Goal: Transaction & Acquisition: Purchase product/service

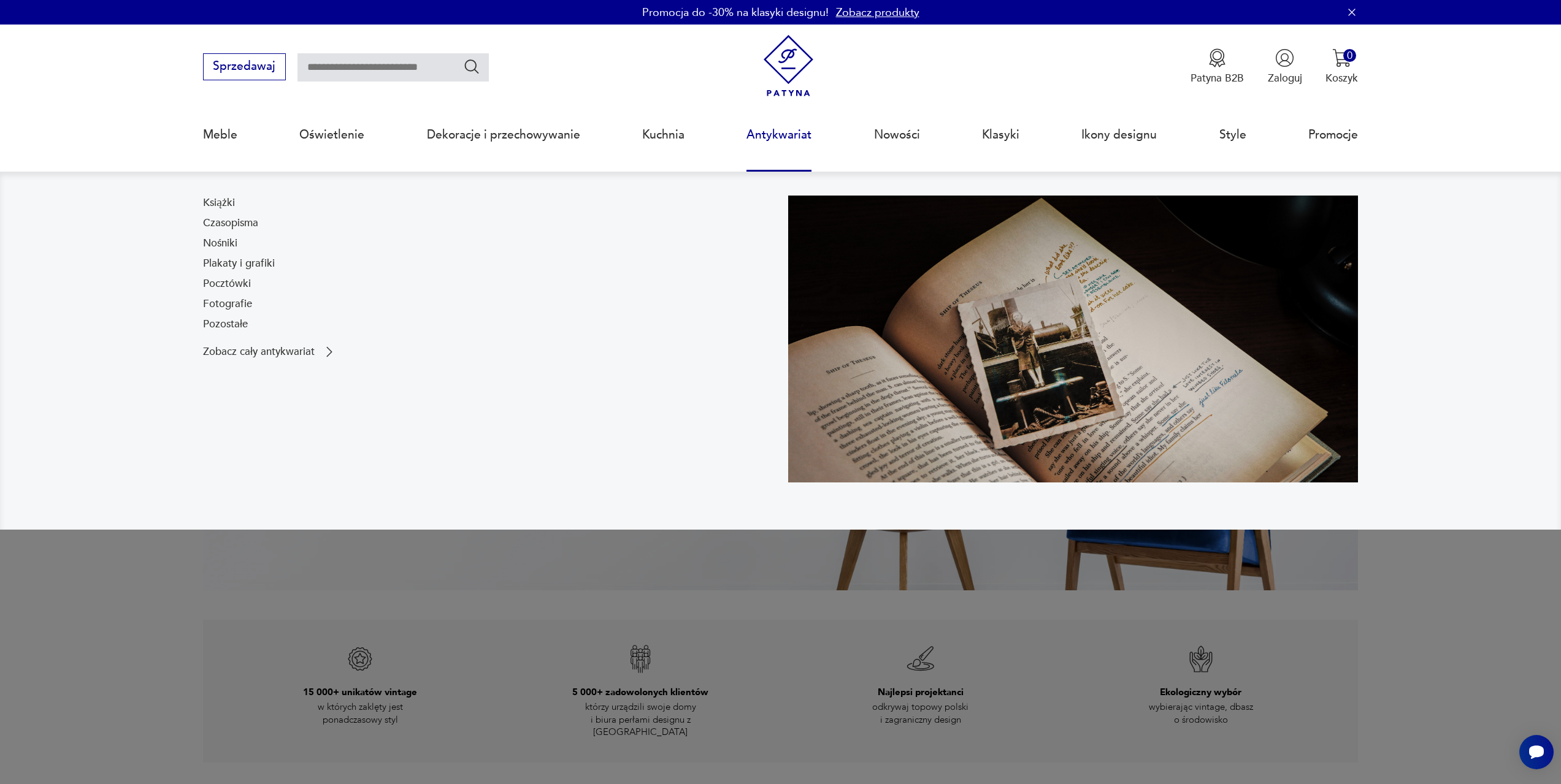
click at [790, 137] on link "Antykwariat" at bounding box center [779, 135] width 65 height 56
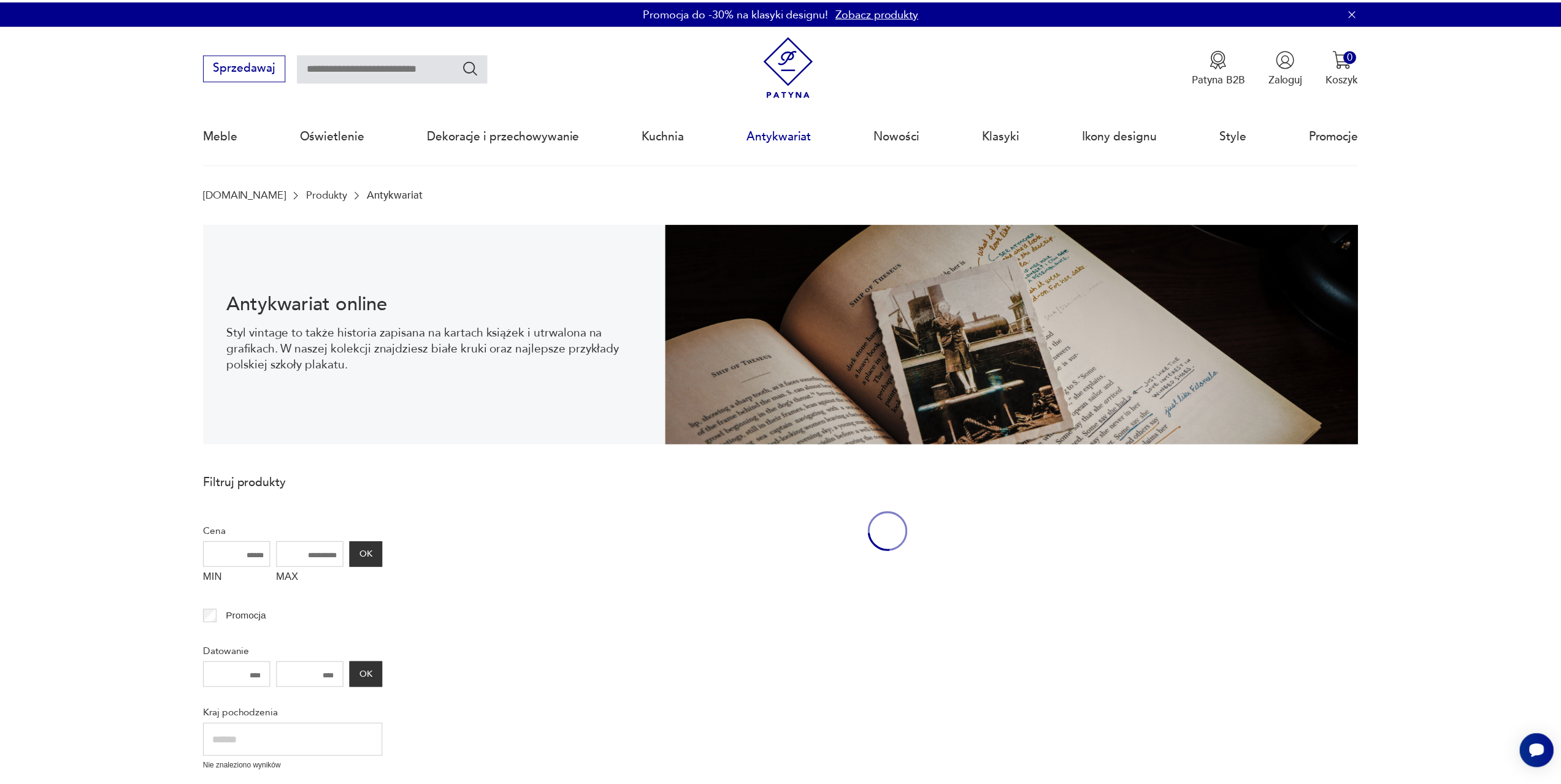
scroll to position [40, 0]
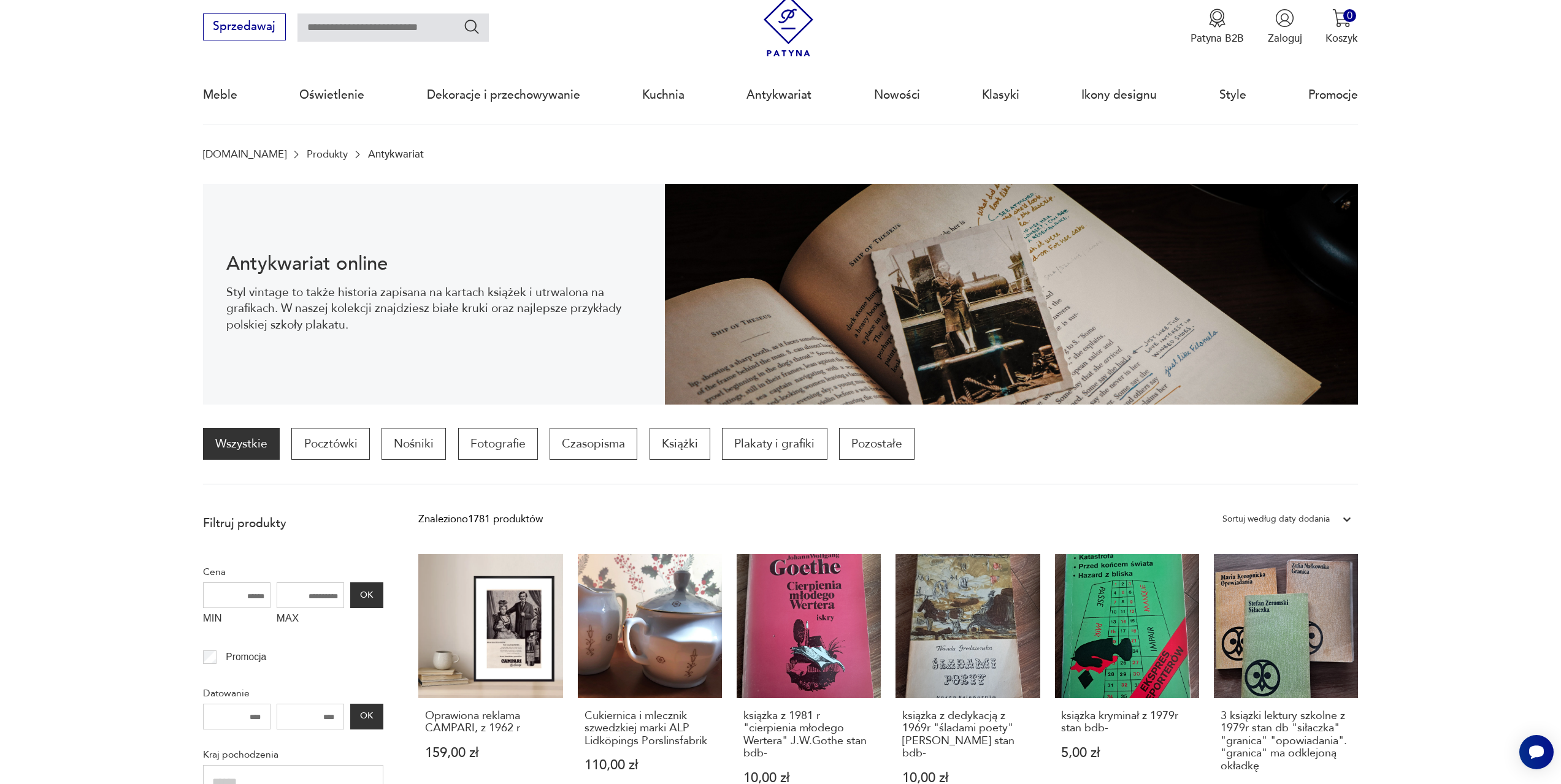
click at [307, 150] on link "Produkty" at bounding box center [327, 155] width 41 height 12
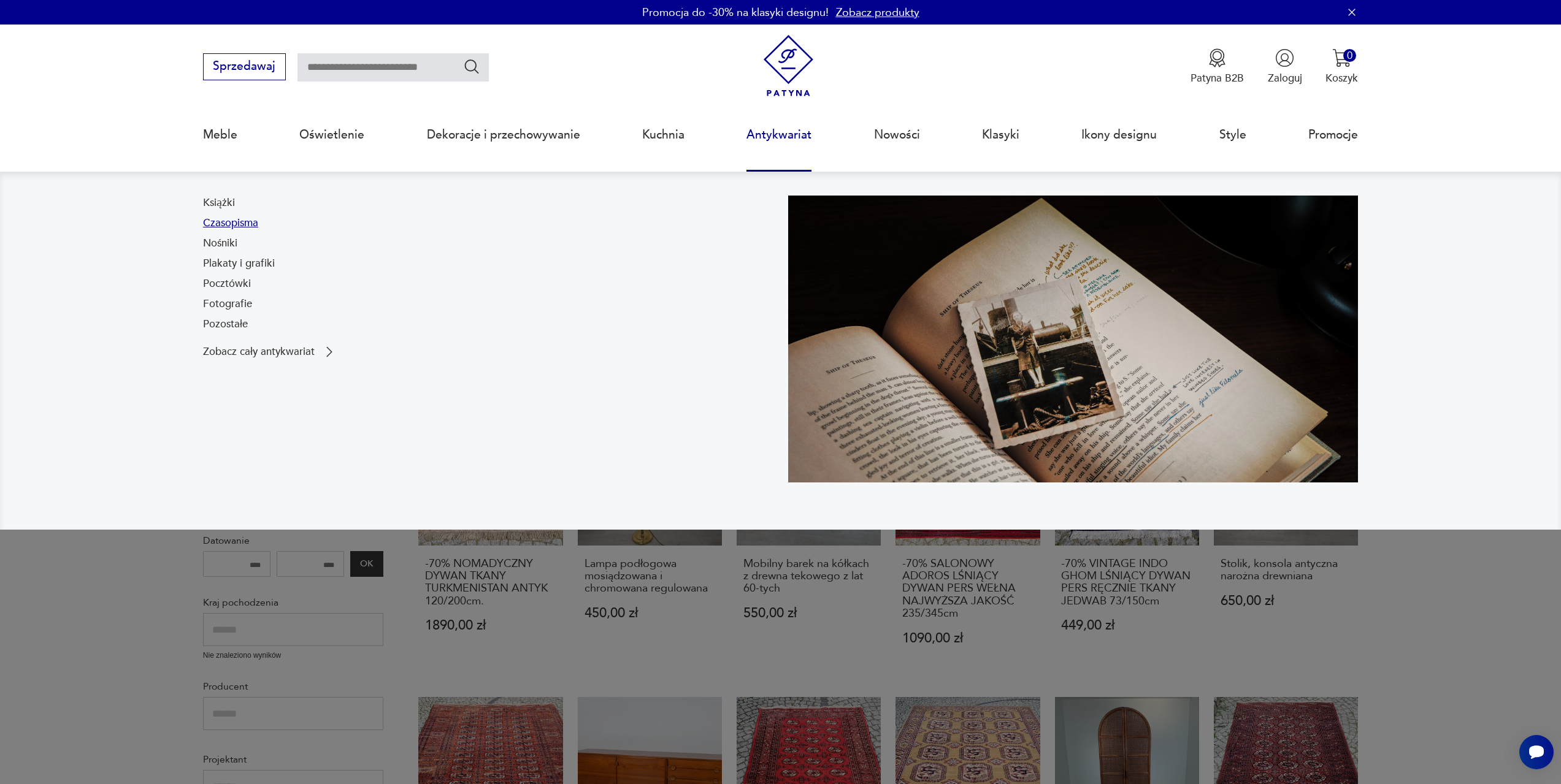
click at [236, 222] on link "Czasopisma" at bounding box center [230, 223] width 55 height 15
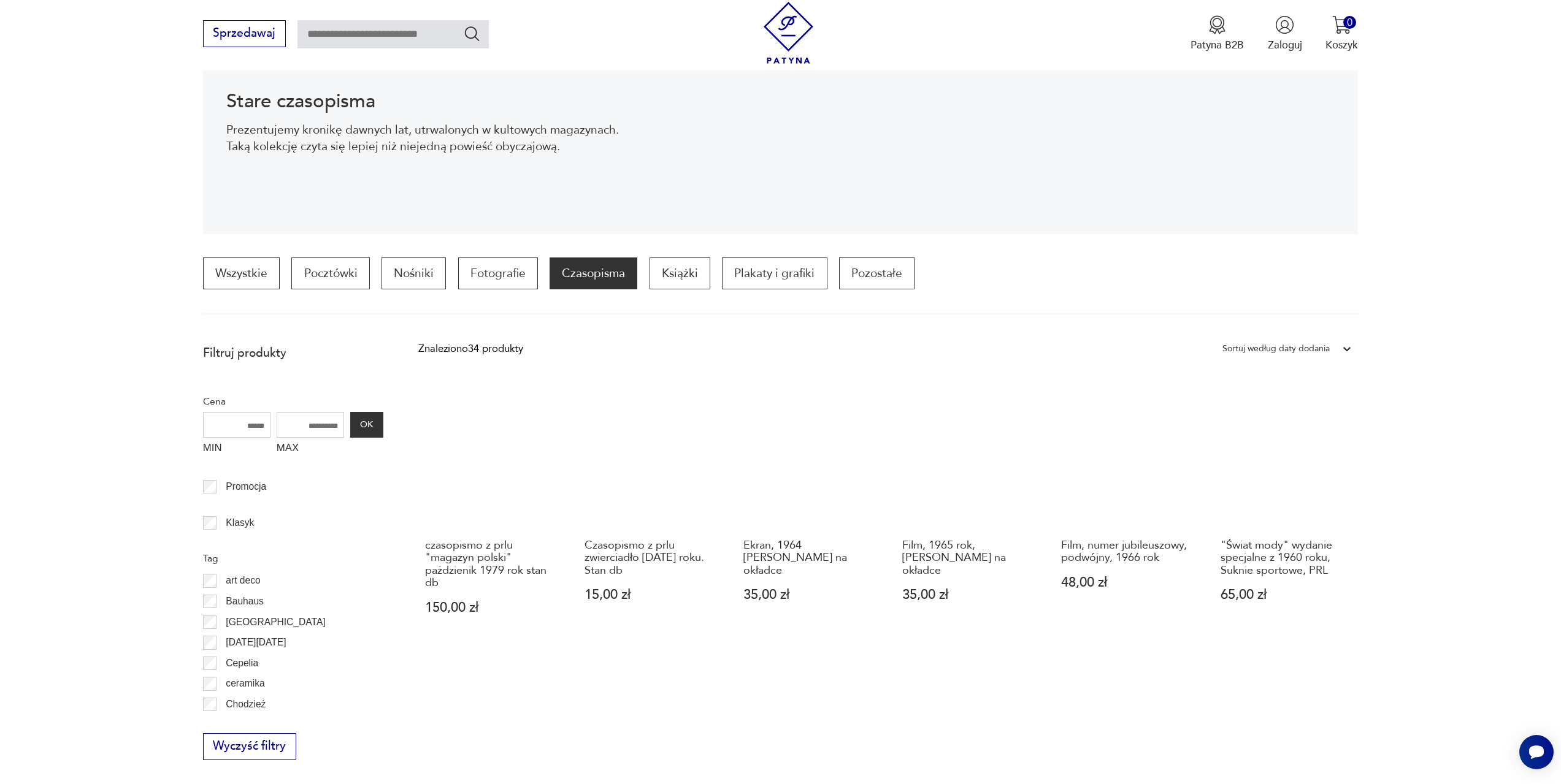
scroll to position [243, 0]
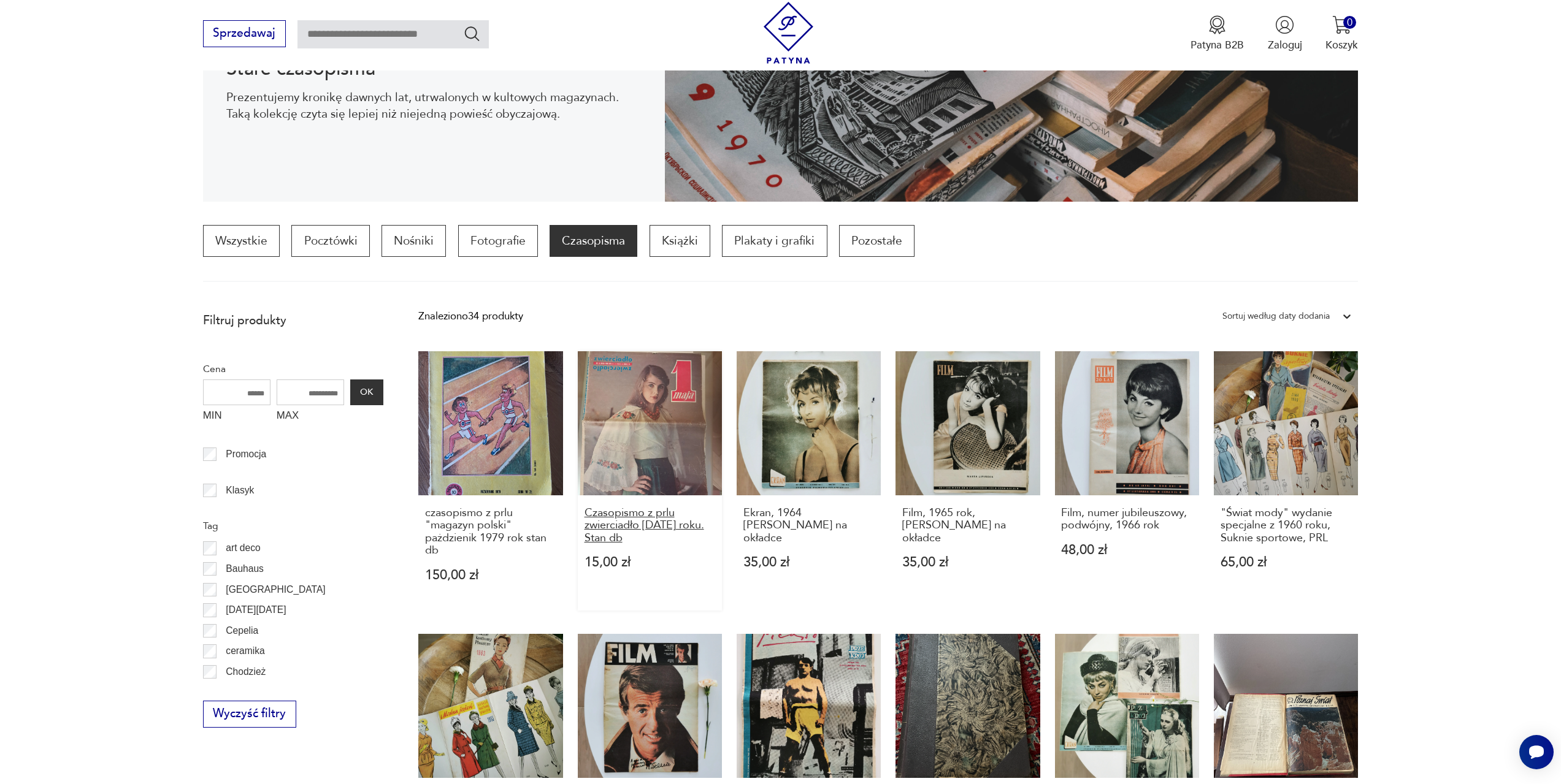
click at [651, 518] on h3 "Czasopismo z prlu zwierciadło [DATE] roku. Stan db" at bounding box center [650, 525] width 131 height 37
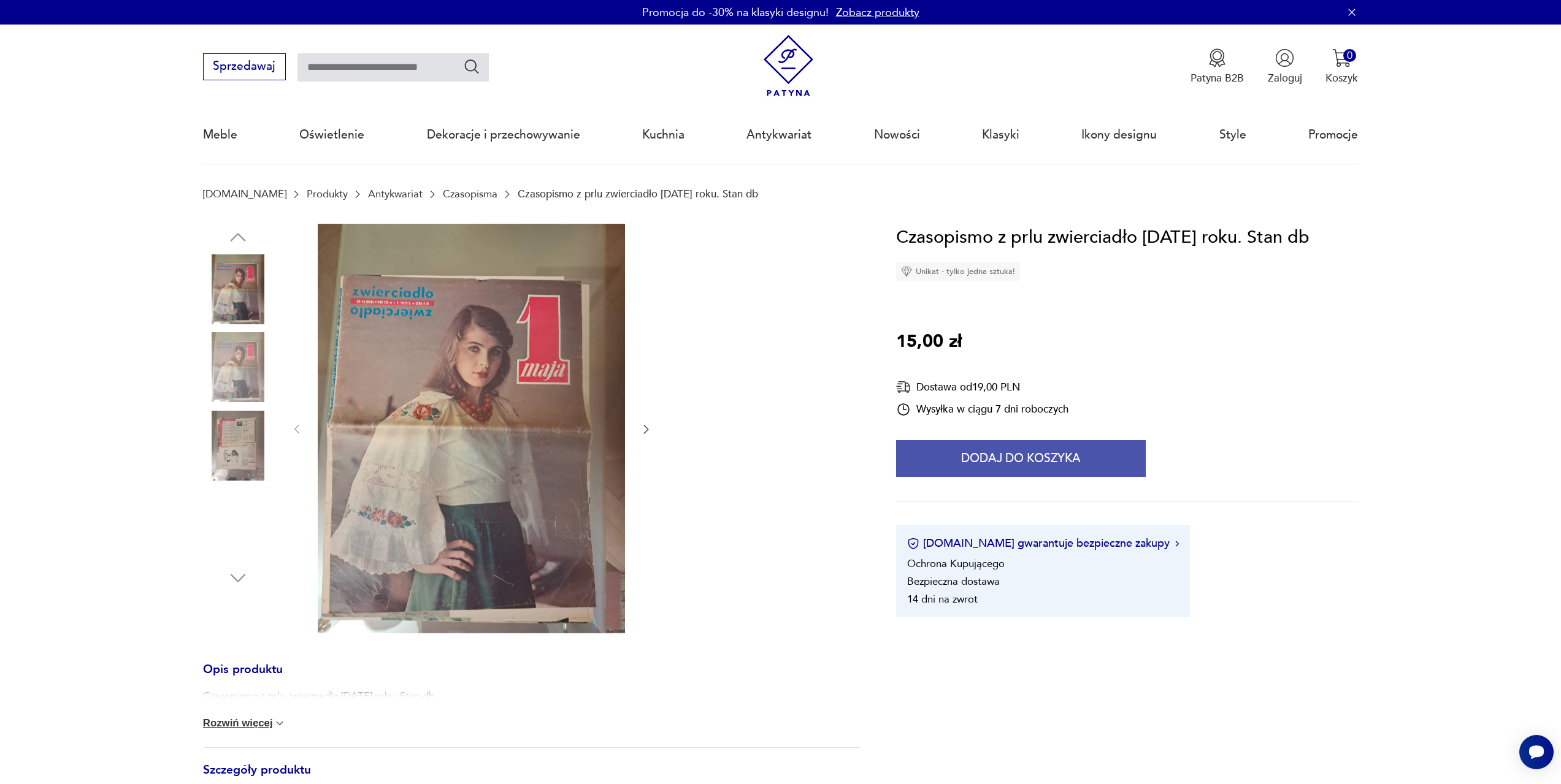
click at [1047, 451] on button "Dodaj do koszyka" at bounding box center [1021, 458] width 250 height 36
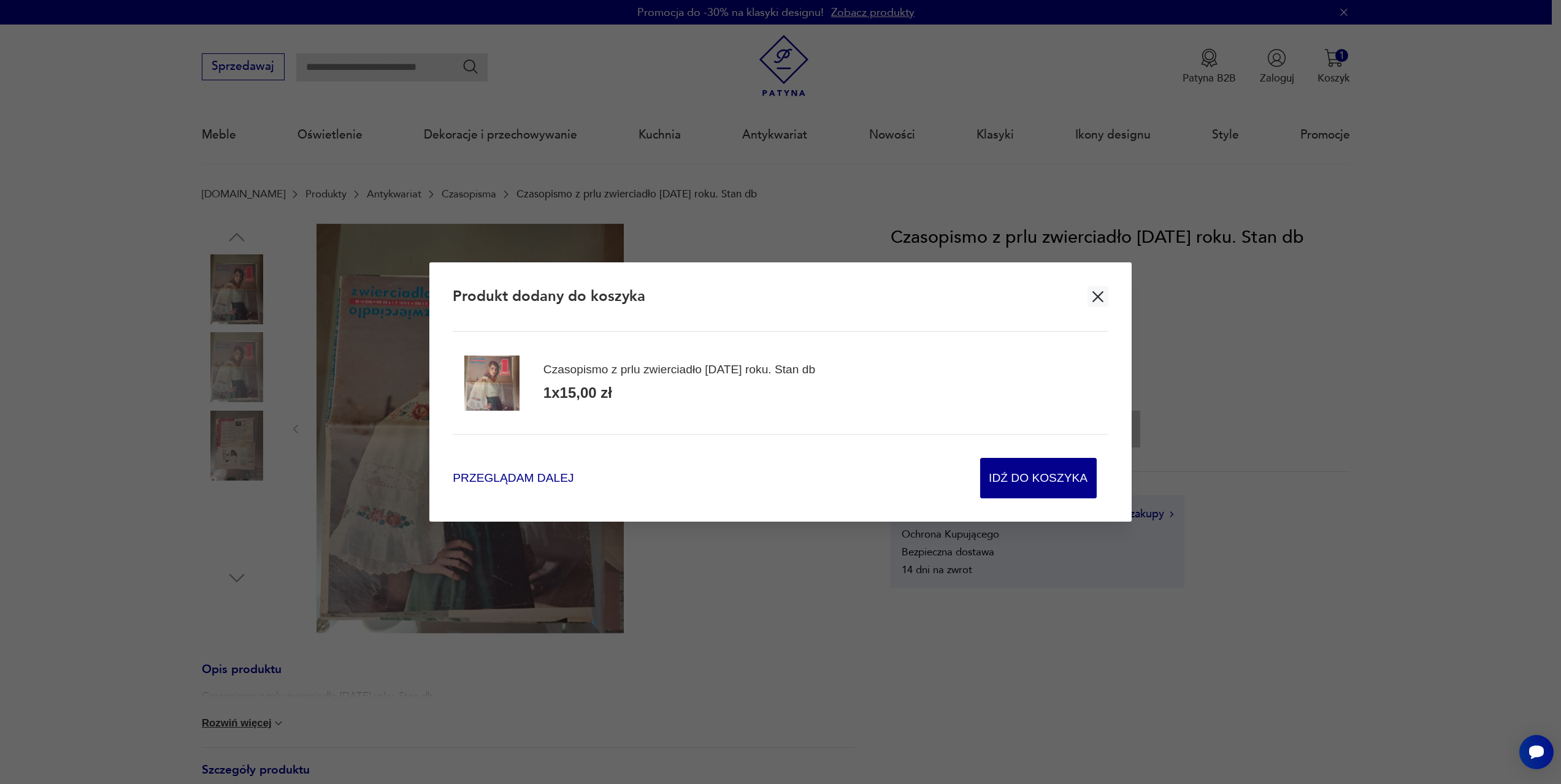
click at [534, 478] on span "Przeglądam dalej" at bounding box center [513, 478] width 121 height 17
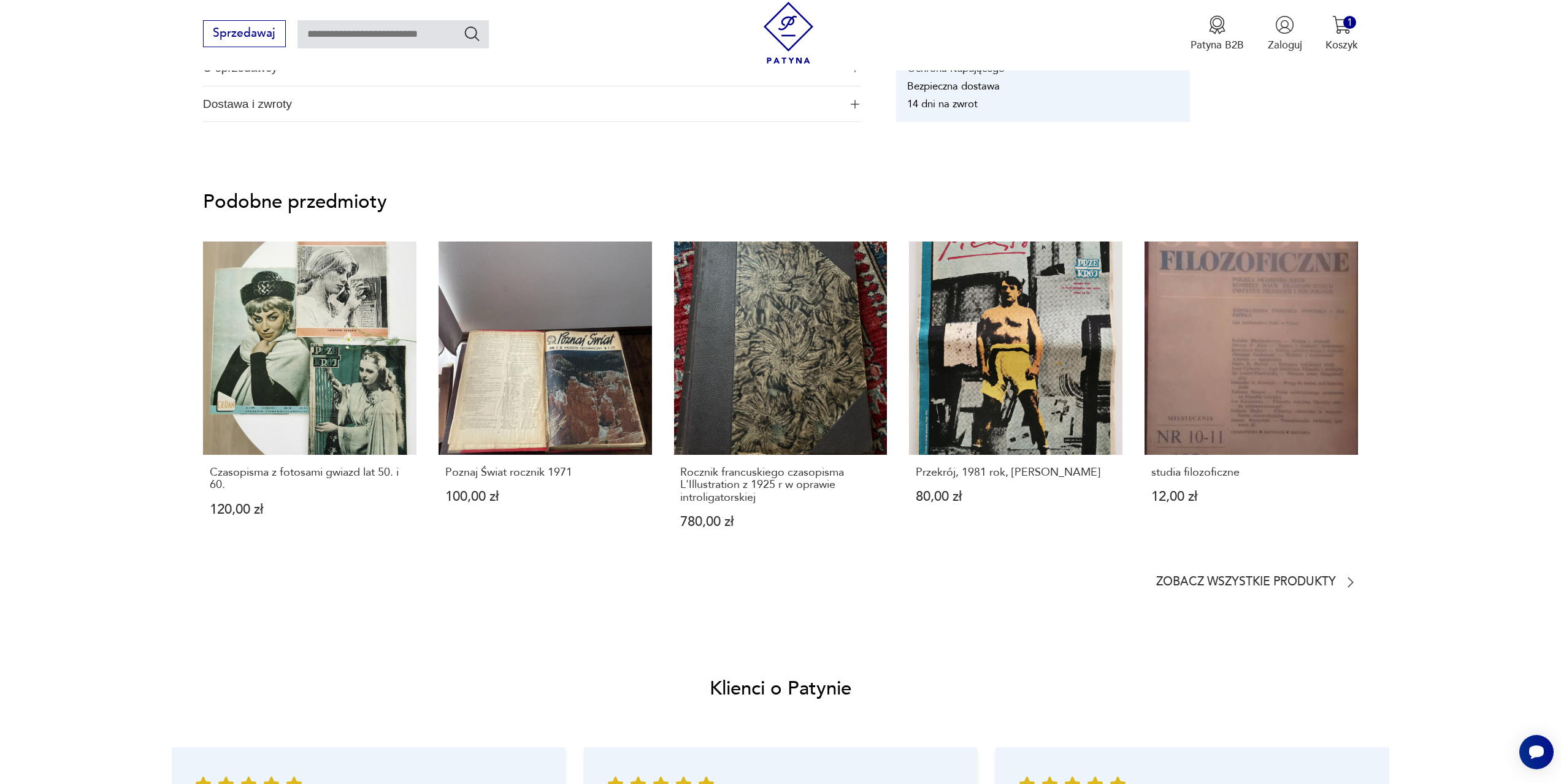
scroll to position [797, 0]
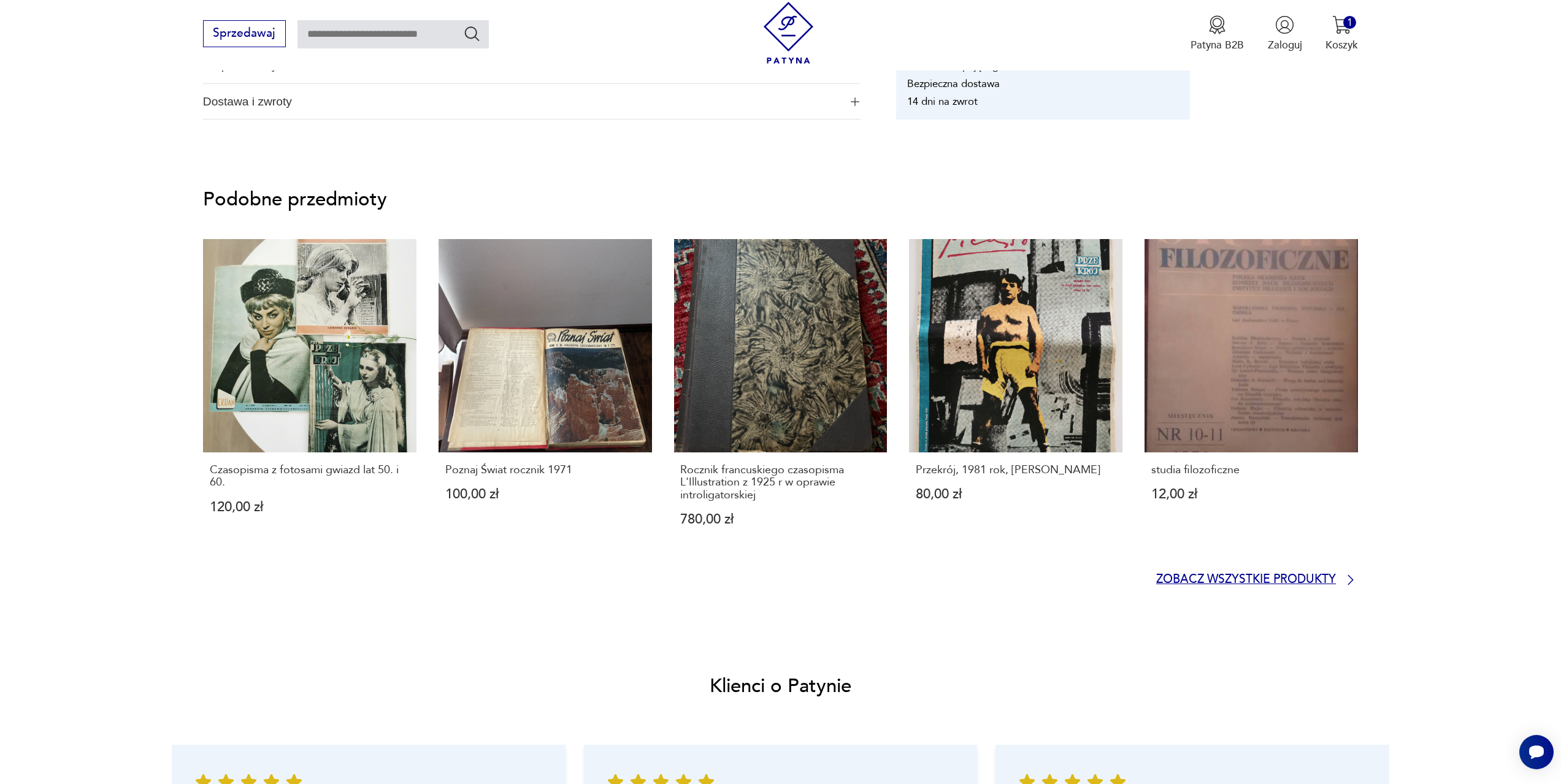
click at [1317, 581] on p "Zobacz wszystkie produkty" at bounding box center [1246, 580] width 180 height 10
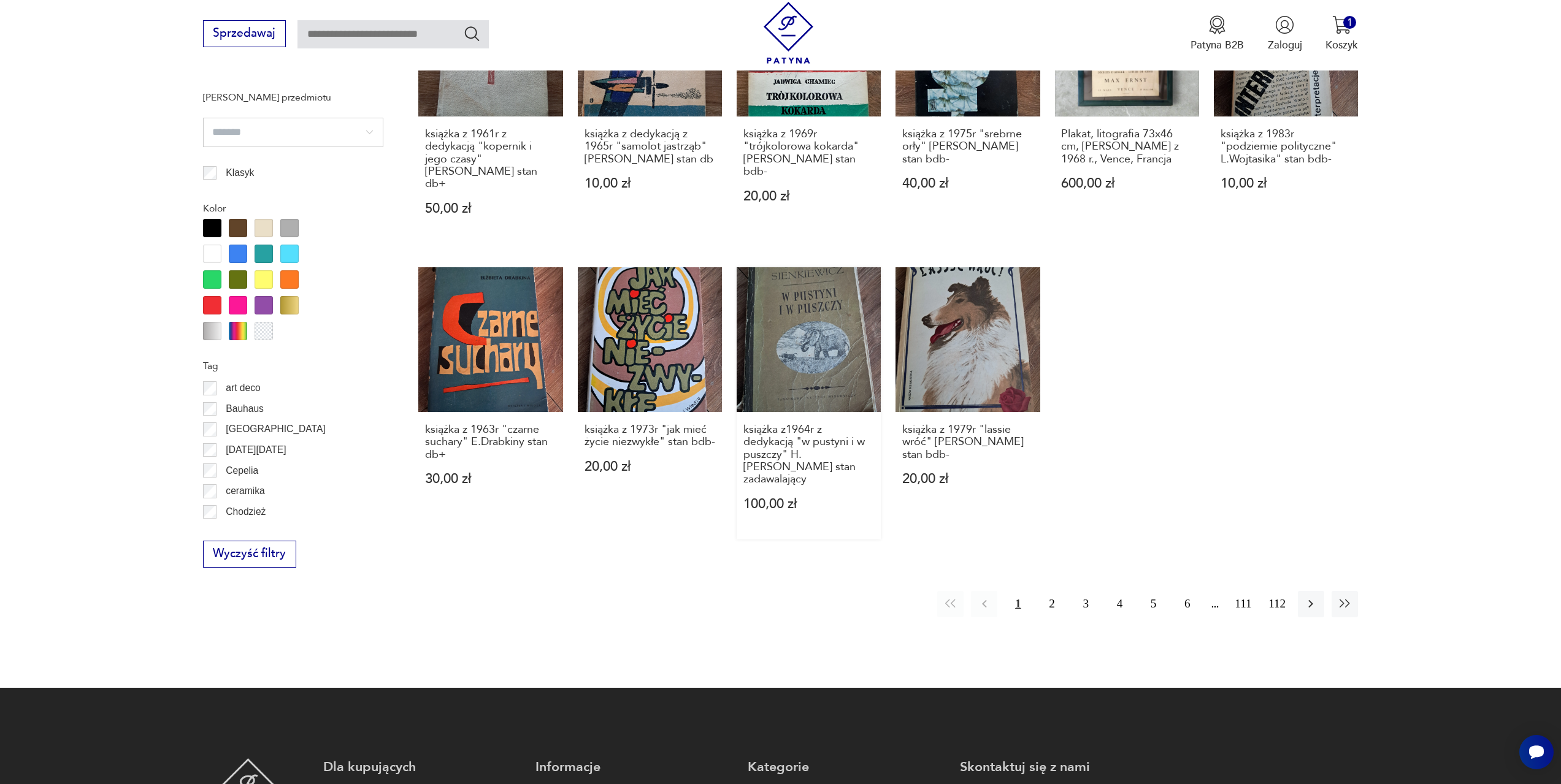
scroll to position [978, 0]
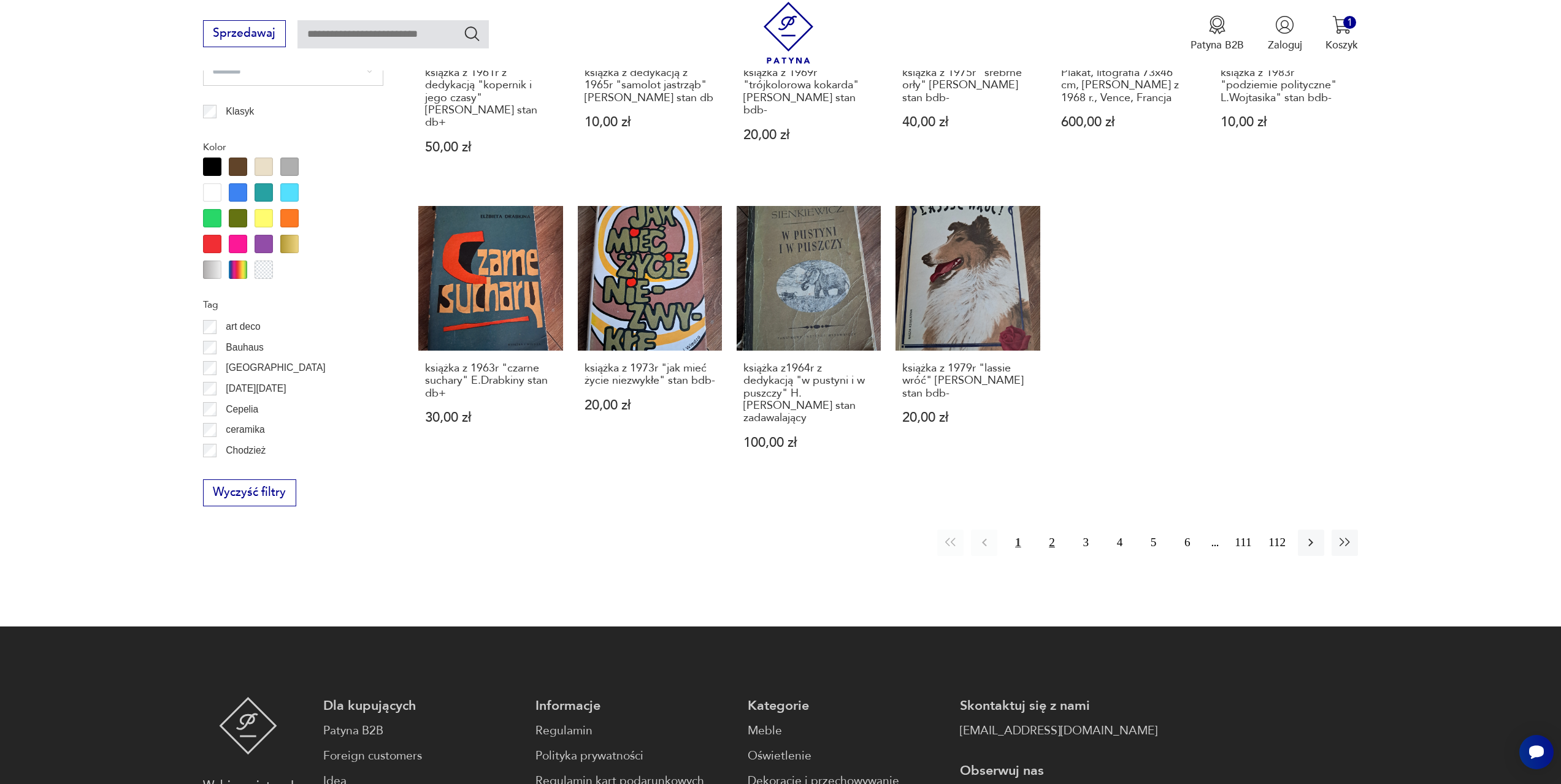
click at [1050, 530] on button "2" at bounding box center [1052, 543] width 27 height 27
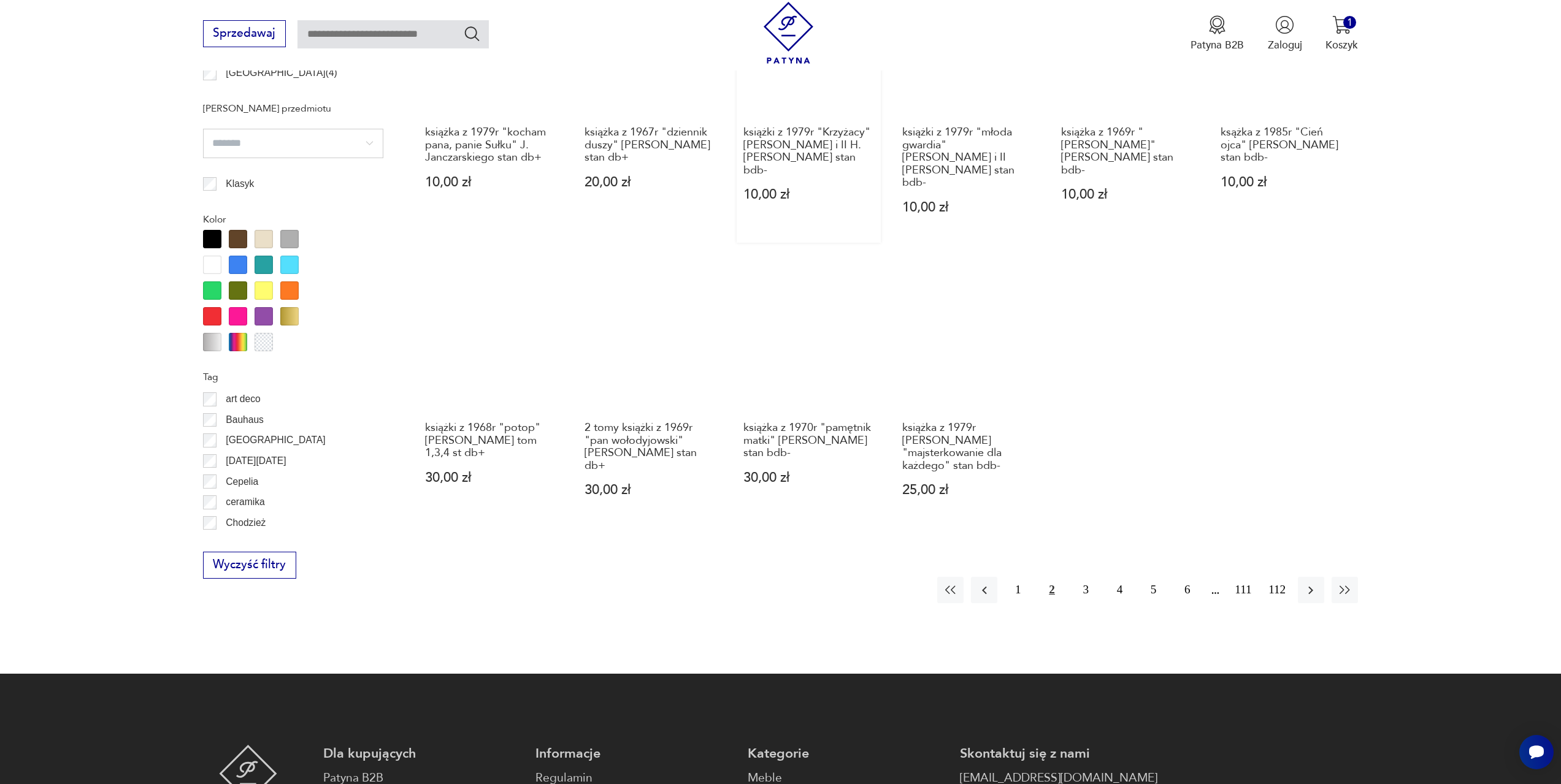
scroll to position [916, 0]
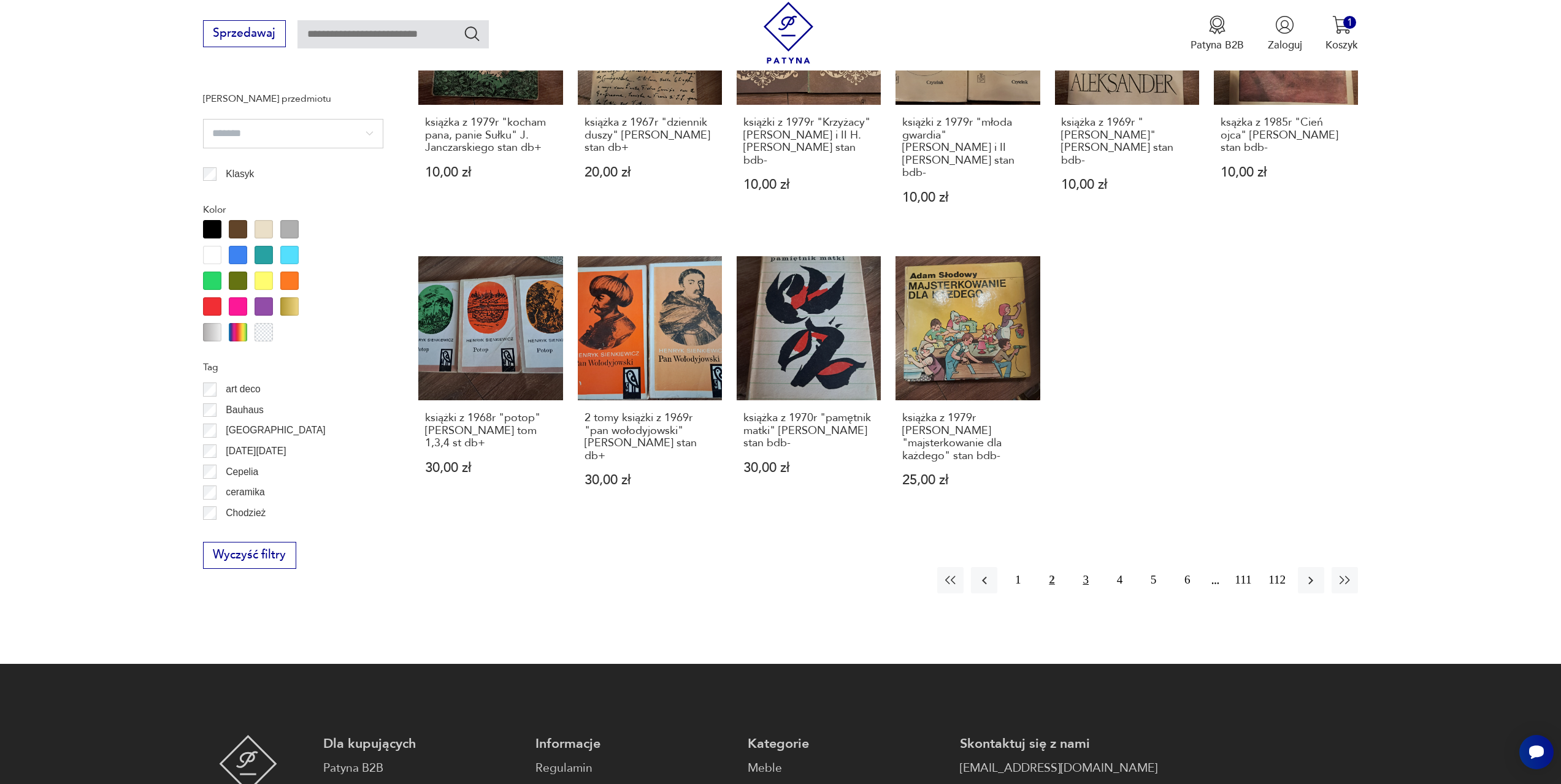
click at [1088, 567] on button "3" at bounding box center [1086, 580] width 27 height 27
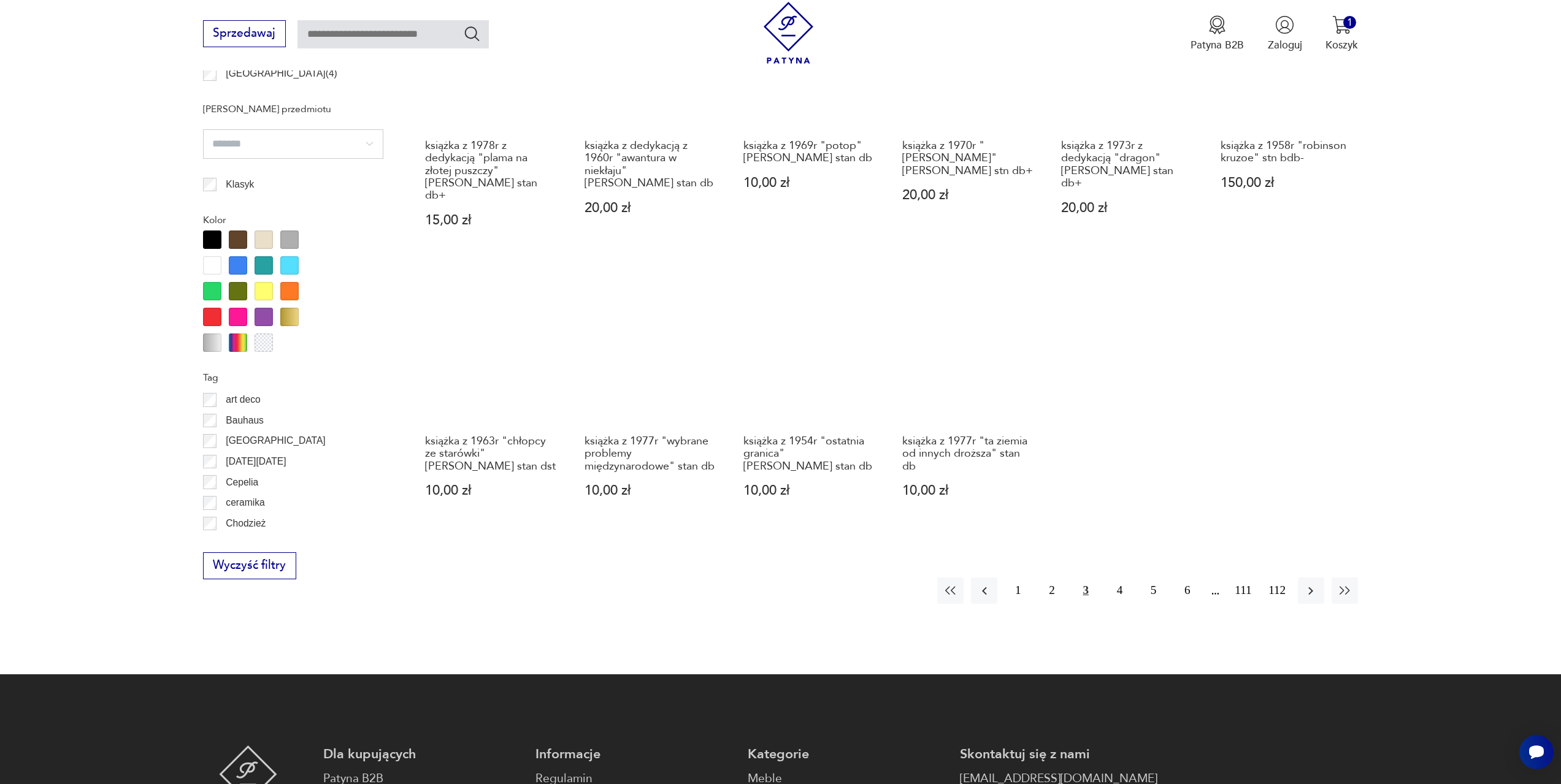
scroll to position [916, 0]
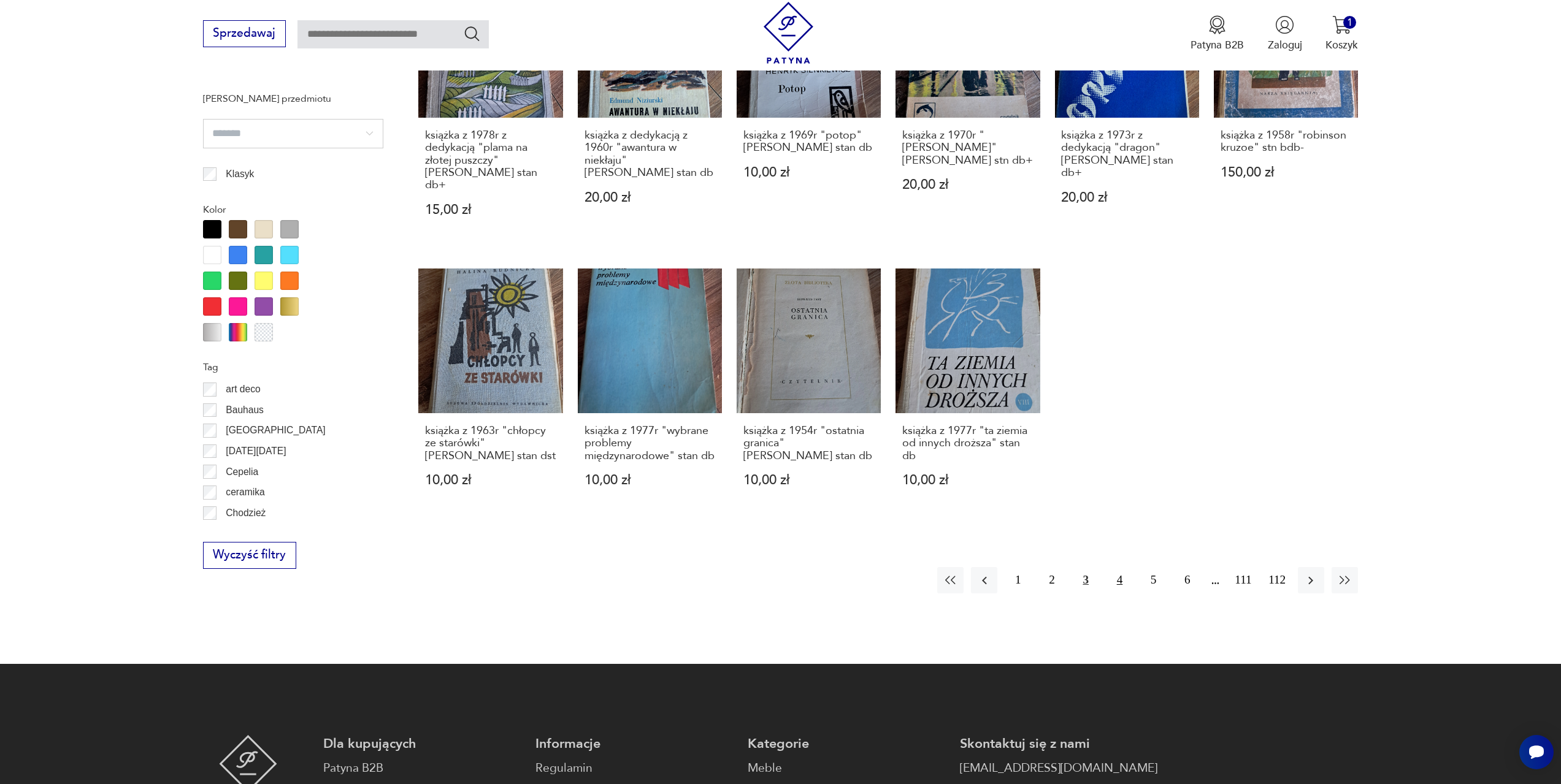
click at [1123, 567] on button "4" at bounding box center [1120, 580] width 27 height 27
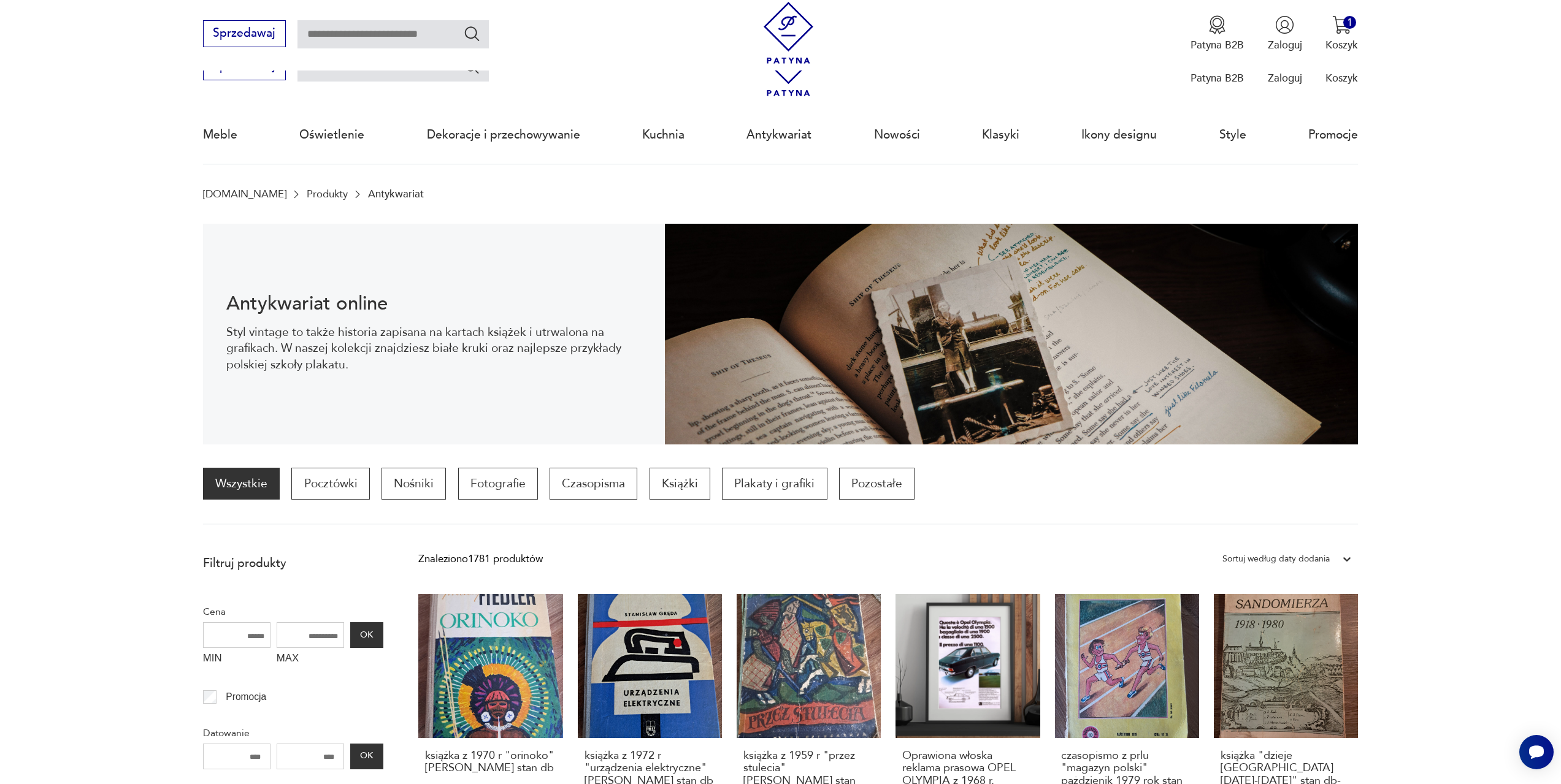
scroll to position [916, 0]
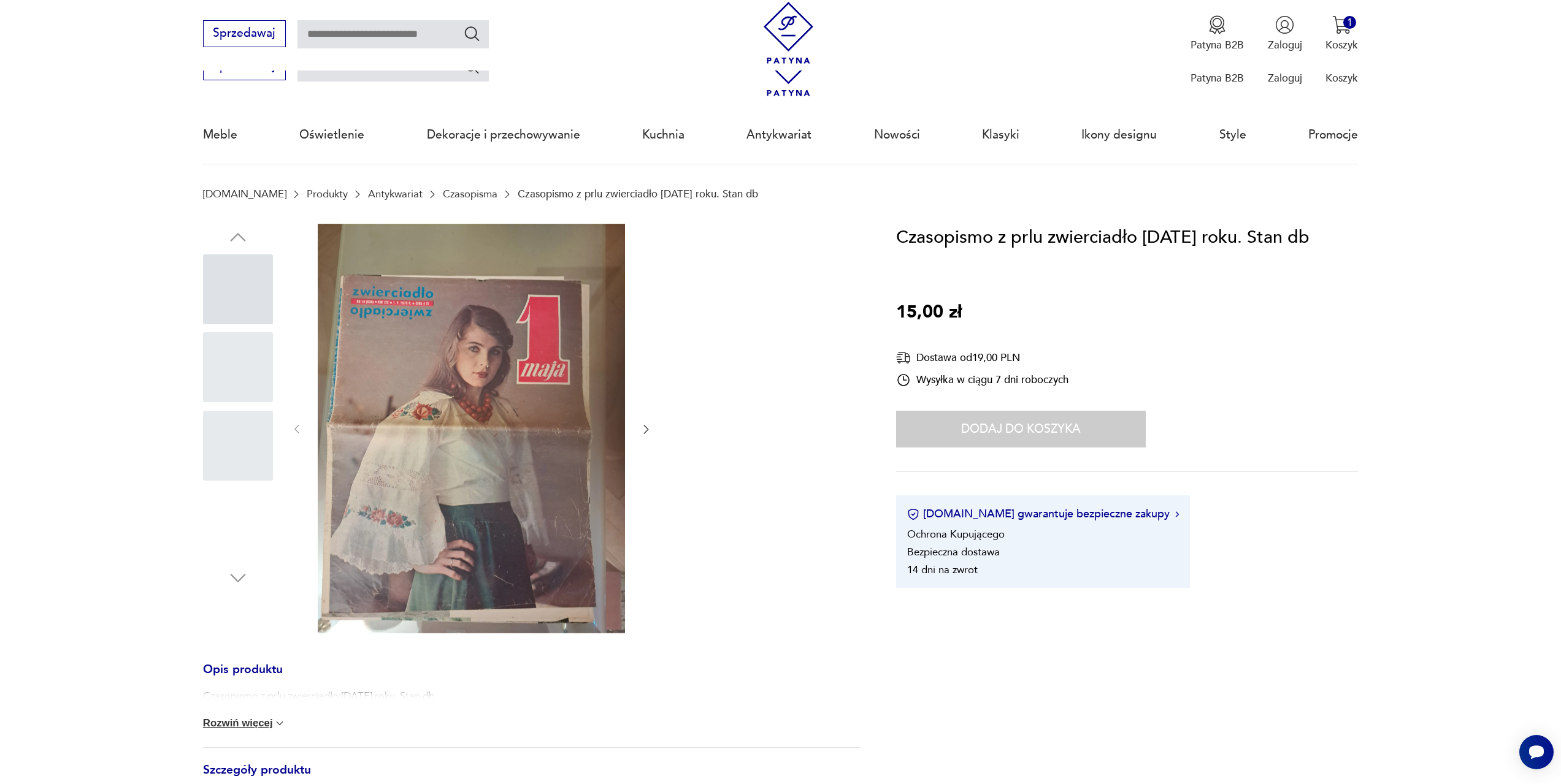
scroll to position [822, 0]
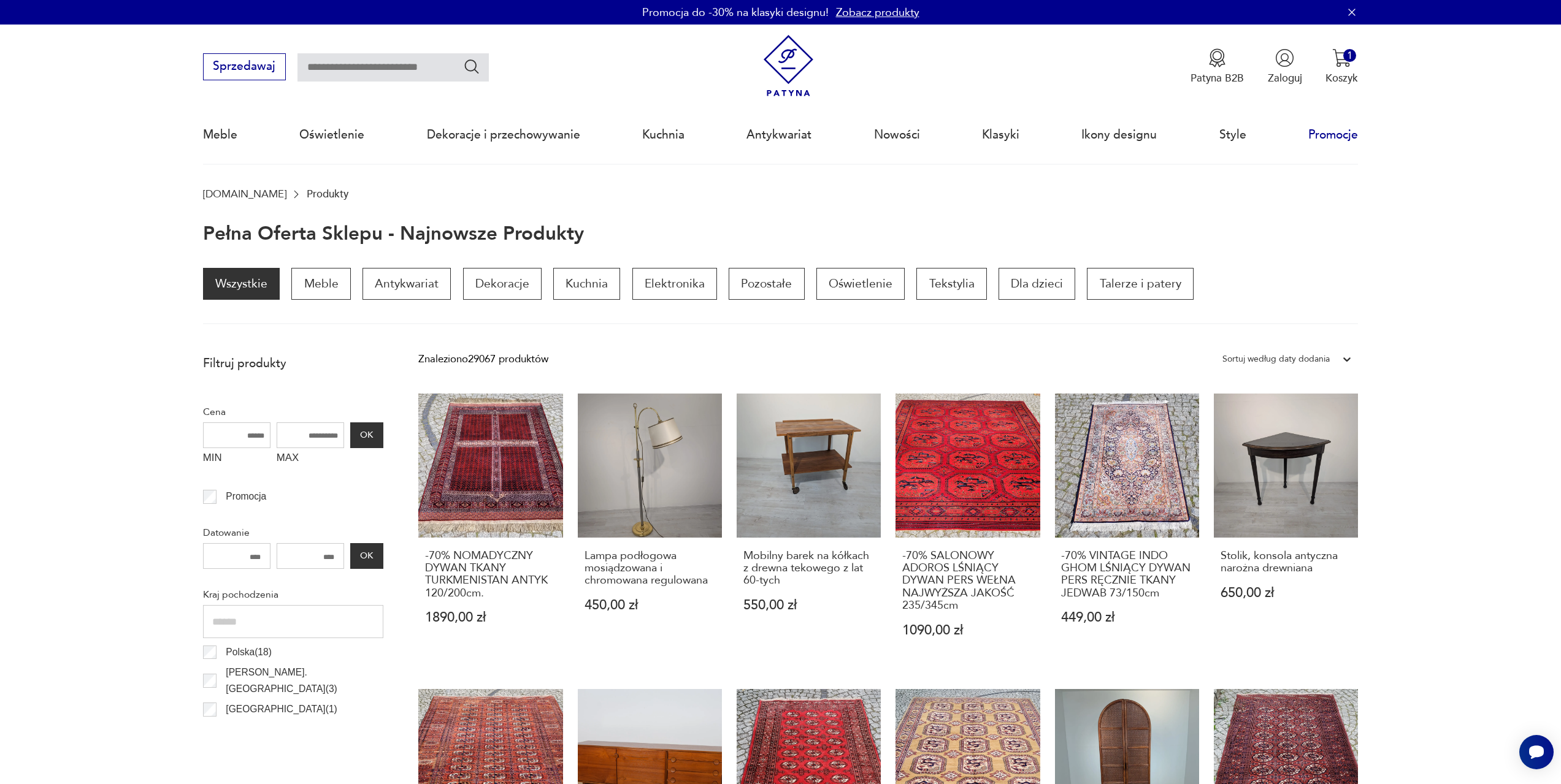
click at [1355, 134] on link "Promocje" at bounding box center [1333, 135] width 50 height 56
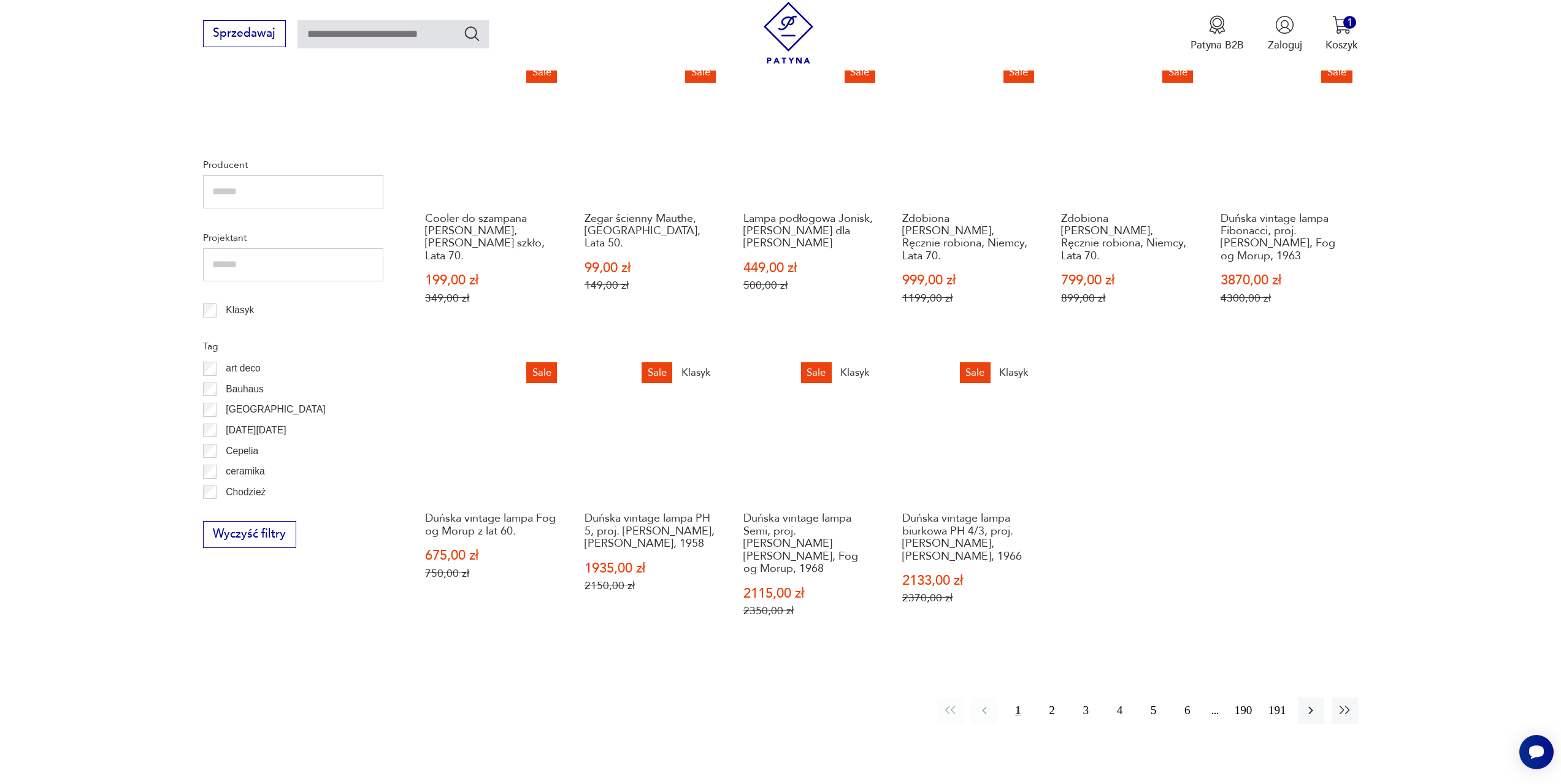
scroll to position [675, 0]
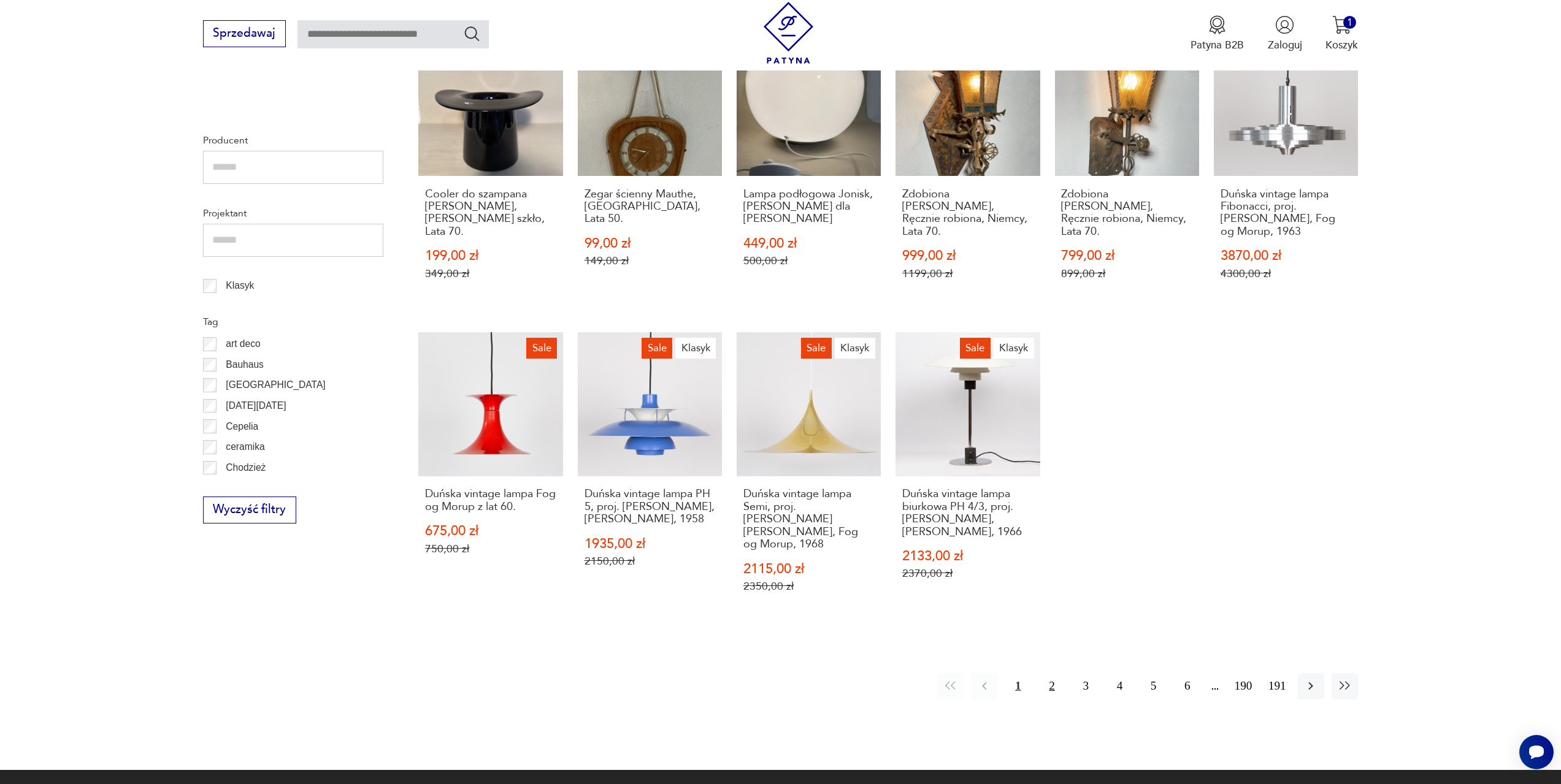
click at [1055, 686] on button "2" at bounding box center [1052, 686] width 27 height 27
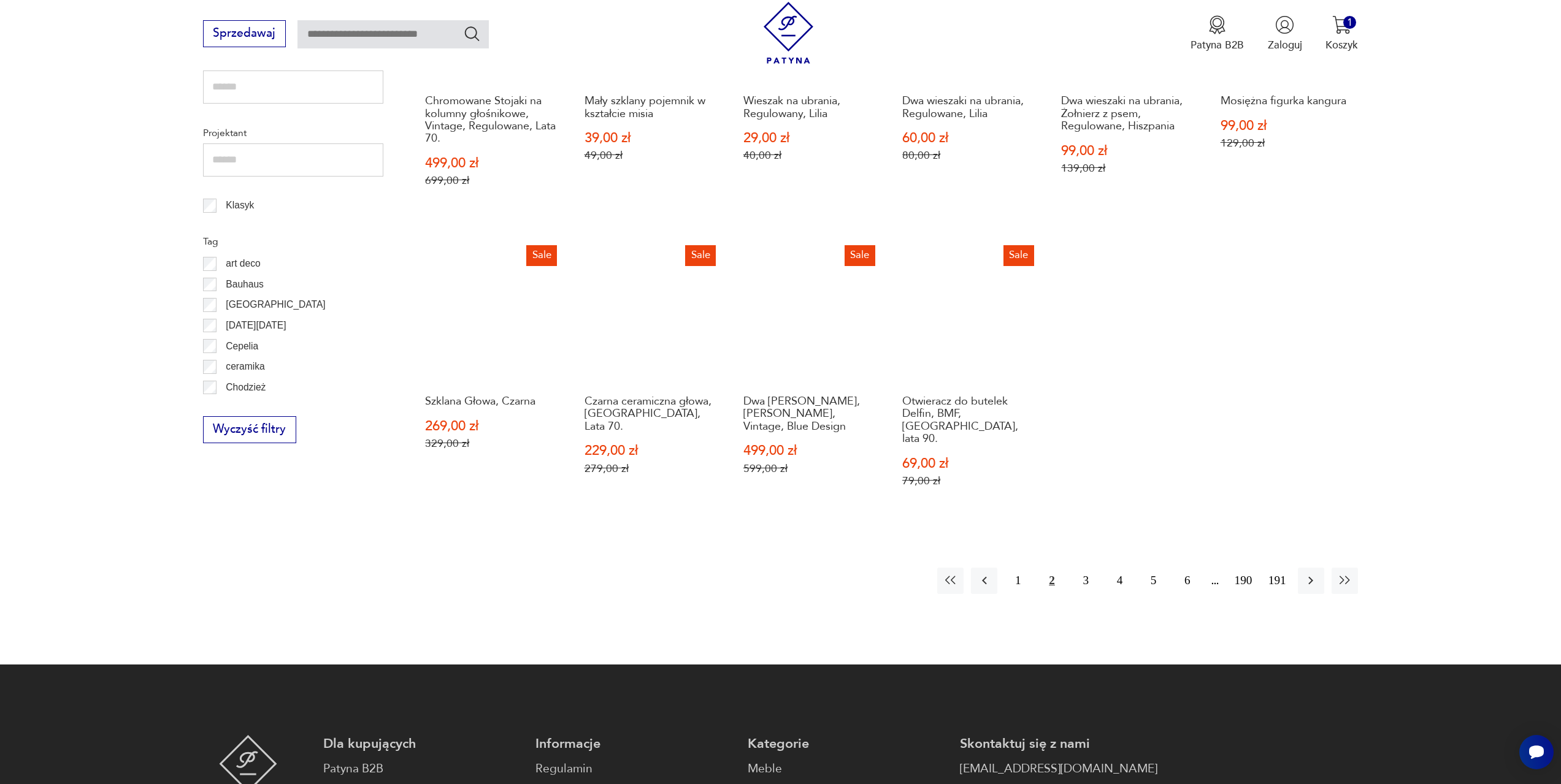
scroll to position [777, 0]
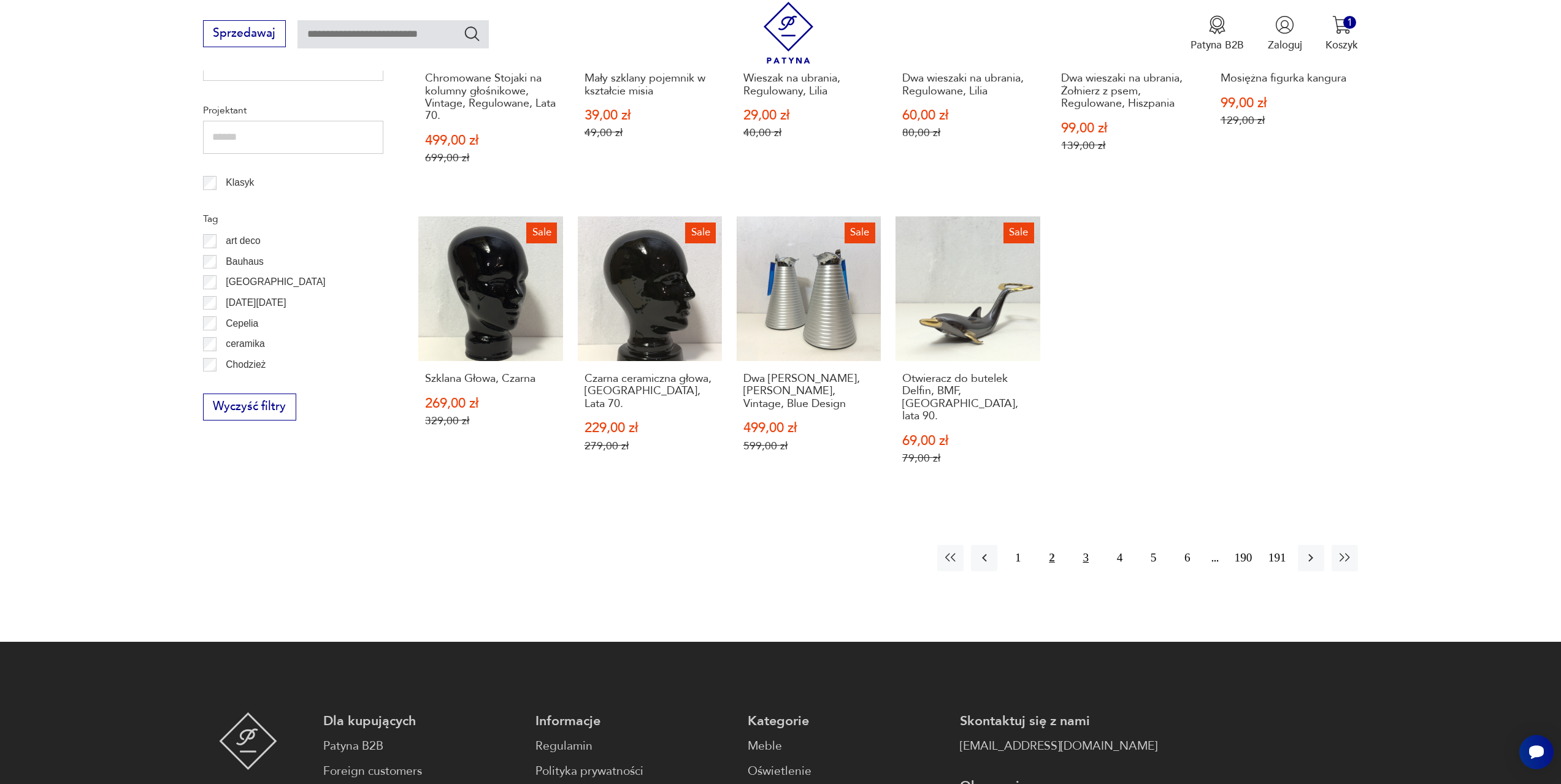
click at [1090, 547] on button "3" at bounding box center [1086, 558] width 27 height 27
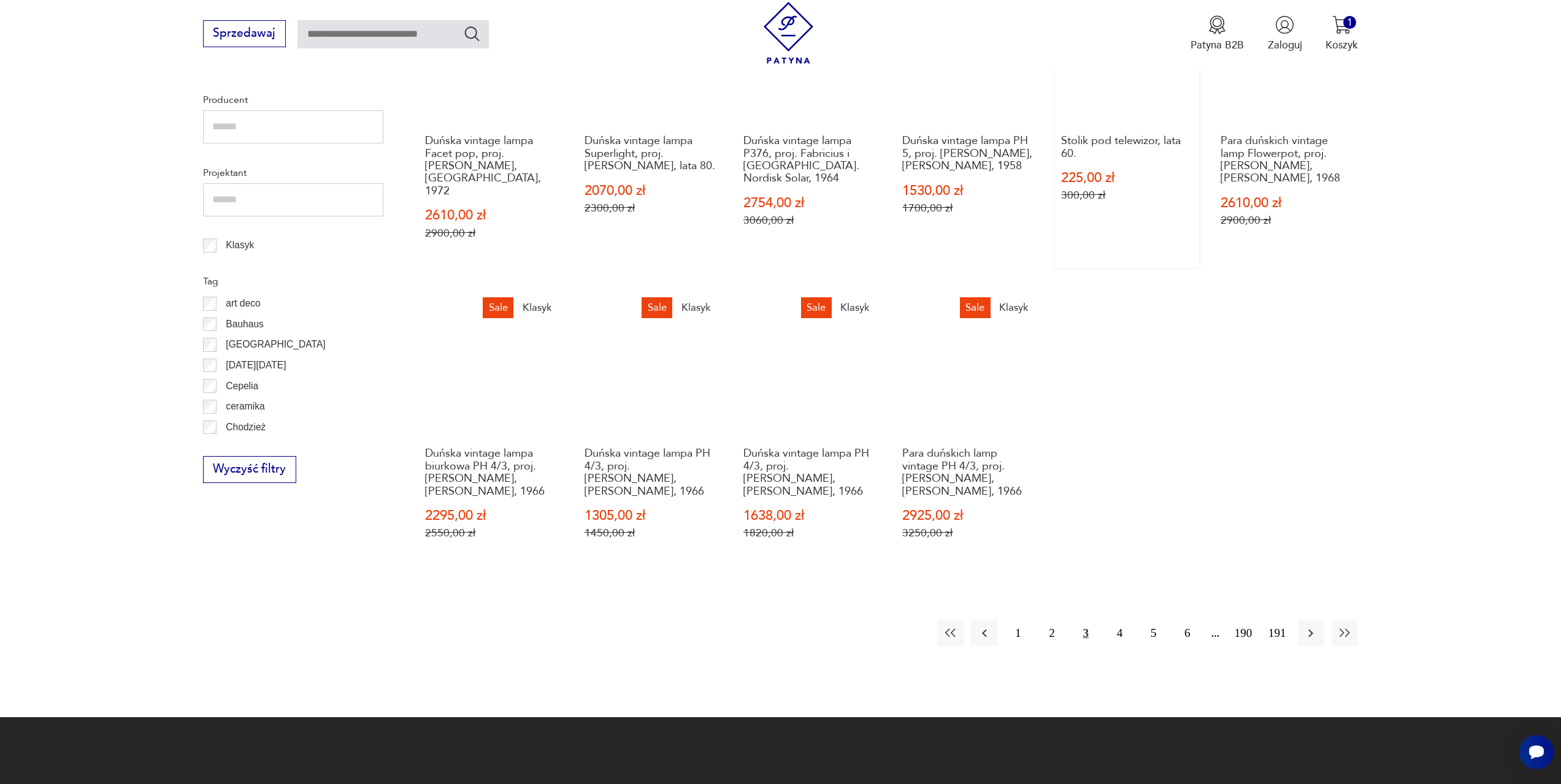
scroll to position [716, 0]
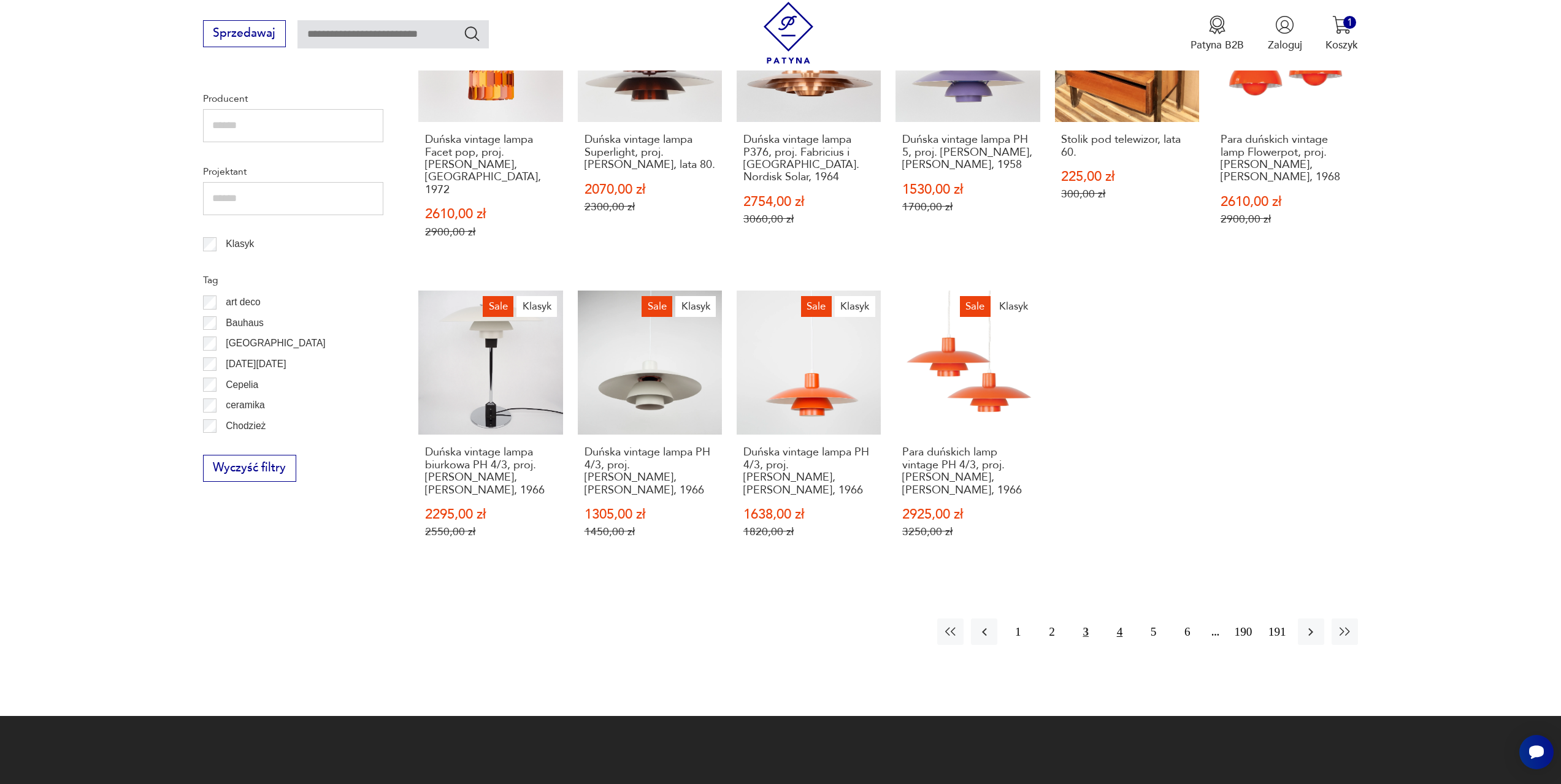
click at [1124, 619] on button "4" at bounding box center [1120, 632] width 27 height 27
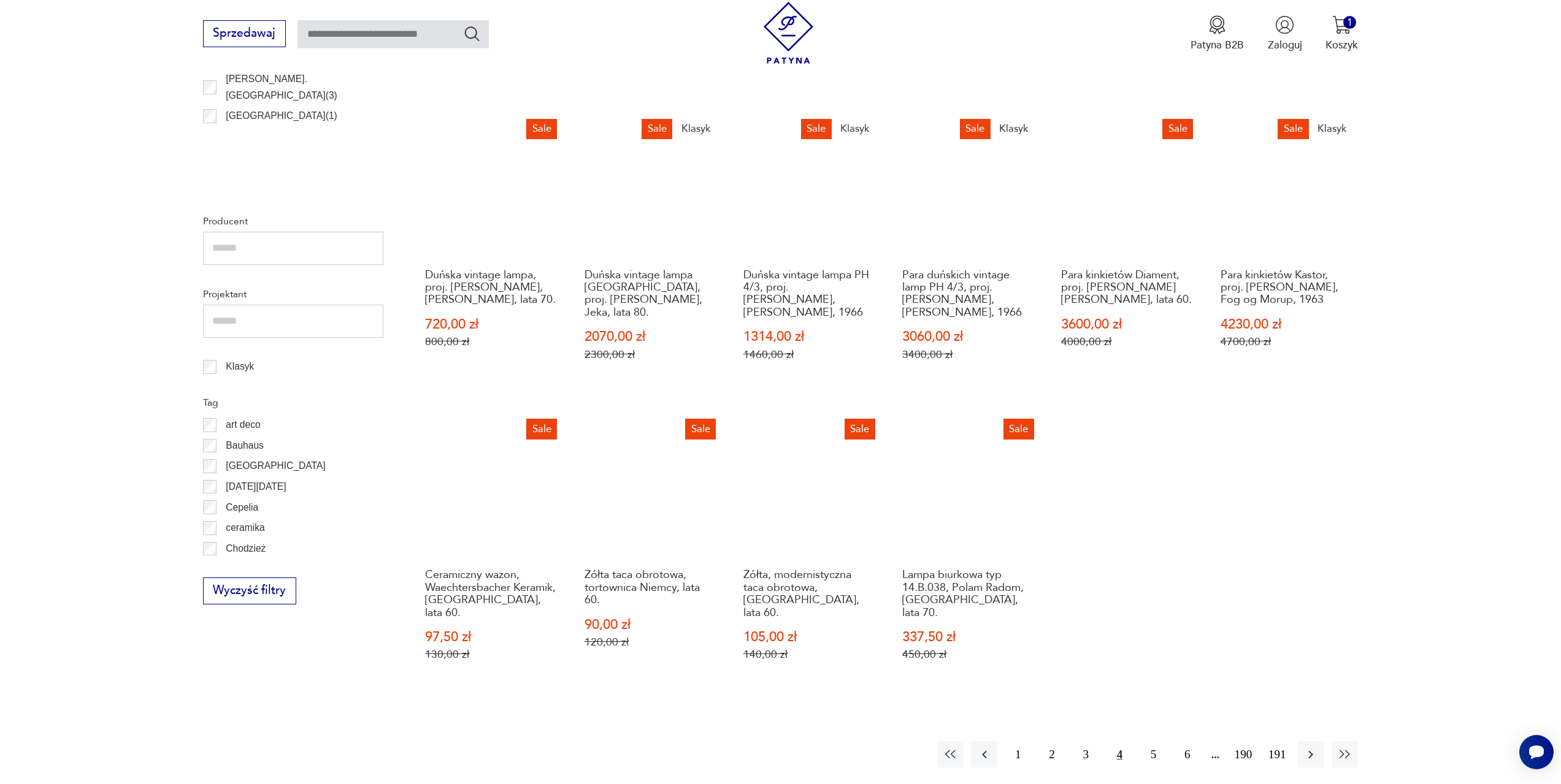
scroll to position [655, 0]
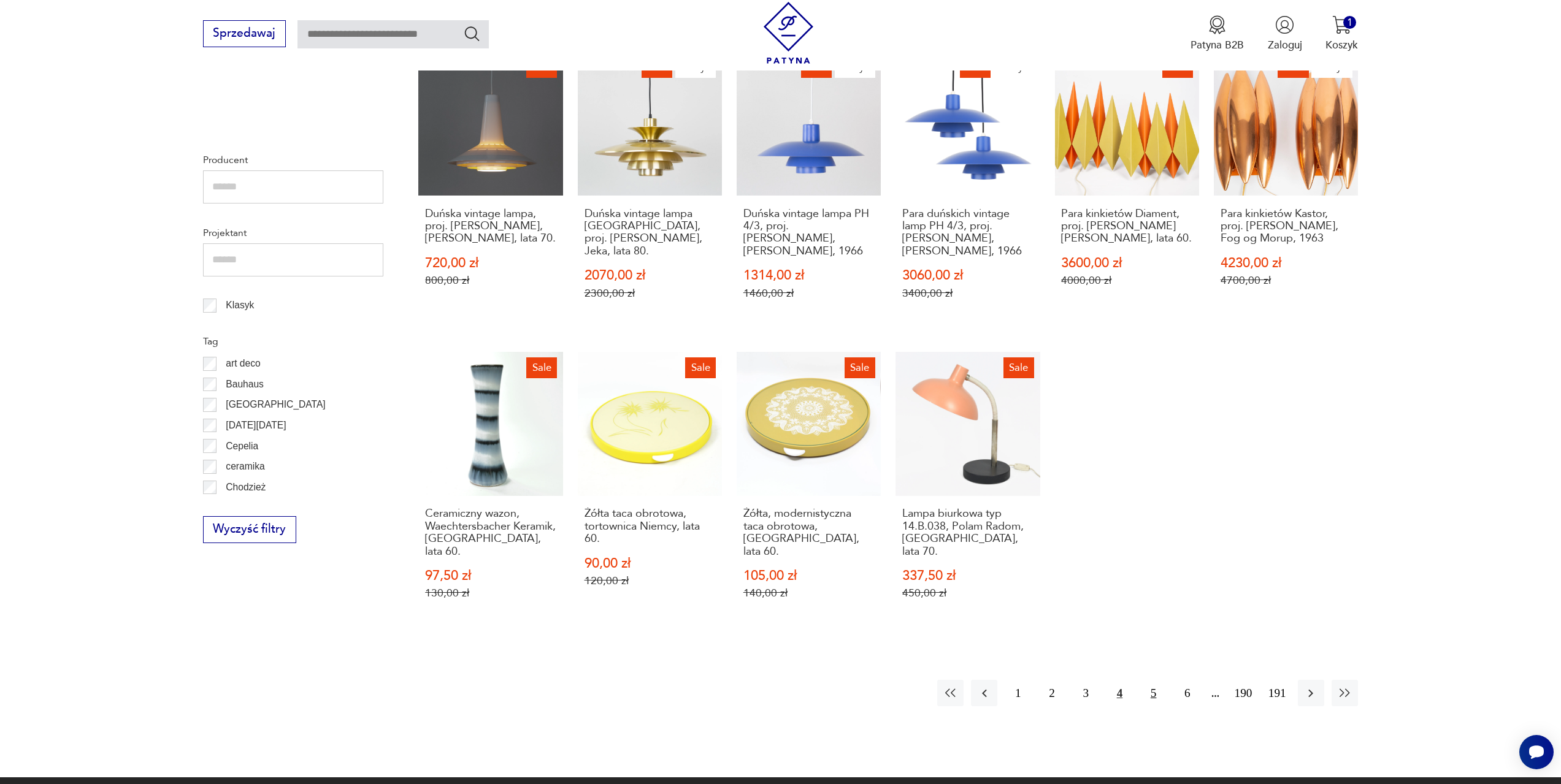
click at [1152, 680] on button "5" at bounding box center [1153, 693] width 27 height 27
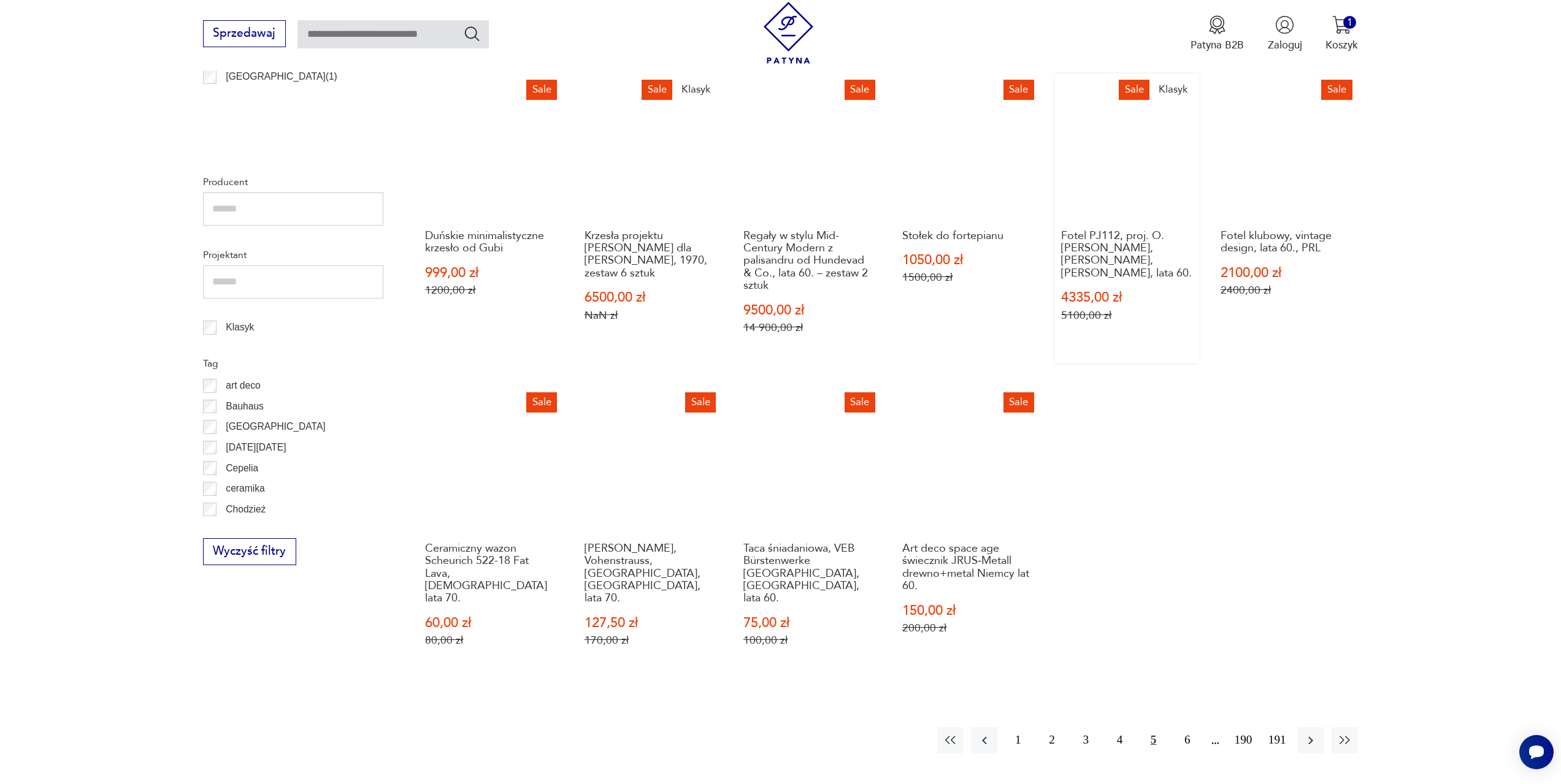
scroll to position [655, 0]
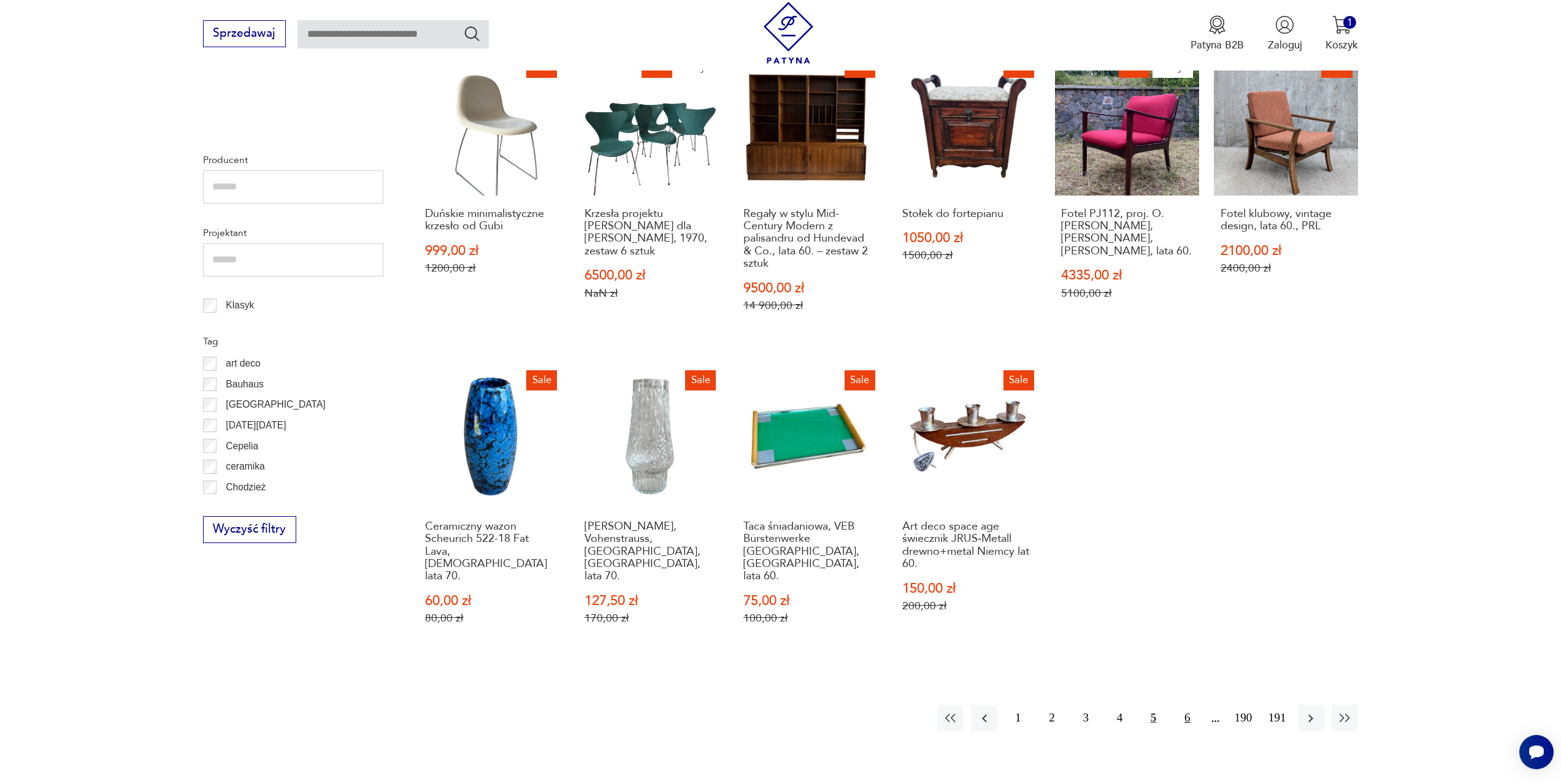
click at [1184, 705] on button "6" at bounding box center [1187, 718] width 27 height 27
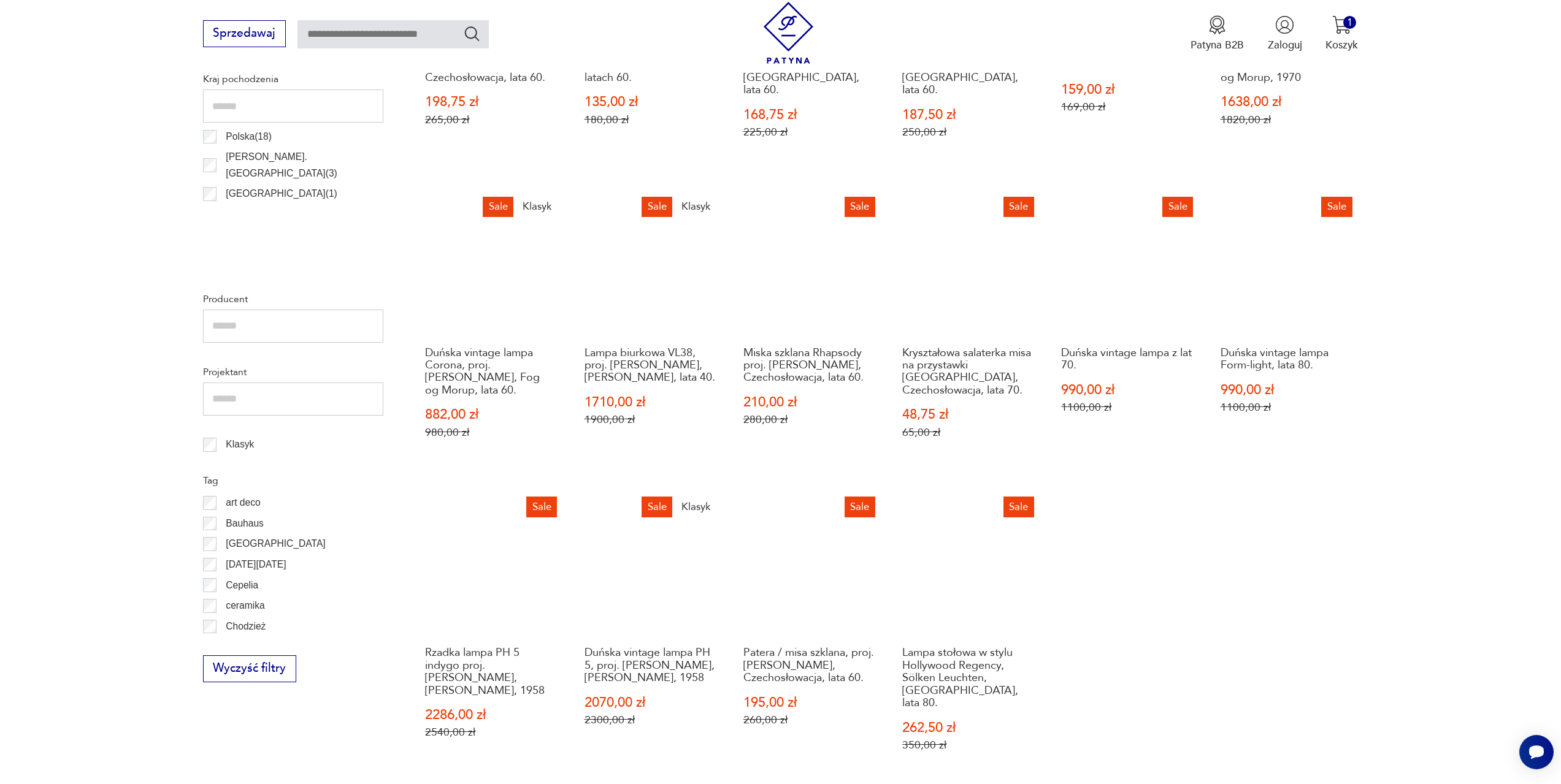
scroll to position [594, 0]
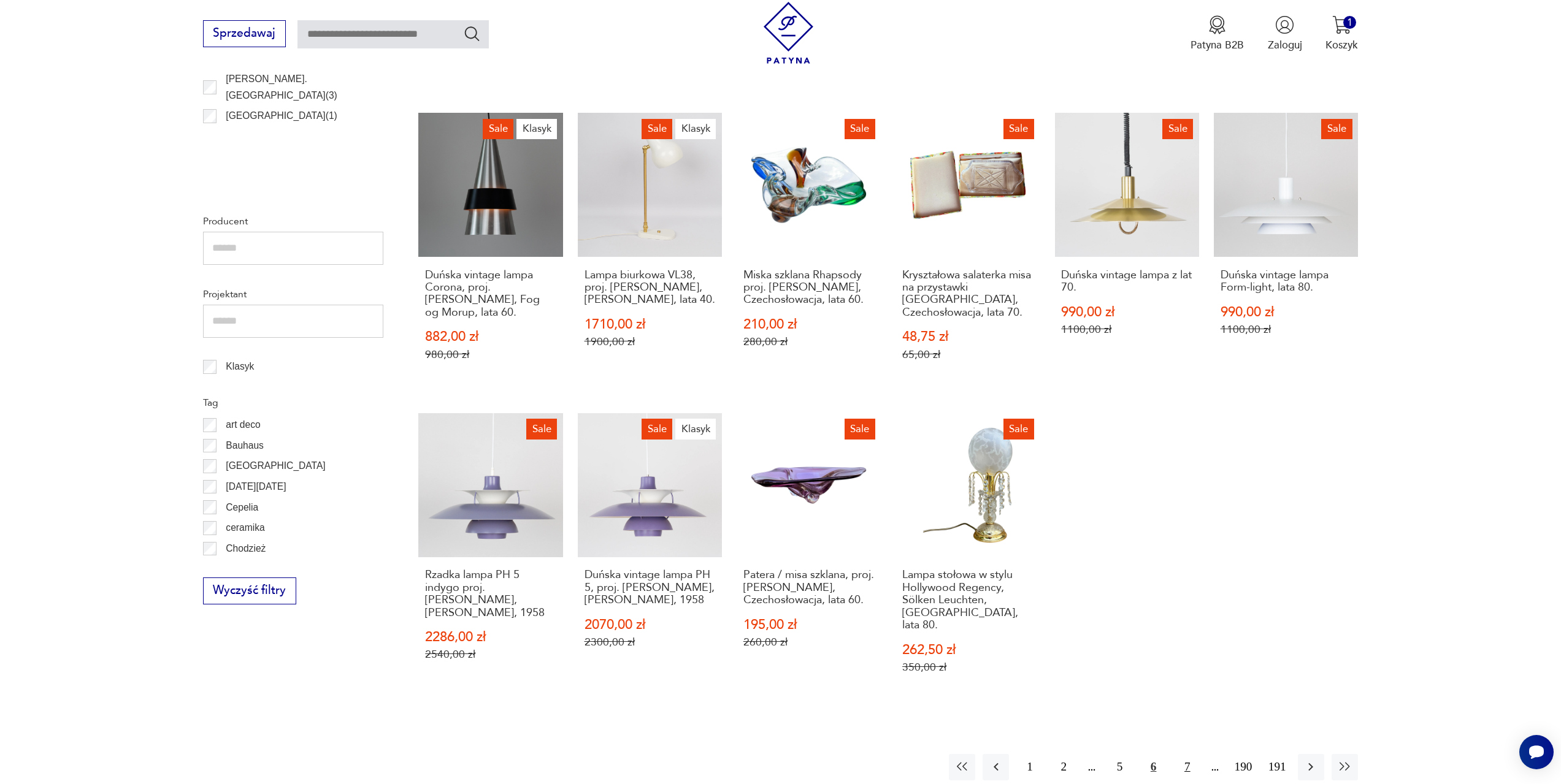
click at [1186, 754] on button "7" at bounding box center [1187, 767] width 27 height 27
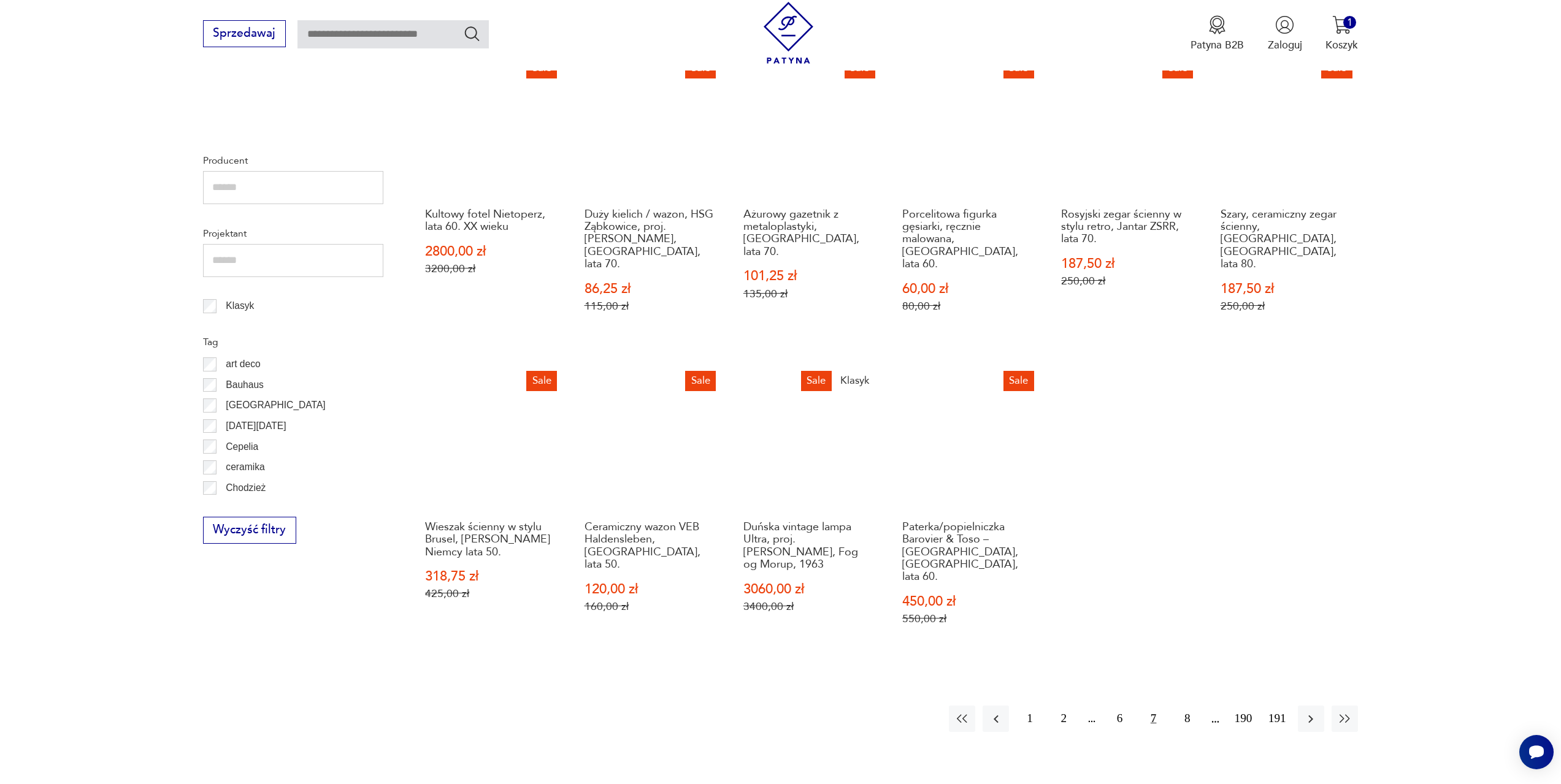
scroll to position [655, 0]
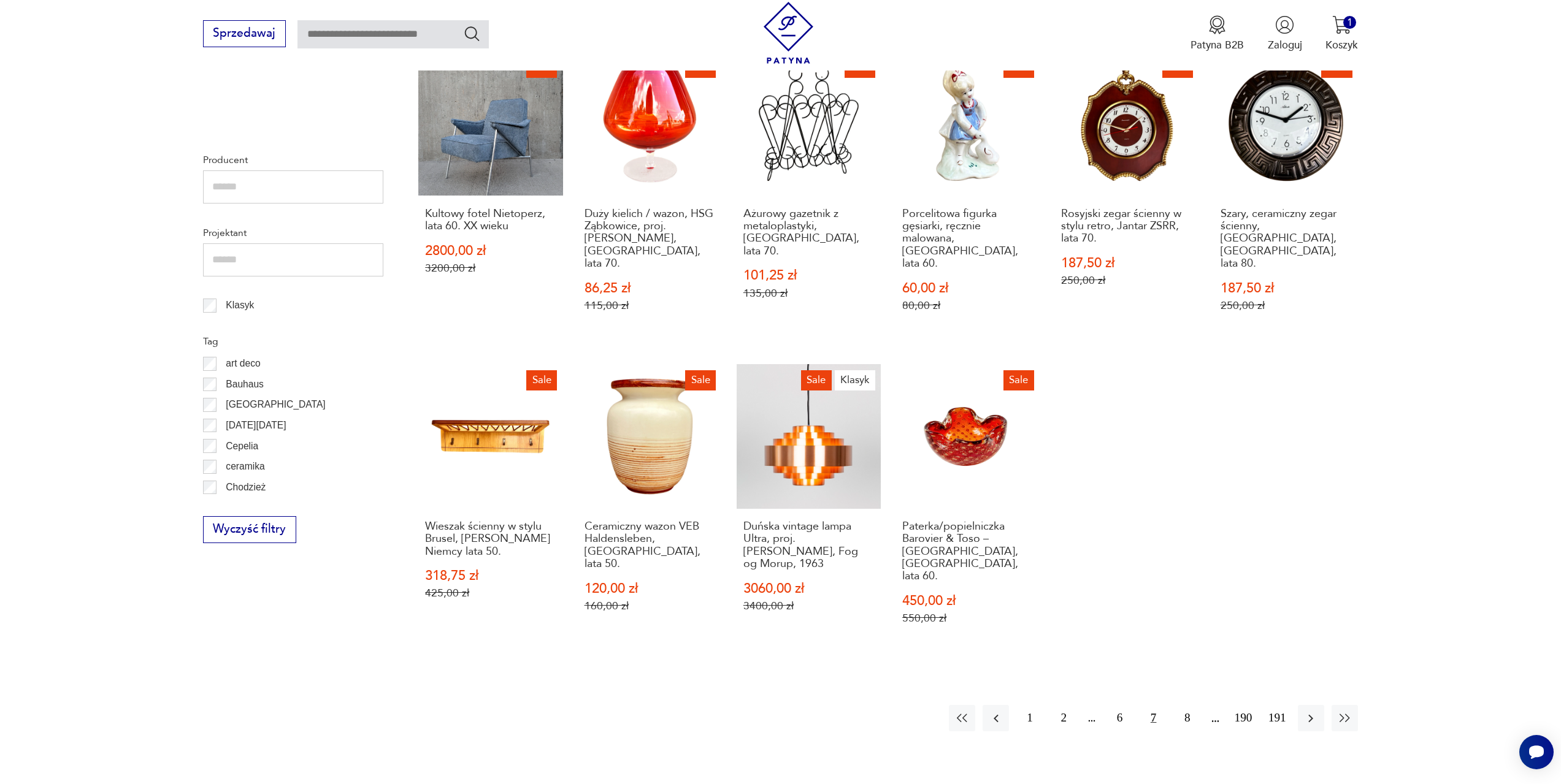
click at [1154, 705] on button "7" at bounding box center [1153, 718] width 27 height 27
click at [1155, 705] on button "7" at bounding box center [1153, 718] width 27 height 27
click at [1155, 705] on button "7" at bounding box center [1153, 718] width 27 height 27
click at [1311, 711] on icon "button" at bounding box center [1311, 718] width 15 height 15
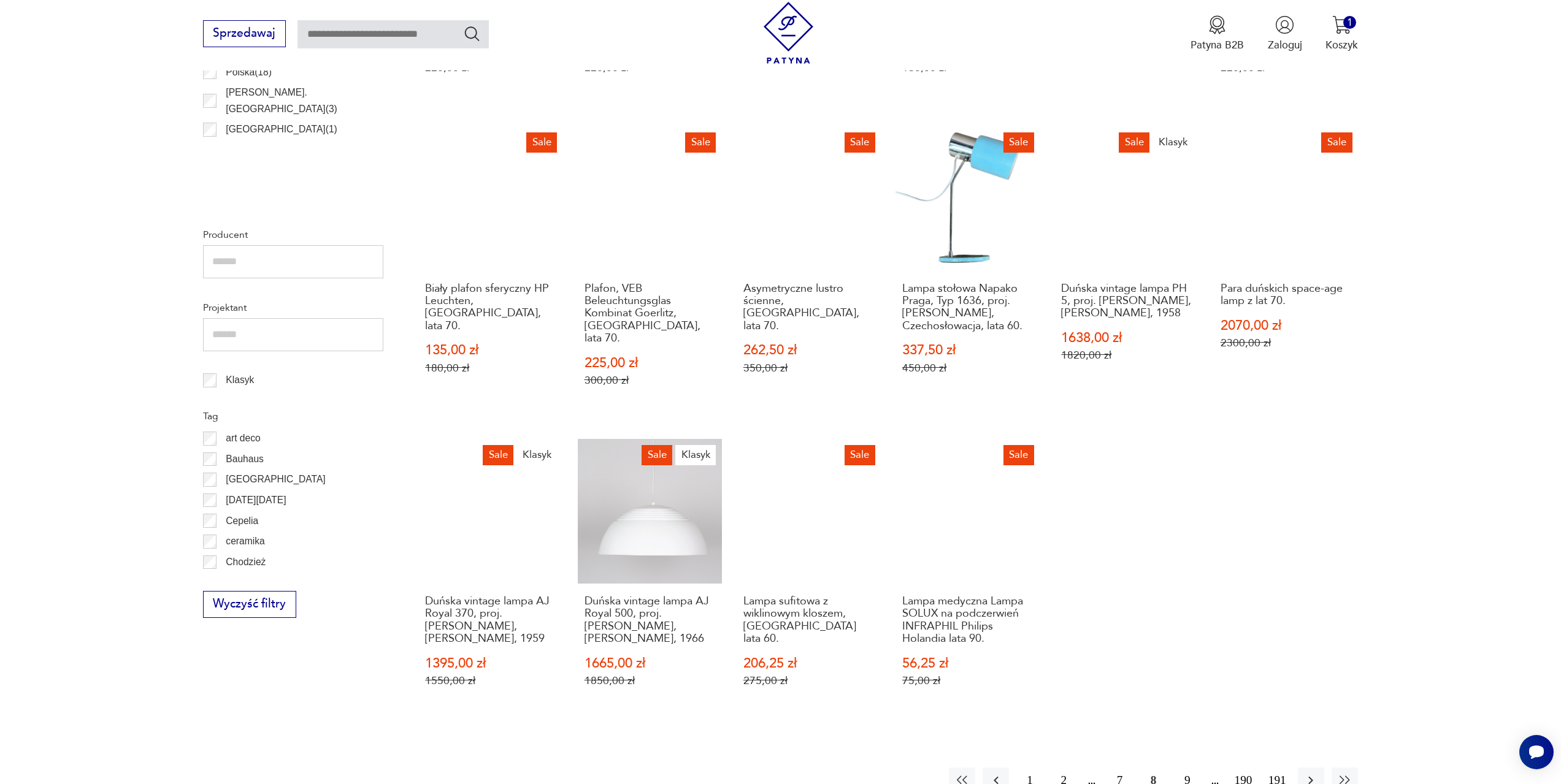
scroll to position [716, 0]
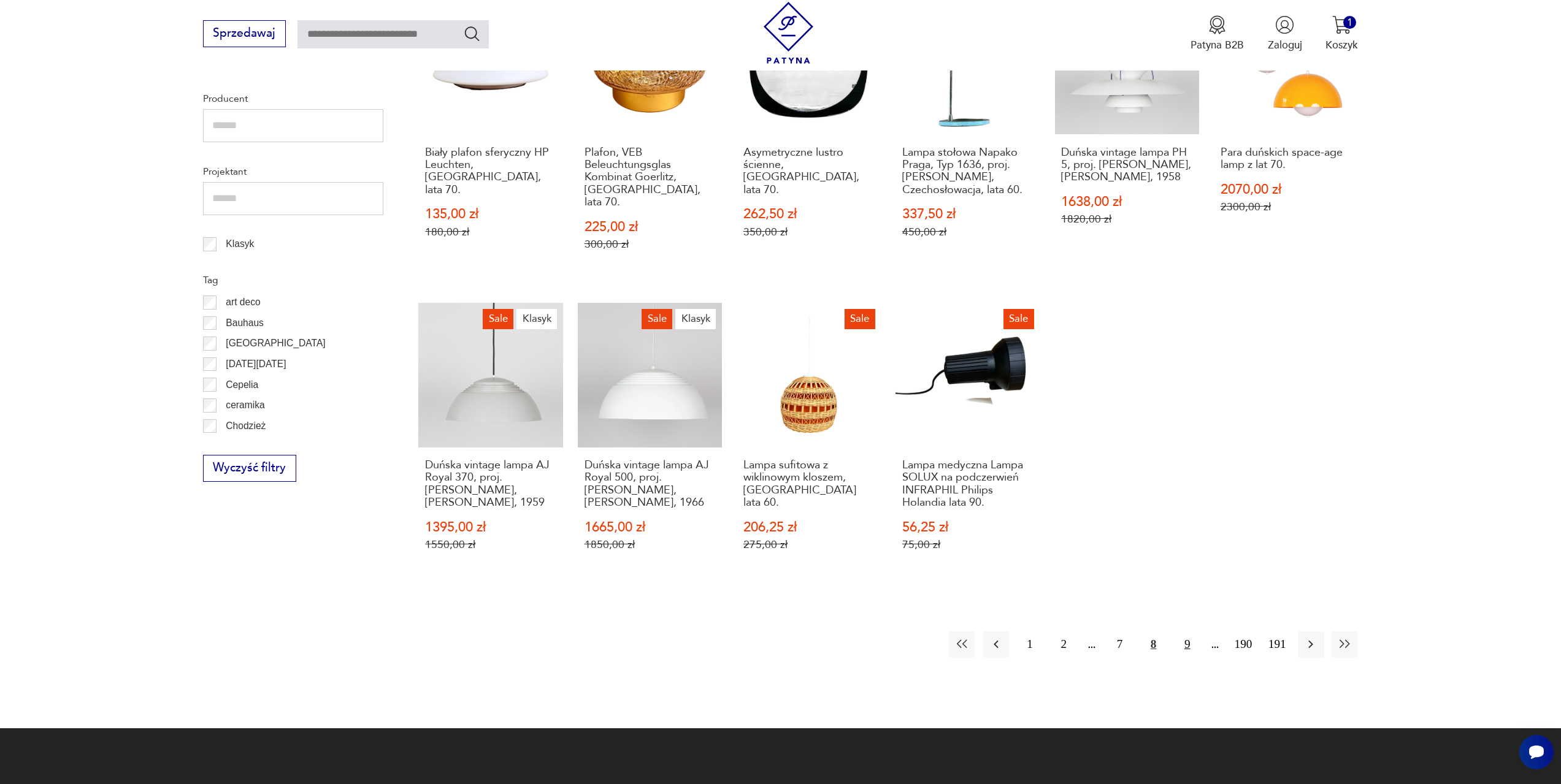
click at [1188, 631] on button "9" at bounding box center [1187, 645] width 27 height 27
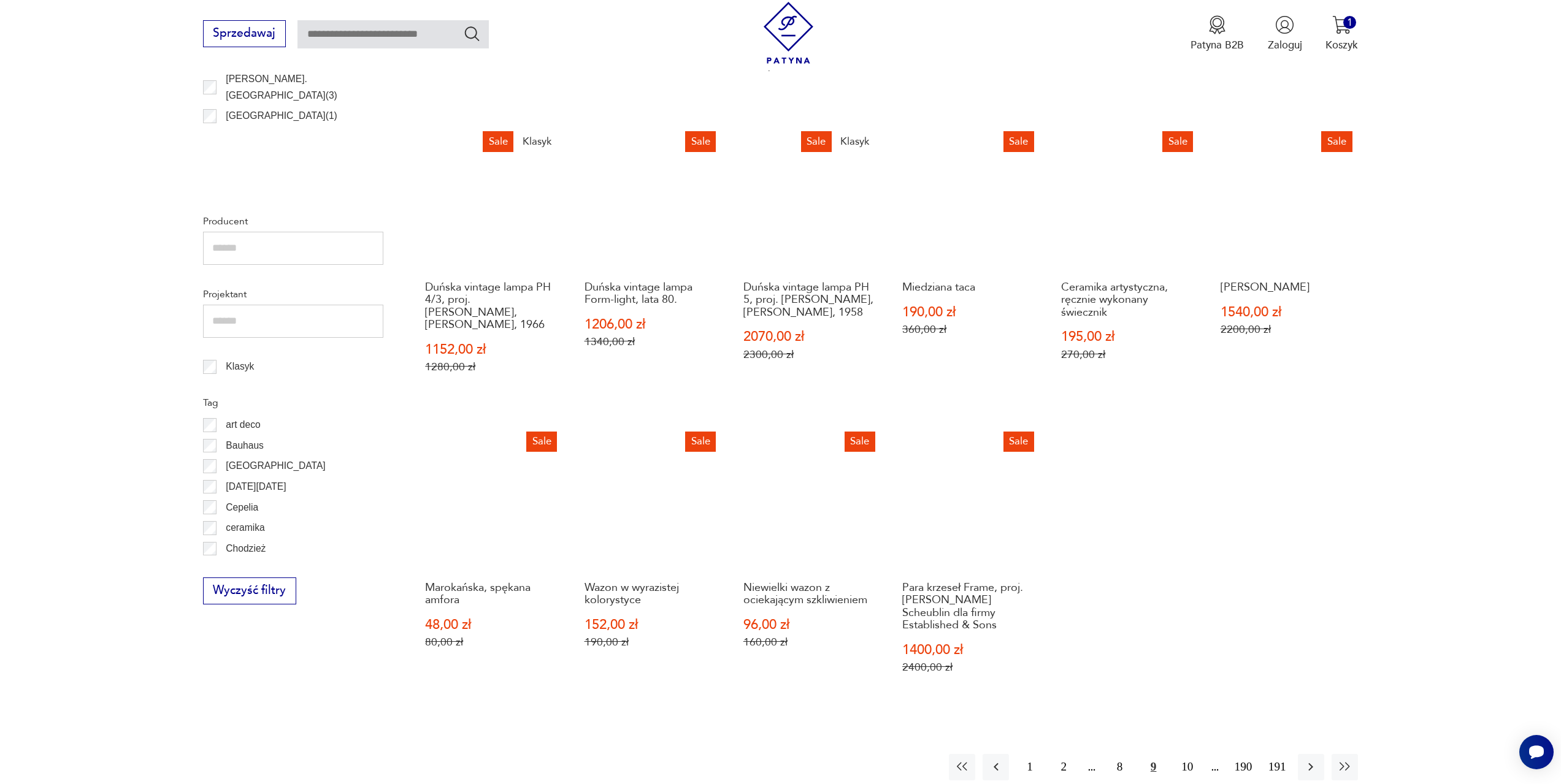
scroll to position [655, 0]
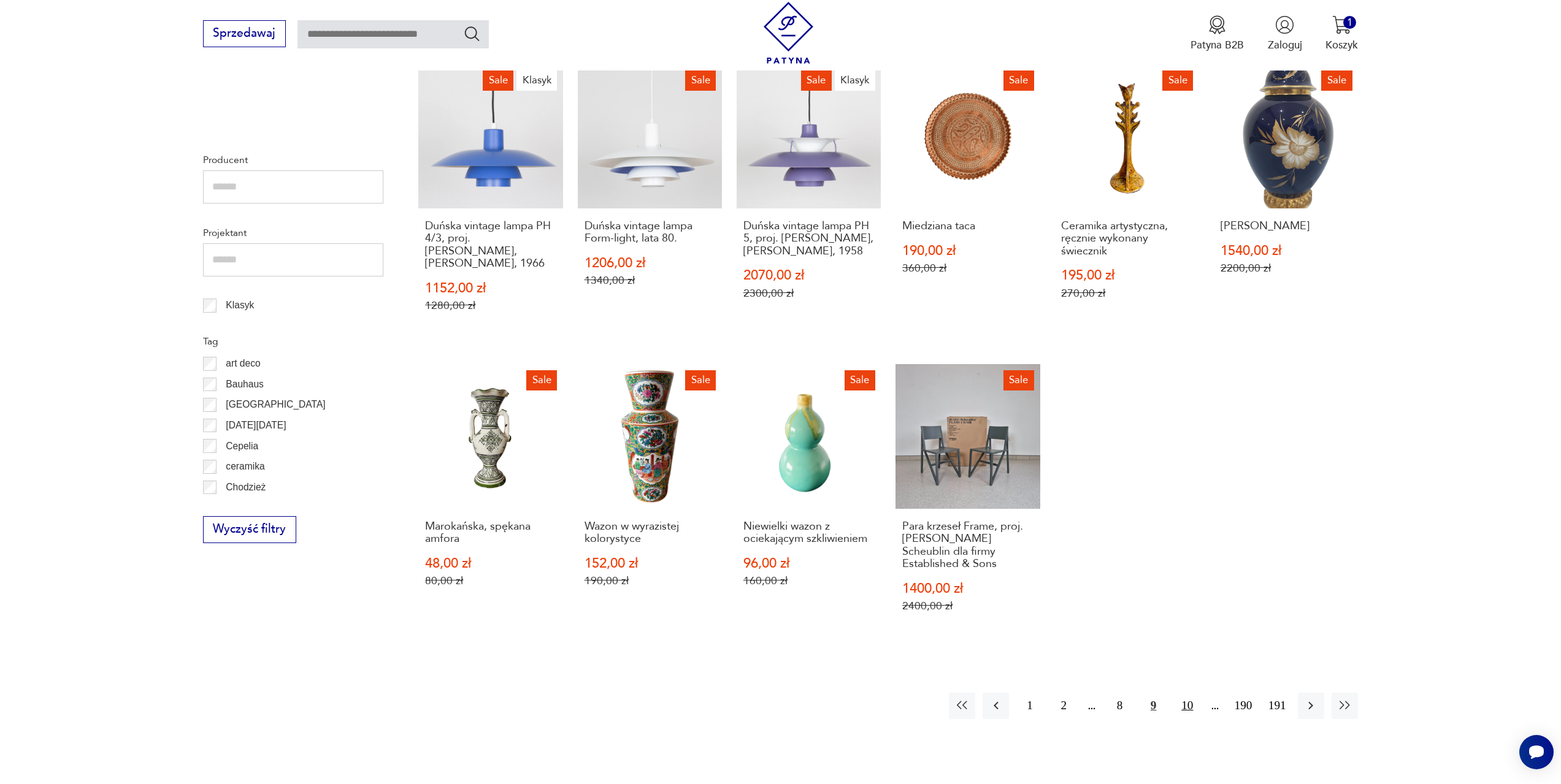
click at [1185, 696] on button "10" at bounding box center [1187, 706] width 27 height 27
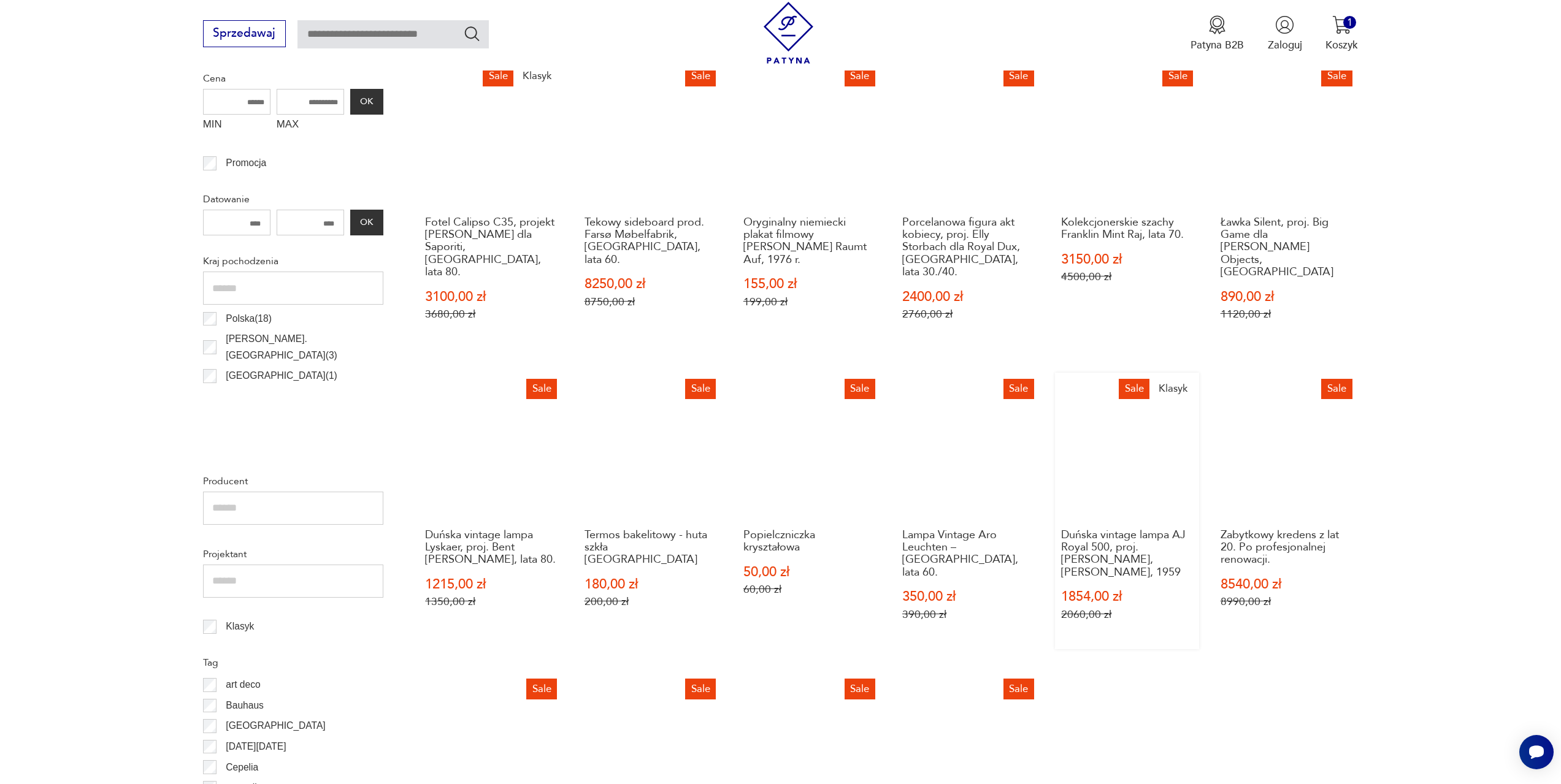
scroll to position [471, 0]
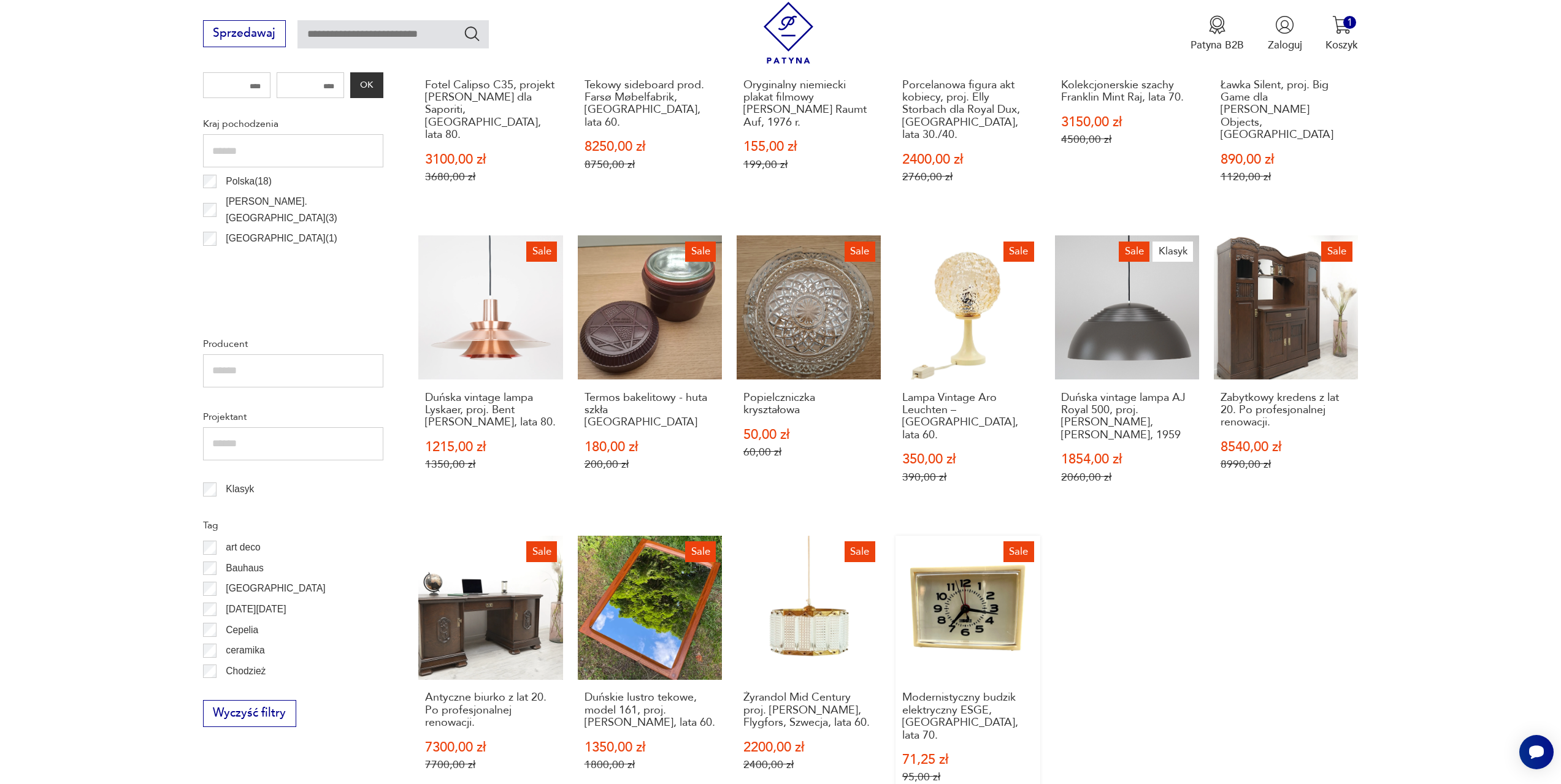
click at [988, 623] on link "Sale Modernistyczny budzik elektryczny ESGE, [GEOGRAPHIC_DATA], lata 70. 71,25 …" at bounding box center [968, 674] width 144 height 277
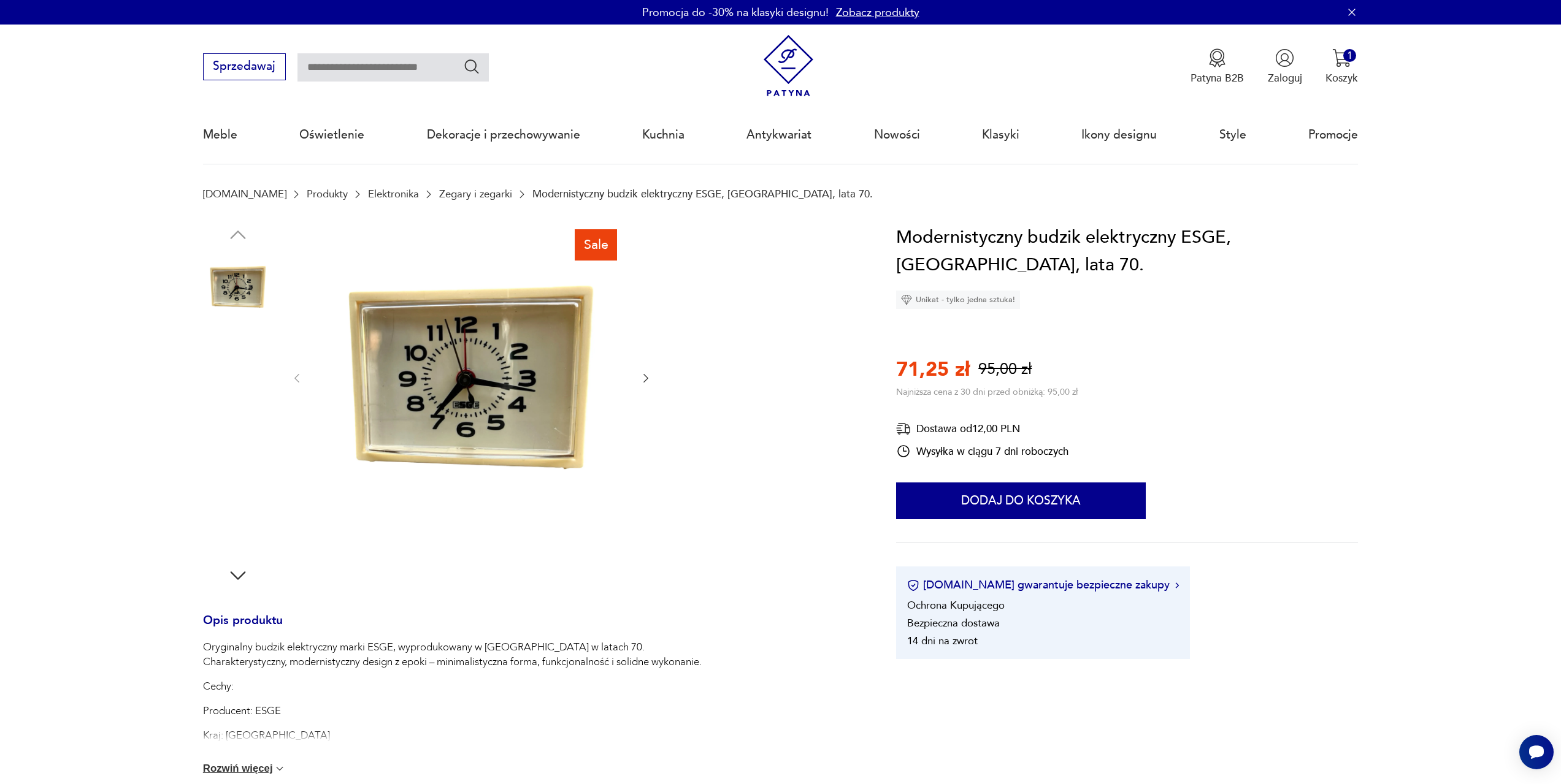
click at [246, 435] on img at bounding box center [238, 443] width 70 height 70
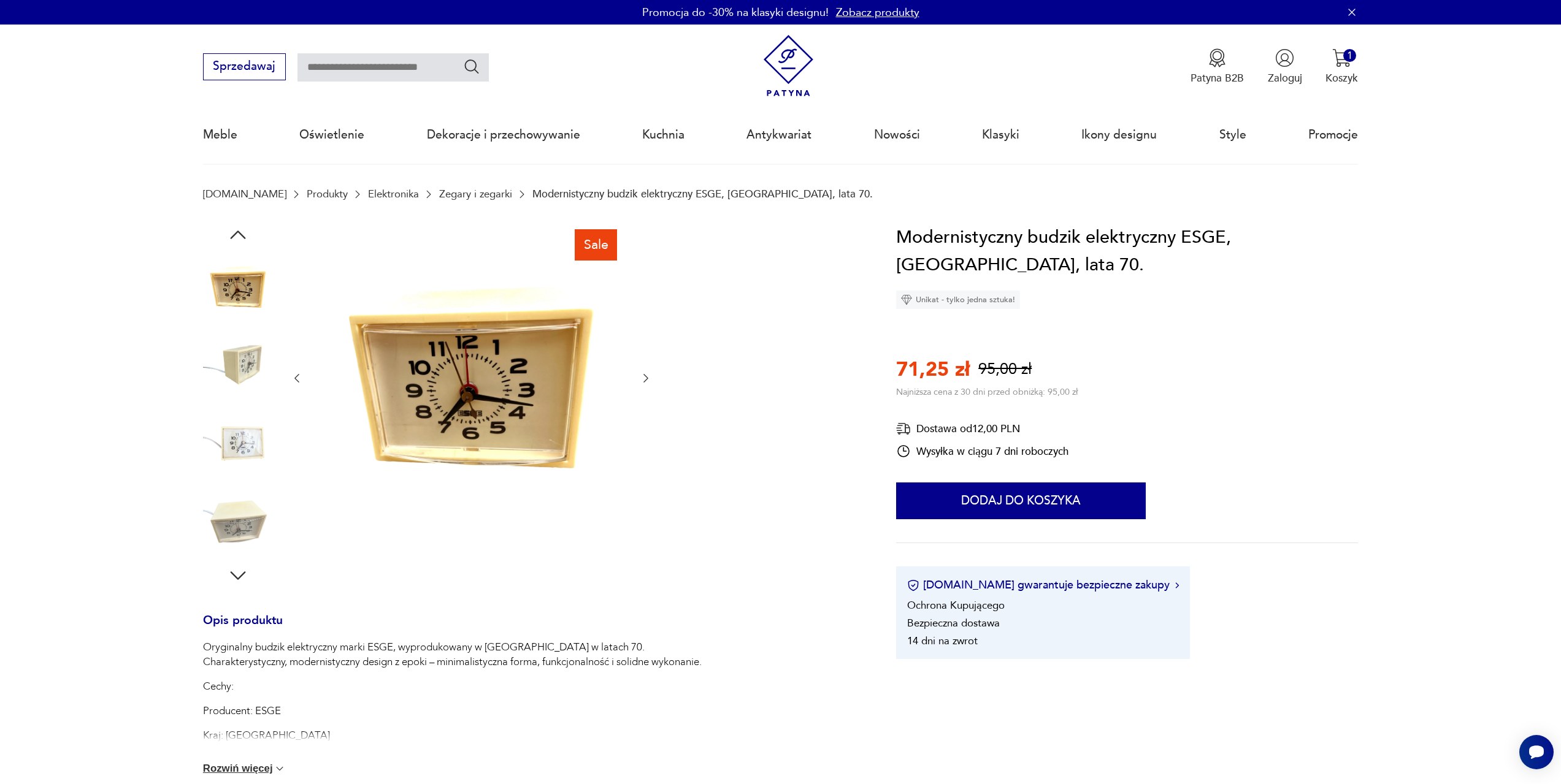
click at [232, 577] on icon "button" at bounding box center [238, 575] width 22 height 22
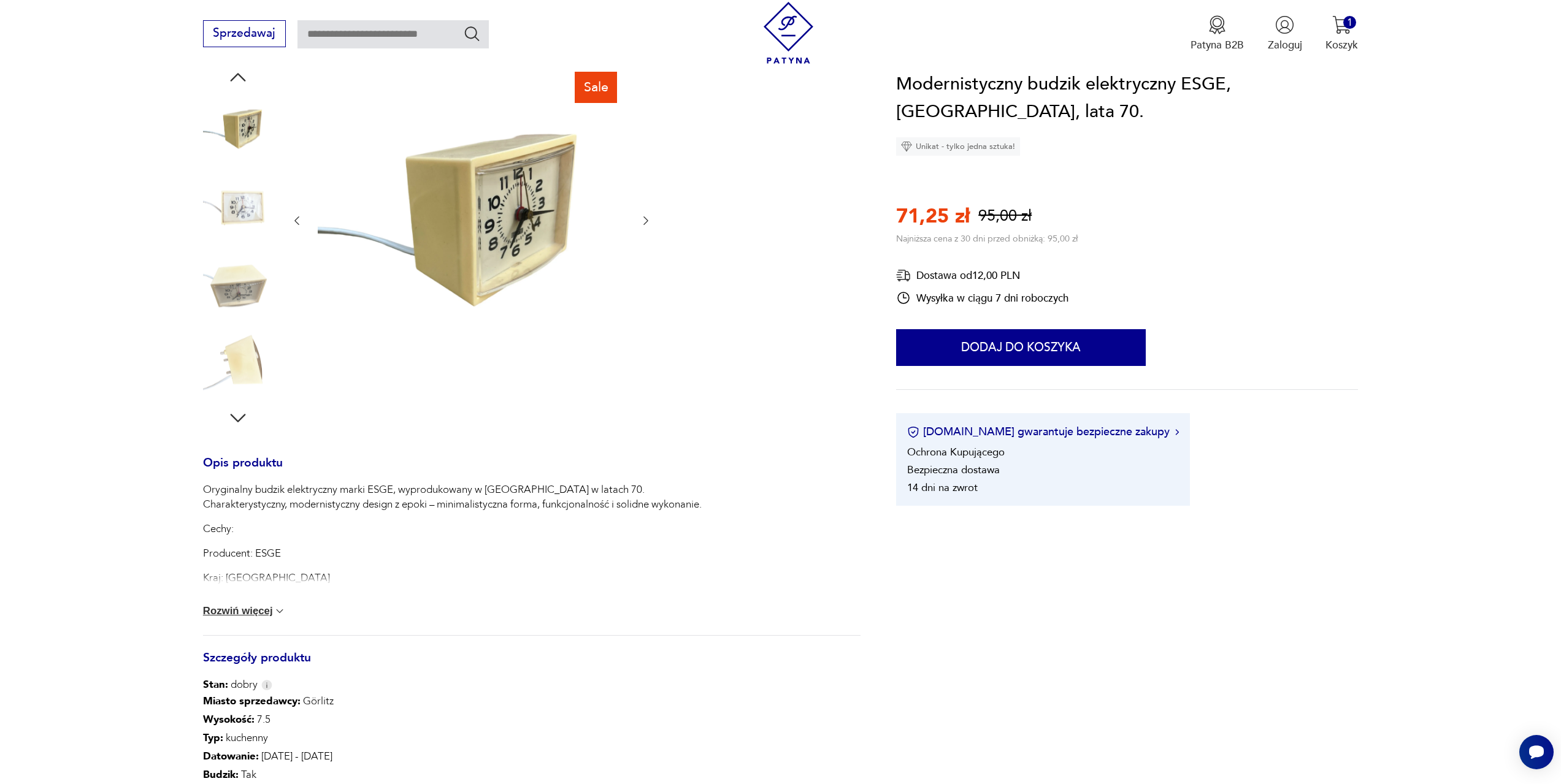
scroll to position [184, 0]
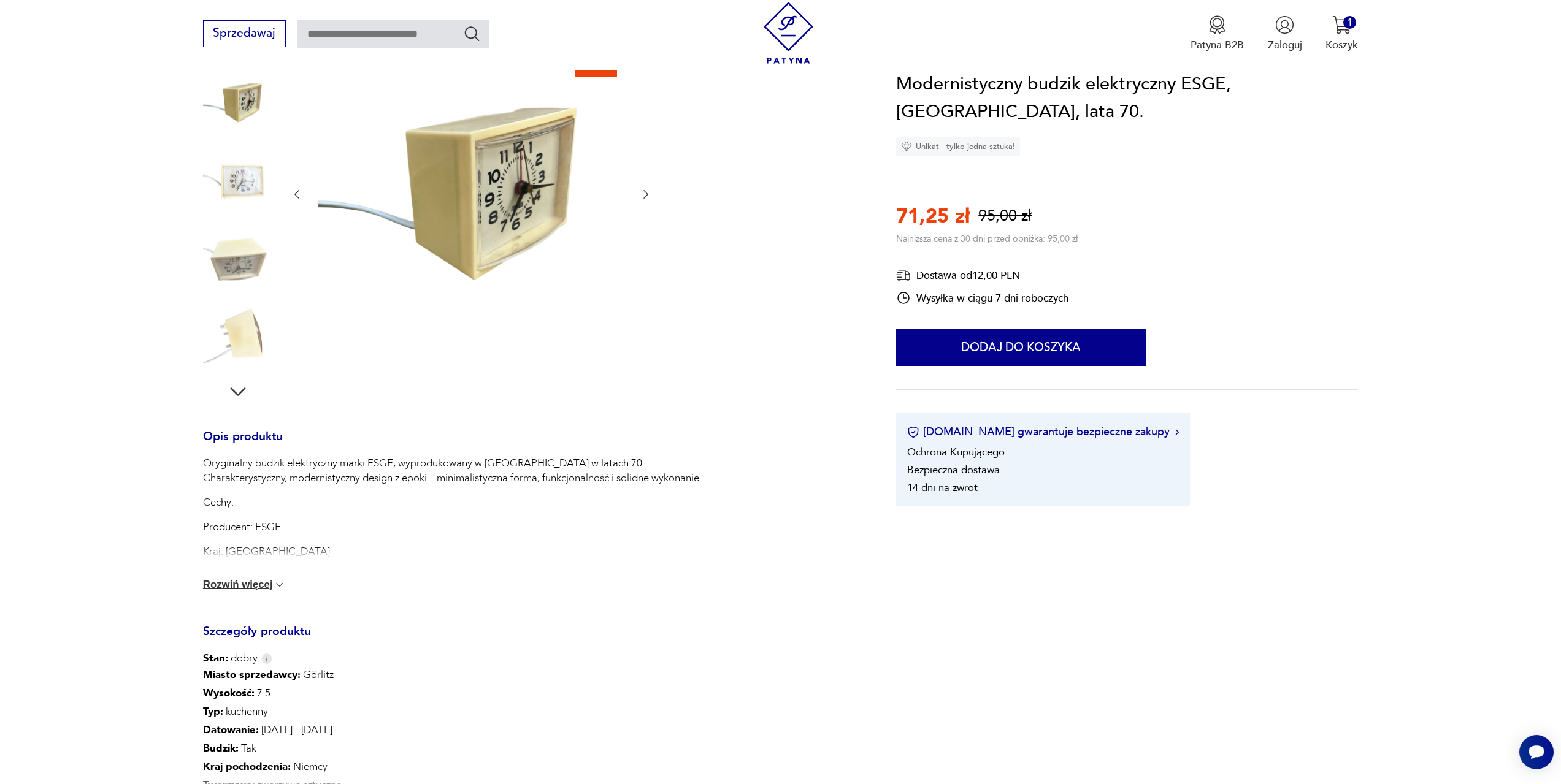
click at [276, 588] on img at bounding box center [279, 585] width 12 height 12
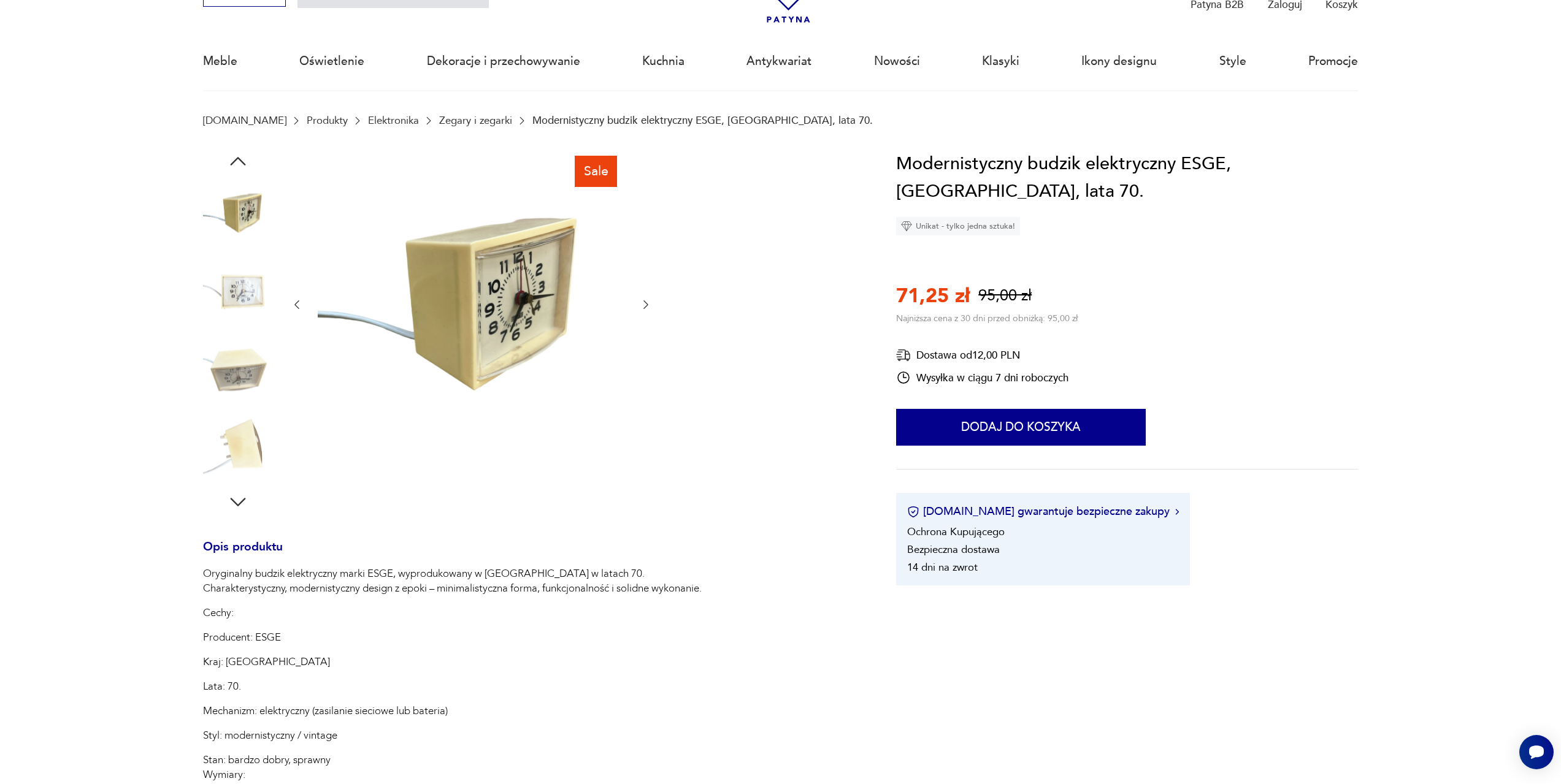
scroll to position [0, 0]
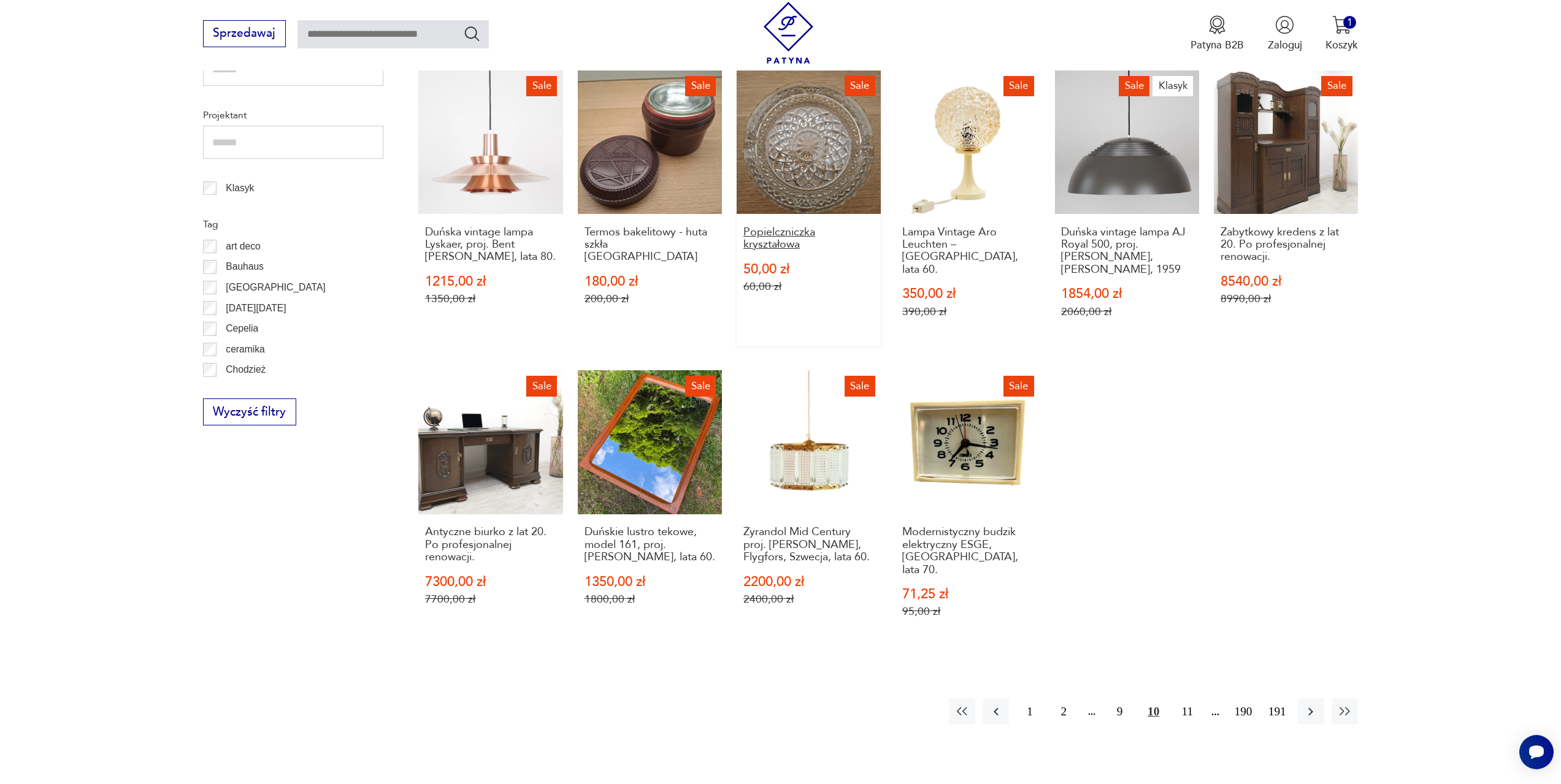
scroll to position [655, 0]
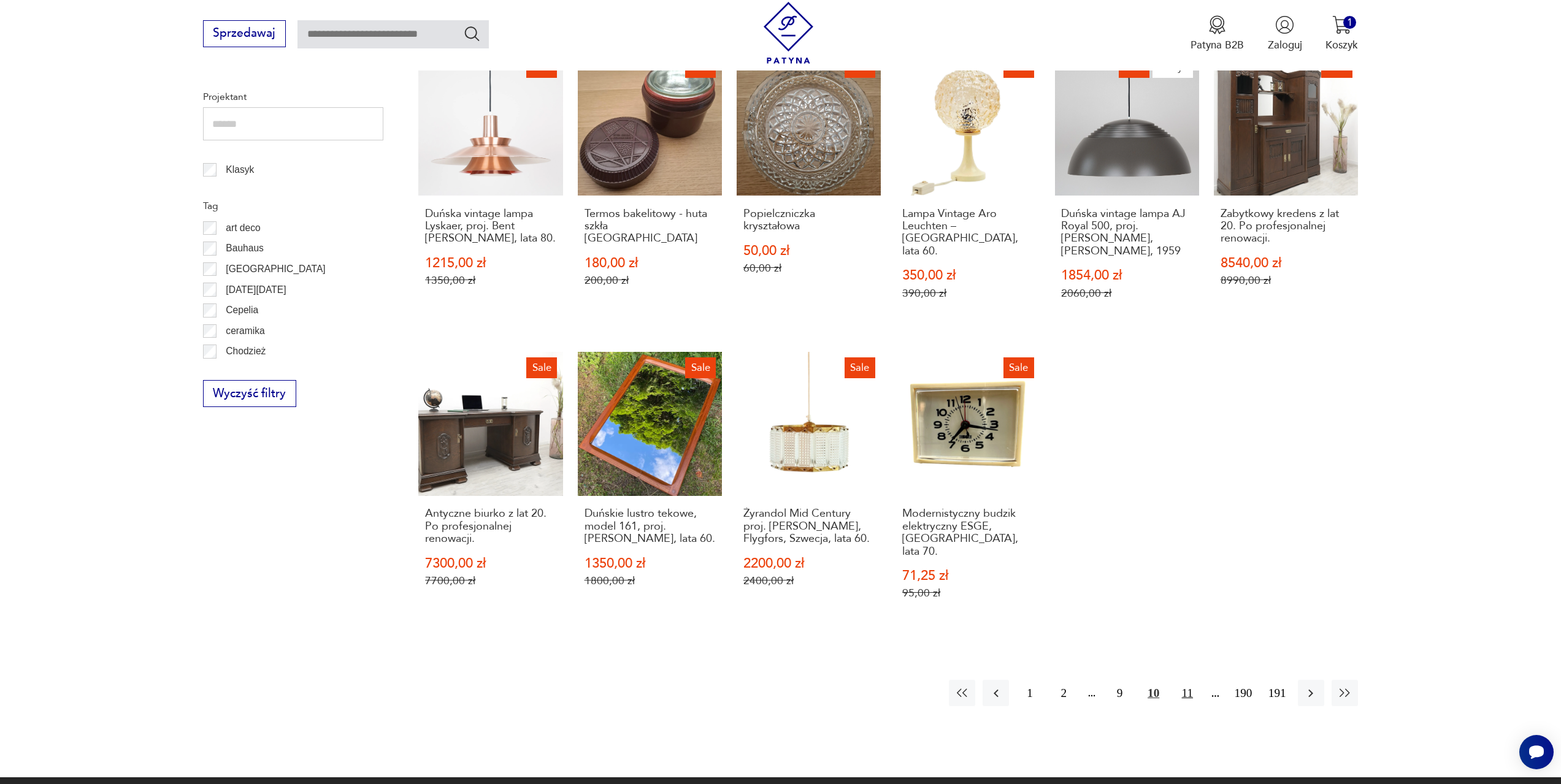
click at [1193, 680] on button "11" at bounding box center [1187, 693] width 27 height 27
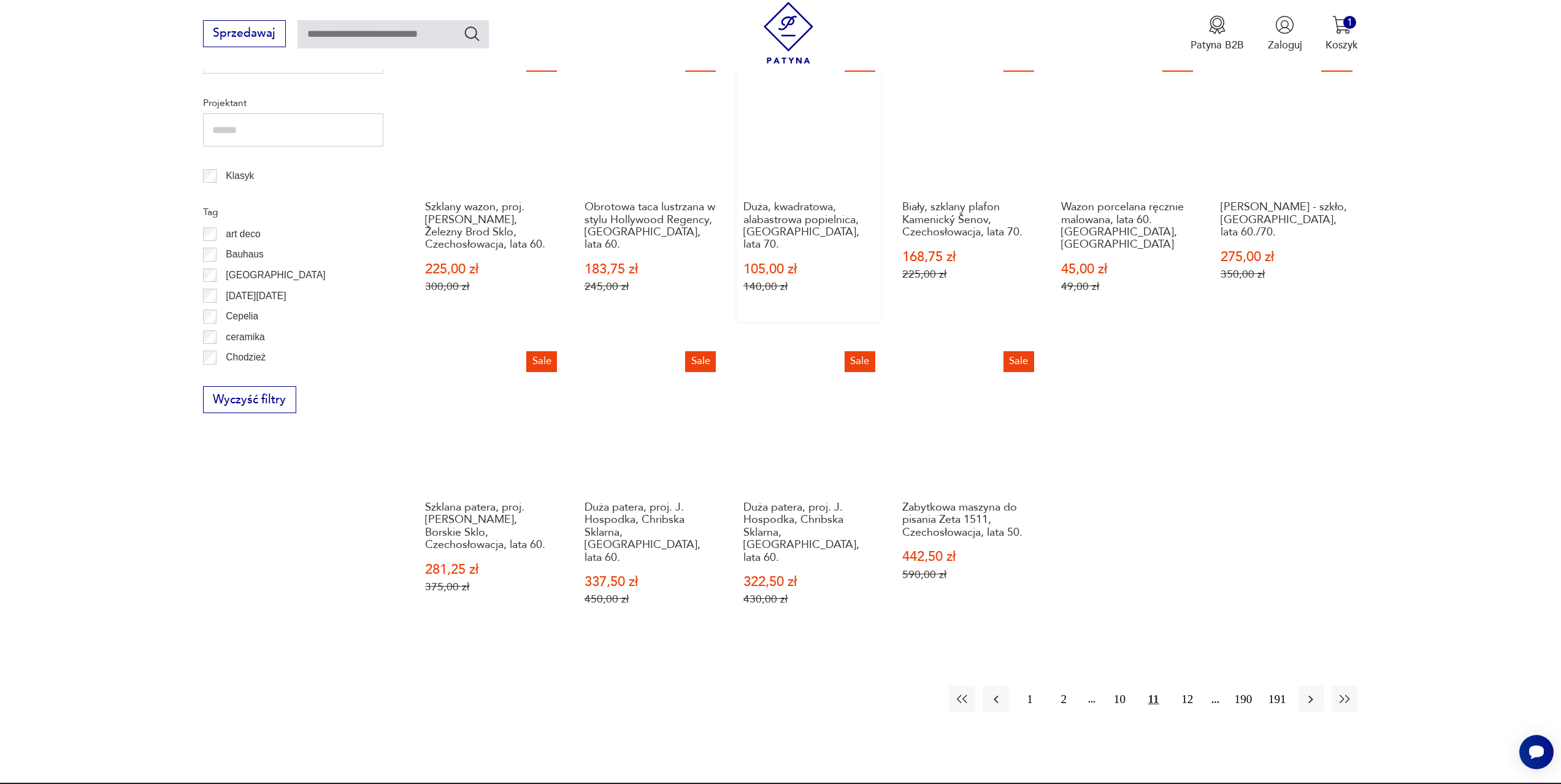
scroll to position [655, 0]
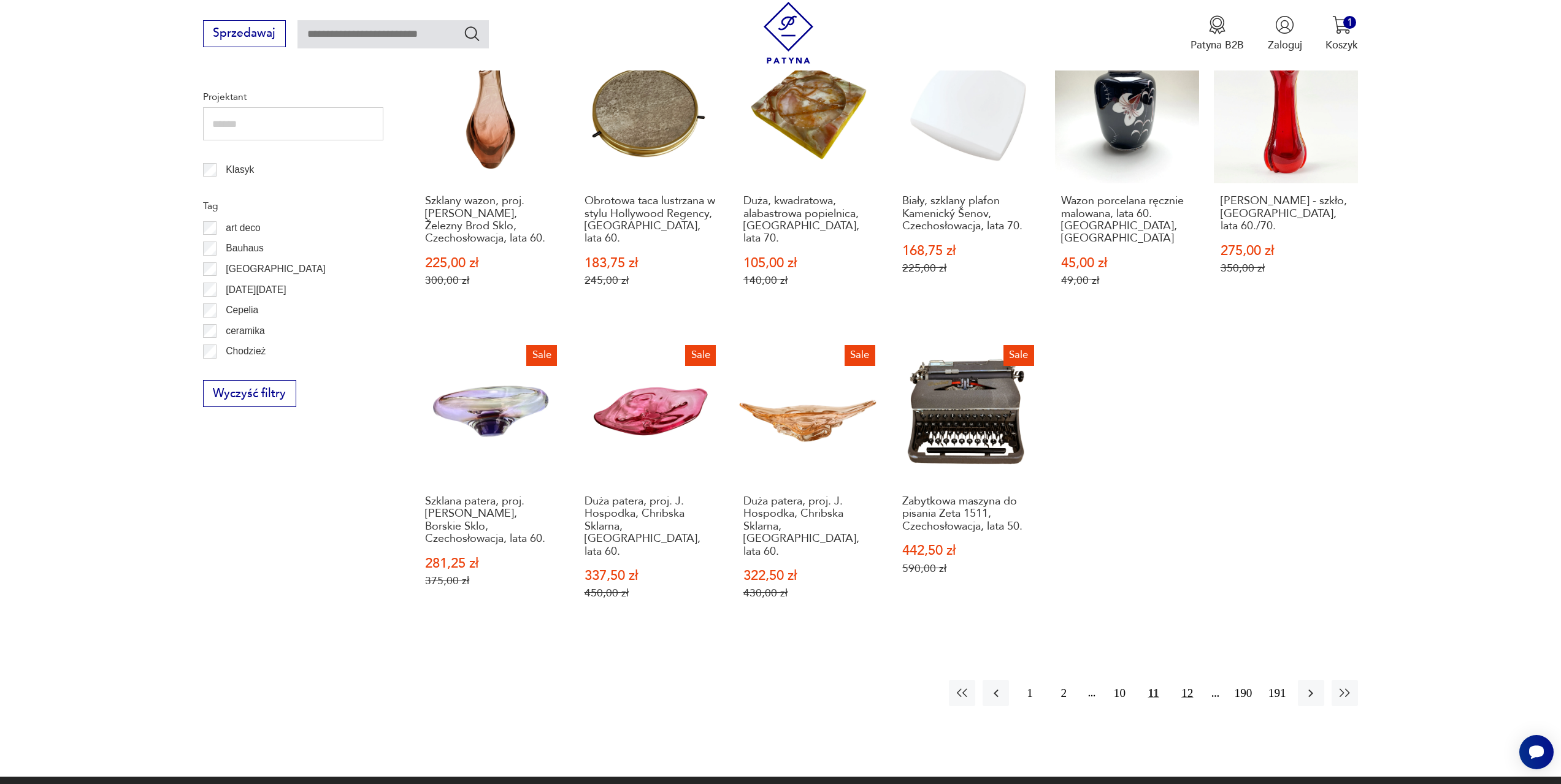
click at [1185, 680] on button "12" at bounding box center [1187, 693] width 27 height 27
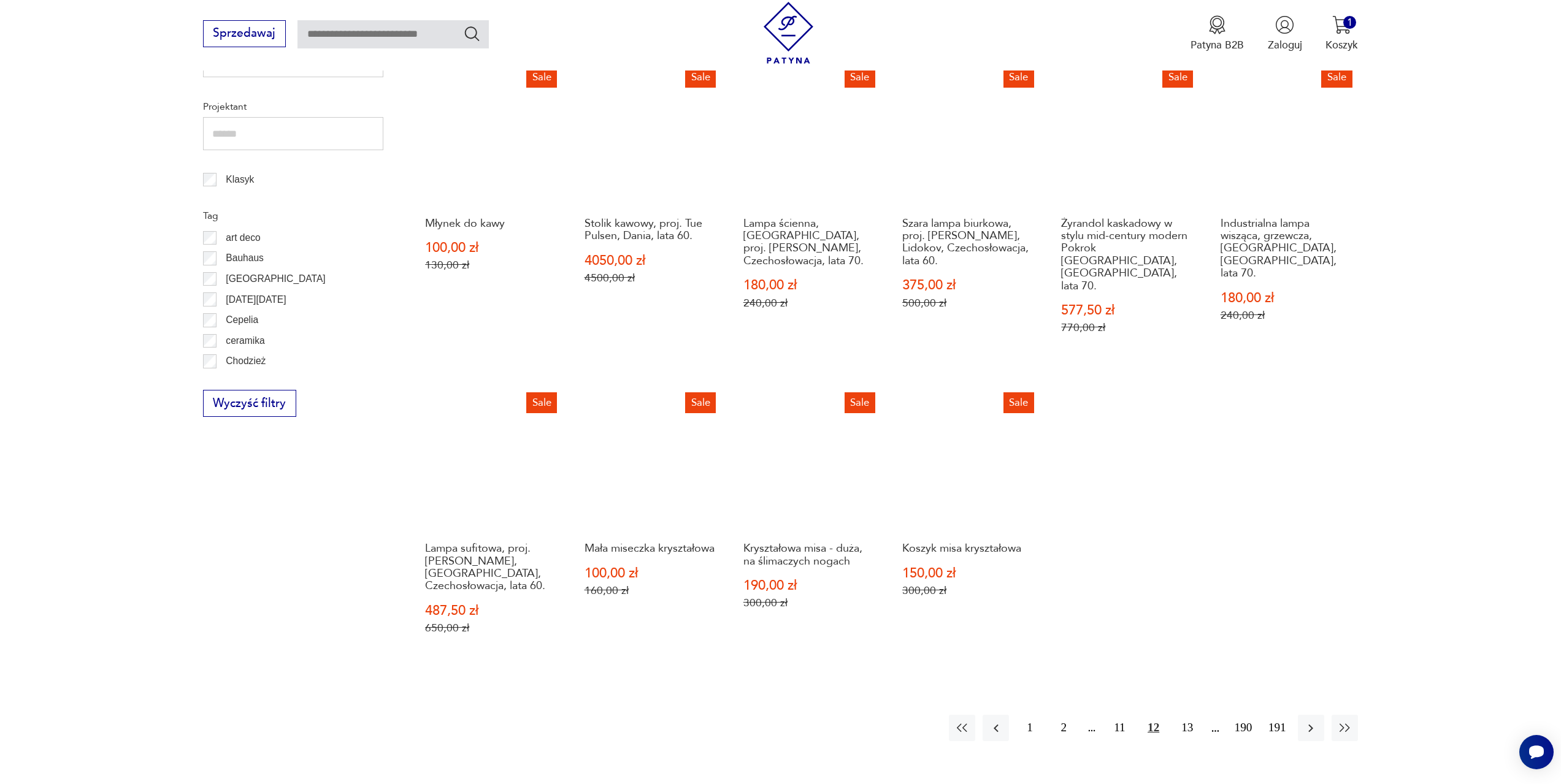
scroll to position [716, 0]
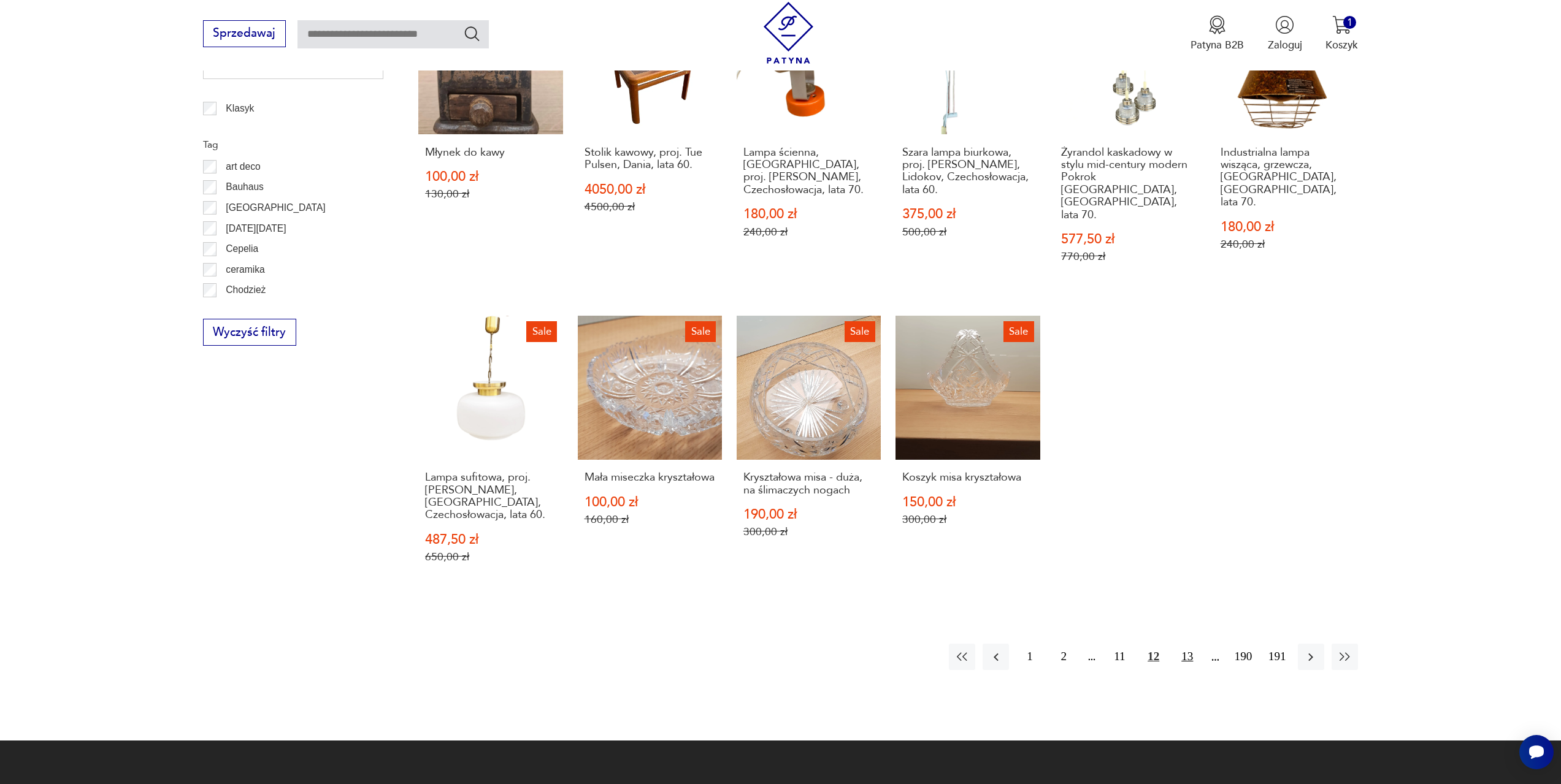
click at [1189, 644] on button "13" at bounding box center [1187, 657] width 27 height 27
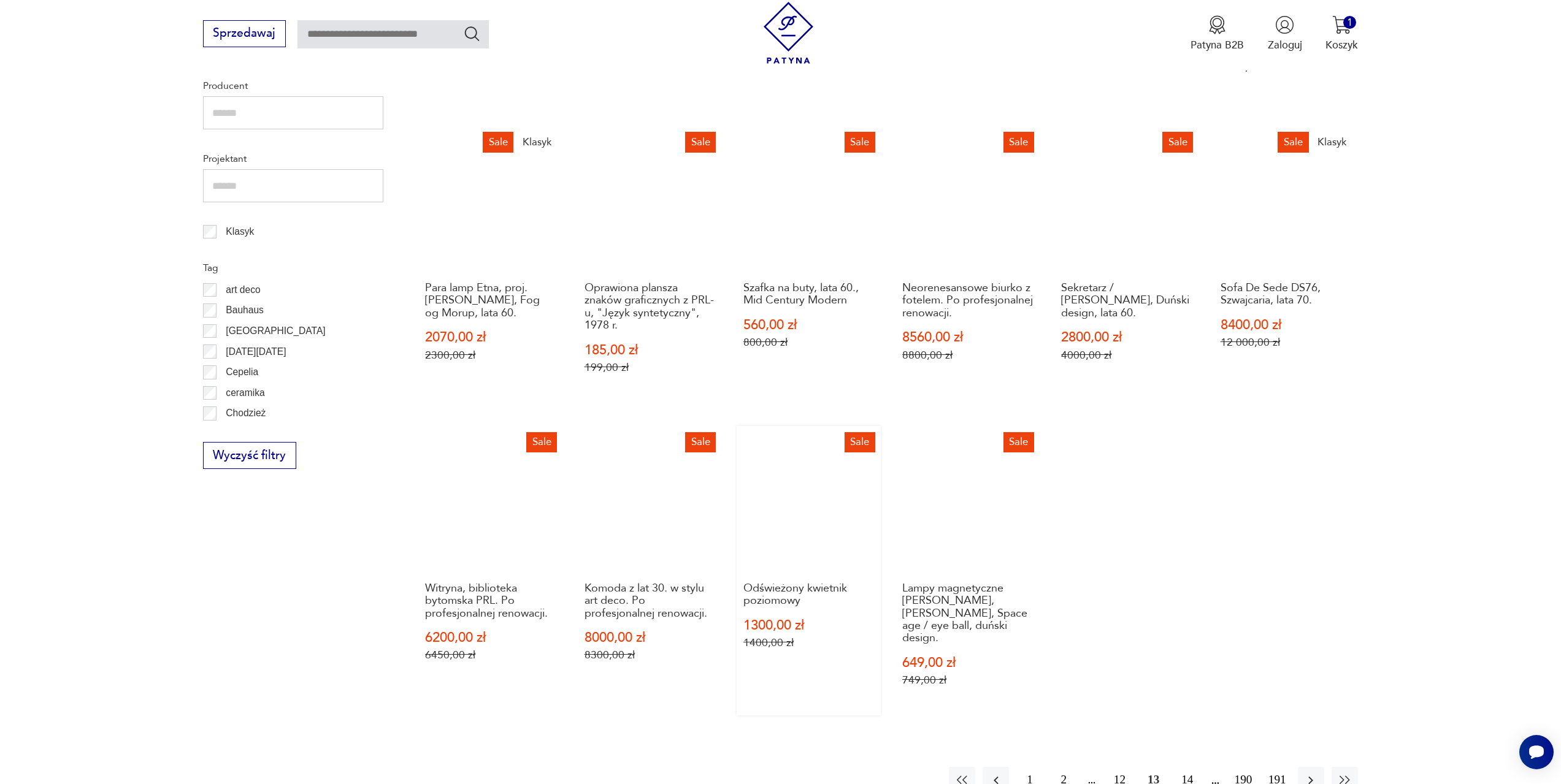
scroll to position [594, 0]
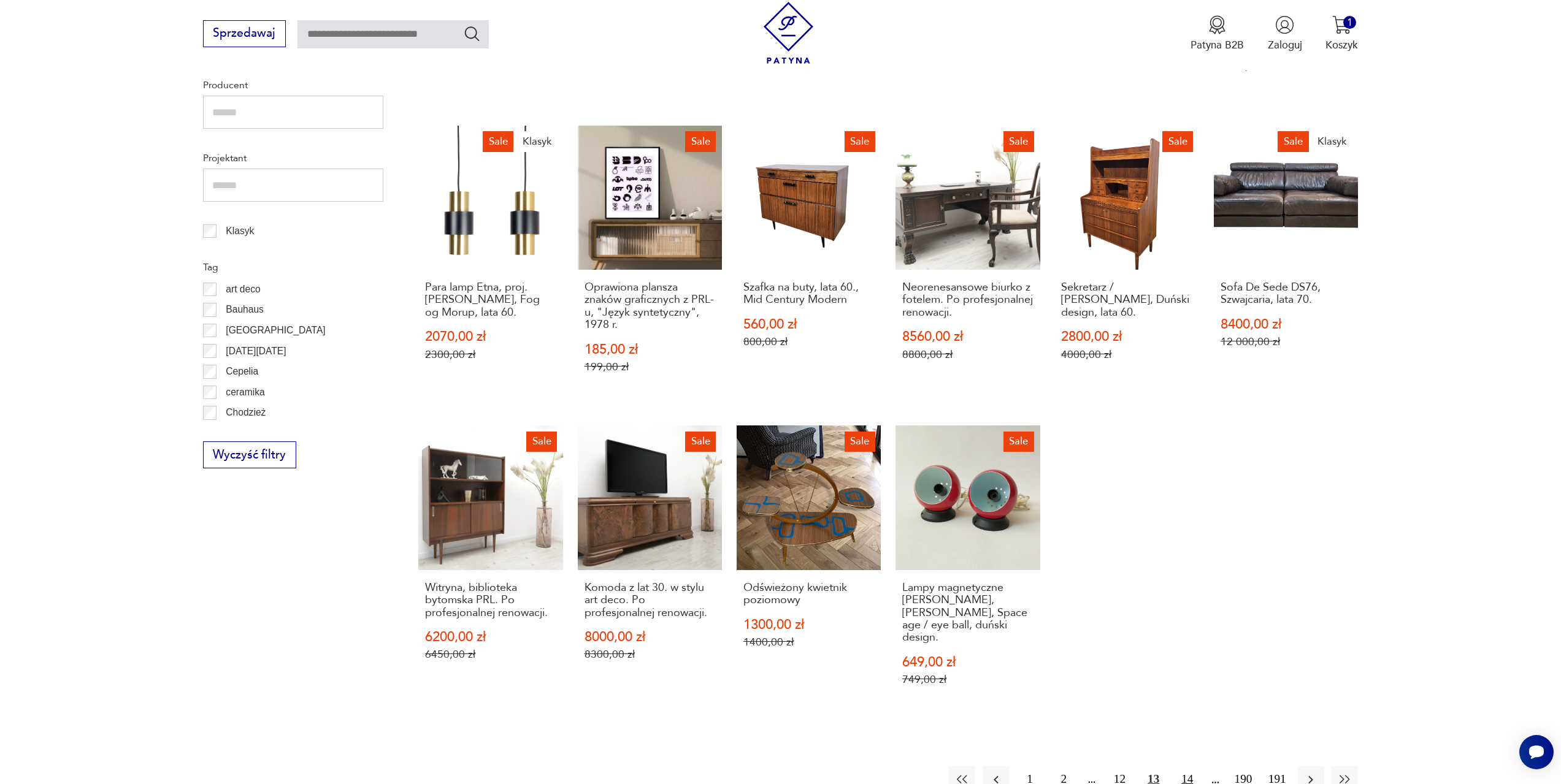
click at [1187, 766] on button "14" at bounding box center [1187, 779] width 27 height 27
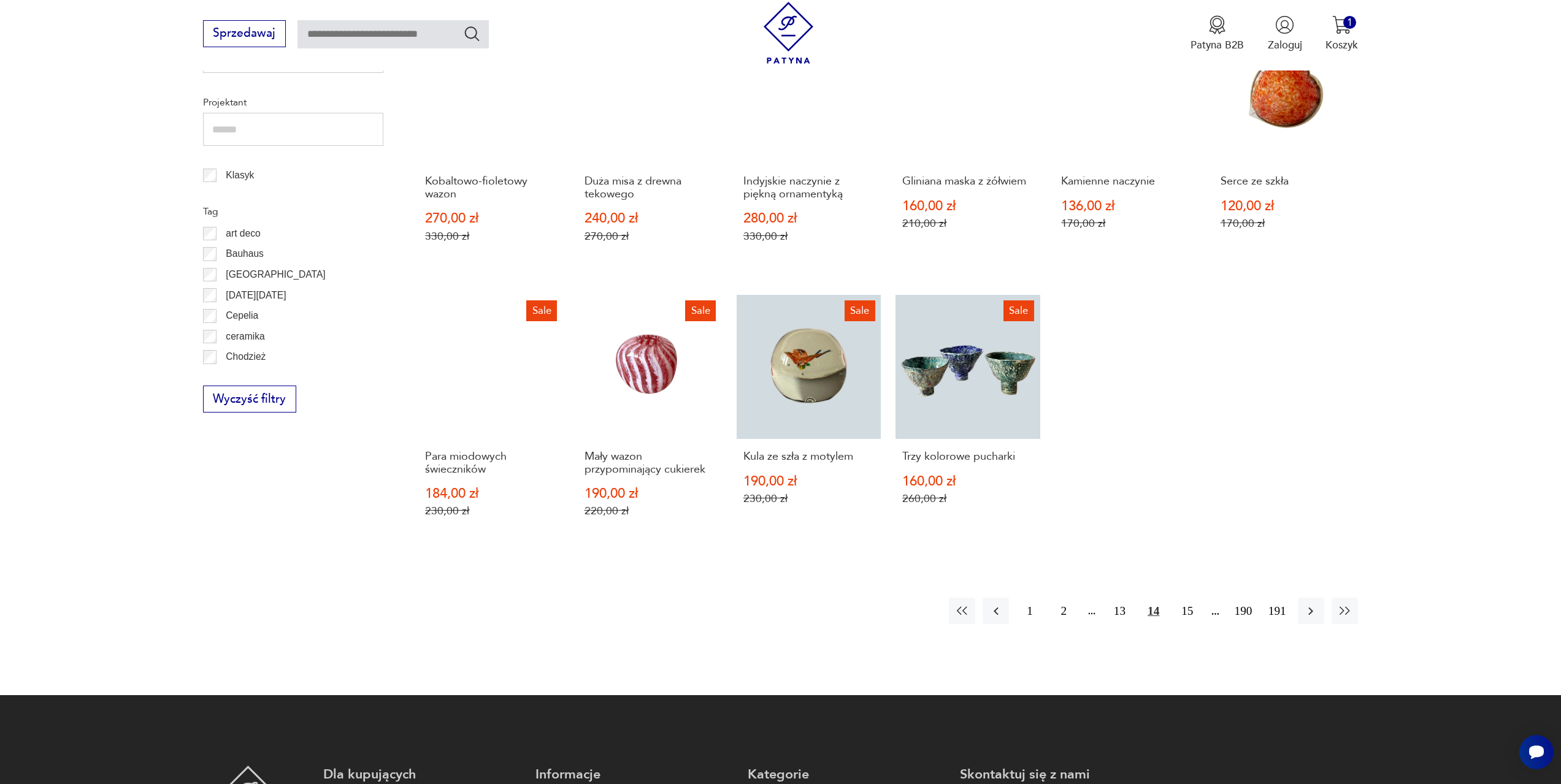
scroll to position [655, 0]
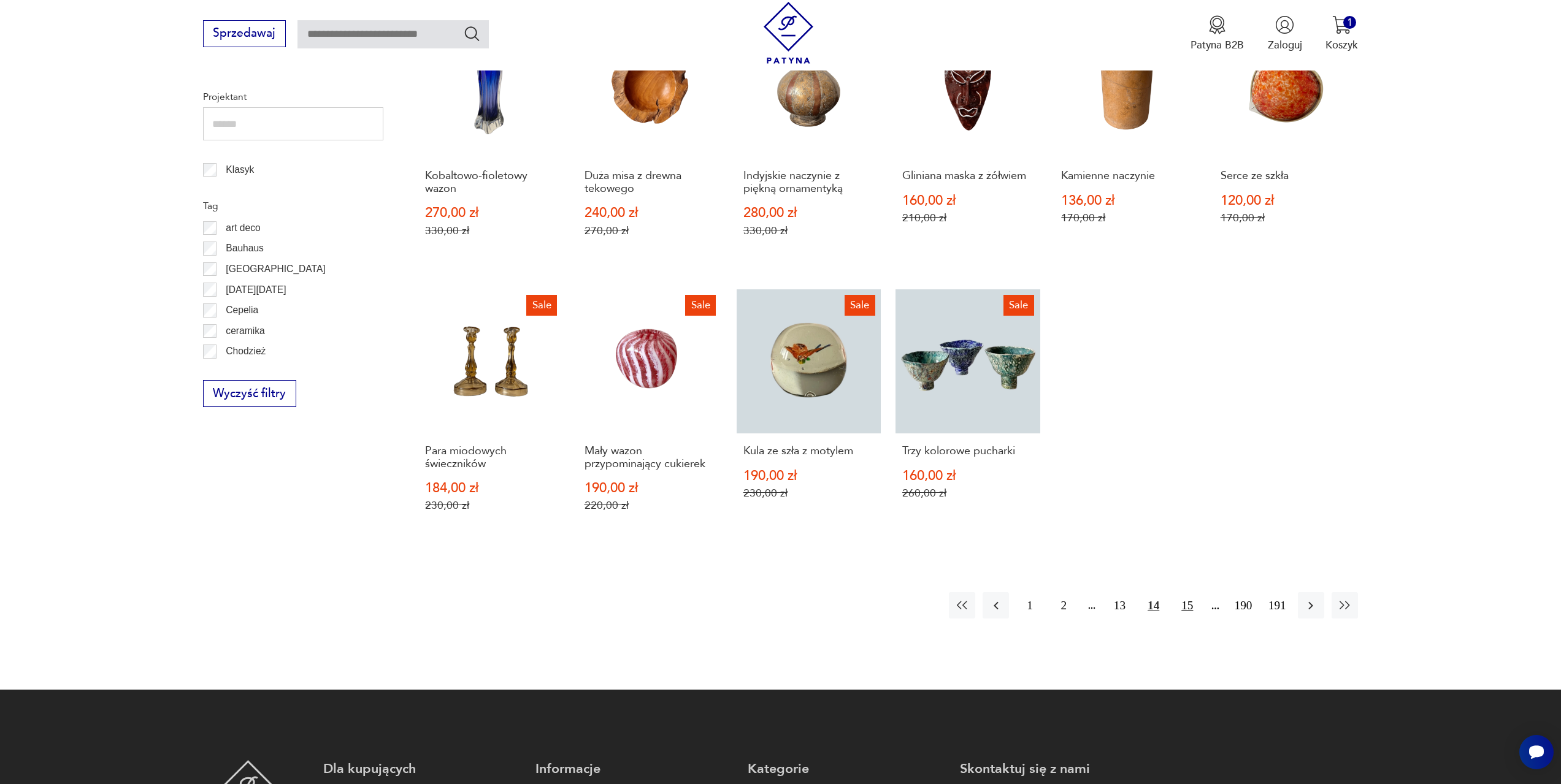
click at [1190, 603] on button "15" at bounding box center [1187, 606] width 27 height 27
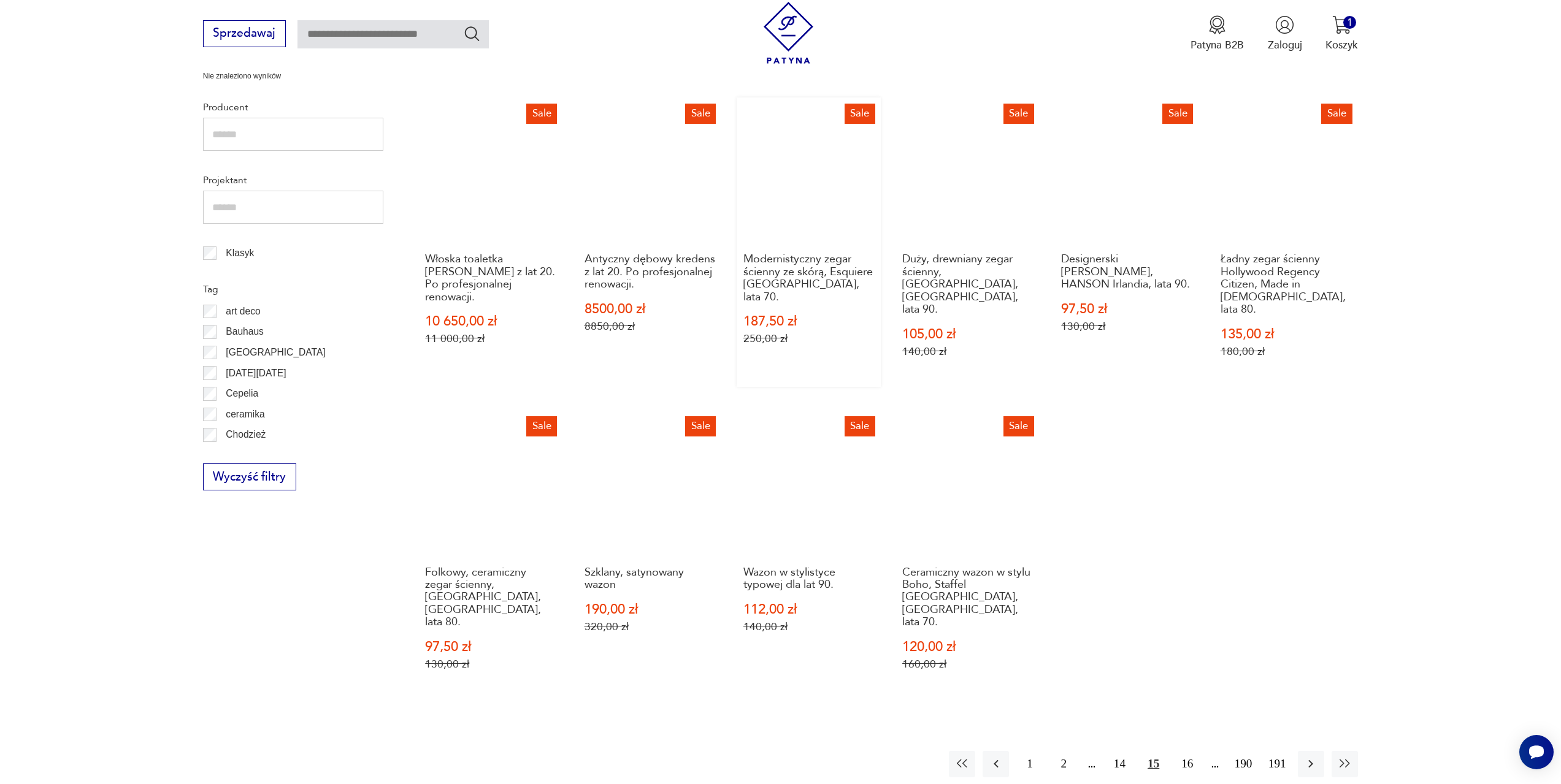
scroll to position [594, 0]
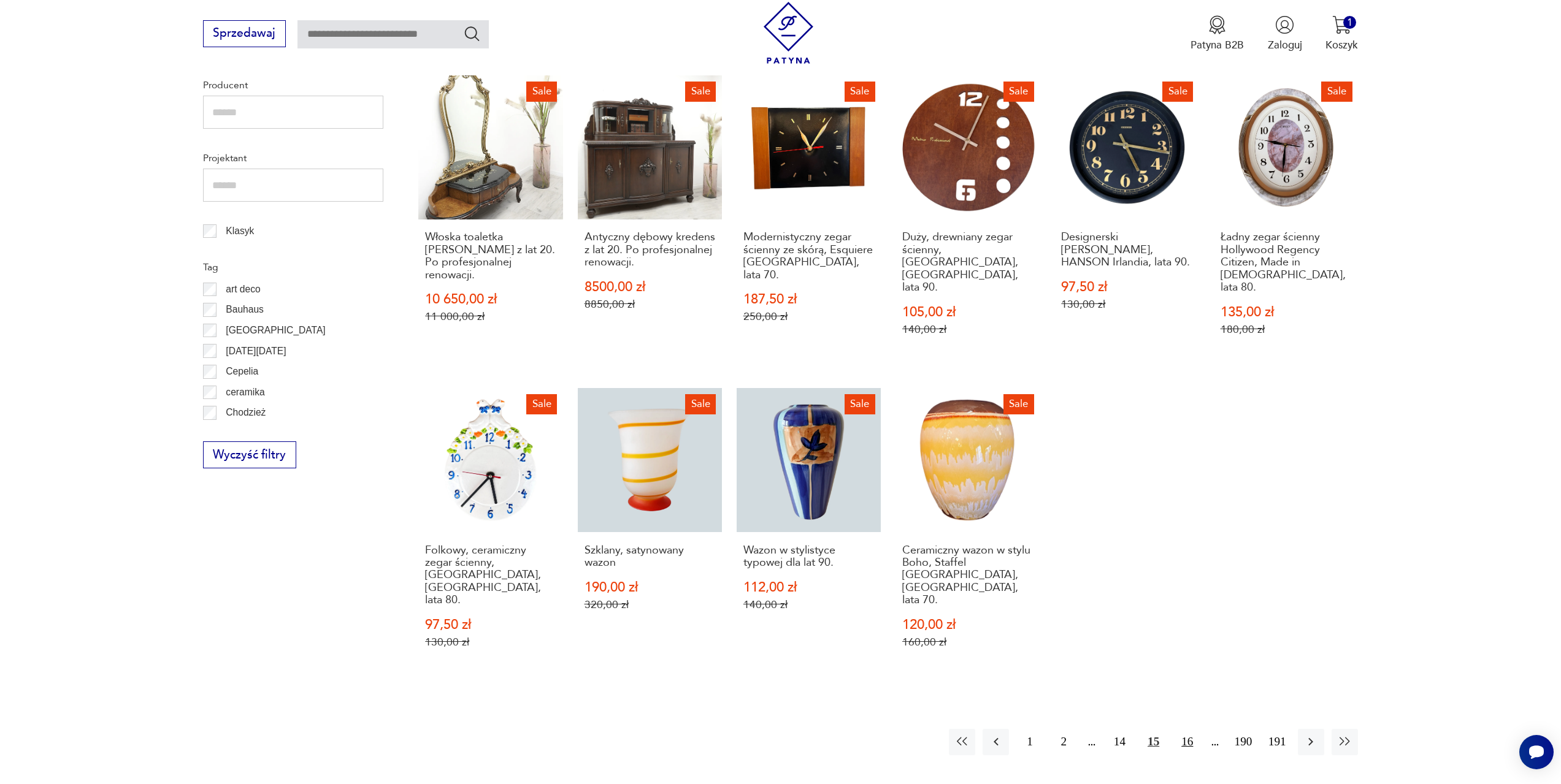
click at [1187, 729] on button "16" at bounding box center [1187, 742] width 27 height 27
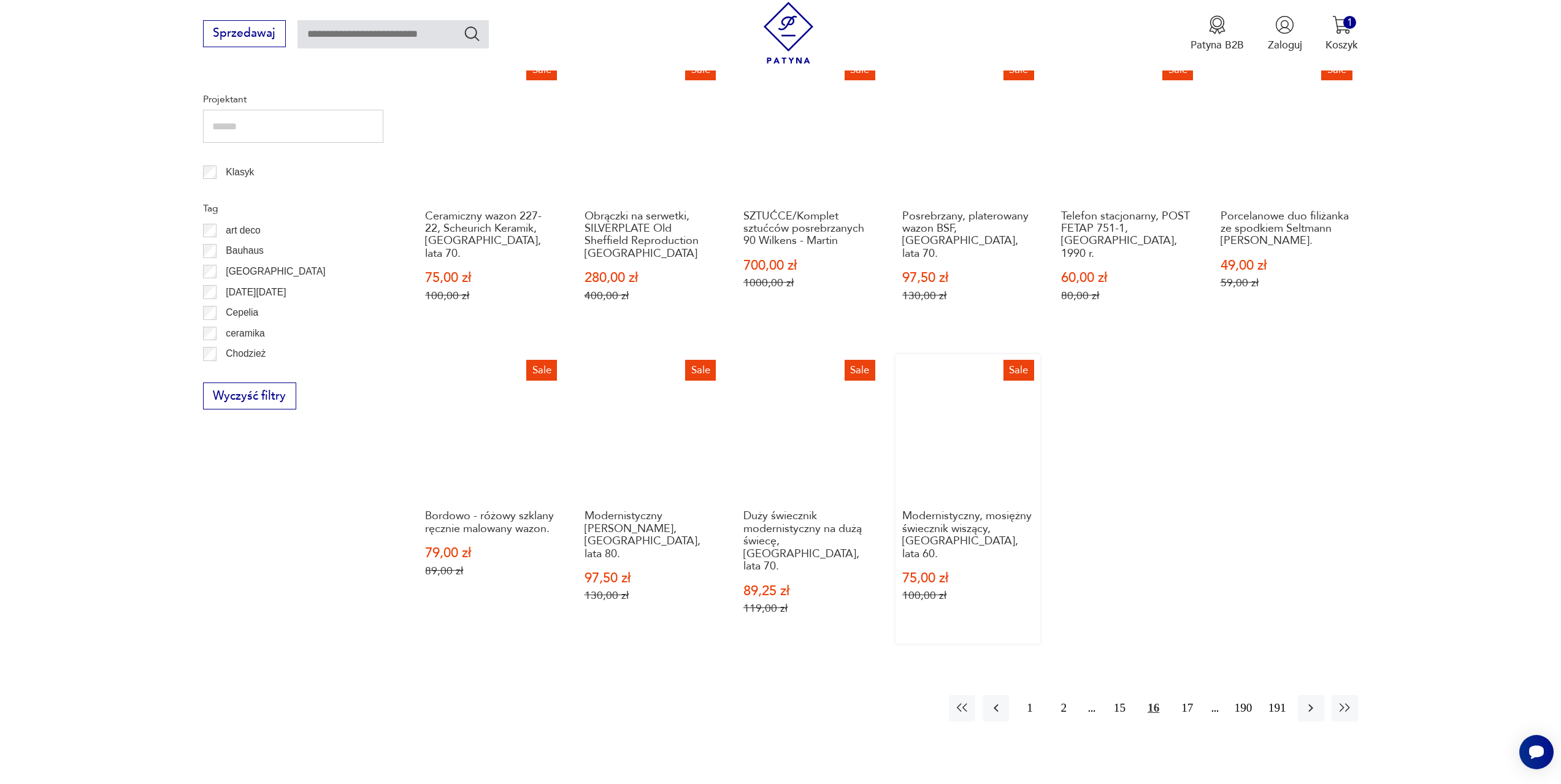
scroll to position [655, 0]
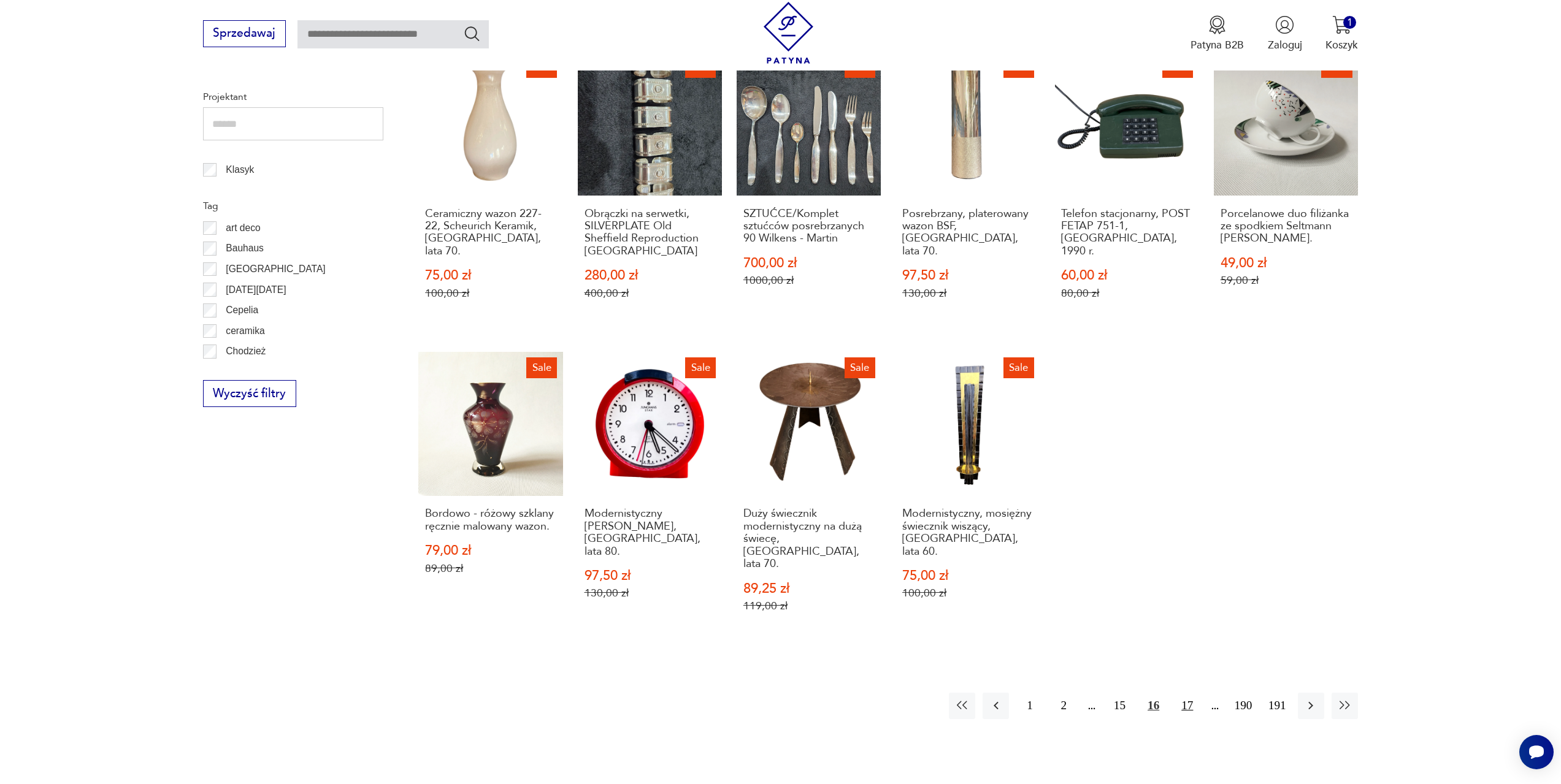
click at [1199, 692] on button "17" at bounding box center [1187, 706] width 27 height 27
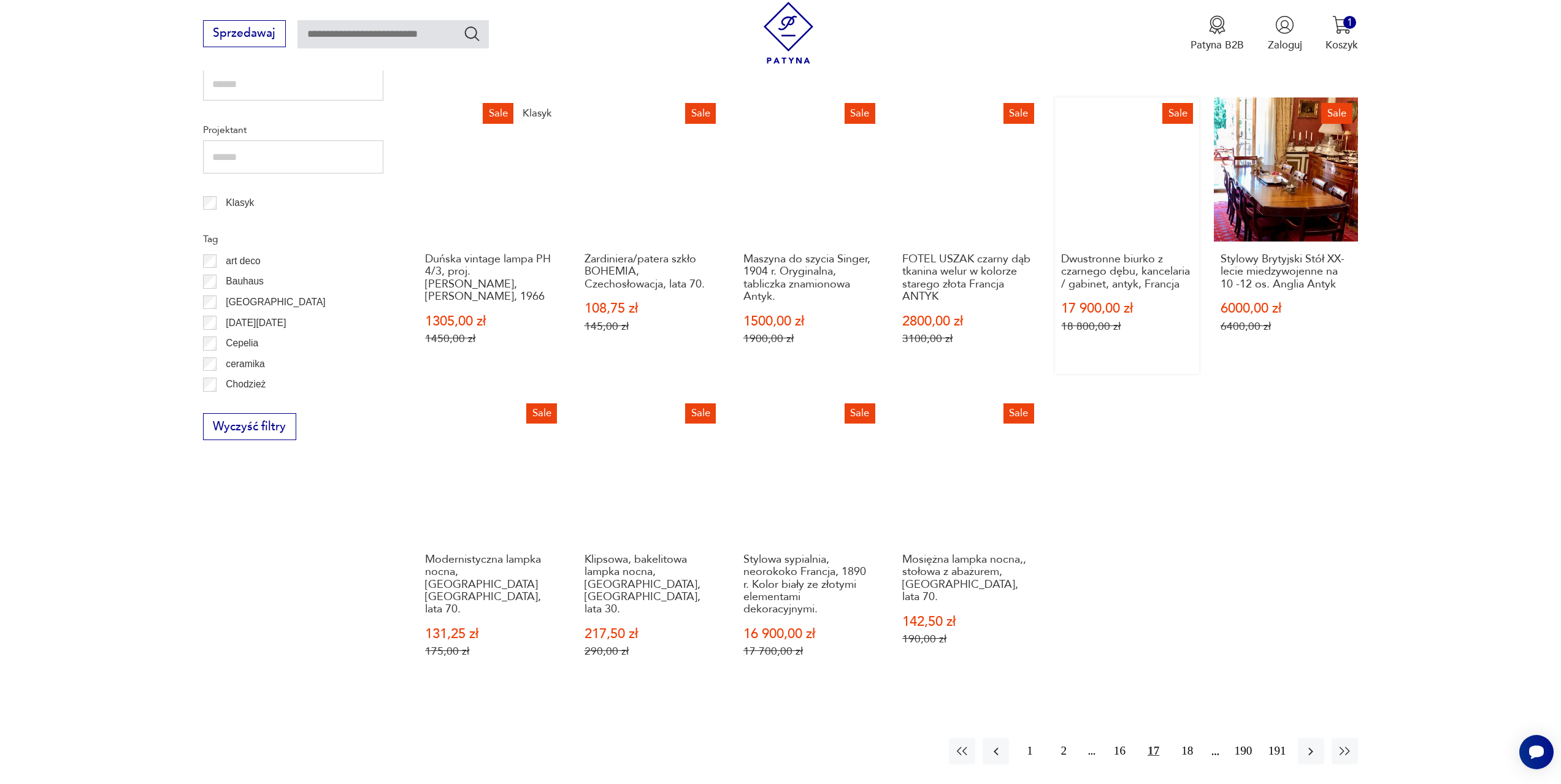
scroll to position [655, 0]
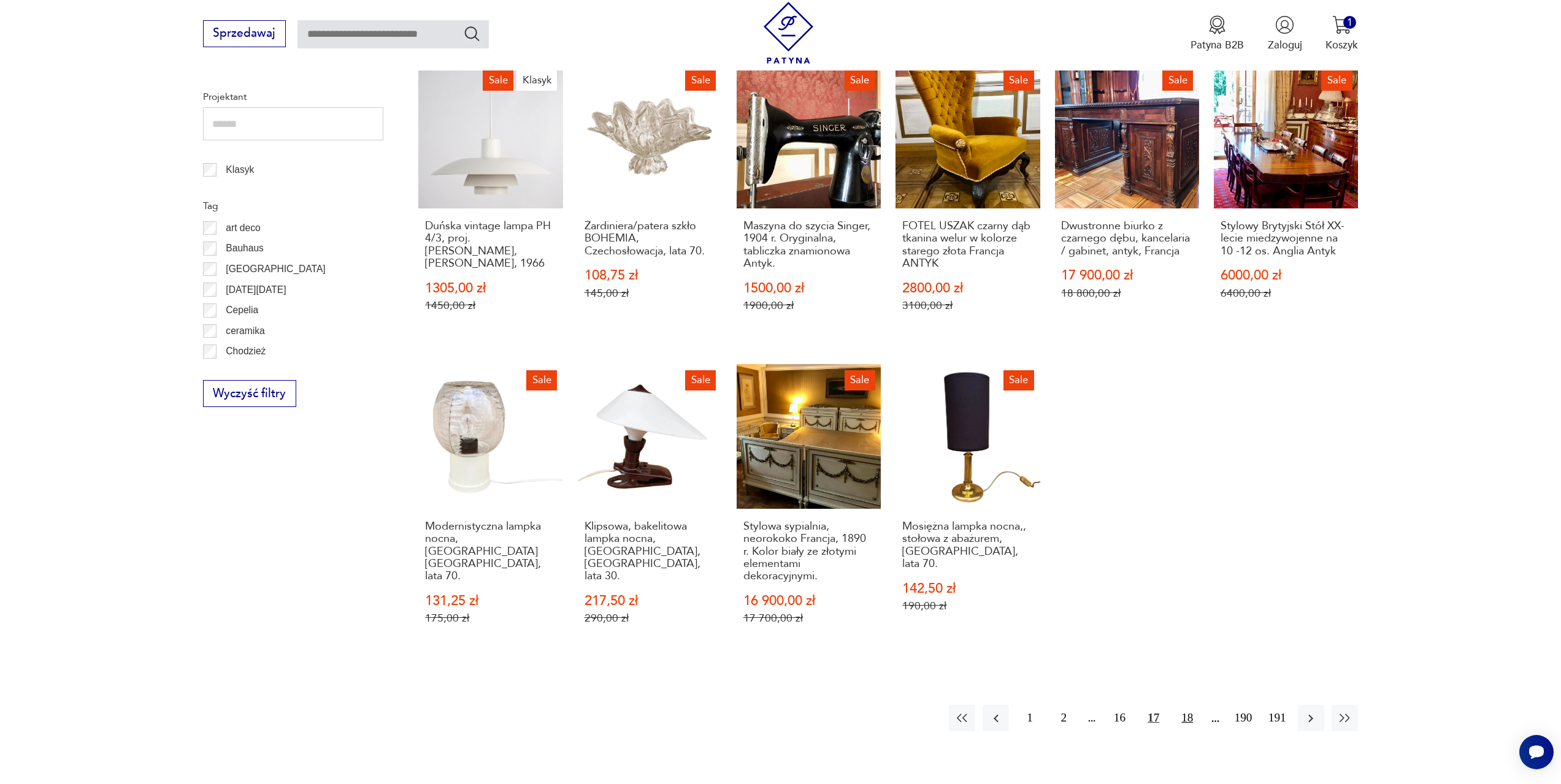
click at [1191, 705] on button "18" at bounding box center [1187, 718] width 27 height 27
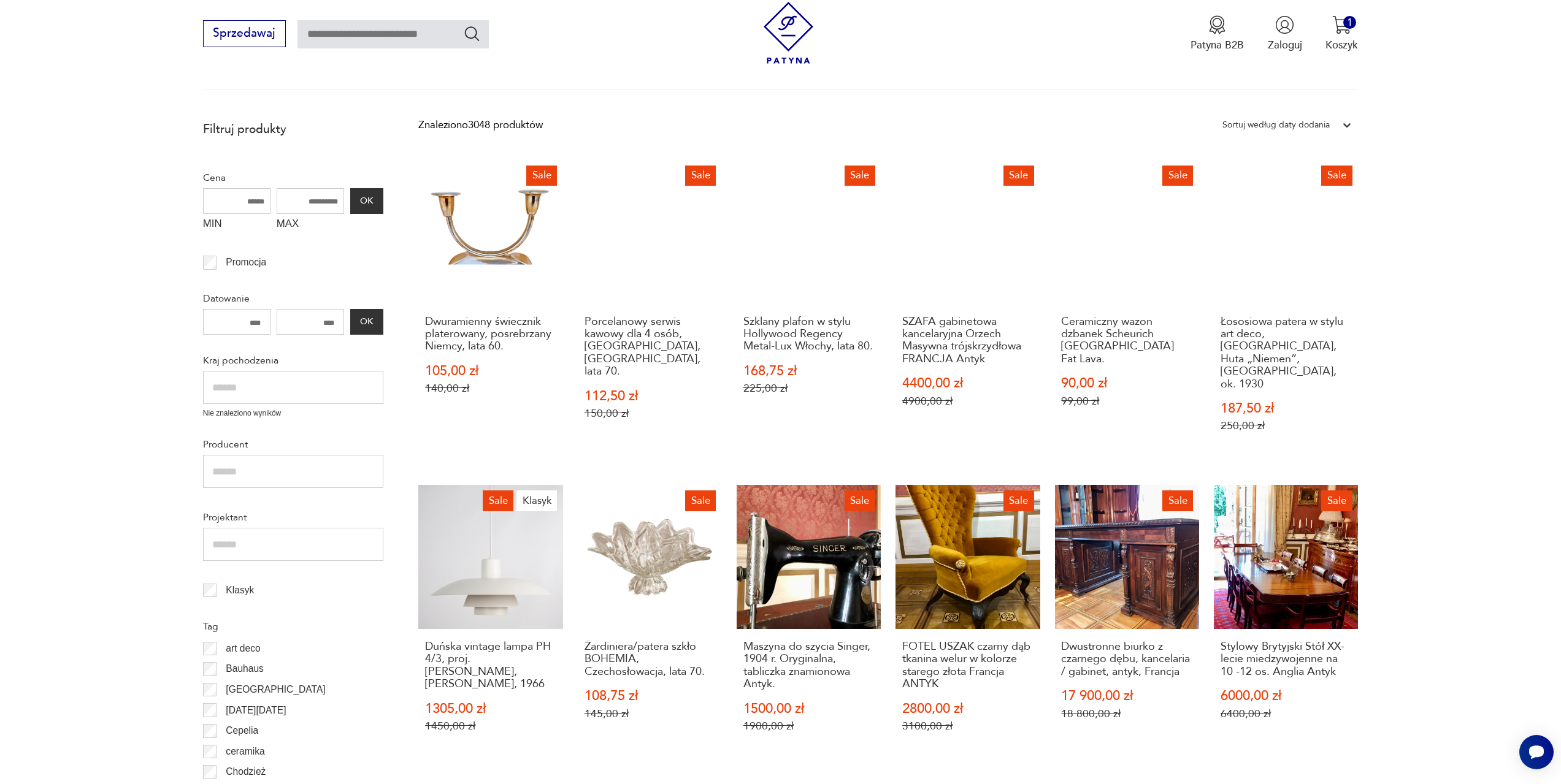
scroll to position [164, 0]
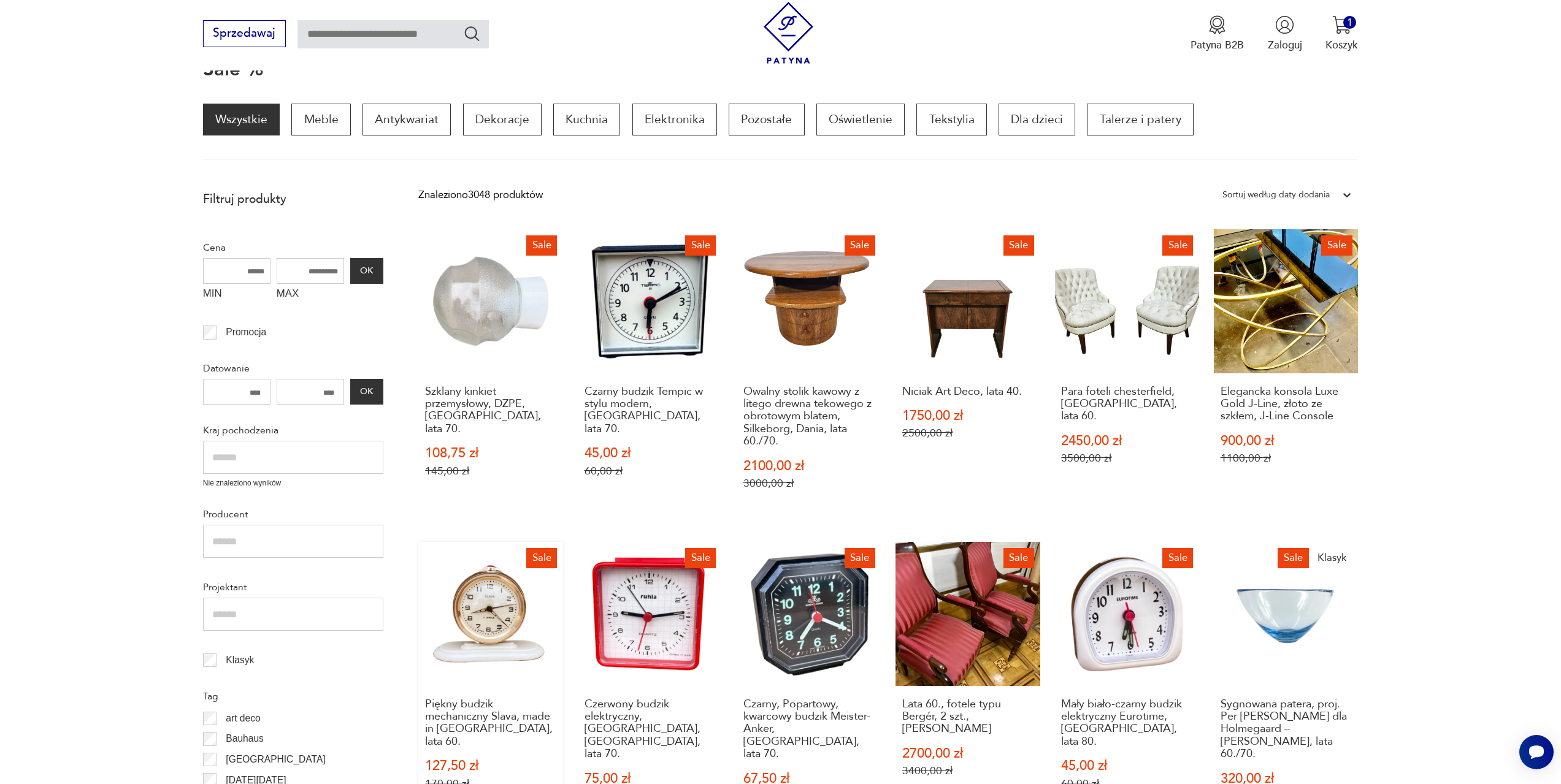
click at [484, 613] on link "Sale Piękny budzik mechaniczny Slava, made in [GEOGRAPHIC_DATA], lata 60. 127,5…" at bounding box center [490, 686] width 144 height 289
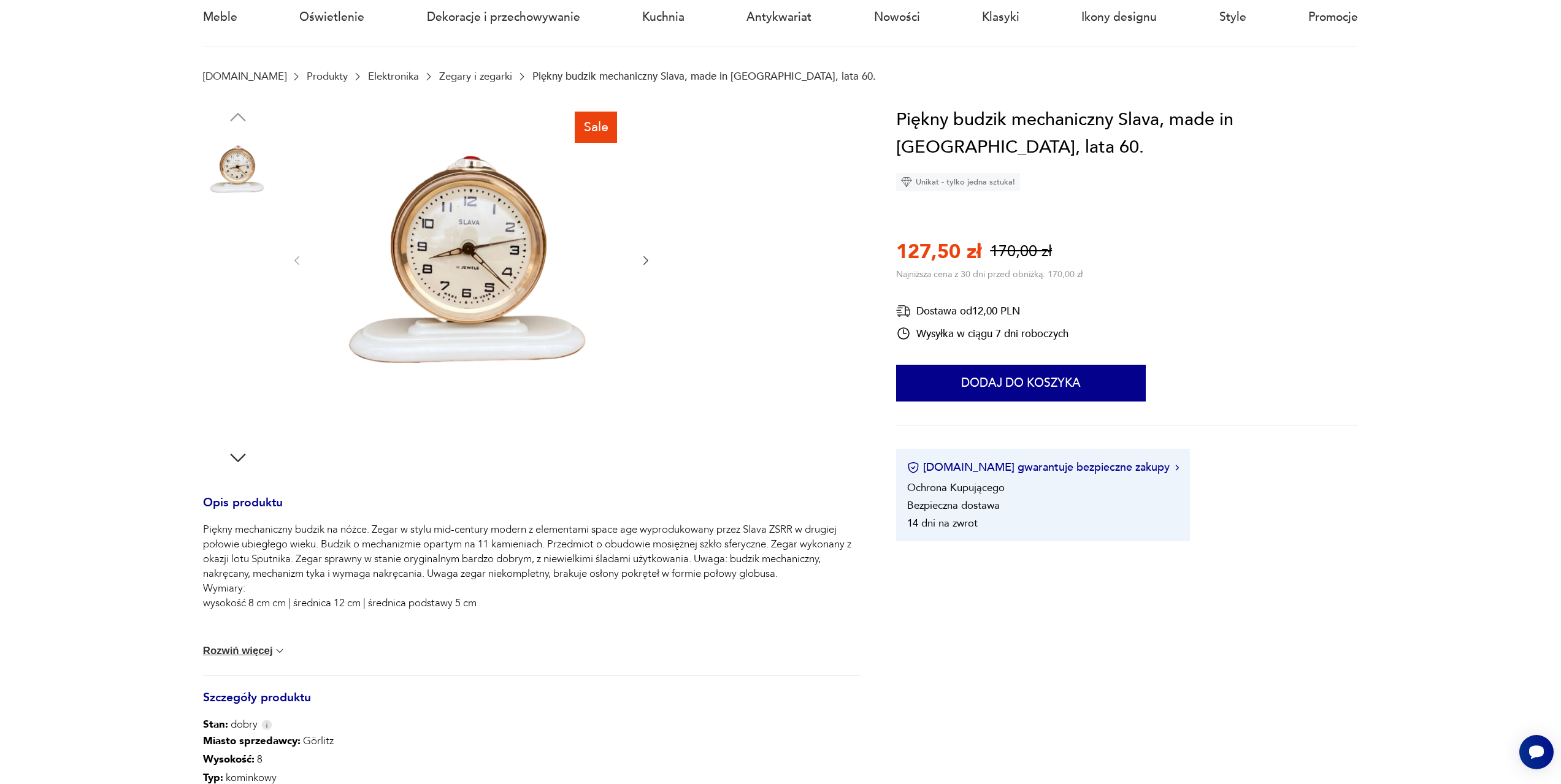
scroll to position [123, 0]
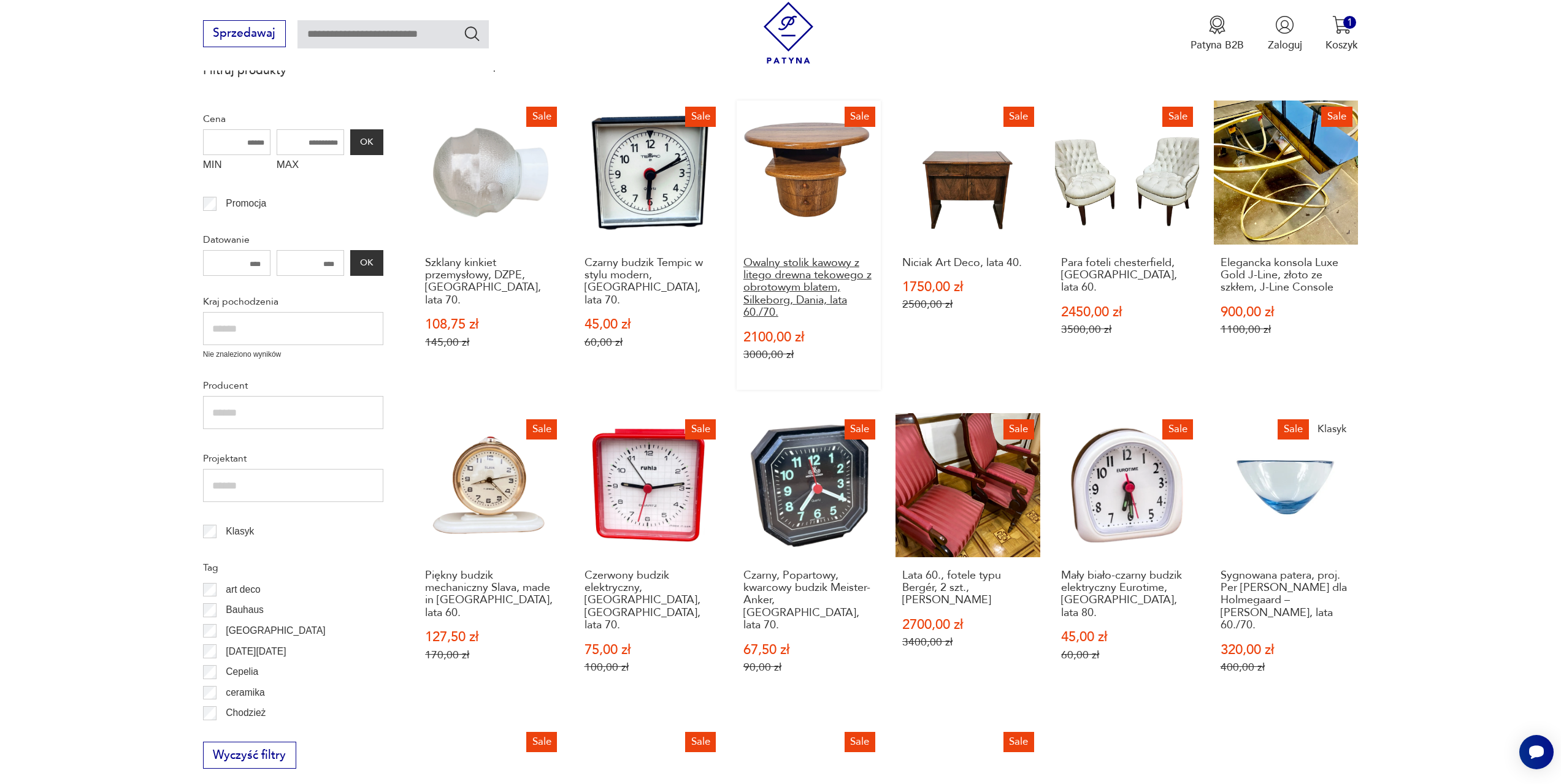
scroll to position [348, 0]
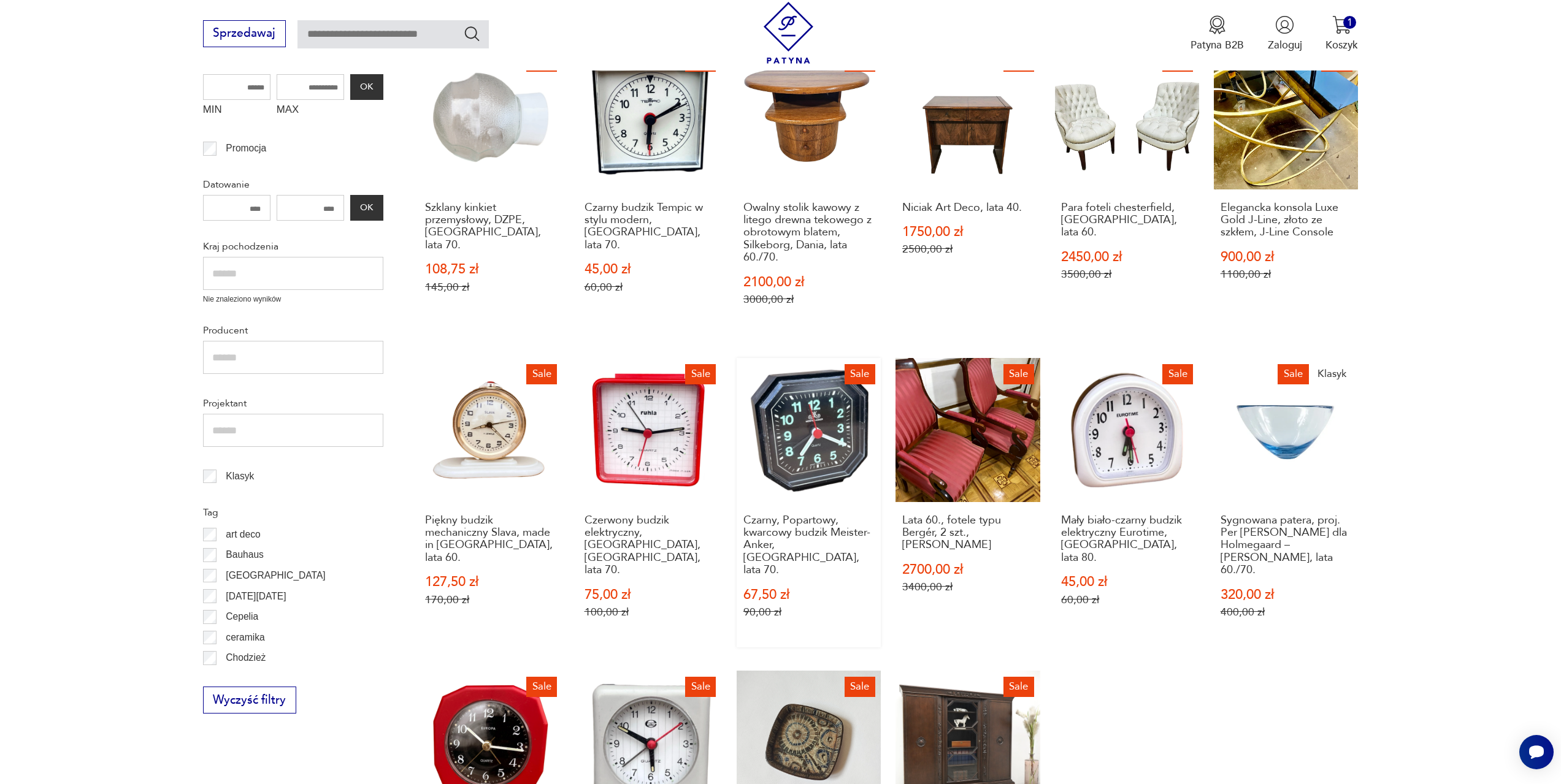
click at [838, 445] on link "Sale Czarny, Popartowy, kwarcowy budzik Meister-Anker, [GEOGRAPHIC_DATA], lata …" at bounding box center [808, 503] width 144 height 289
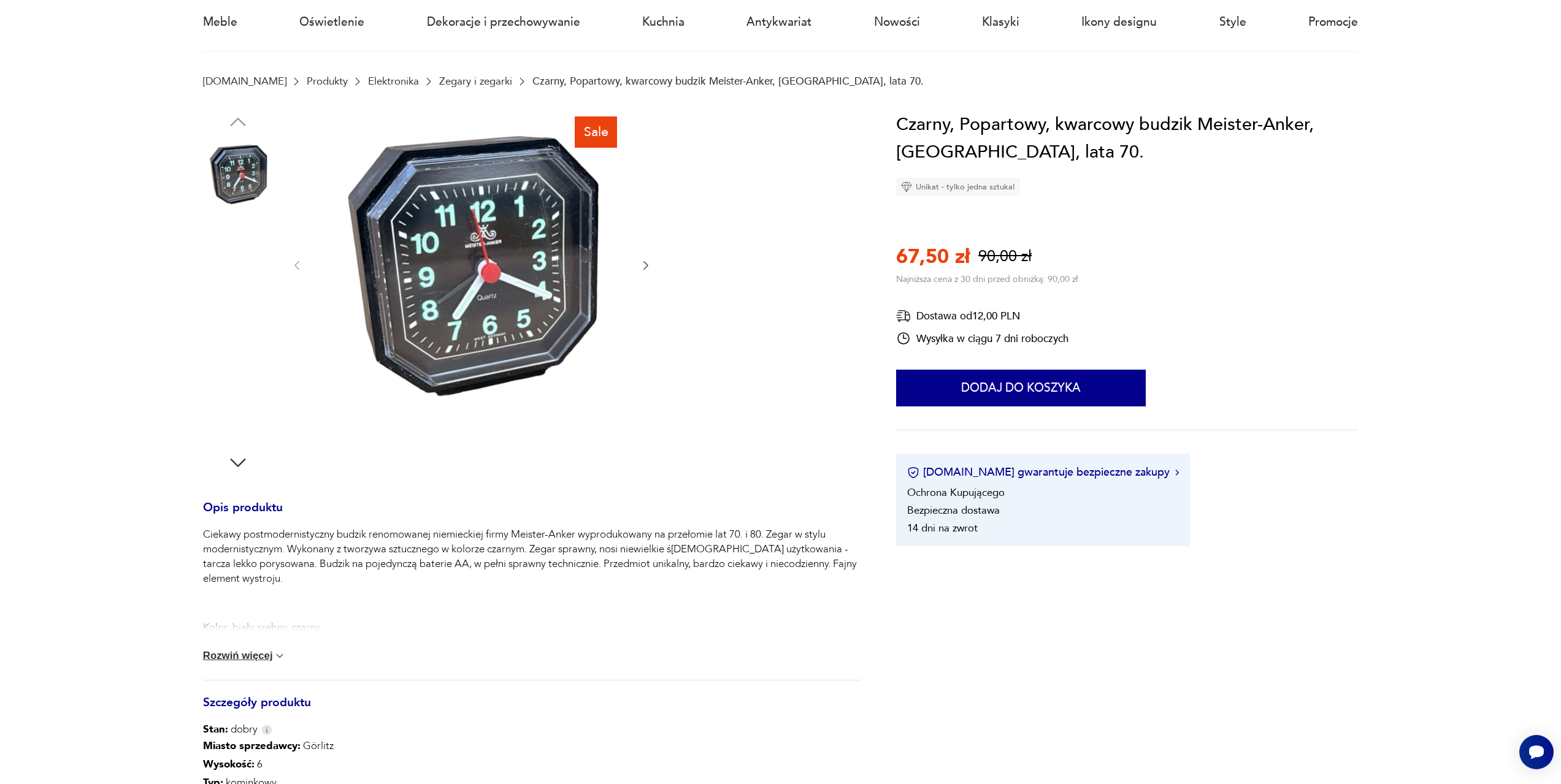
scroll to position [123, 0]
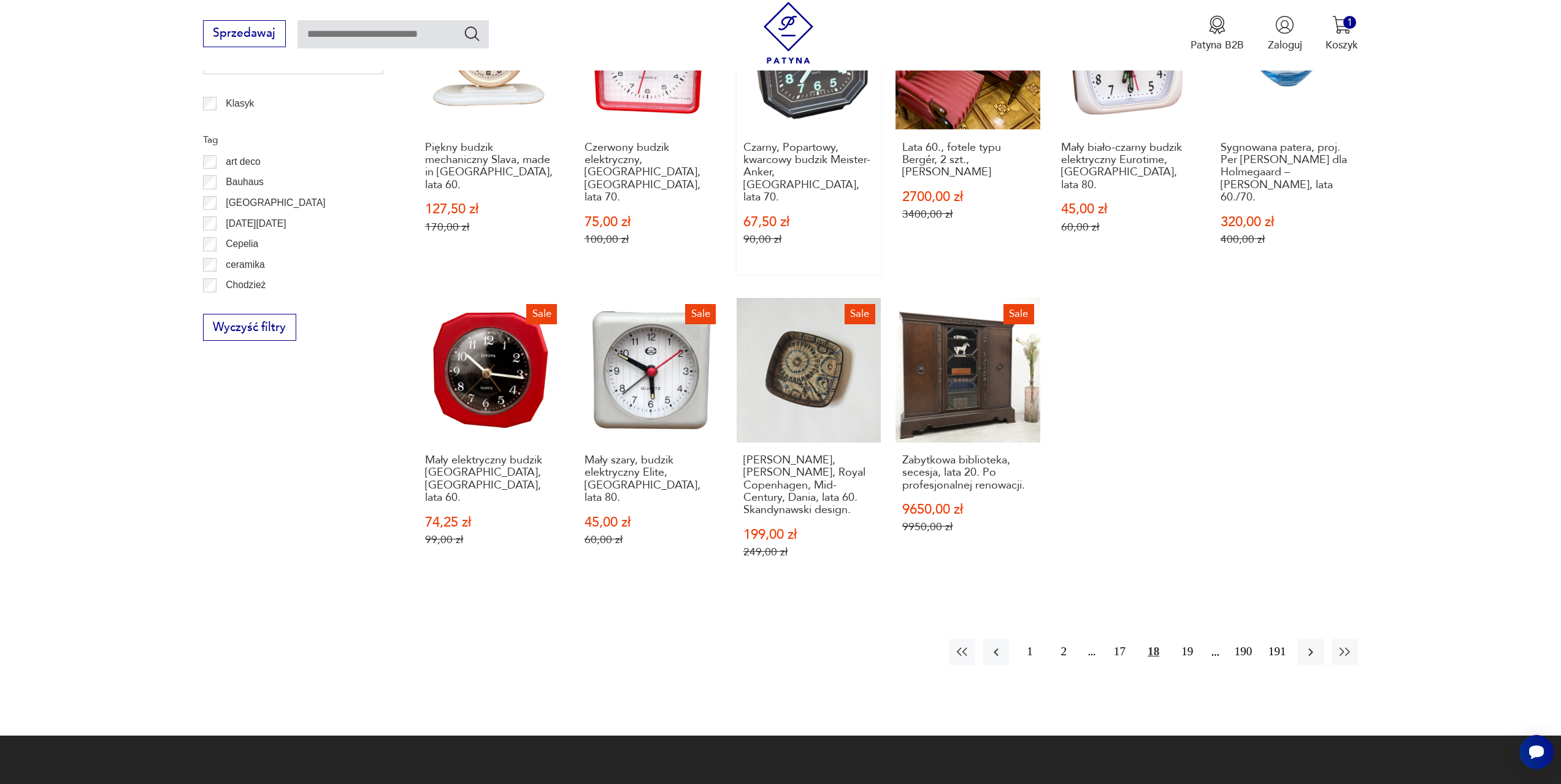
scroll to position [777, 0]
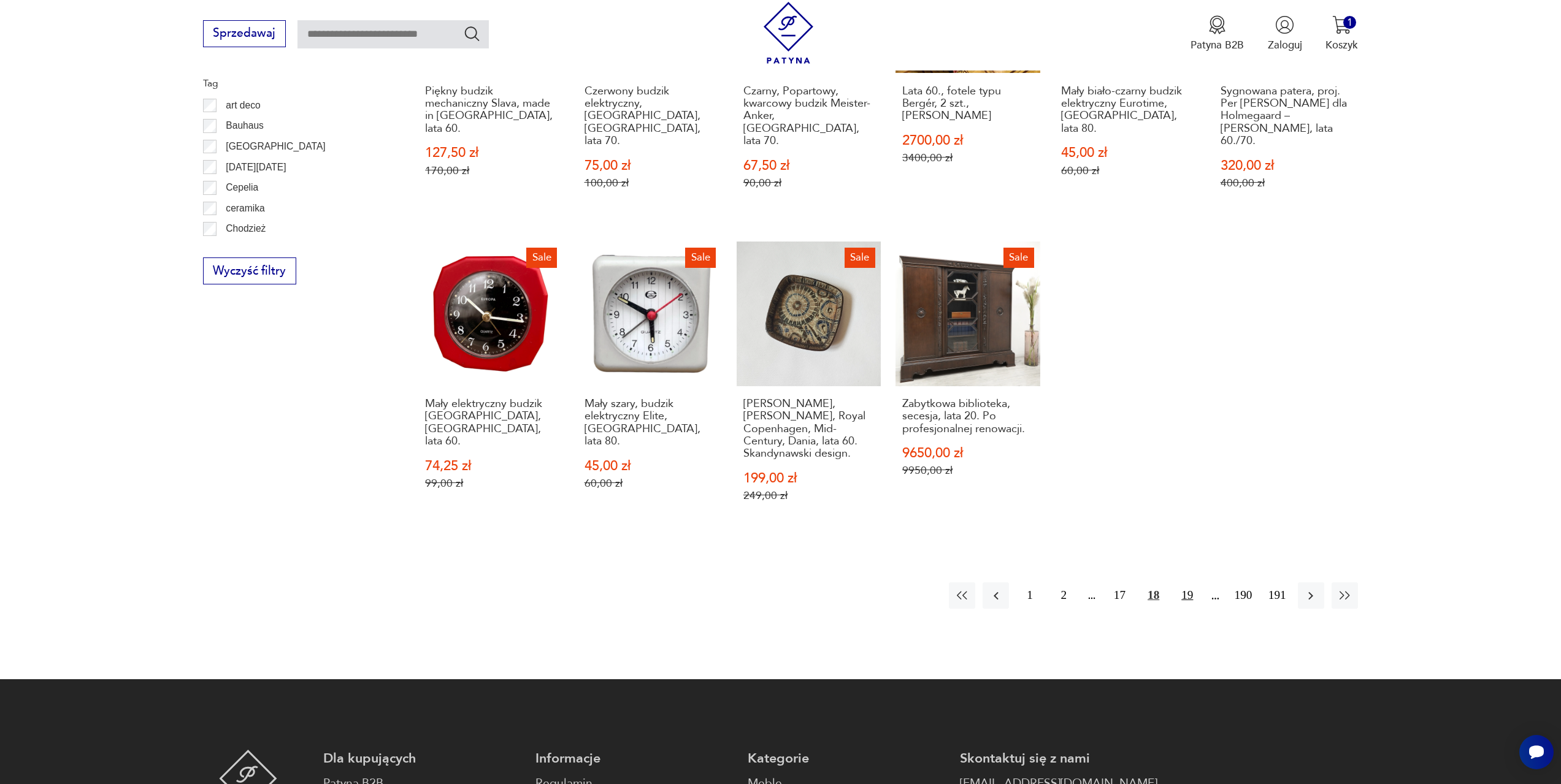
click at [1195, 582] on button "19" at bounding box center [1187, 596] width 27 height 27
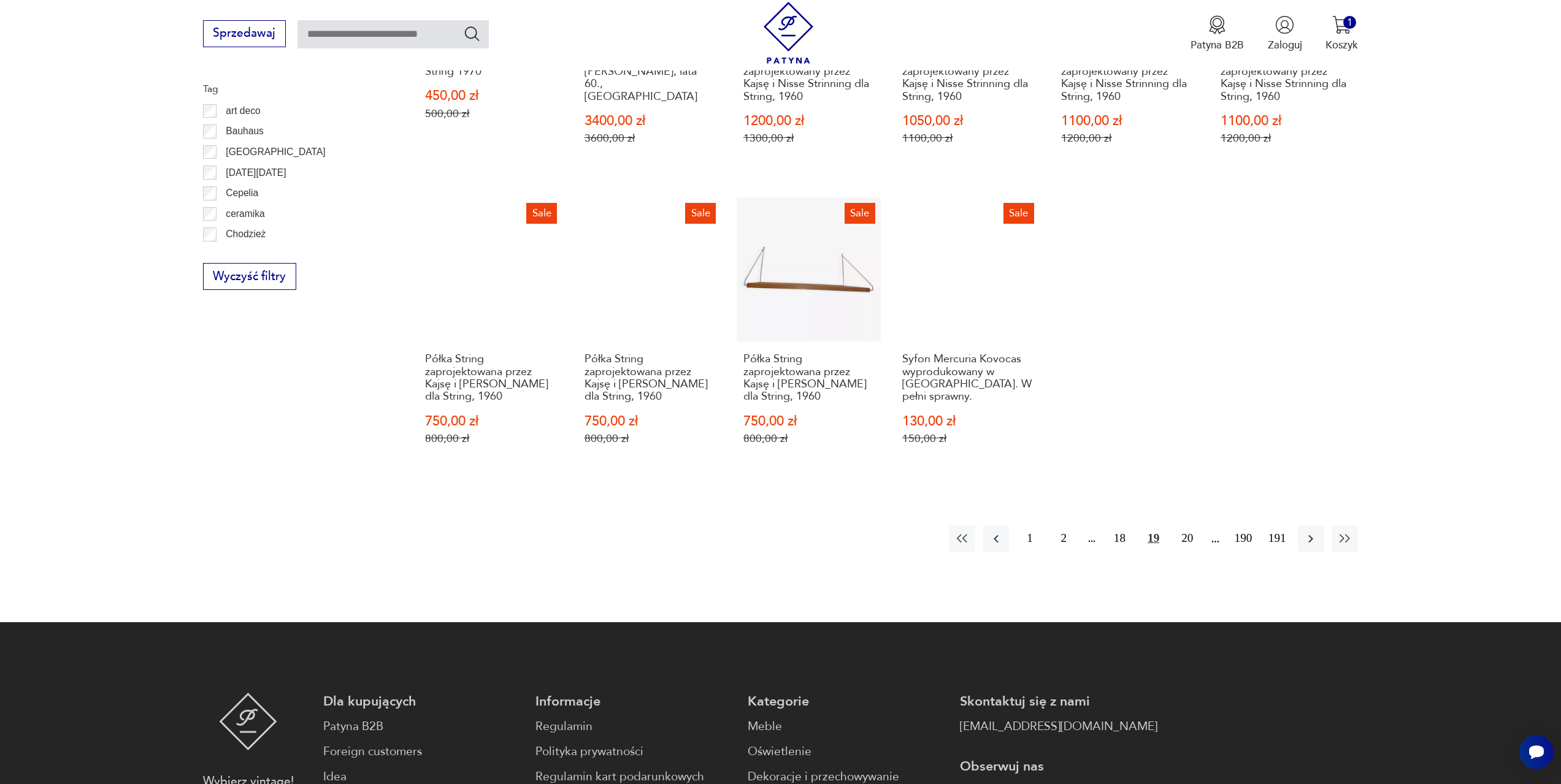
scroll to position [777, 0]
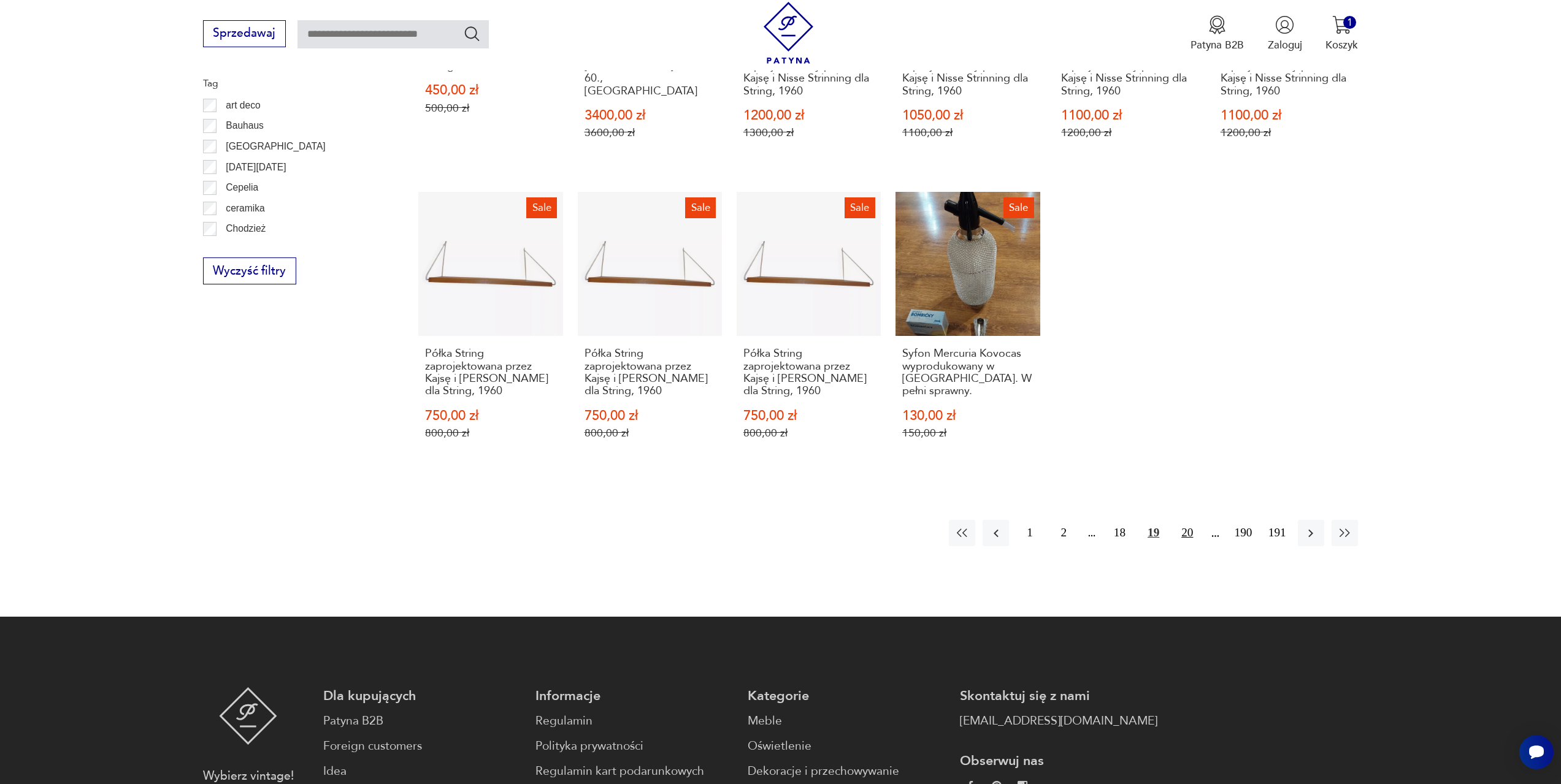
click at [1187, 531] on button "20" at bounding box center [1187, 533] width 27 height 27
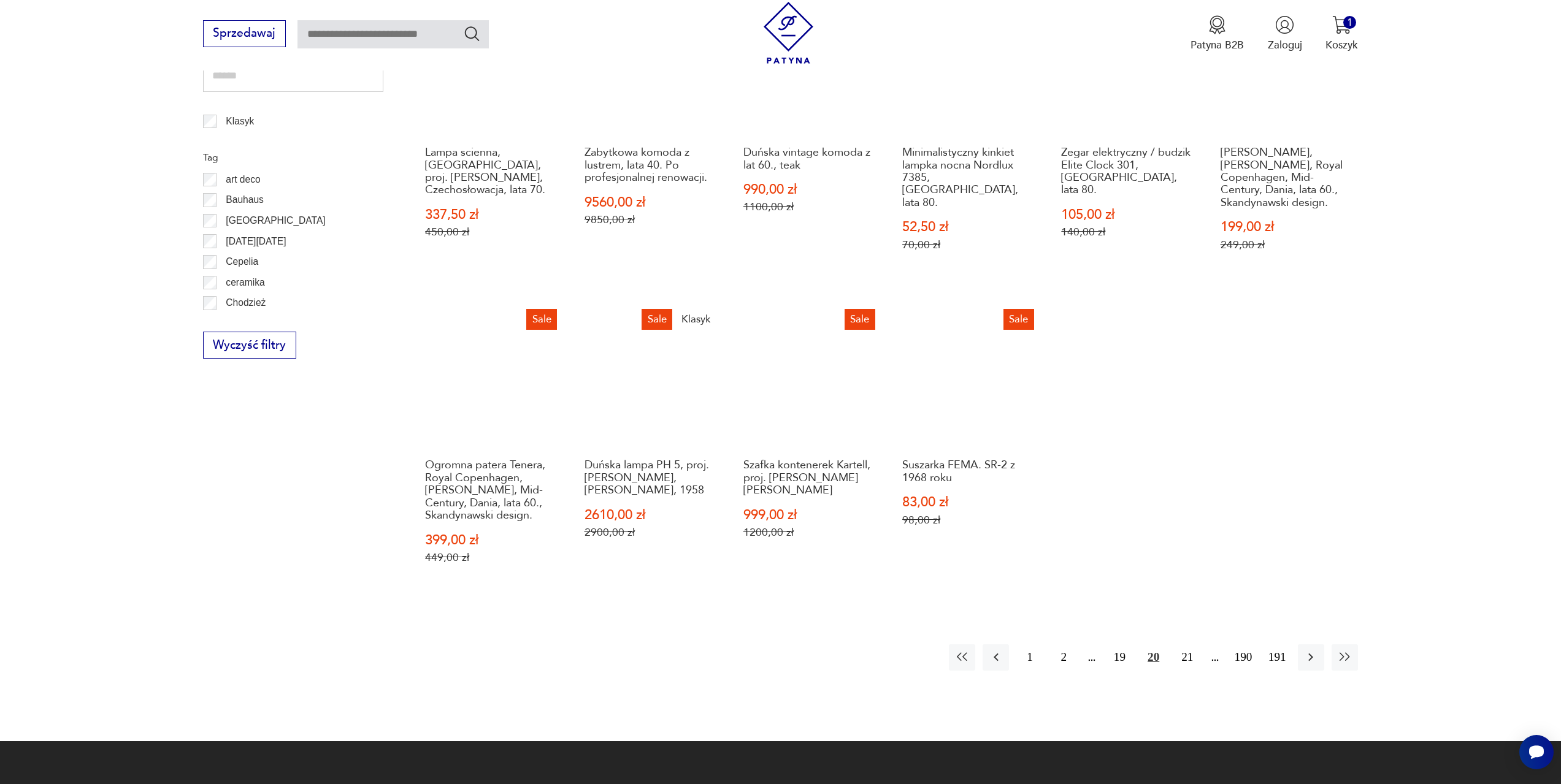
scroll to position [716, 0]
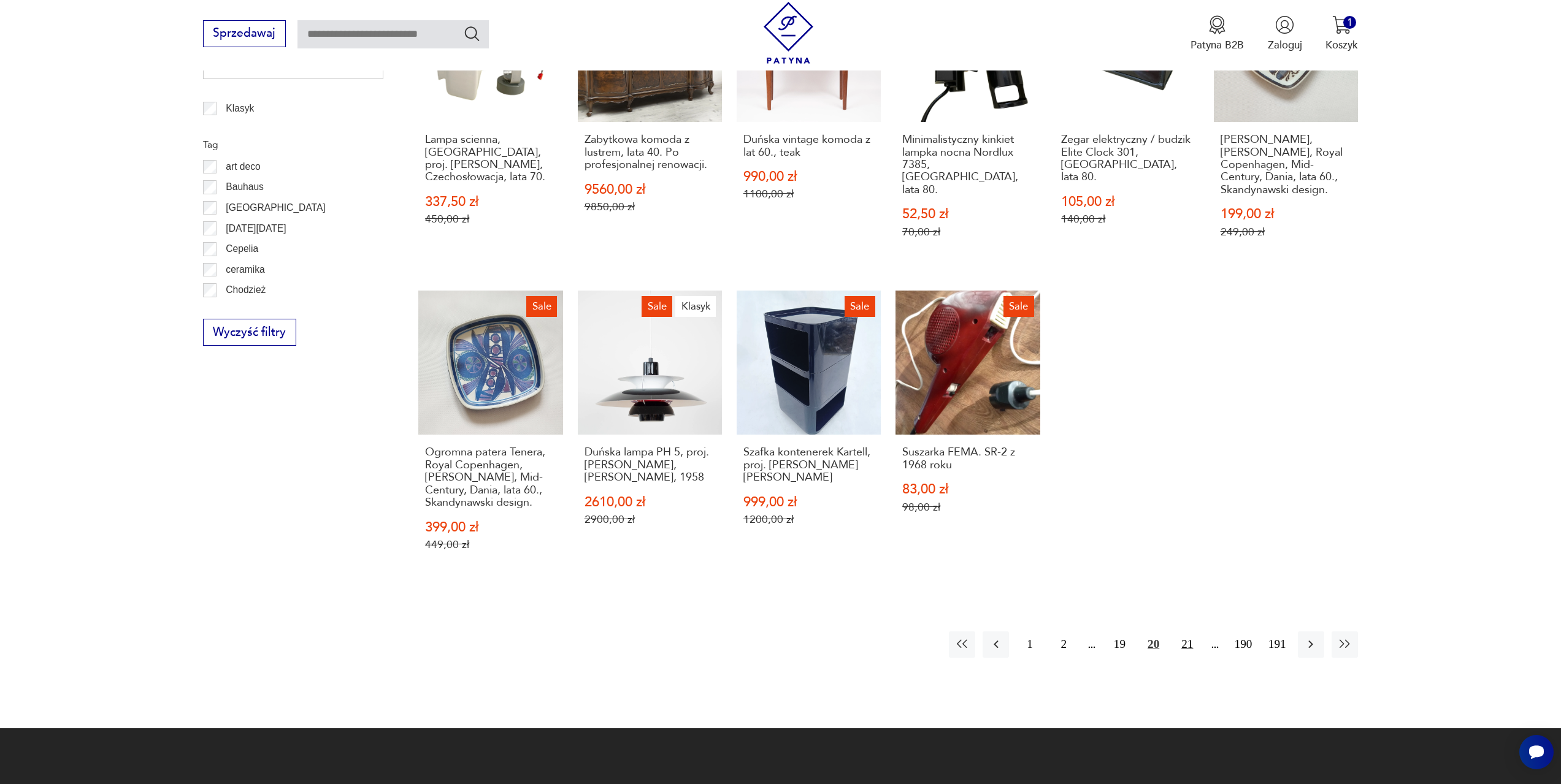
click at [1182, 645] on button "21" at bounding box center [1187, 645] width 27 height 27
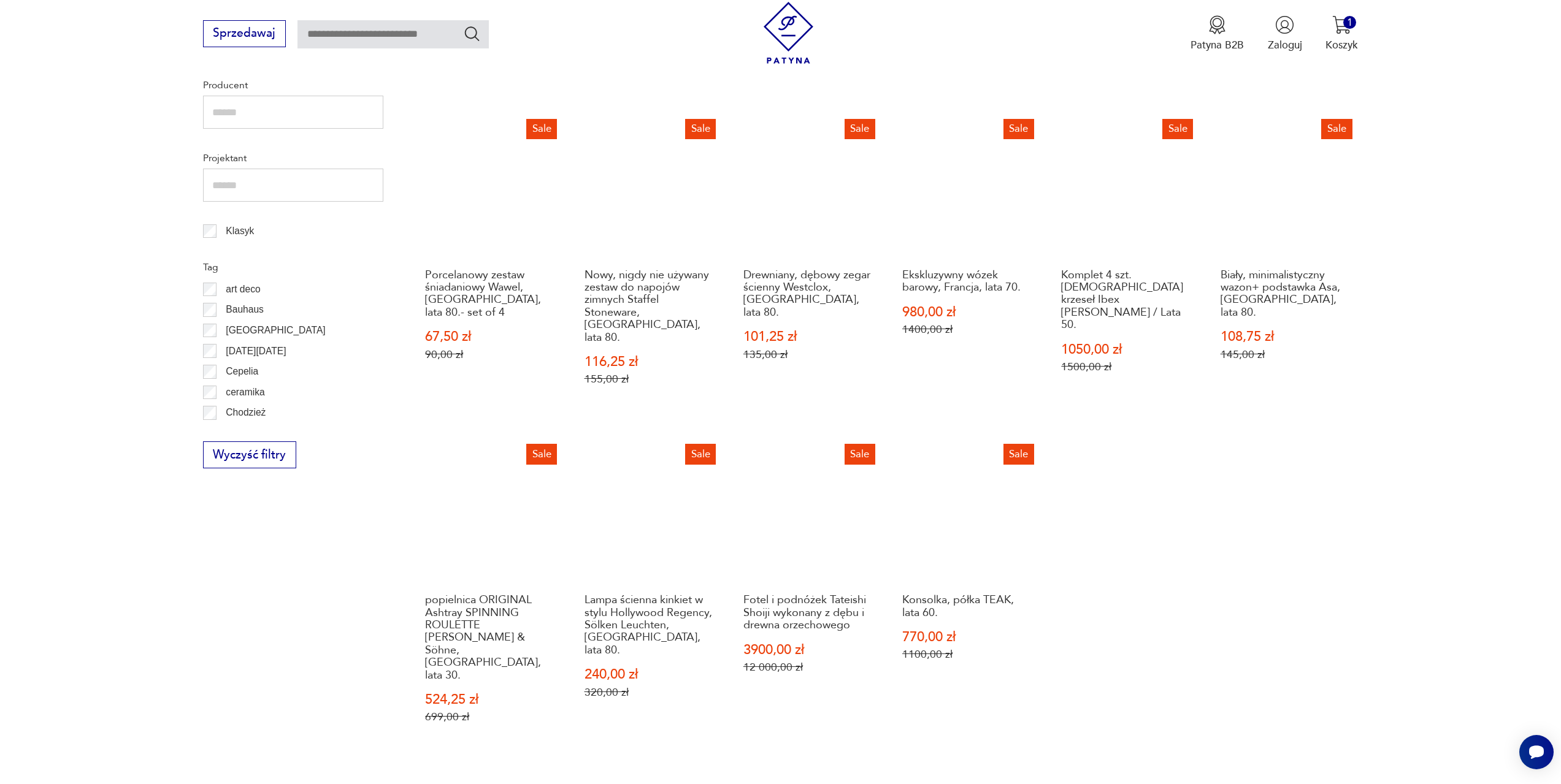
scroll to position [655, 0]
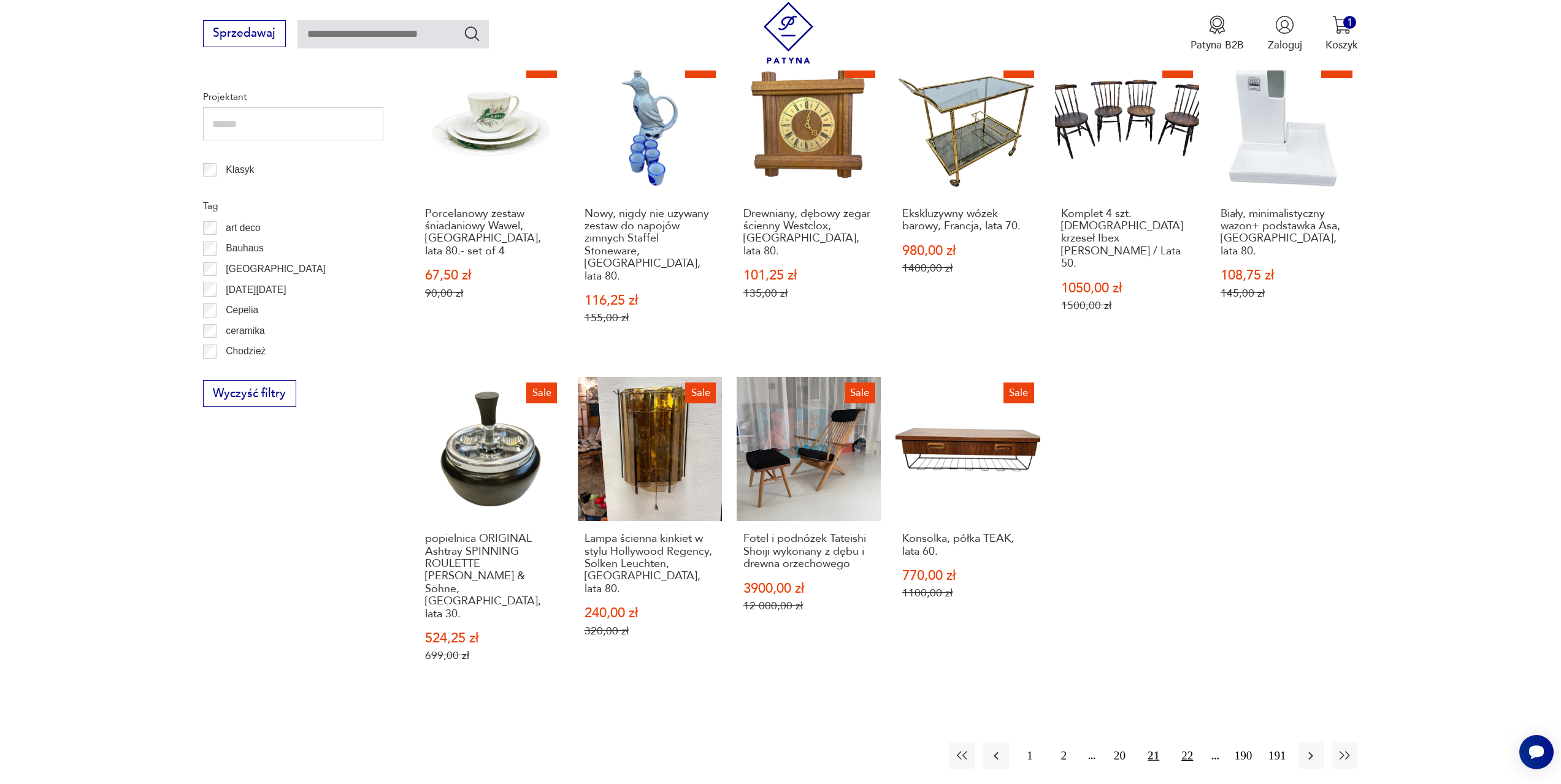
click at [1181, 742] on button "22" at bounding box center [1187, 755] width 27 height 27
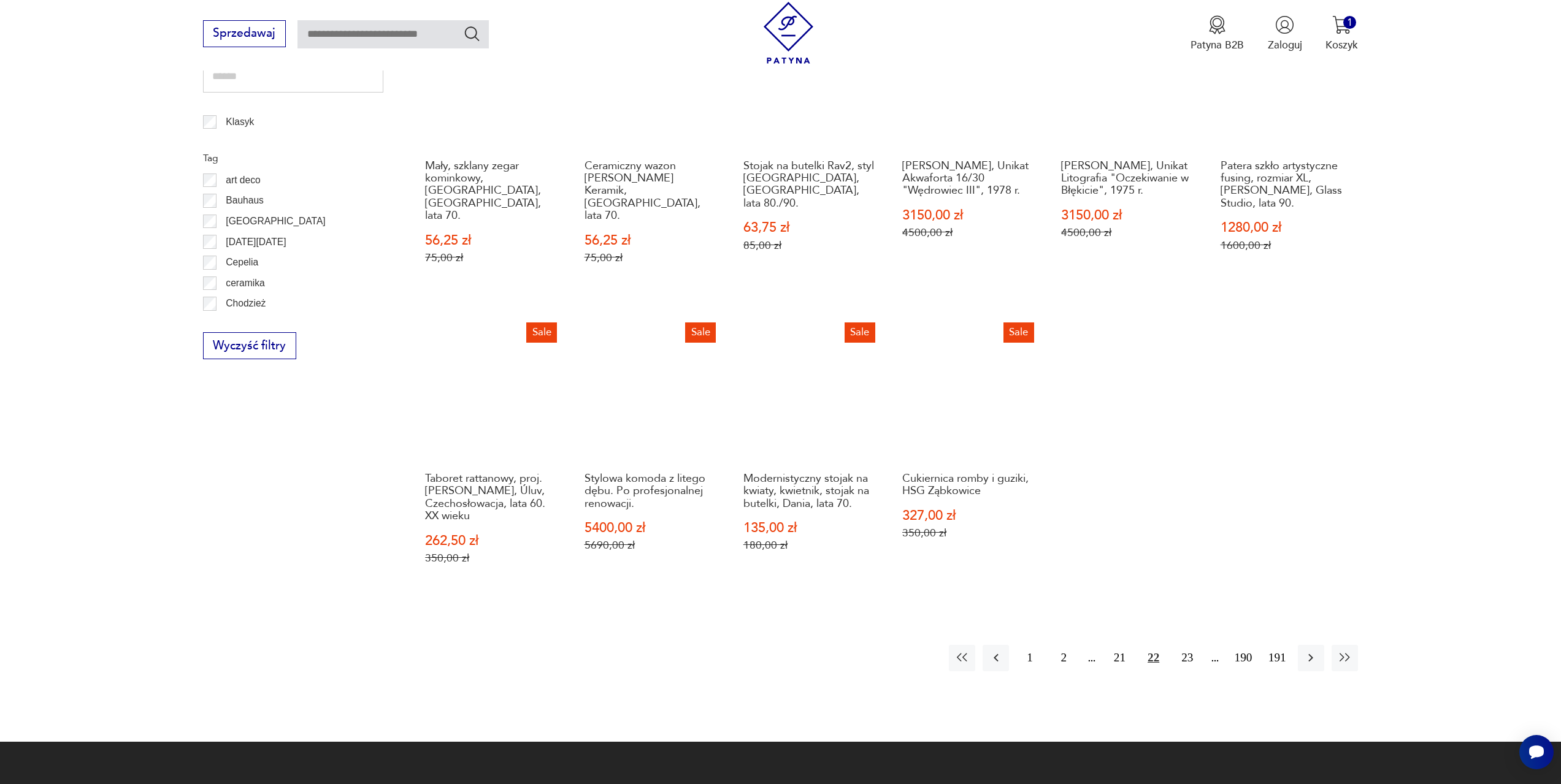
scroll to position [716, 0]
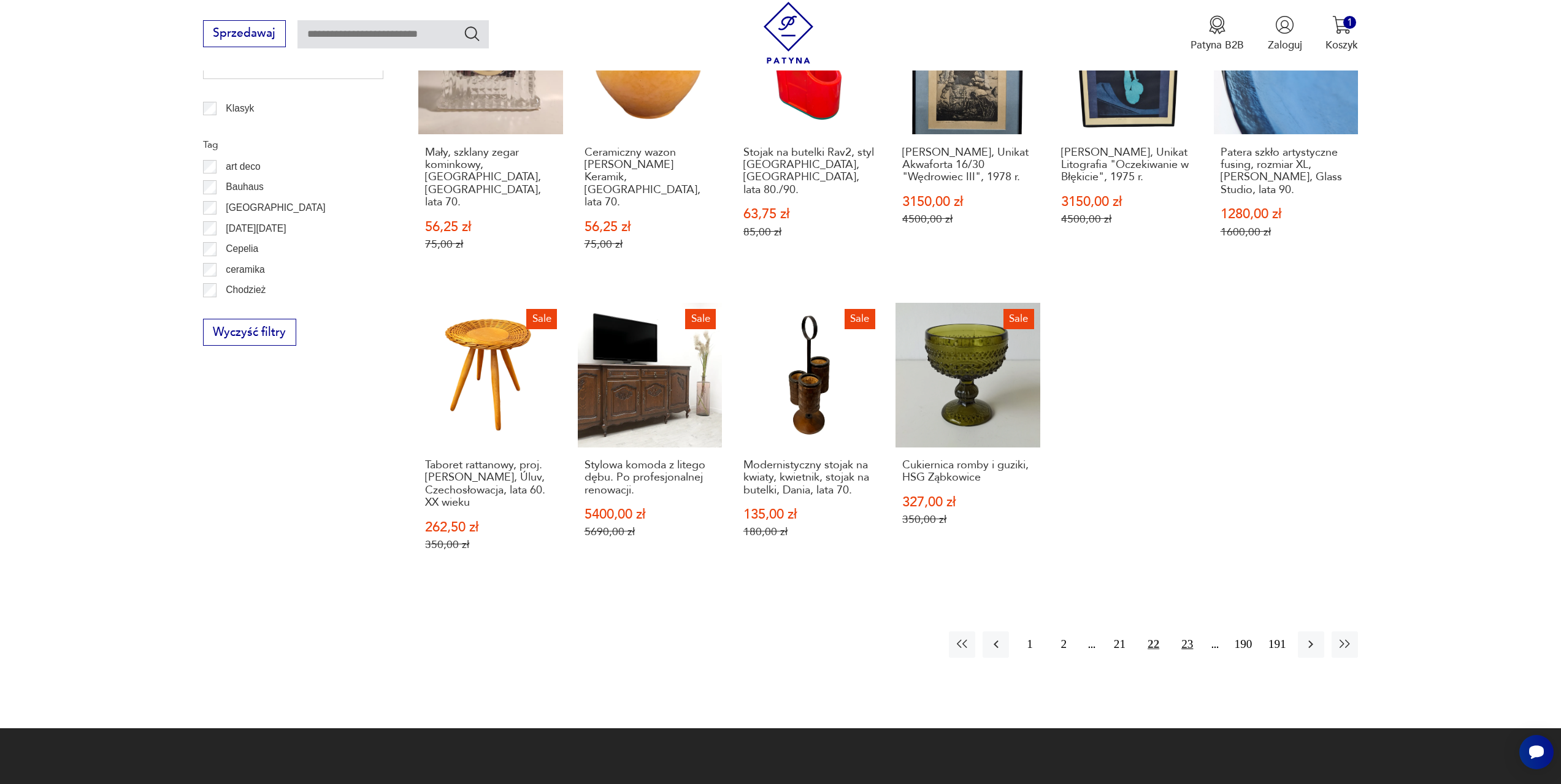
click at [1189, 631] on button "23" at bounding box center [1187, 645] width 27 height 27
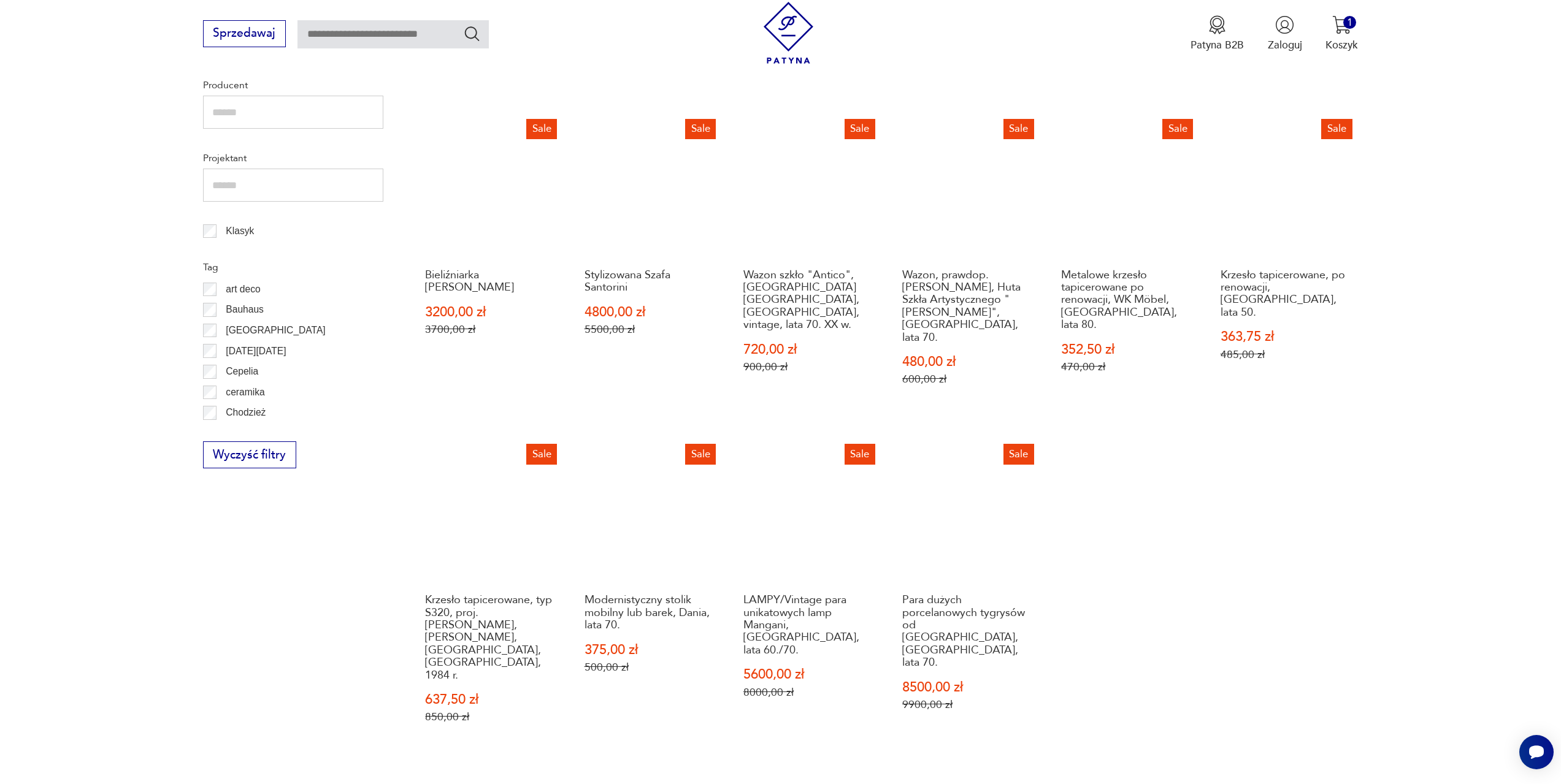
scroll to position [655, 0]
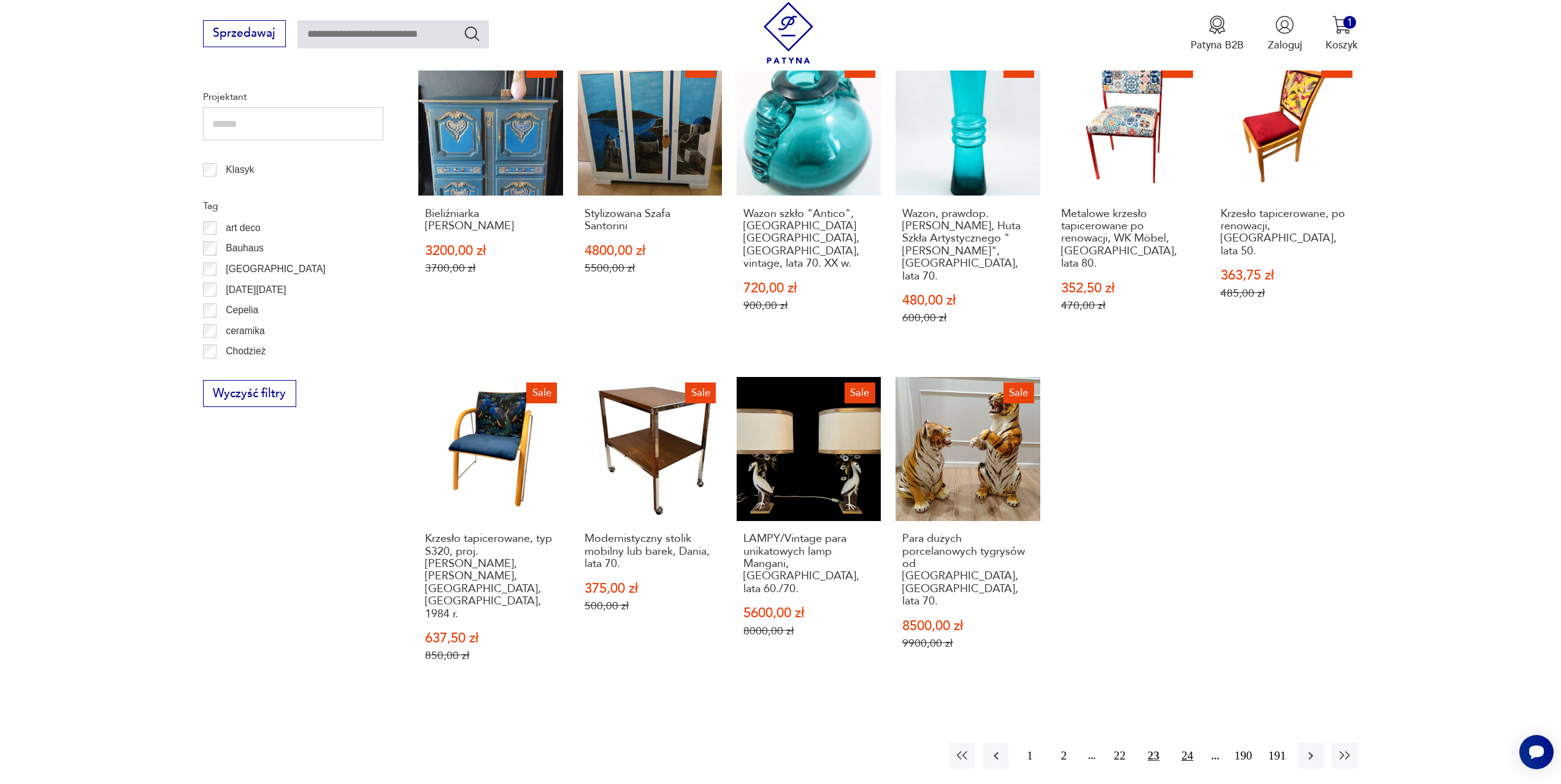
click at [1195, 742] on button "24" at bounding box center [1187, 755] width 27 height 27
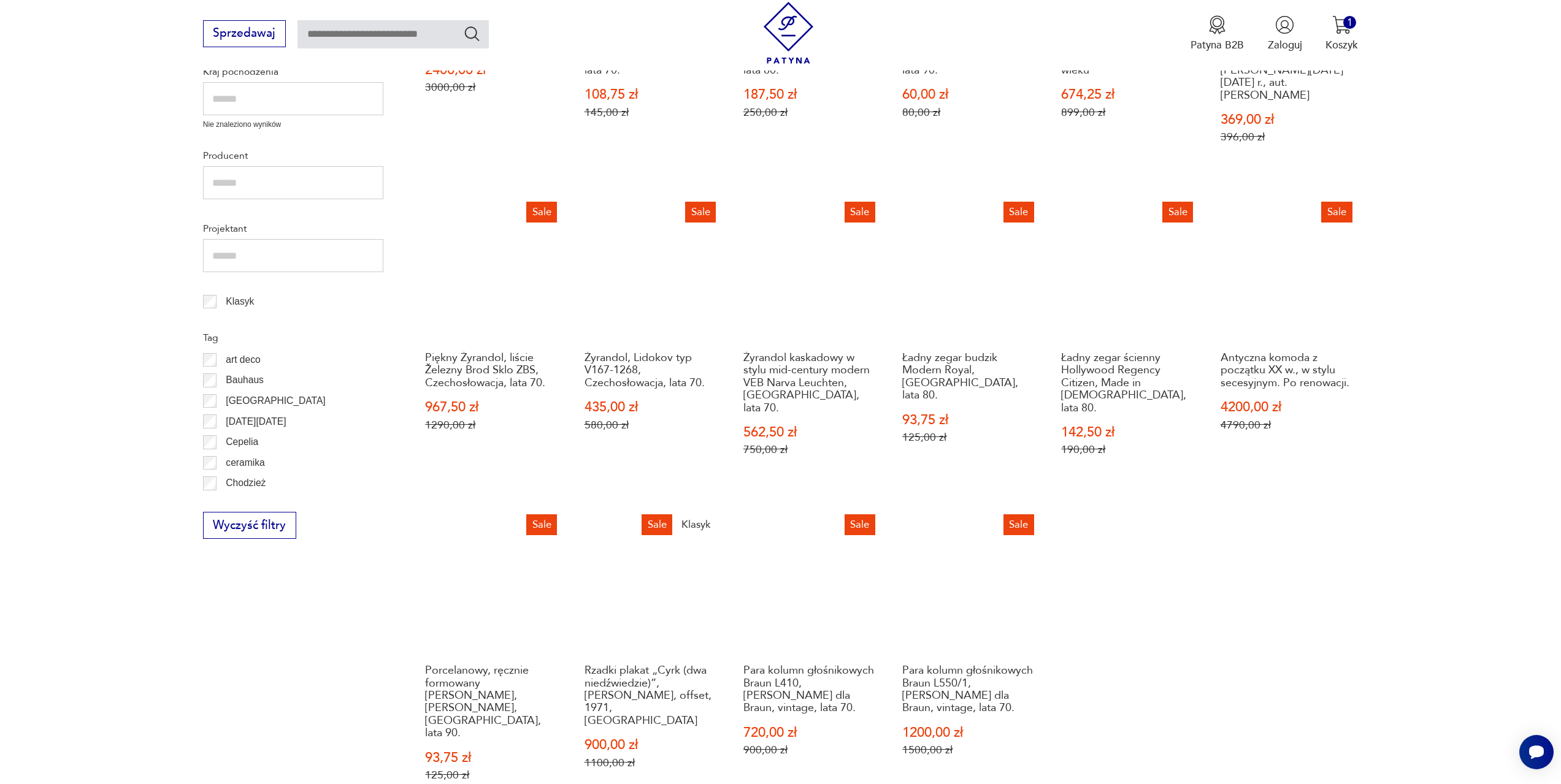
scroll to position [594, 0]
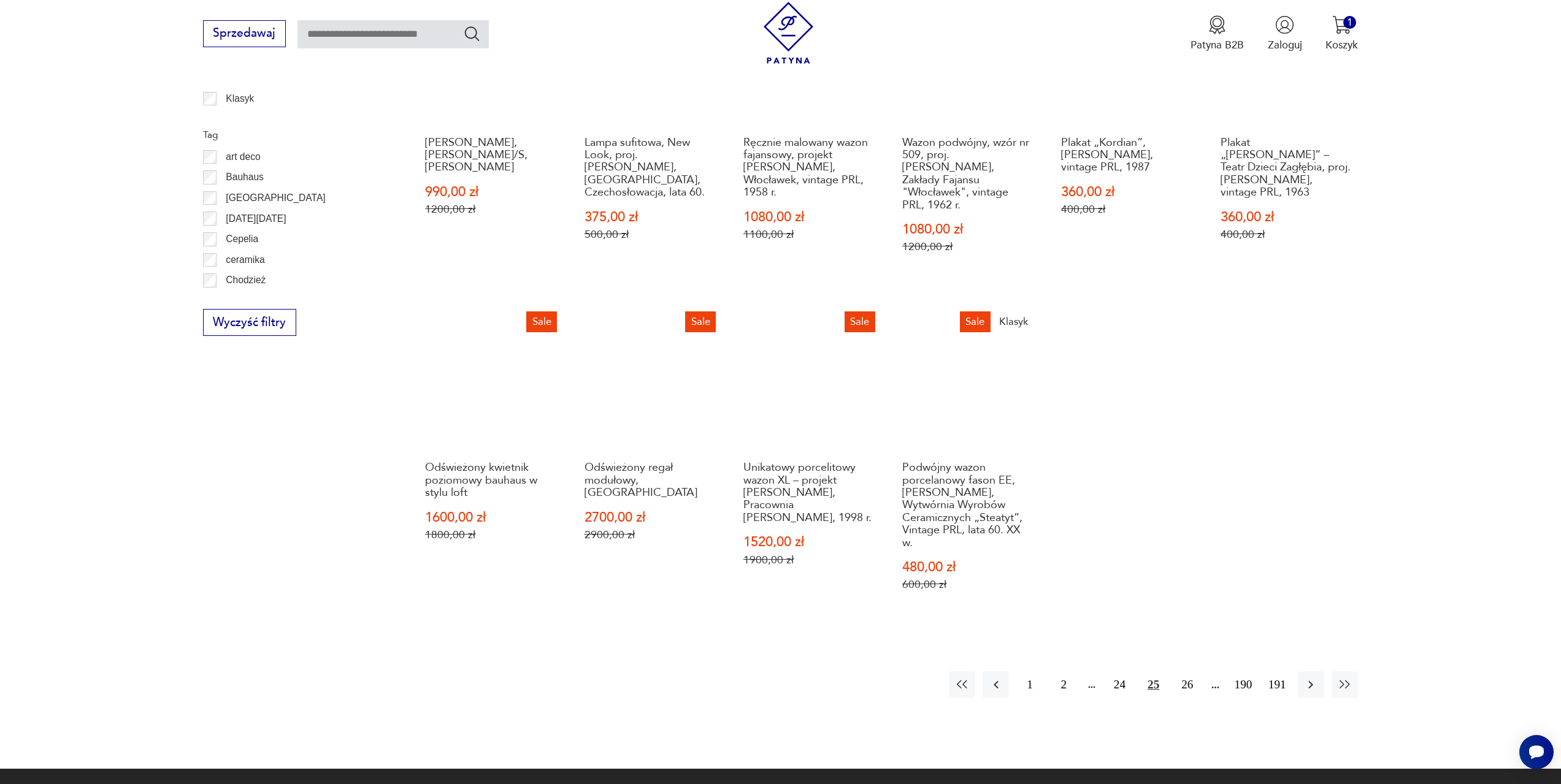
scroll to position [797, 0]
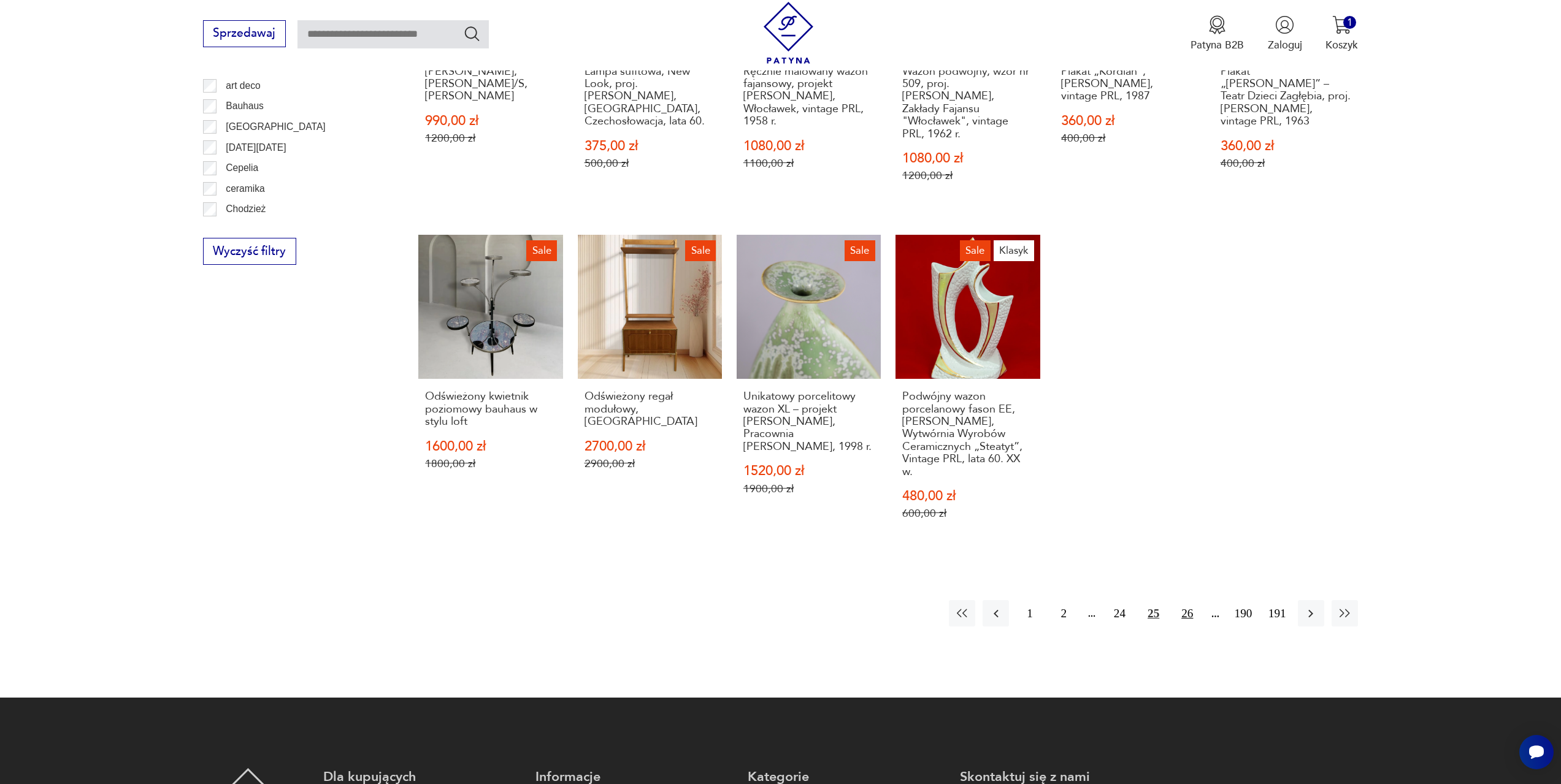
click at [1184, 600] on button "26" at bounding box center [1187, 614] width 27 height 27
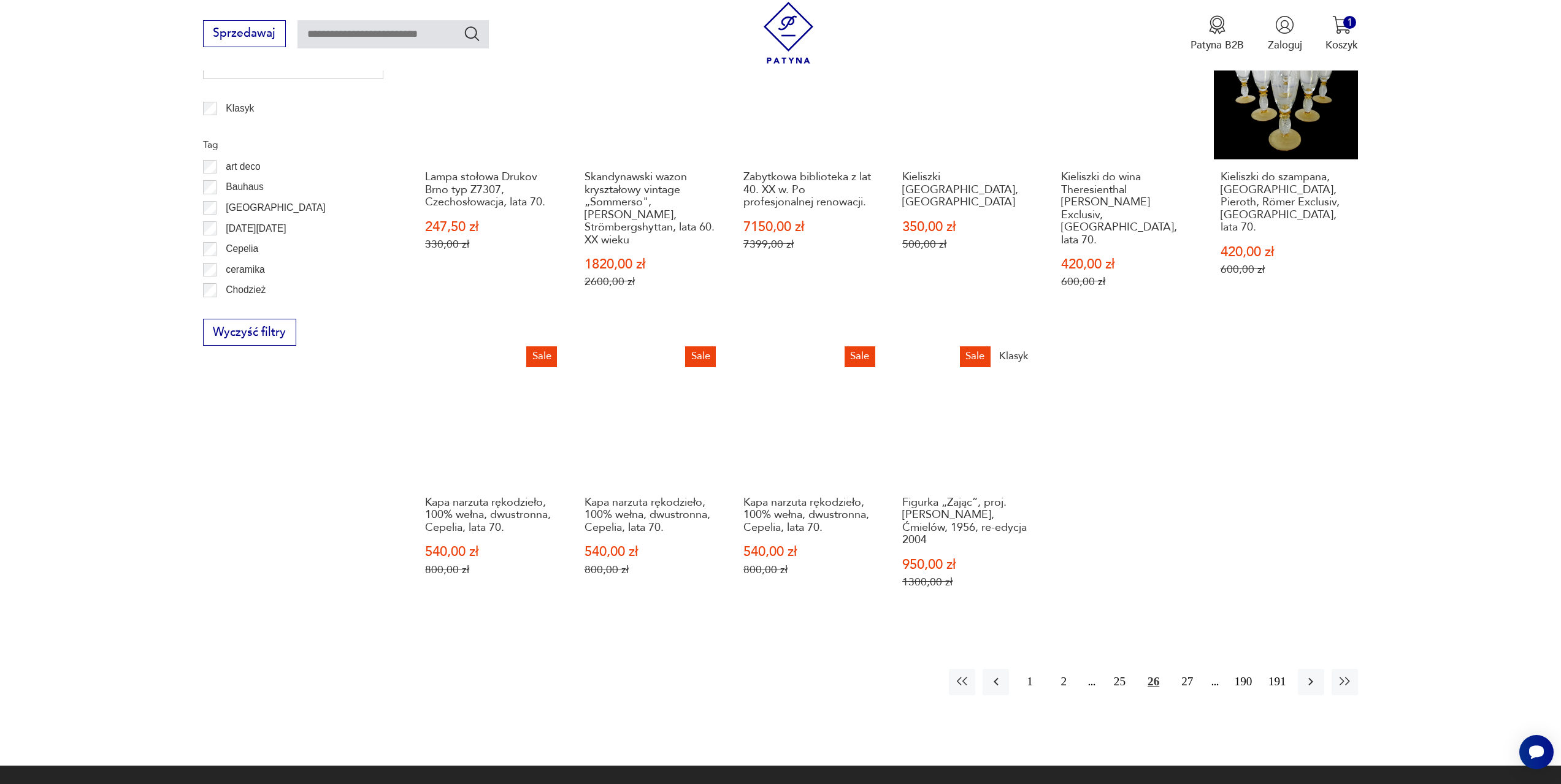
scroll to position [777, 0]
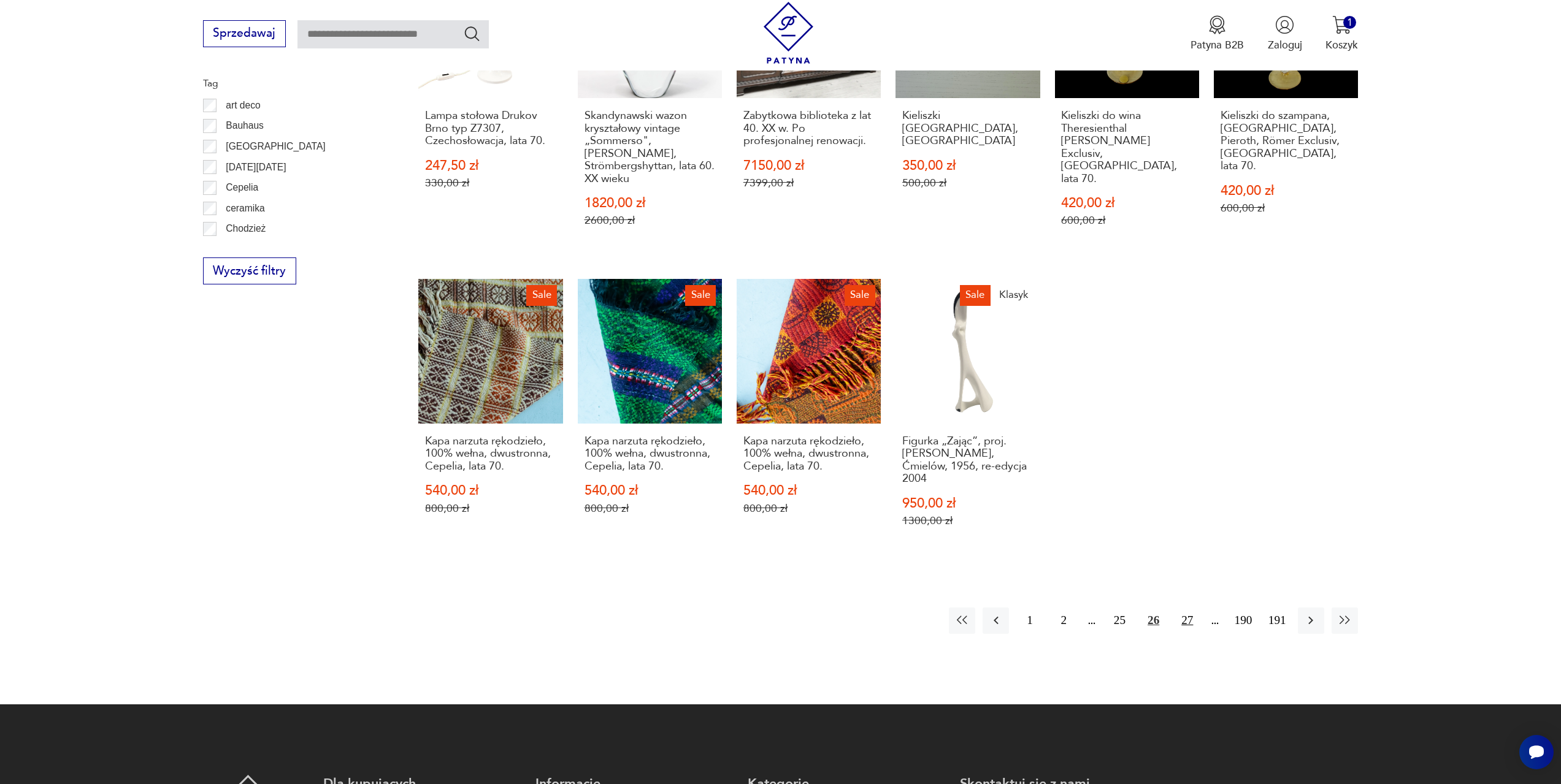
click at [1189, 625] on button "27" at bounding box center [1187, 621] width 27 height 27
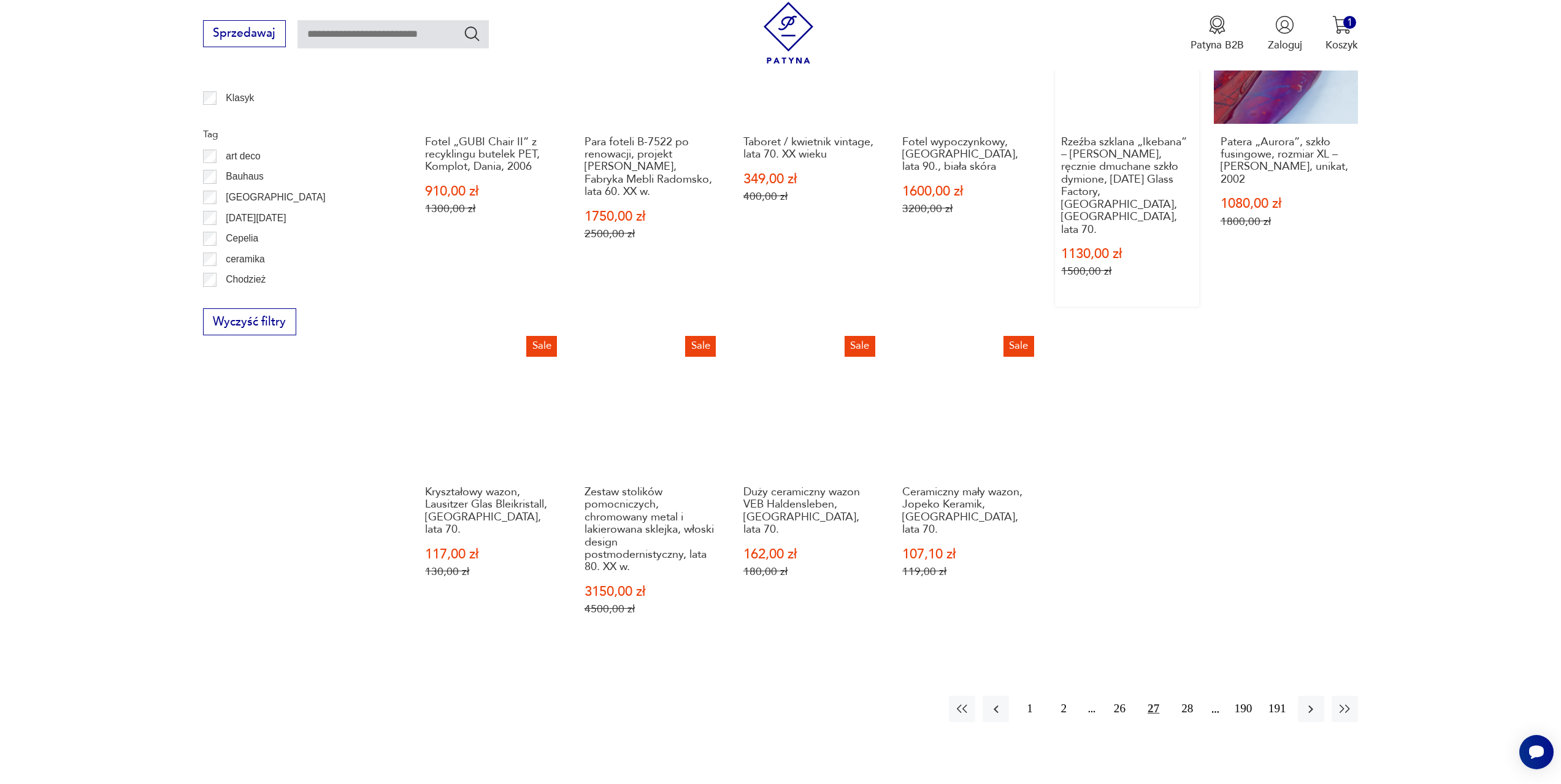
scroll to position [777, 0]
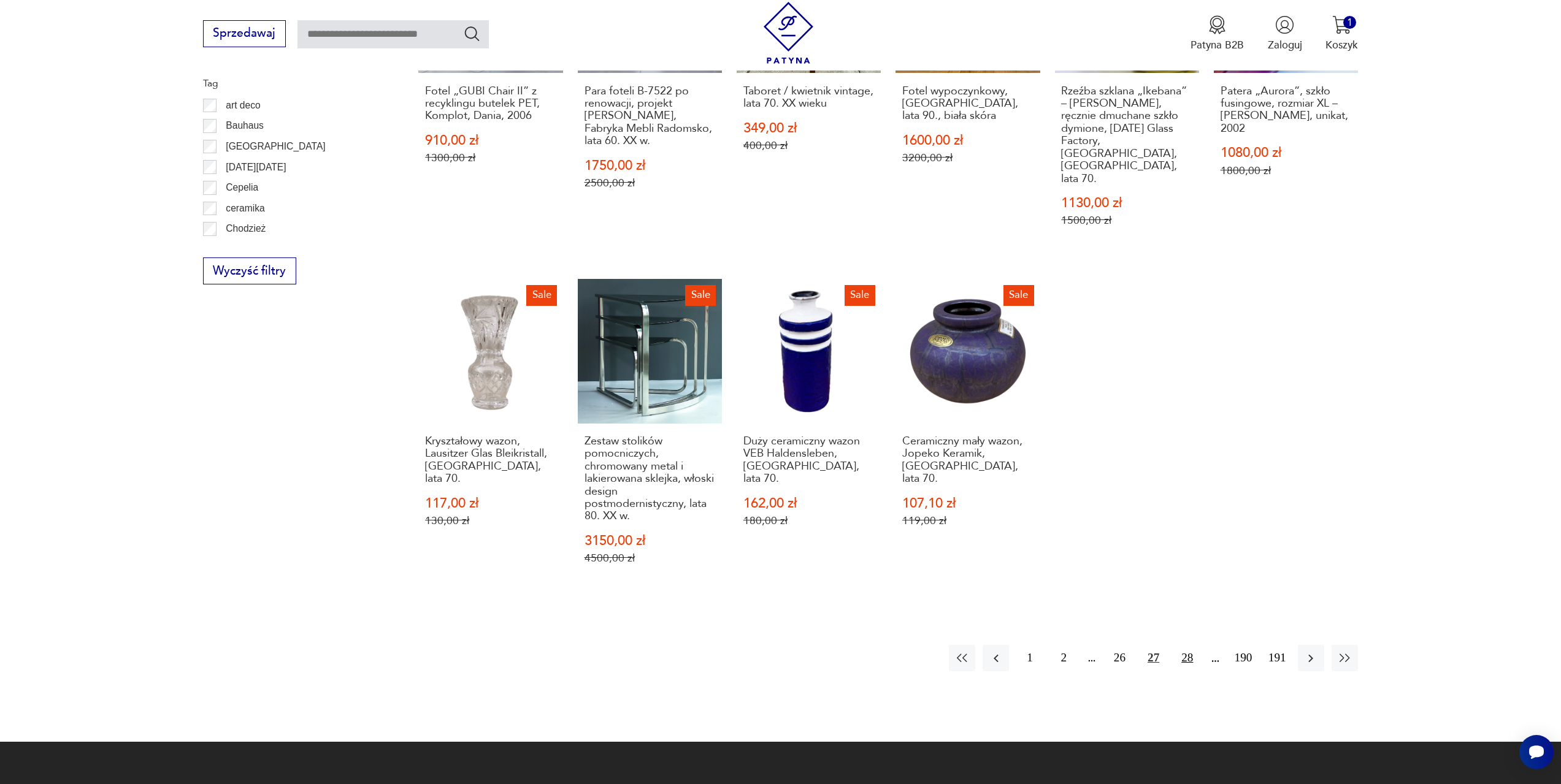
click at [1189, 645] on button "28" at bounding box center [1187, 658] width 27 height 27
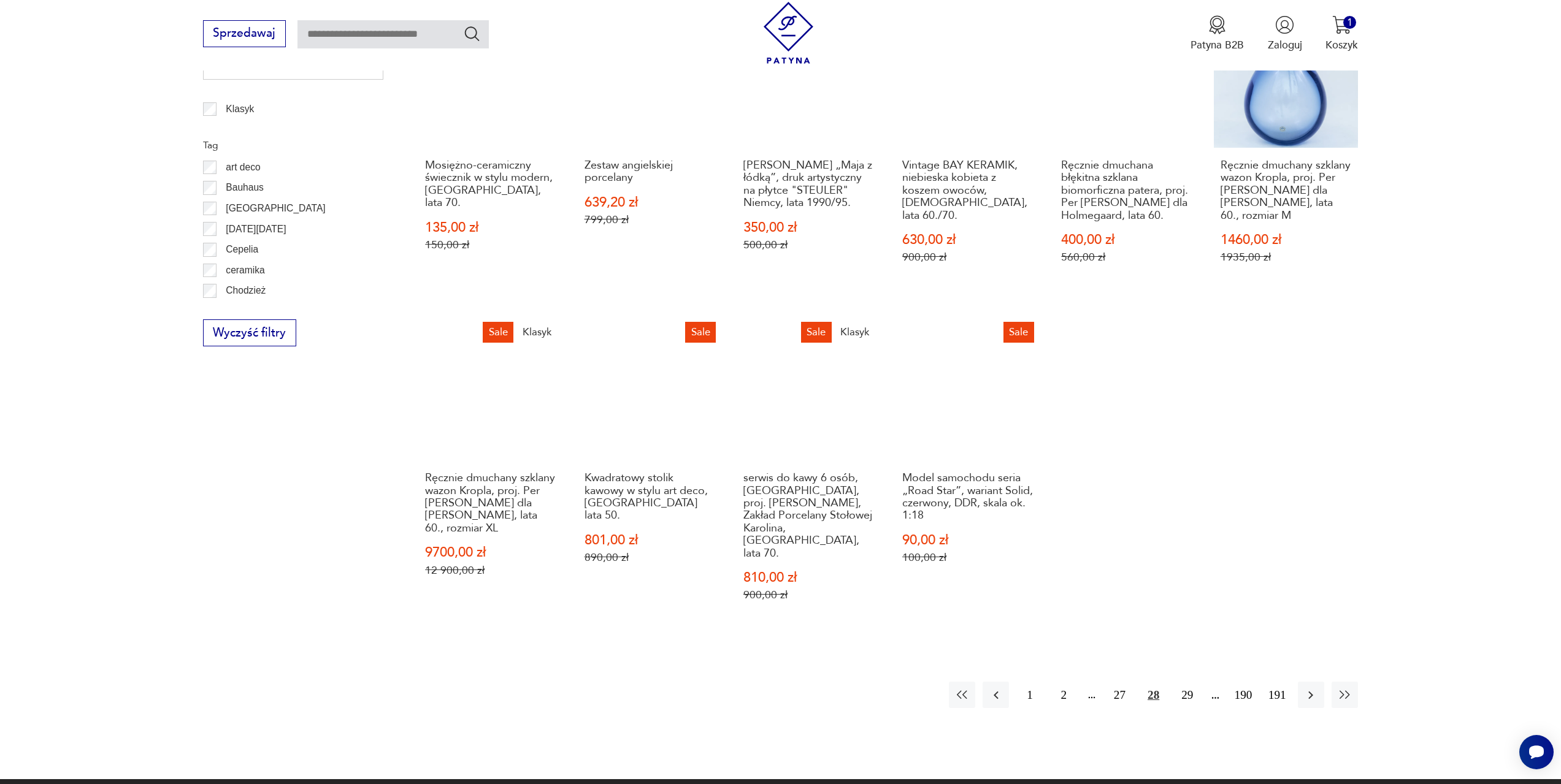
scroll to position [716, 0]
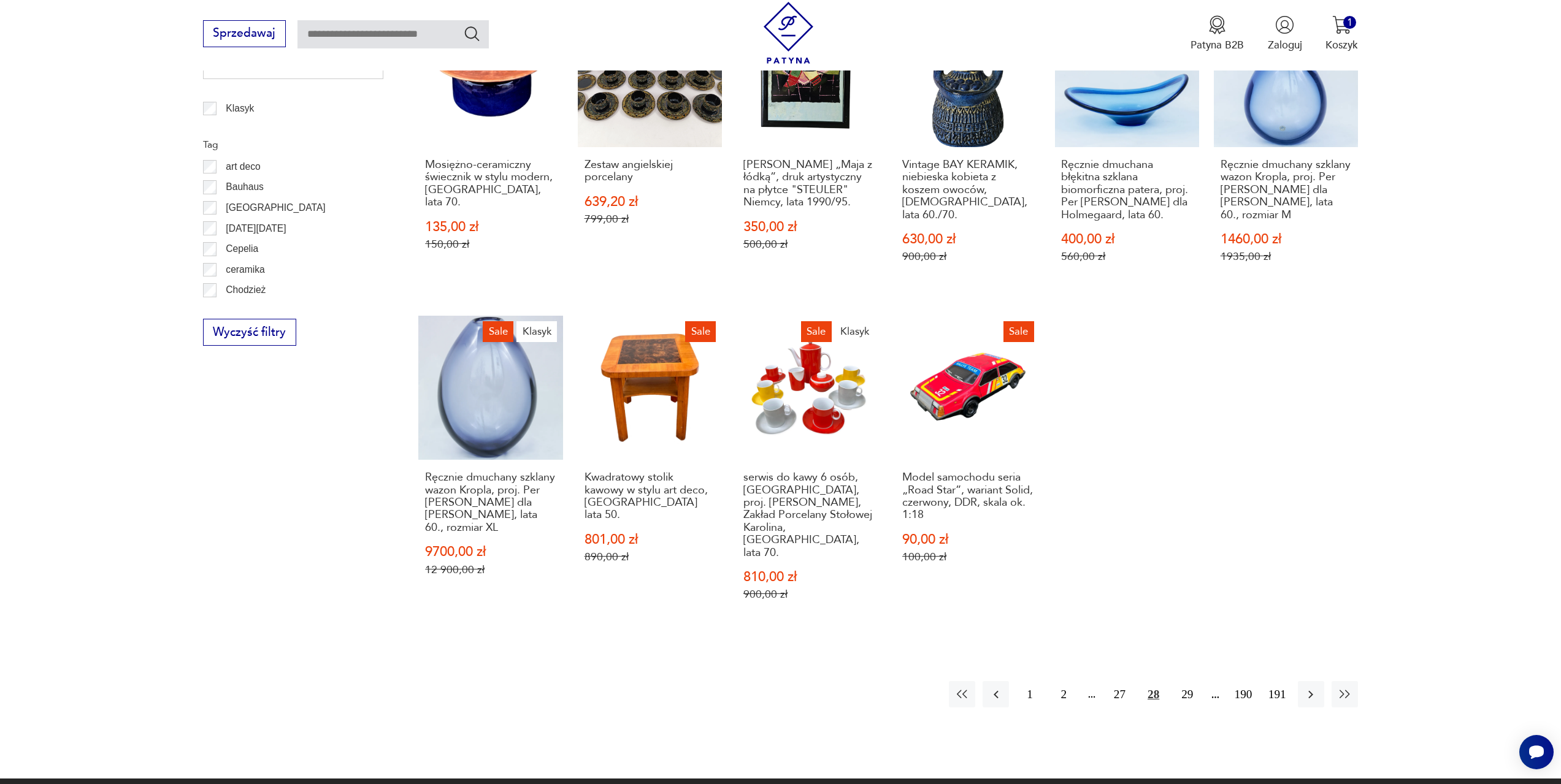
click at [1189, 681] on button "29" at bounding box center [1187, 694] width 27 height 27
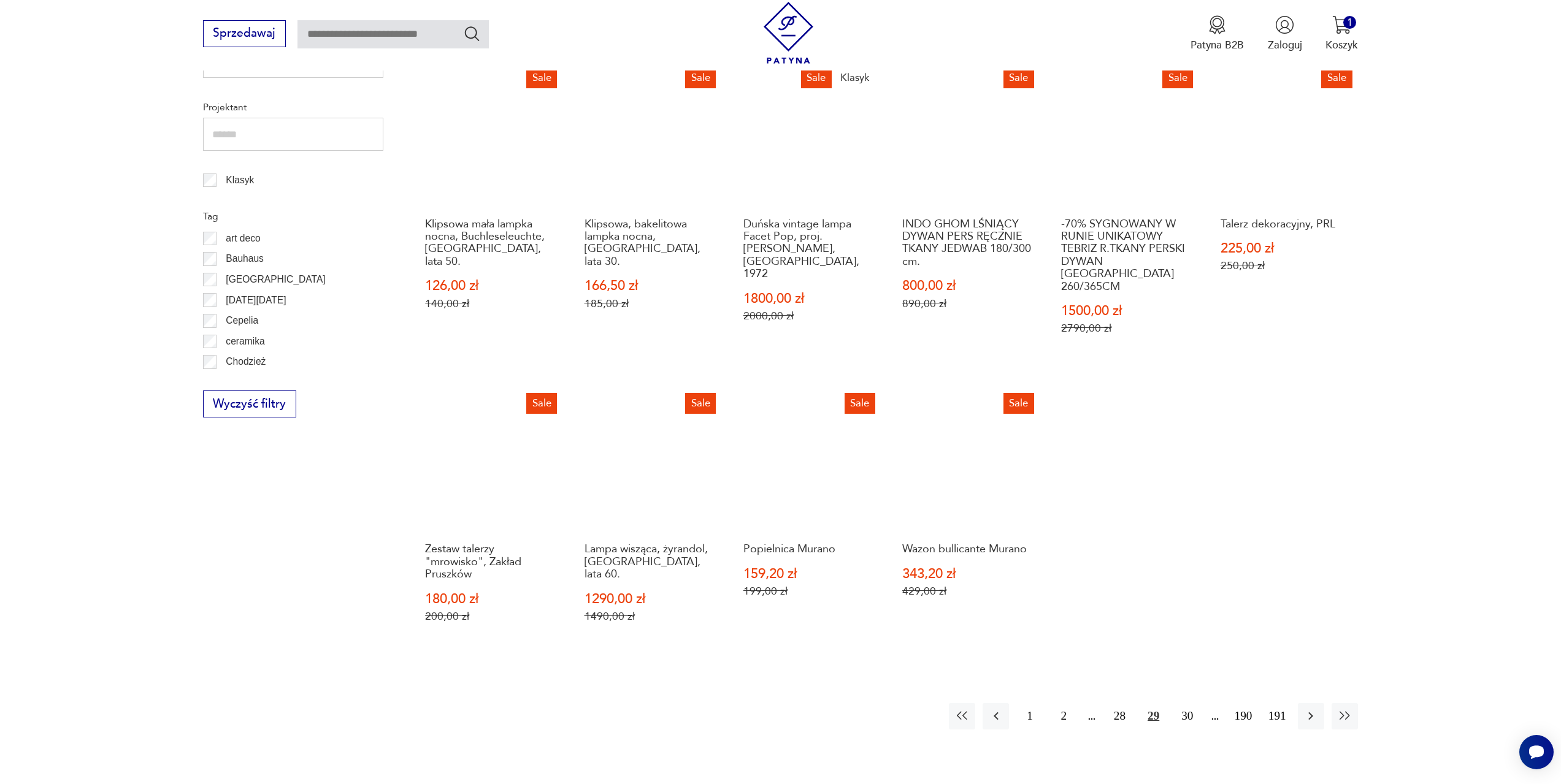
scroll to position [655, 0]
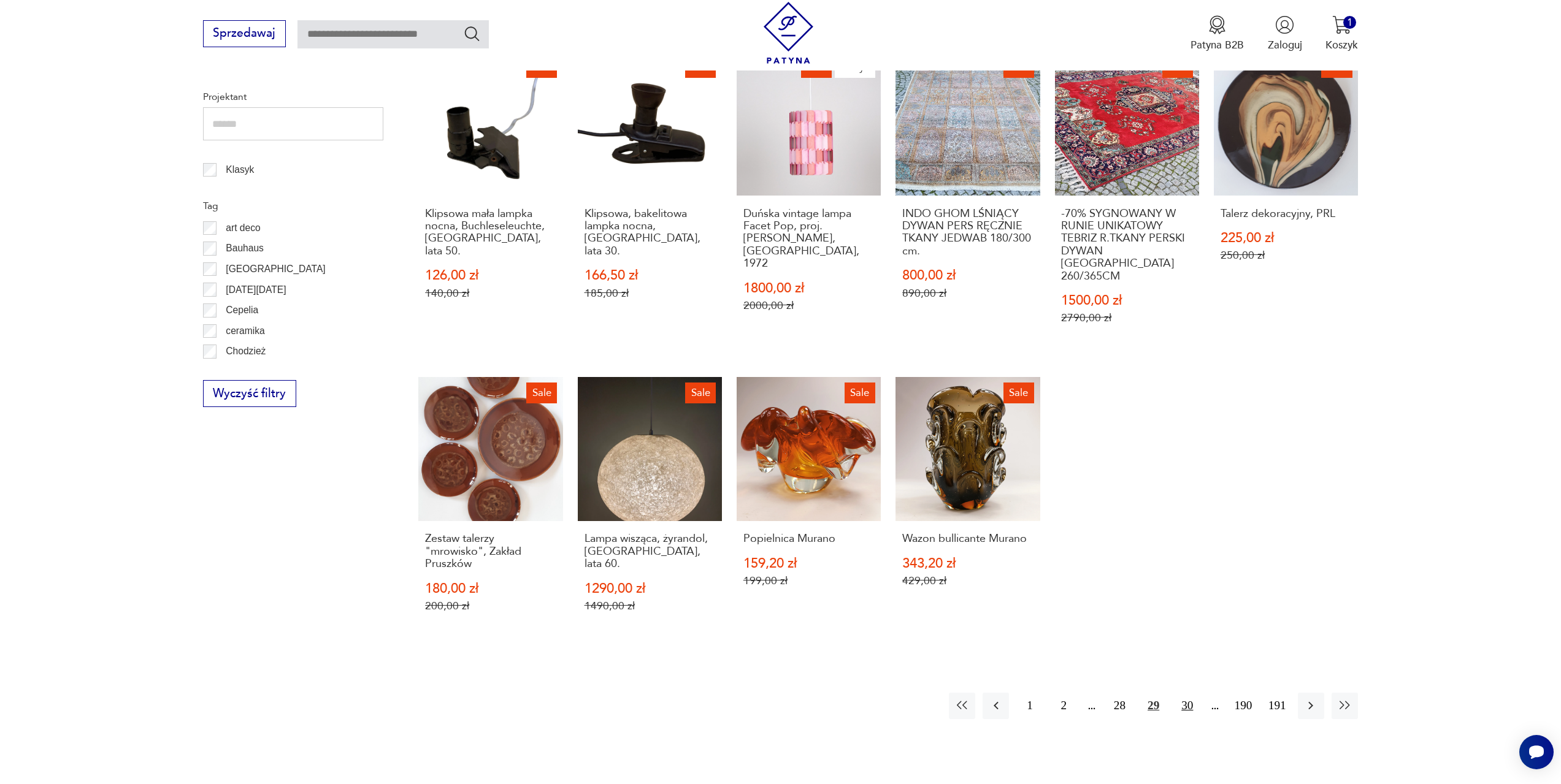
click at [1188, 692] on button "30" at bounding box center [1187, 706] width 27 height 27
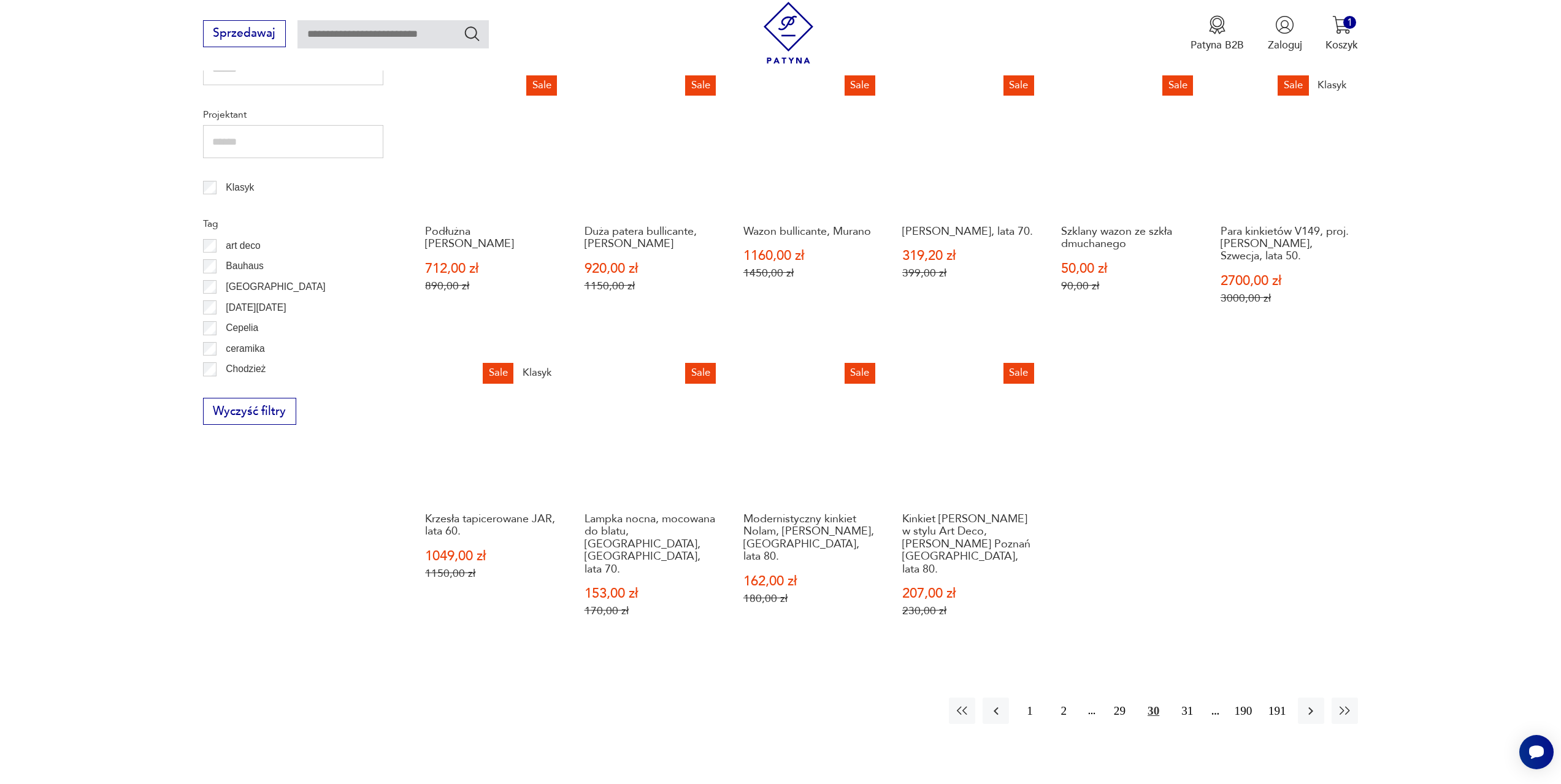
scroll to position [655, 0]
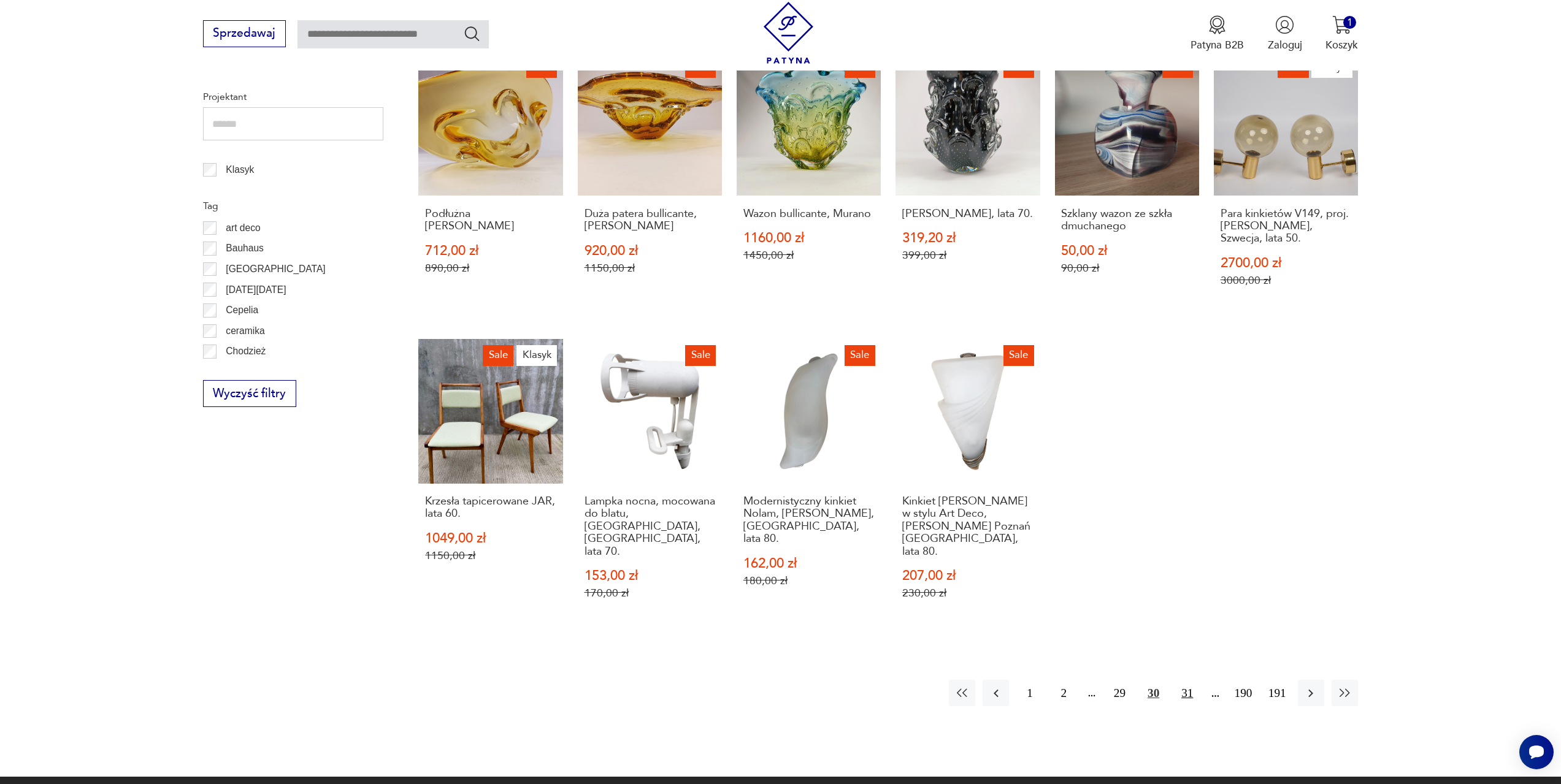
click at [1194, 680] on button "31" at bounding box center [1187, 693] width 27 height 27
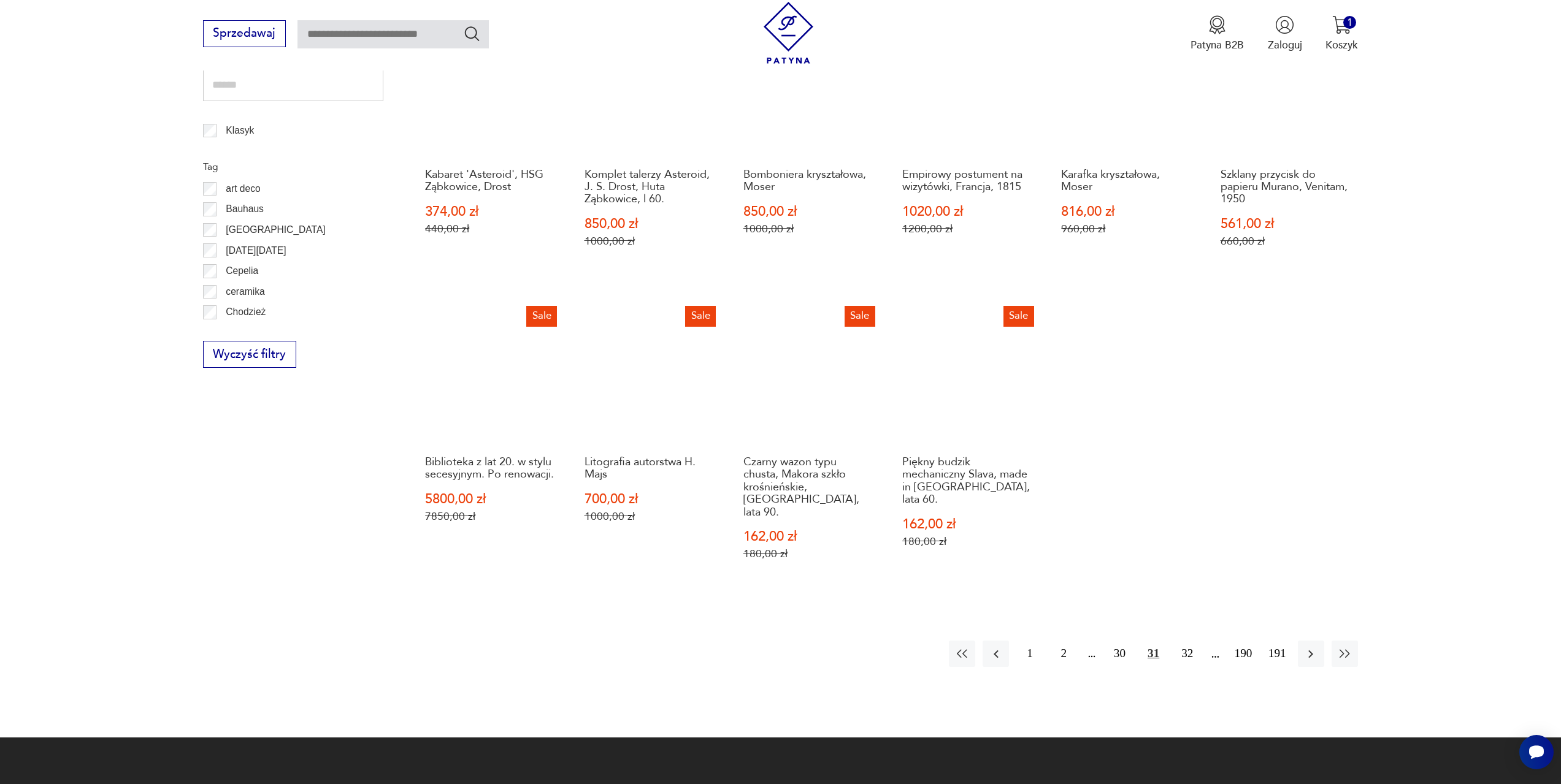
scroll to position [716, 0]
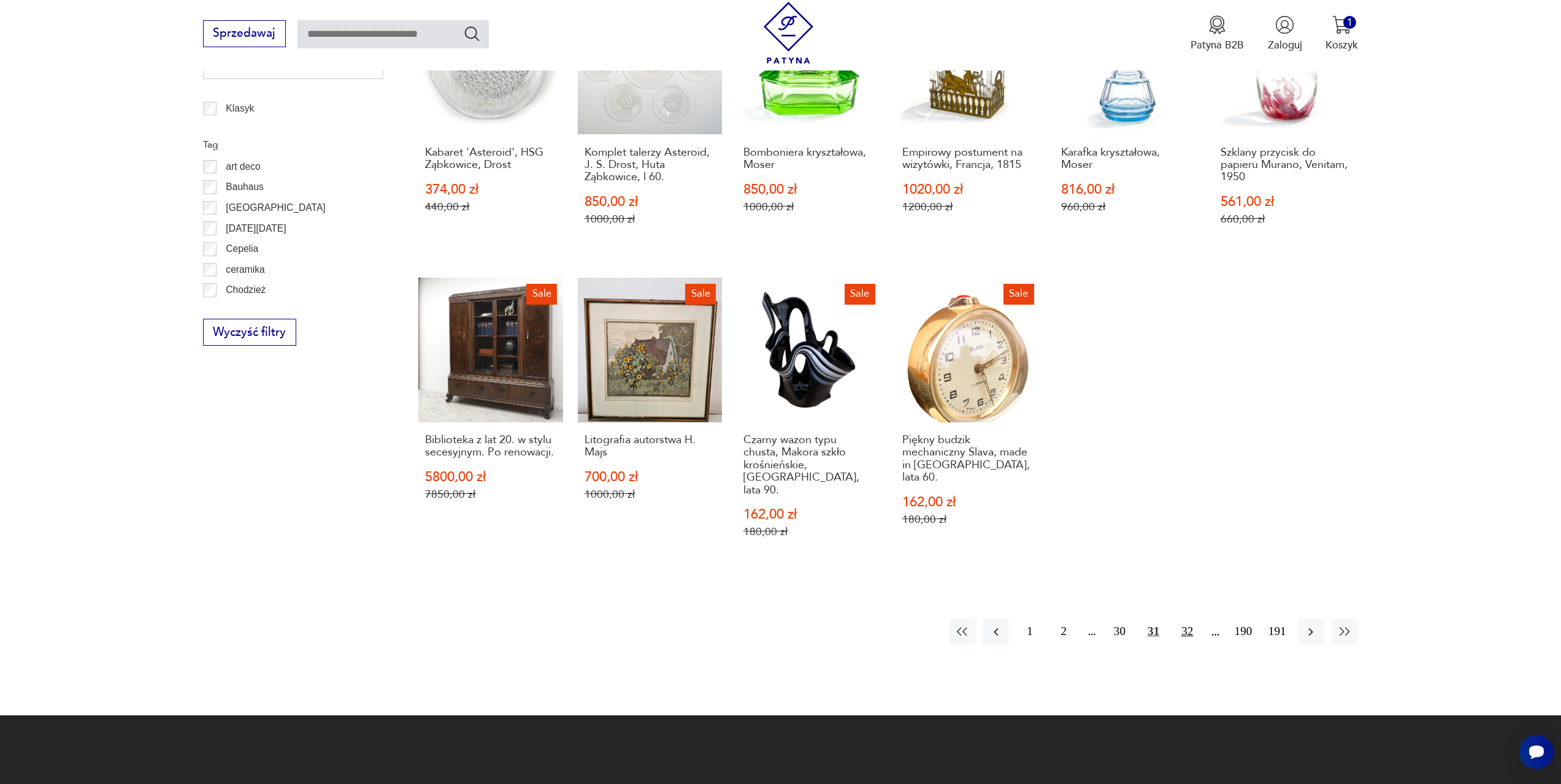
click at [1191, 619] on button "32" at bounding box center [1187, 632] width 27 height 27
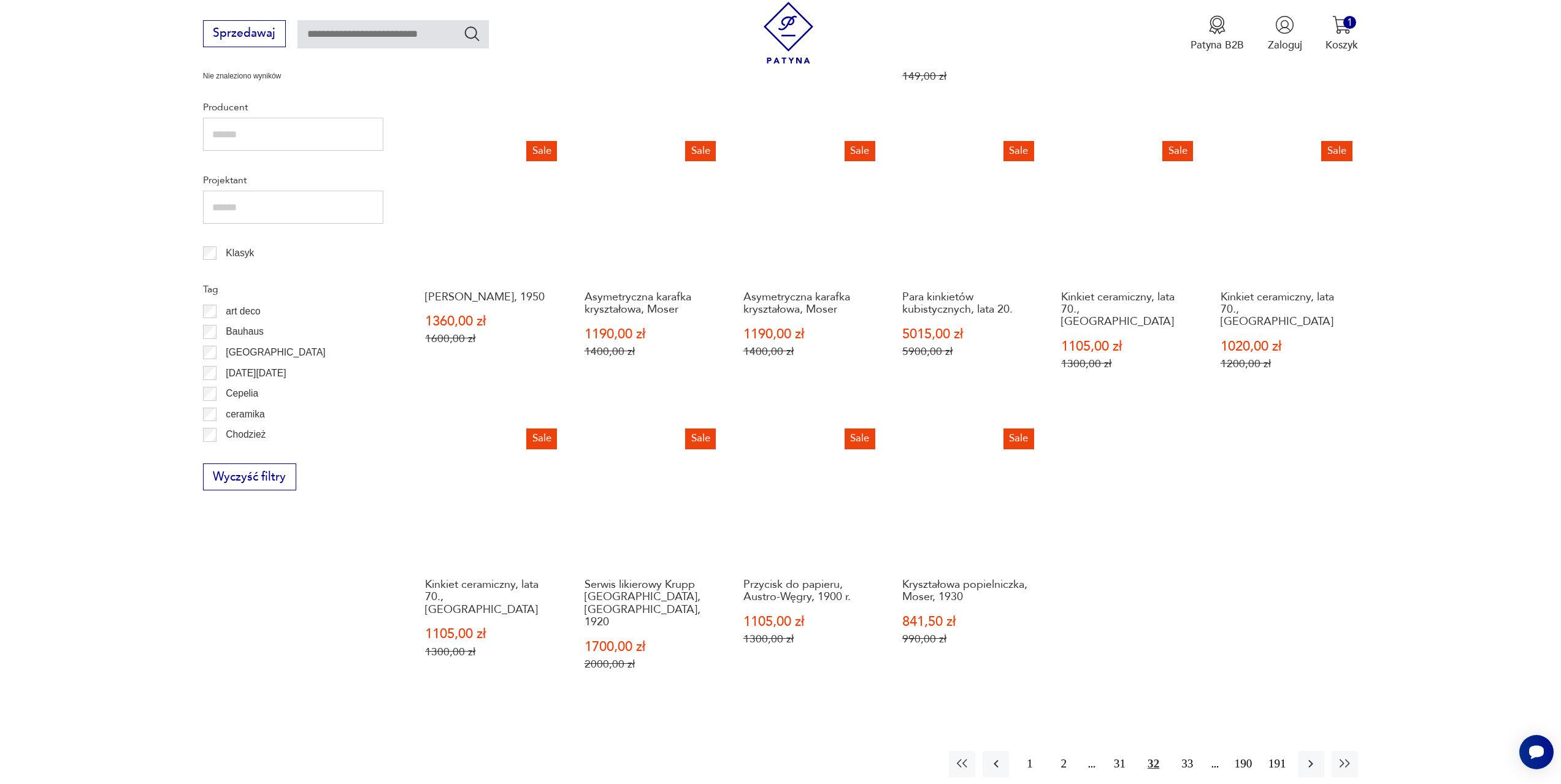
scroll to position [594, 0]
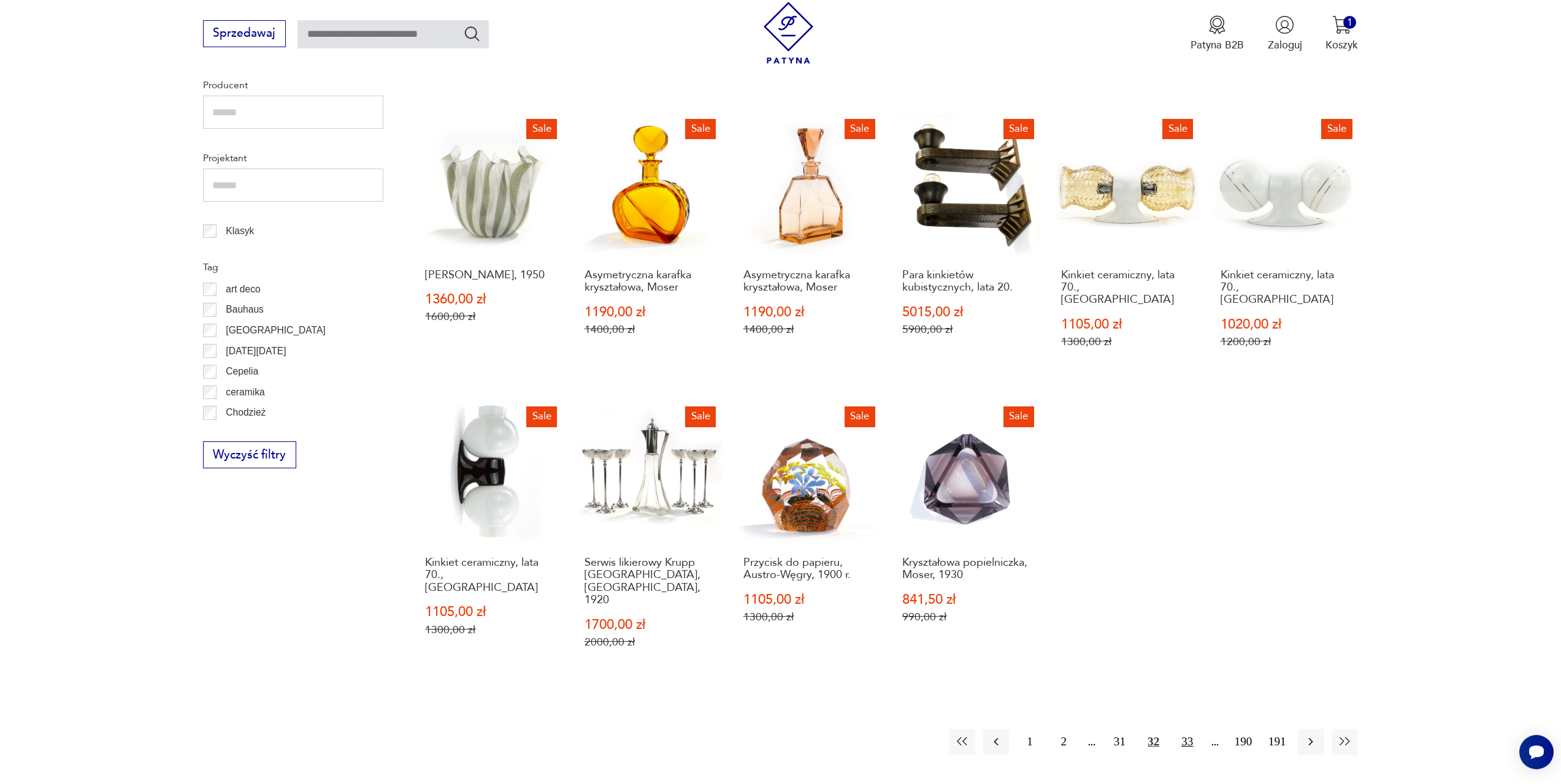
click at [1189, 729] on button "33" at bounding box center [1187, 742] width 27 height 27
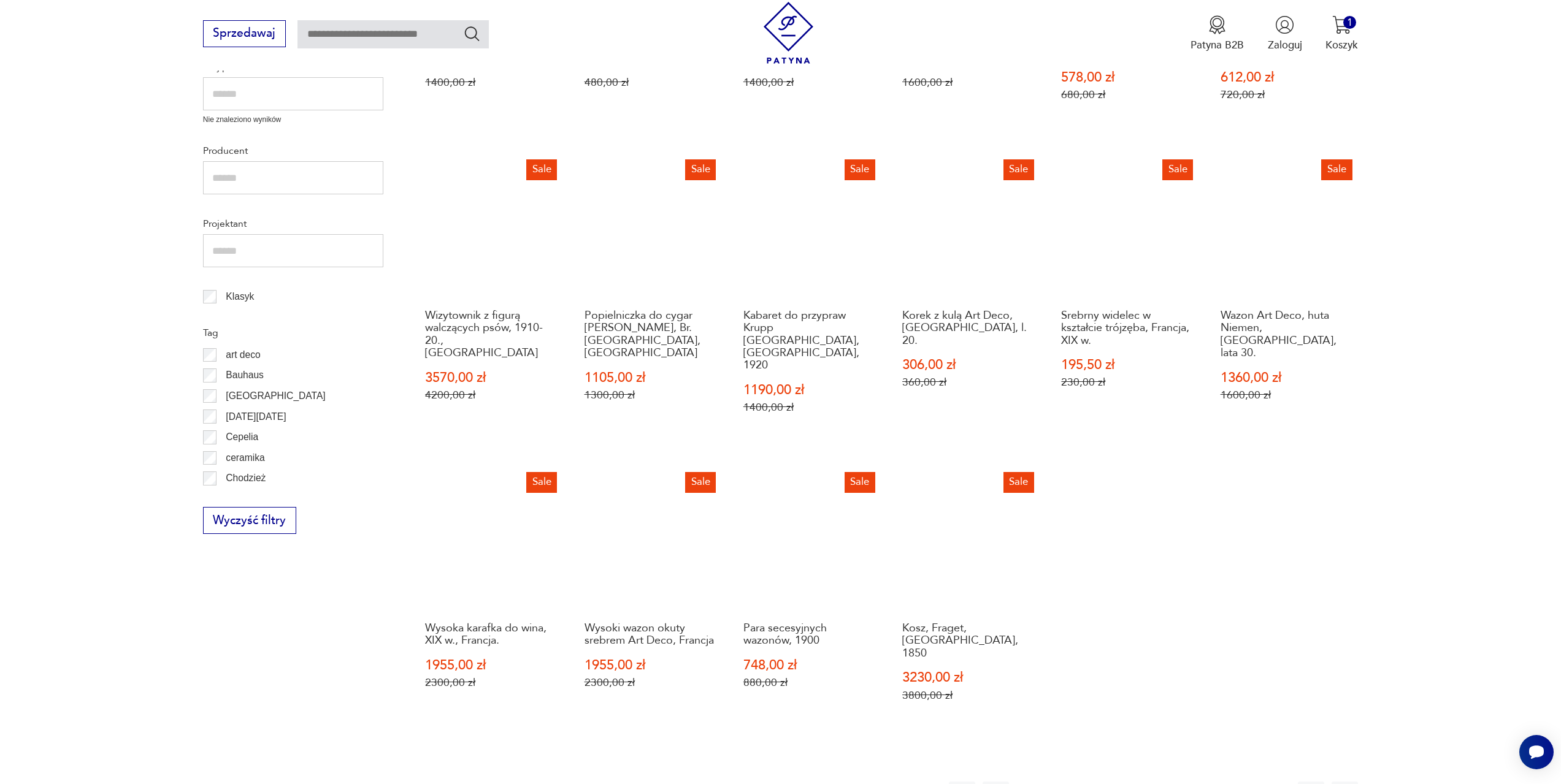
scroll to position [594, 0]
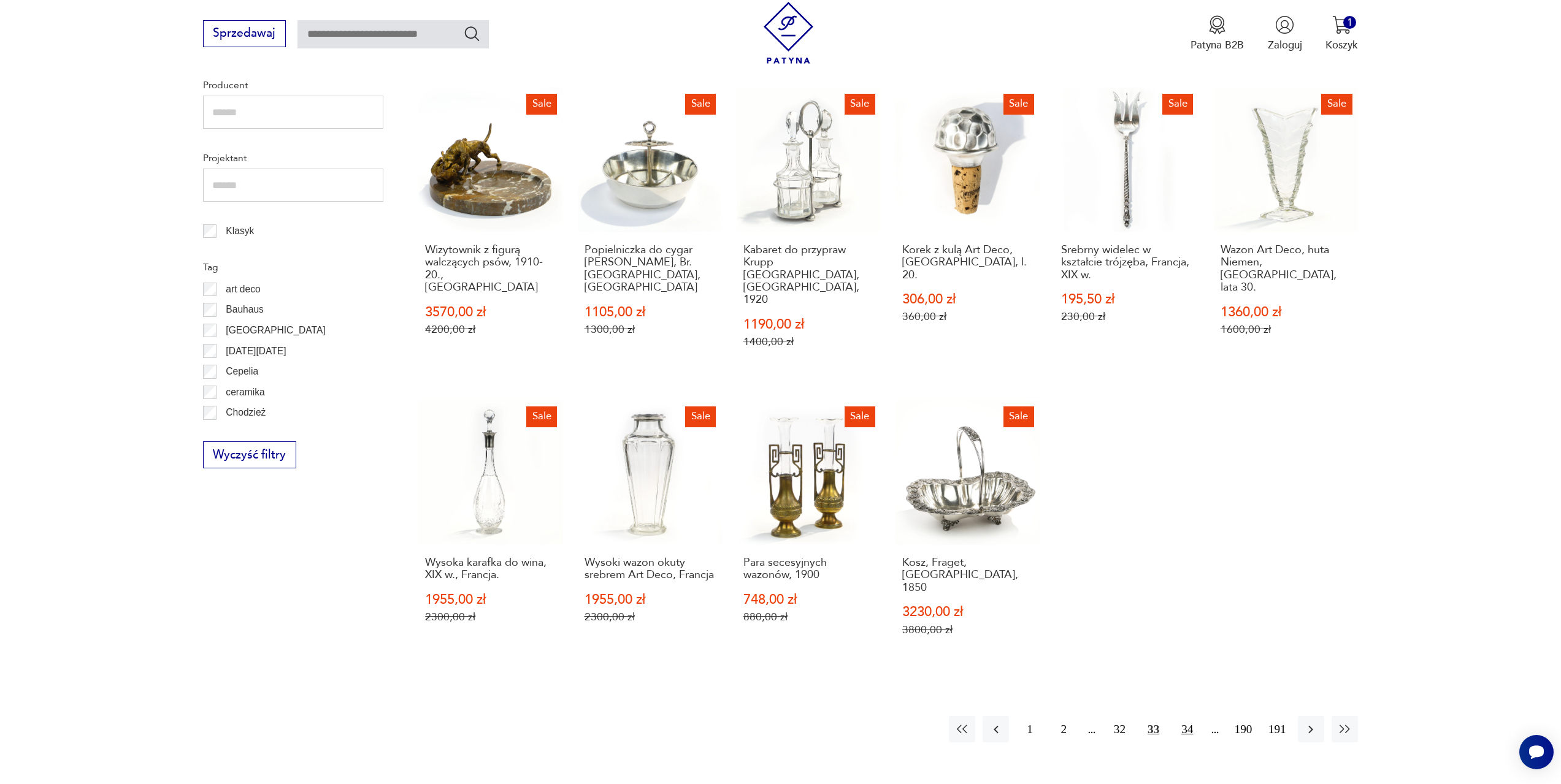
click at [1187, 716] on button "34" at bounding box center [1187, 730] width 27 height 27
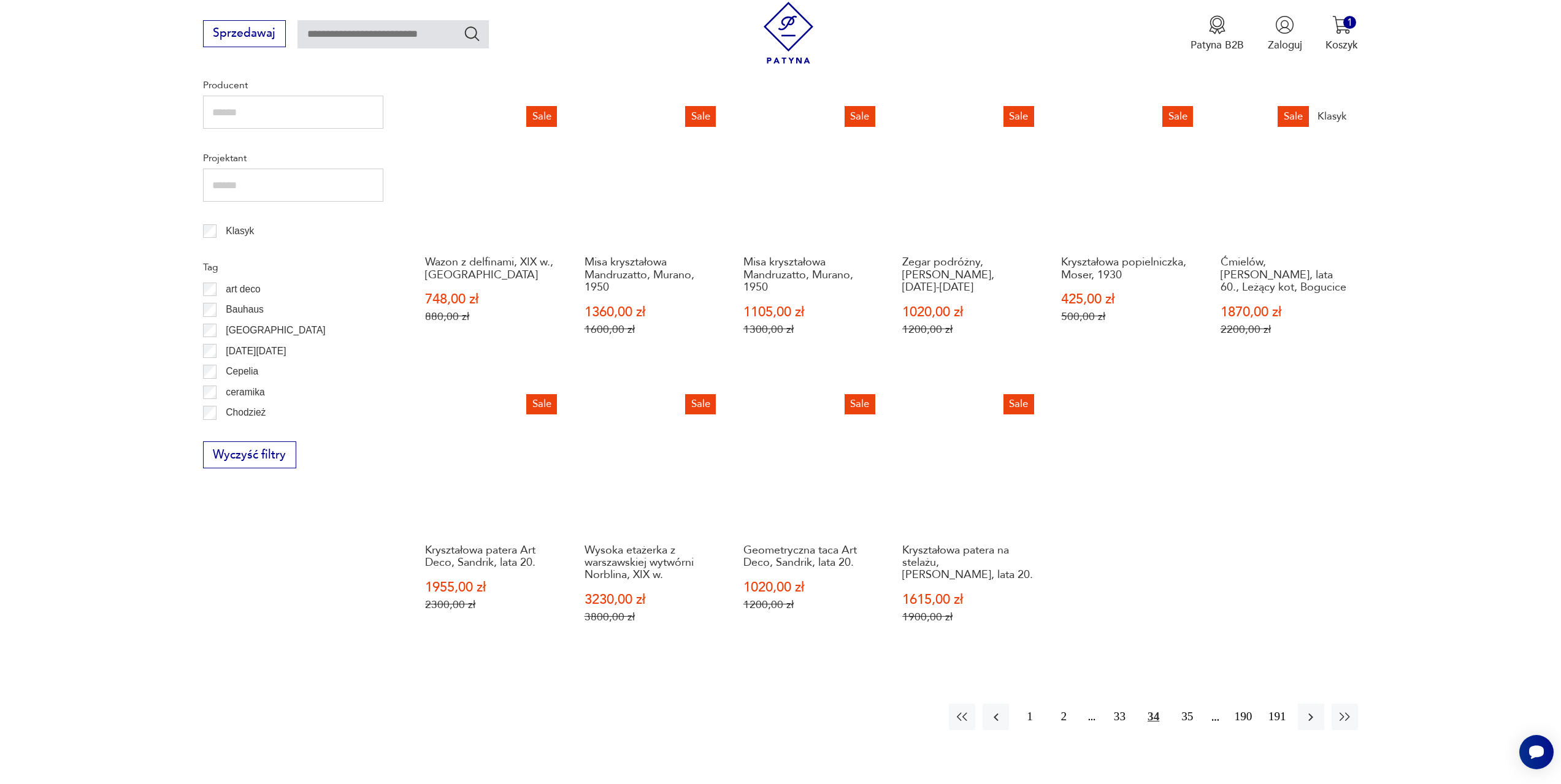
scroll to position [655, 0]
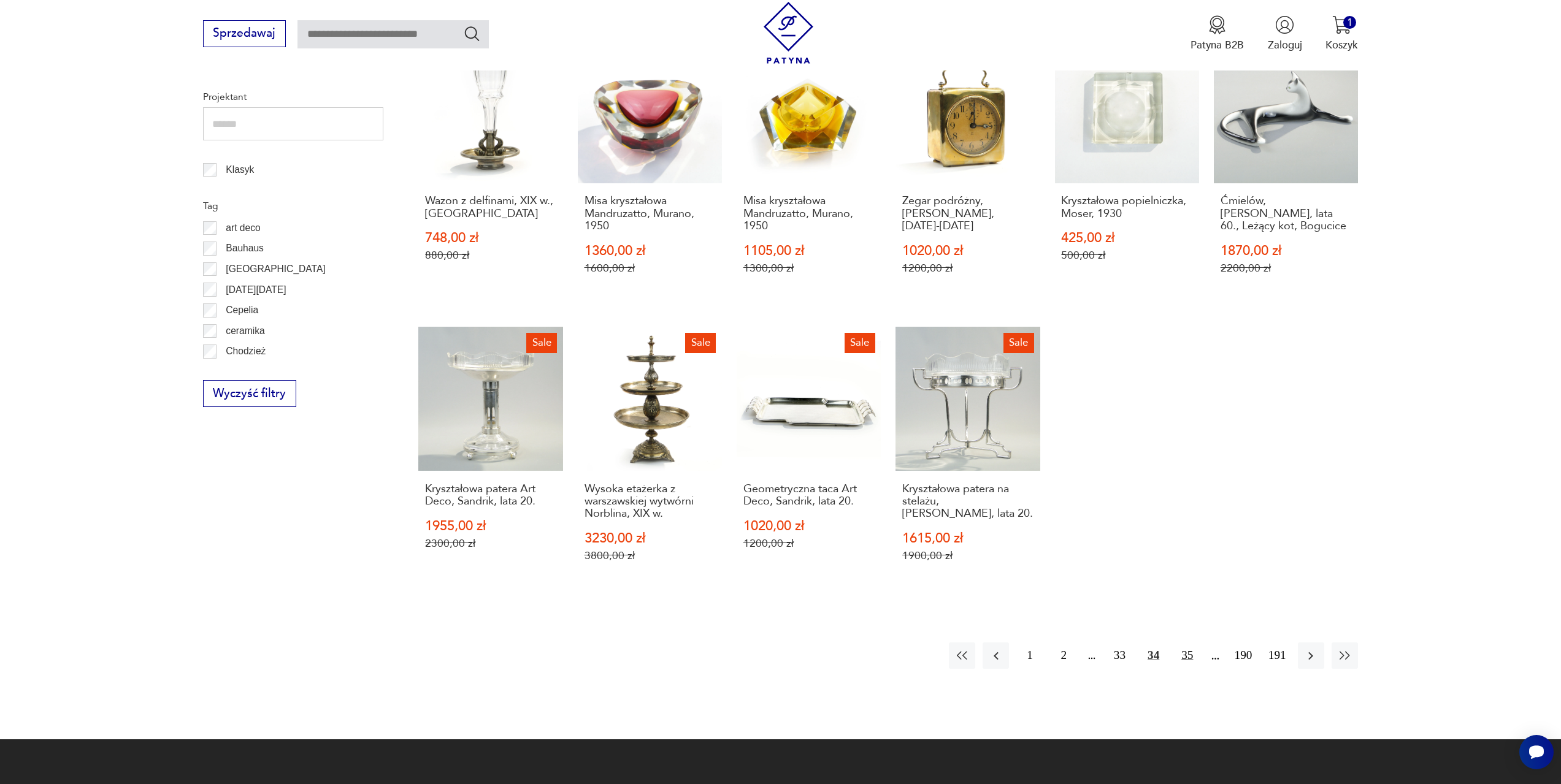
click at [1195, 644] on button "35" at bounding box center [1187, 656] width 27 height 27
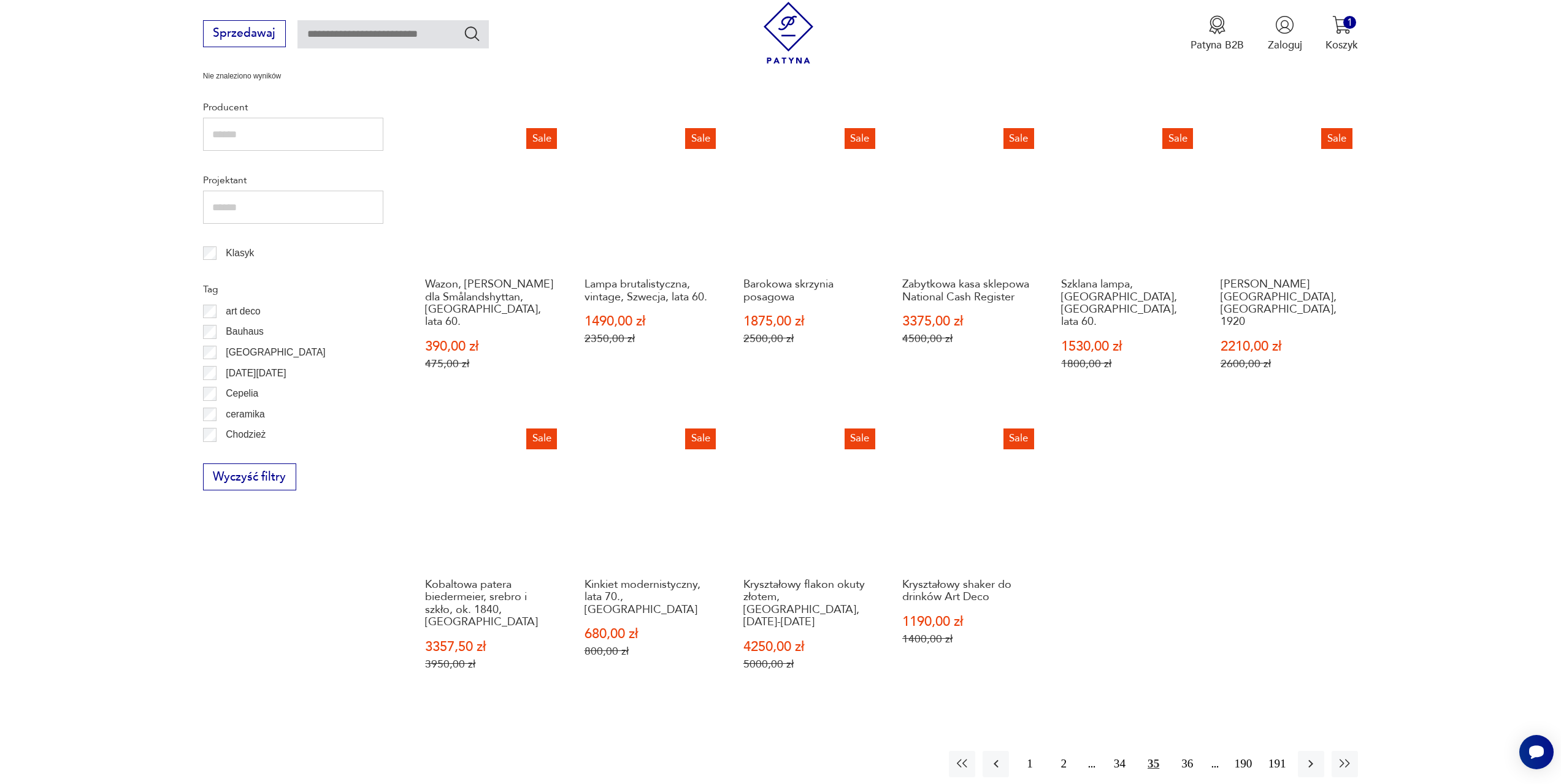
scroll to position [594, 0]
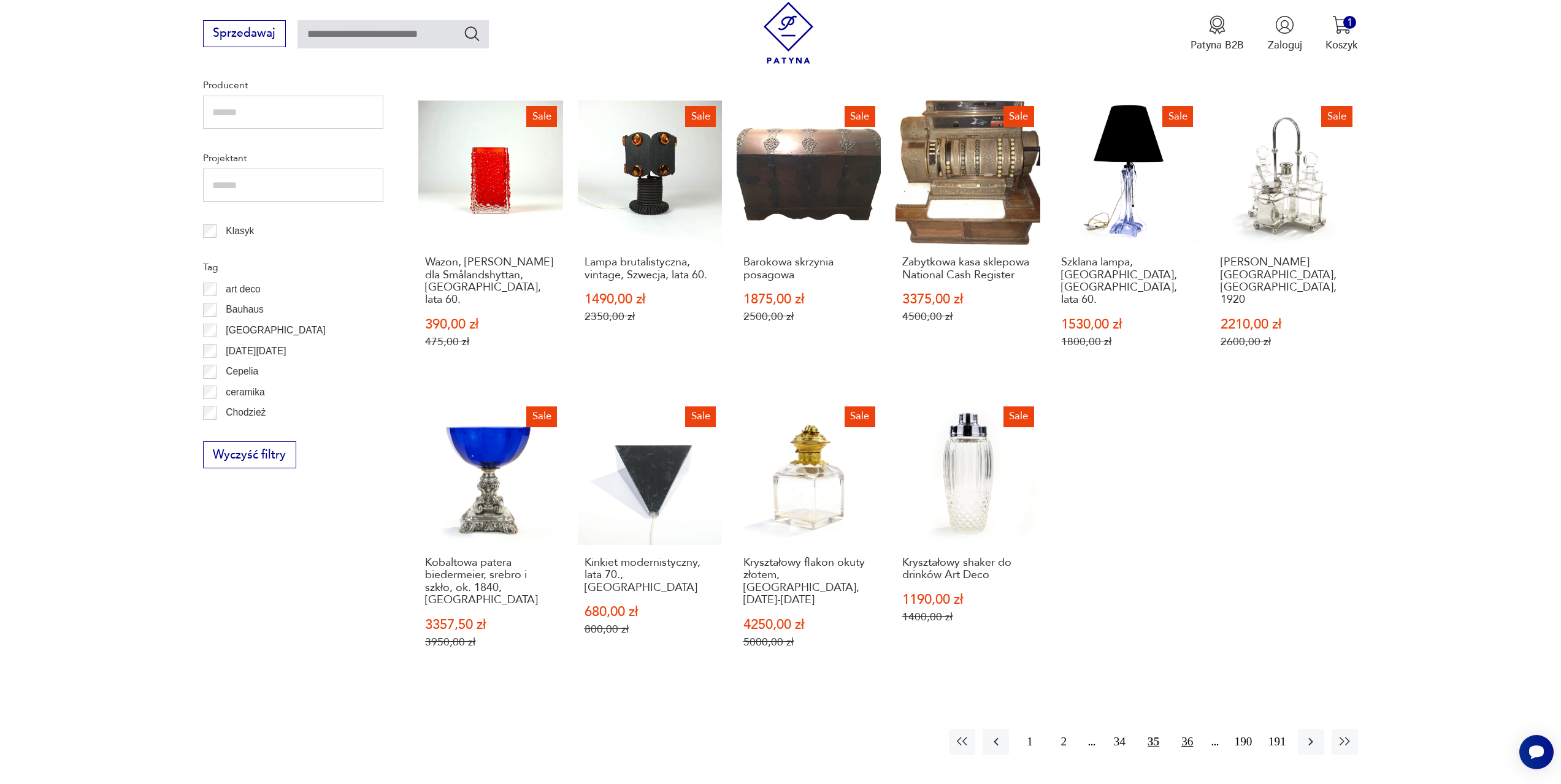
click at [1188, 729] on button "36" at bounding box center [1187, 742] width 27 height 27
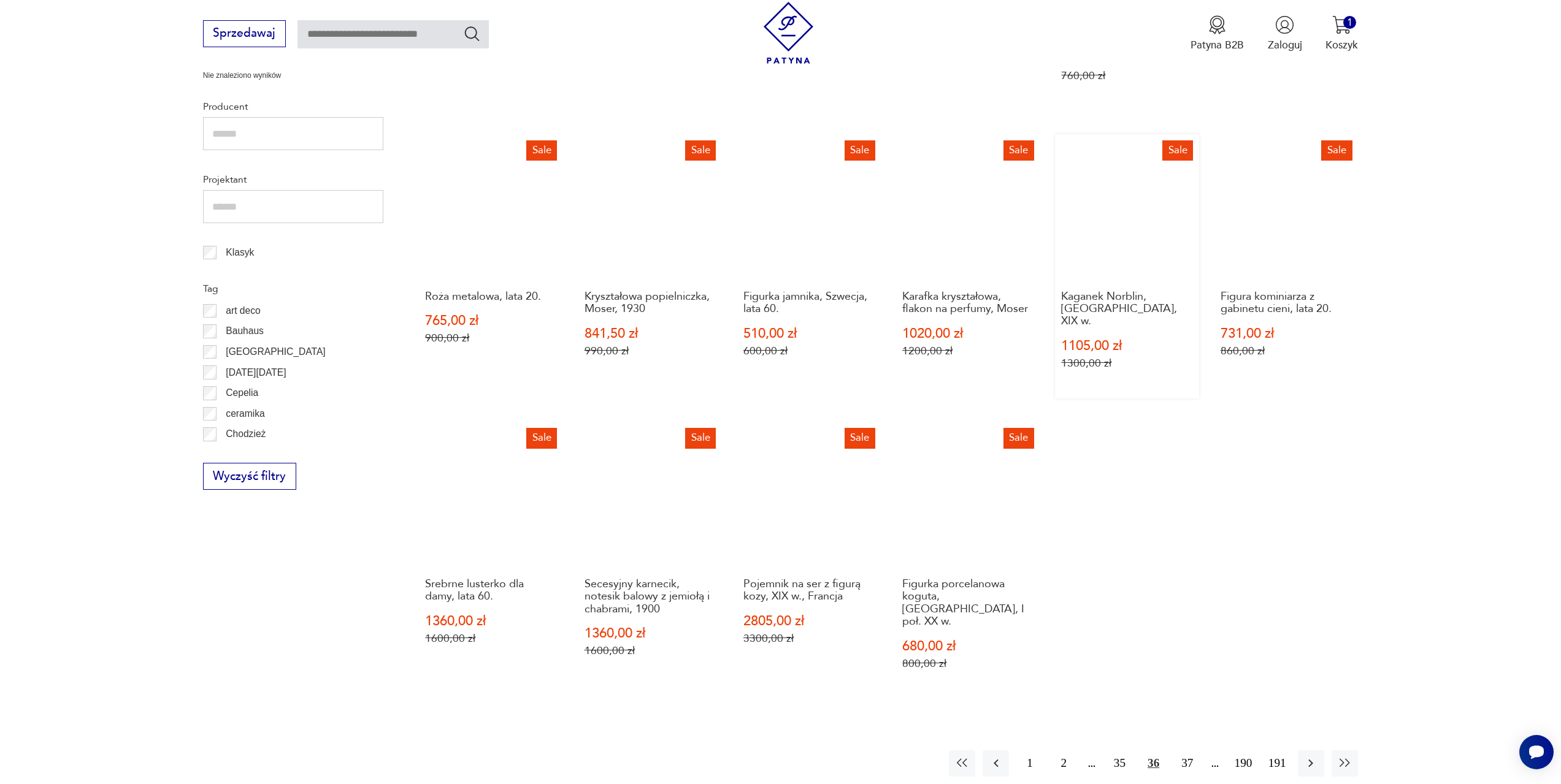
scroll to position [594, 0]
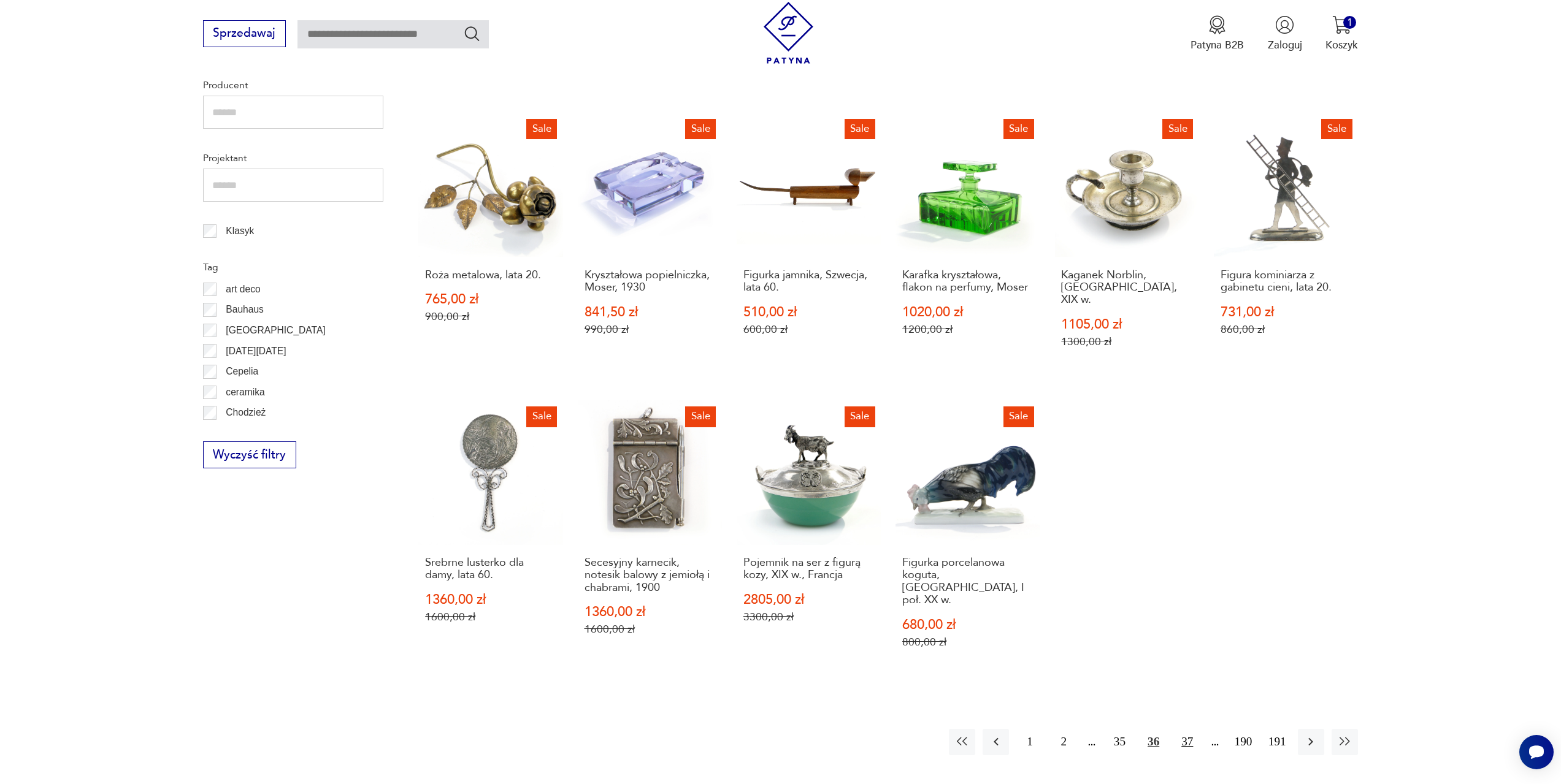
click at [1190, 729] on button "37" at bounding box center [1187, 742] width 27 height 27
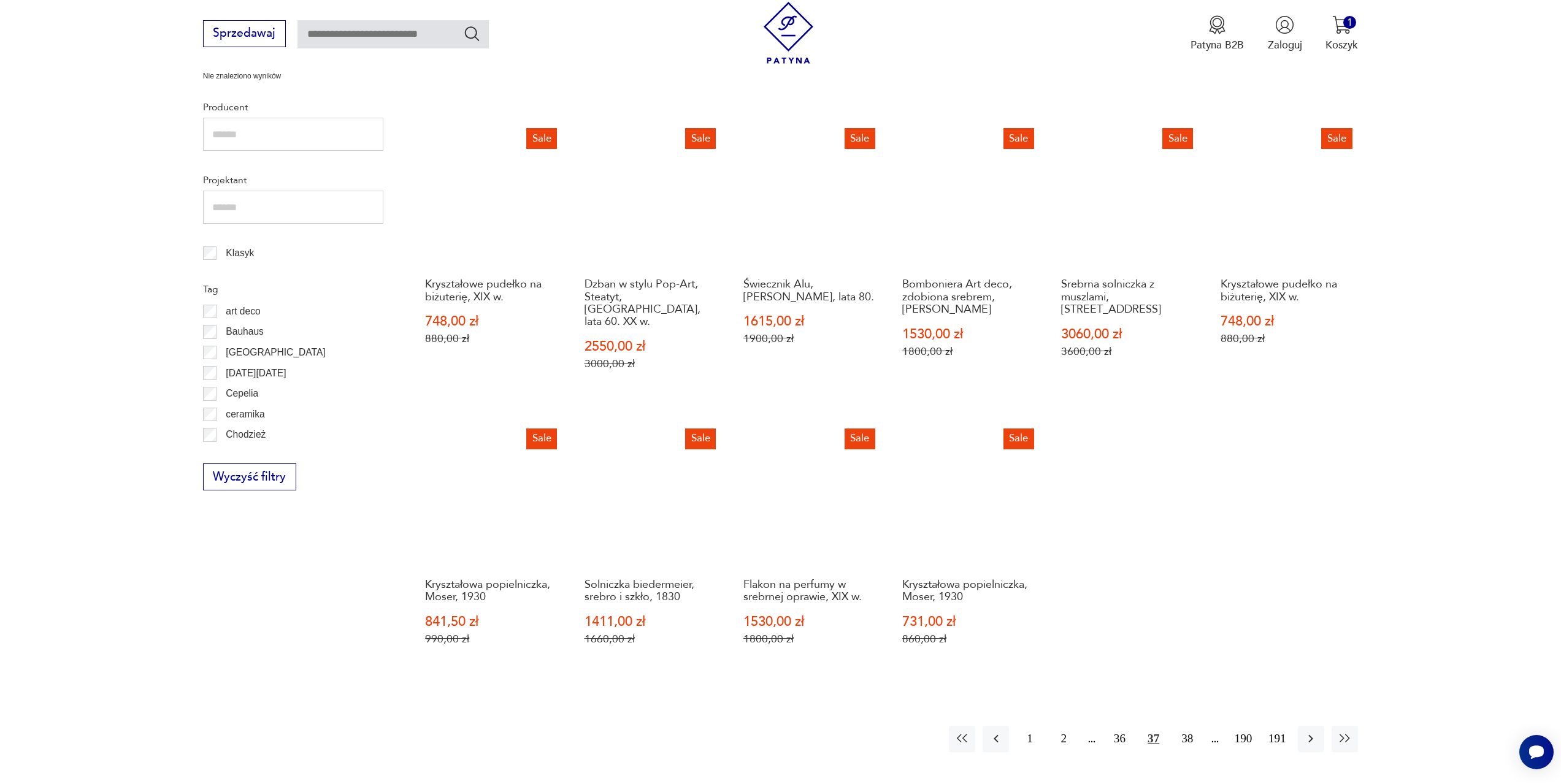
scroll to position [594, 0]
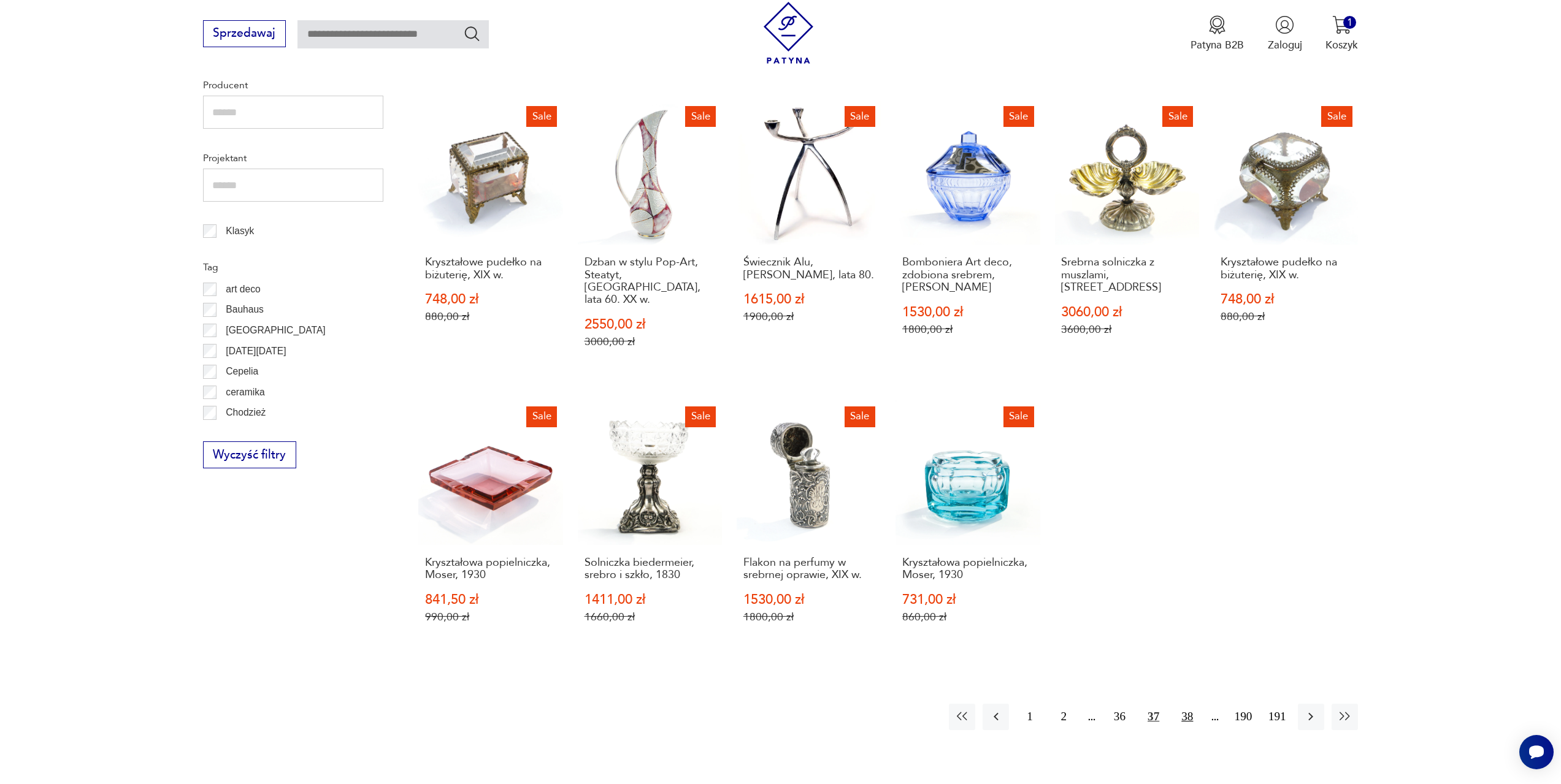
click at [1189, 704] on button "38" at bounding box center [1187, 717] width 27 height 27
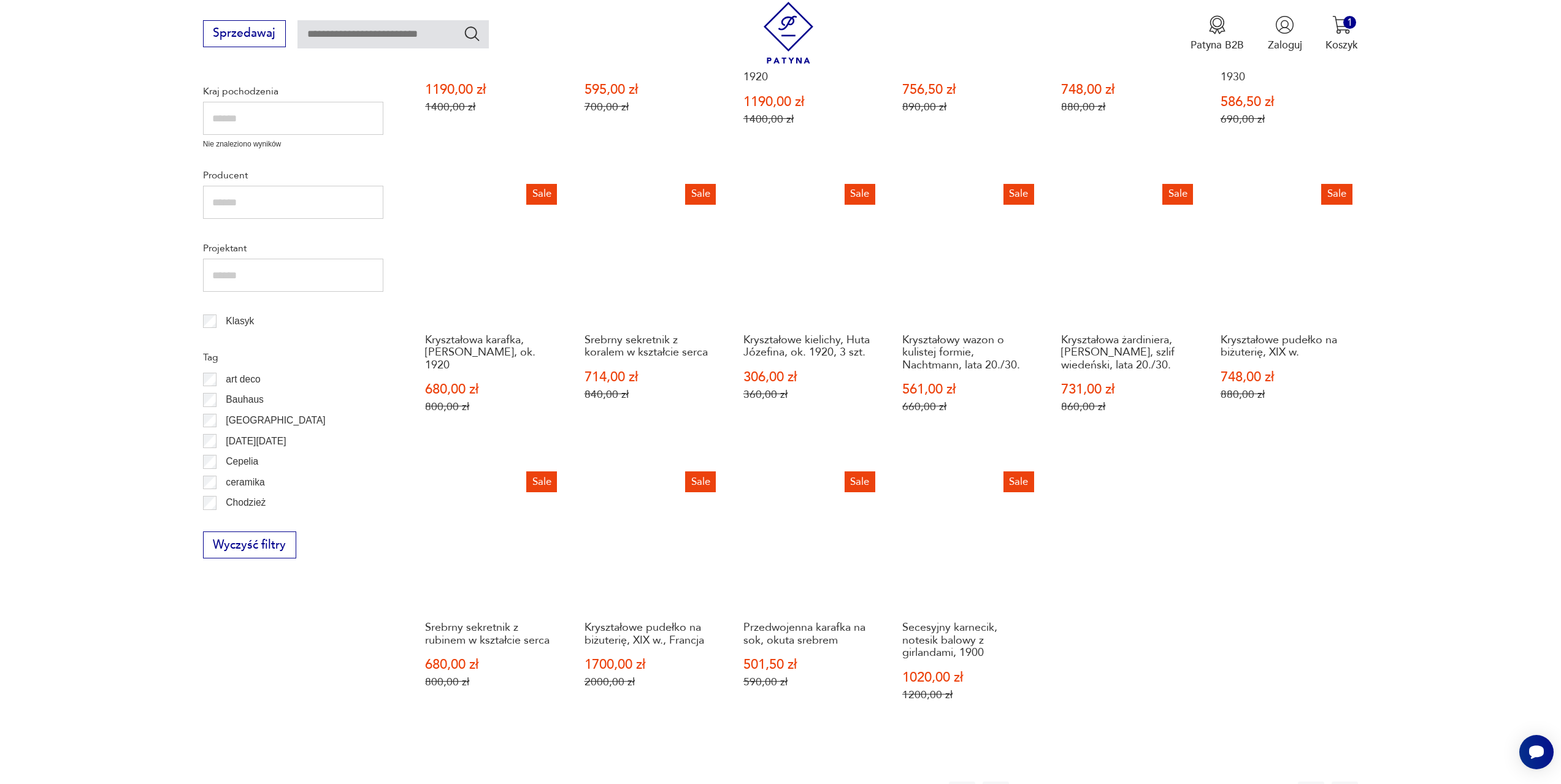
scroll to position [594, 0]
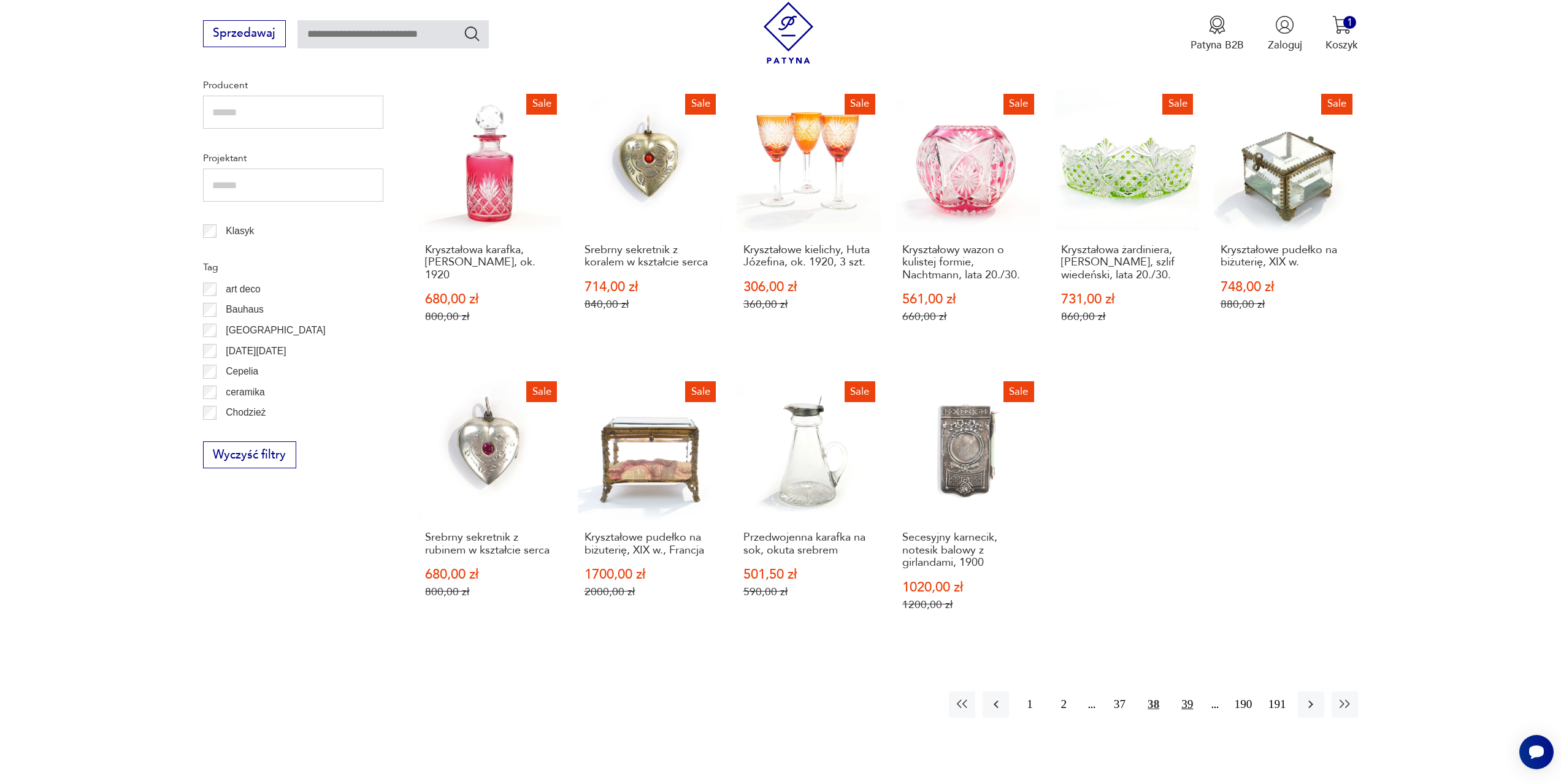
click at [1190, 700] on button "39" at bounding box center [1187, 705] width 27 height 27
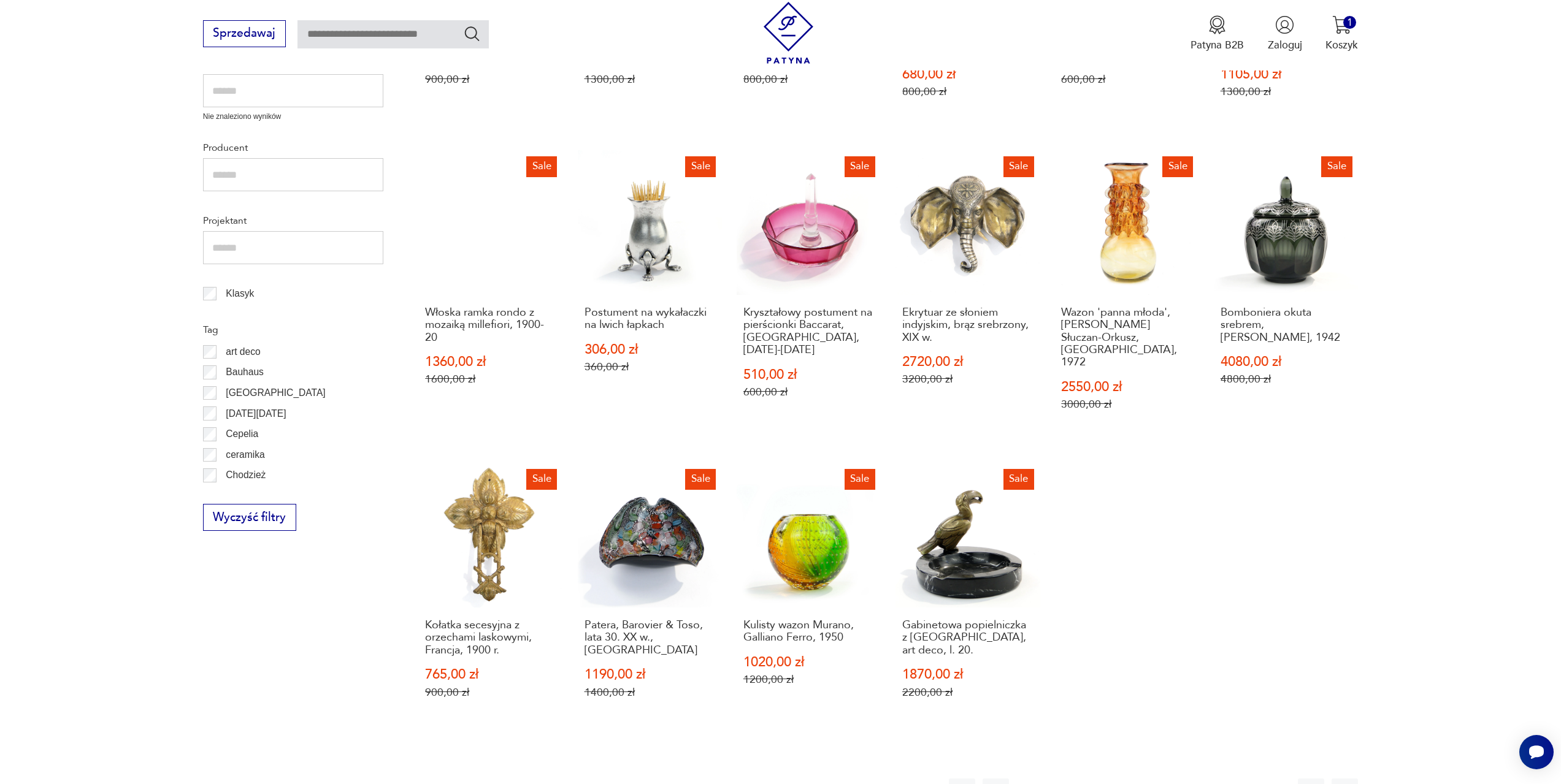
scroll to position [532, 0]
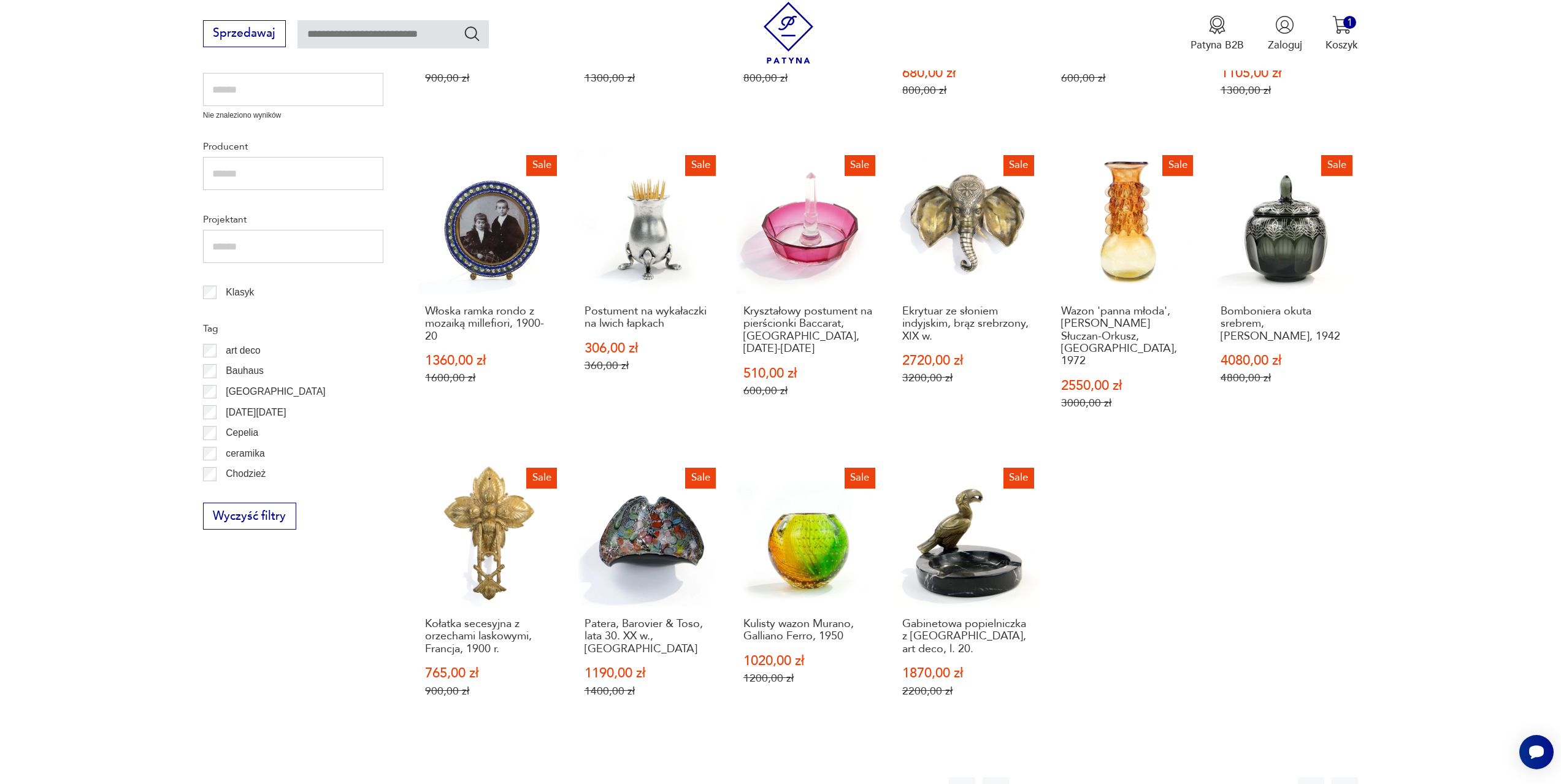
click at [1187, 777] on button "40" at bounding box center [1187, 791] width 27 height 27
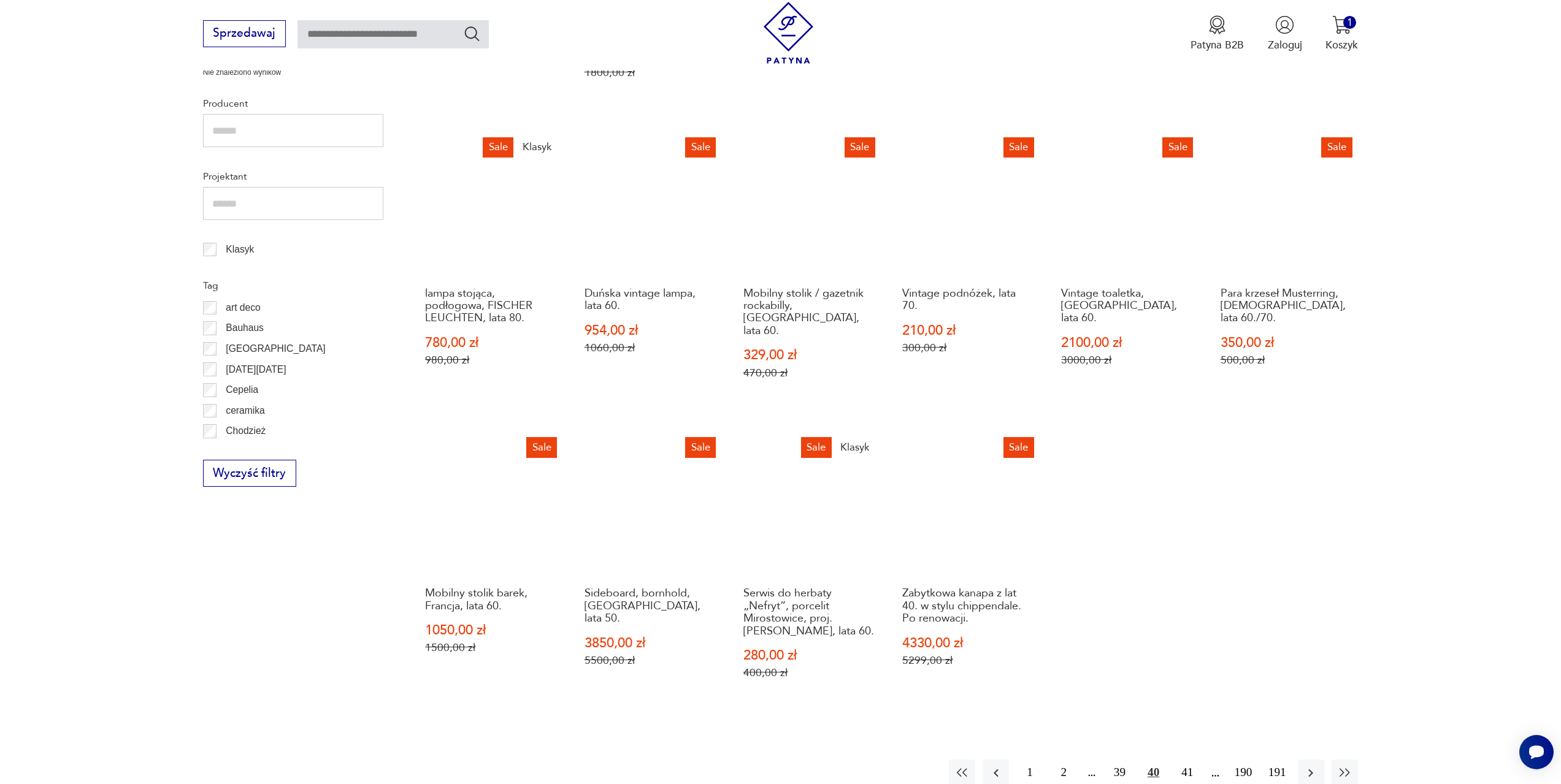
scroll to position [655, 0]
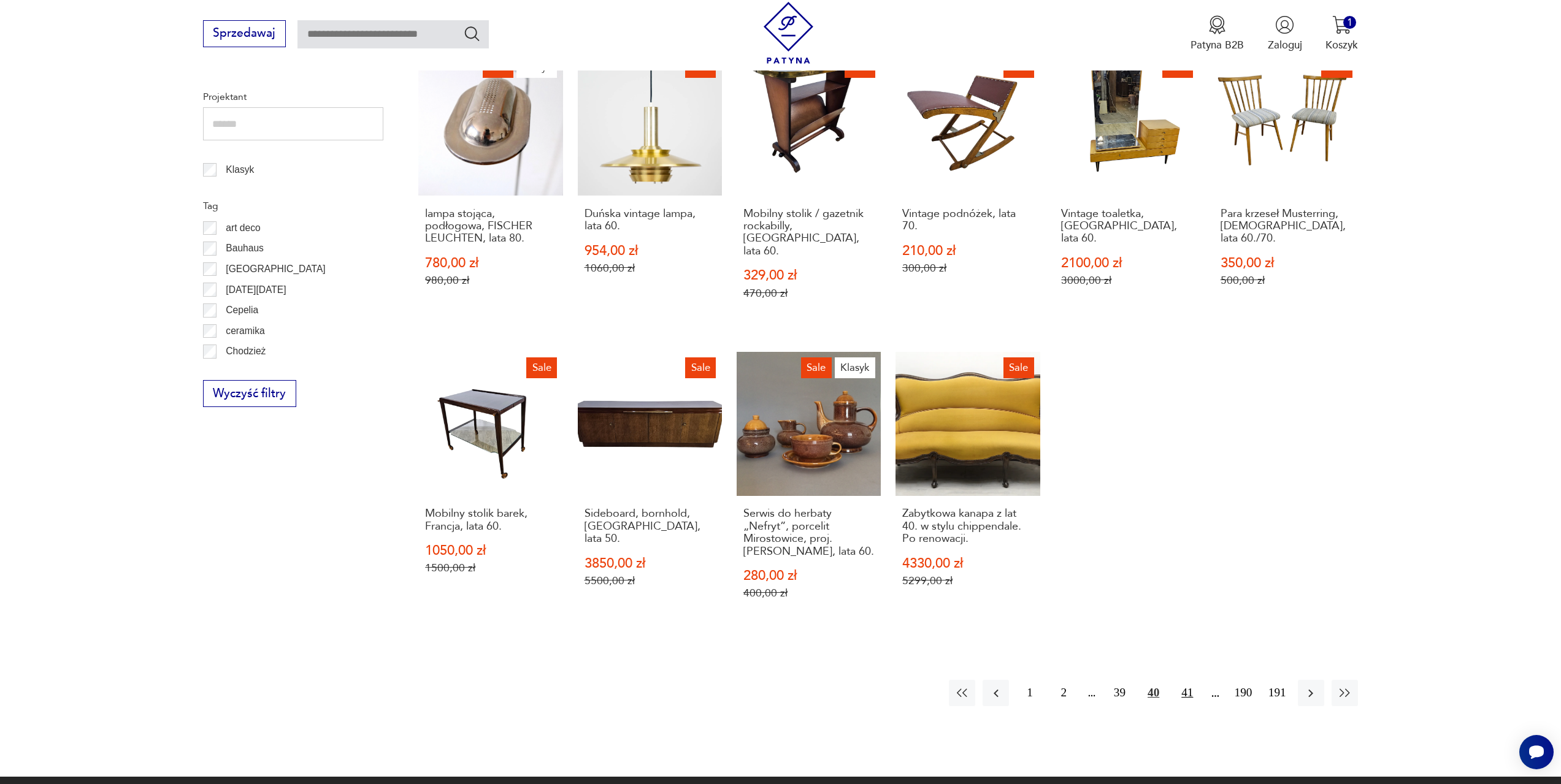
click at [1187, 680] on button "41" at bounding box center [1187, 693] width 27 height 27
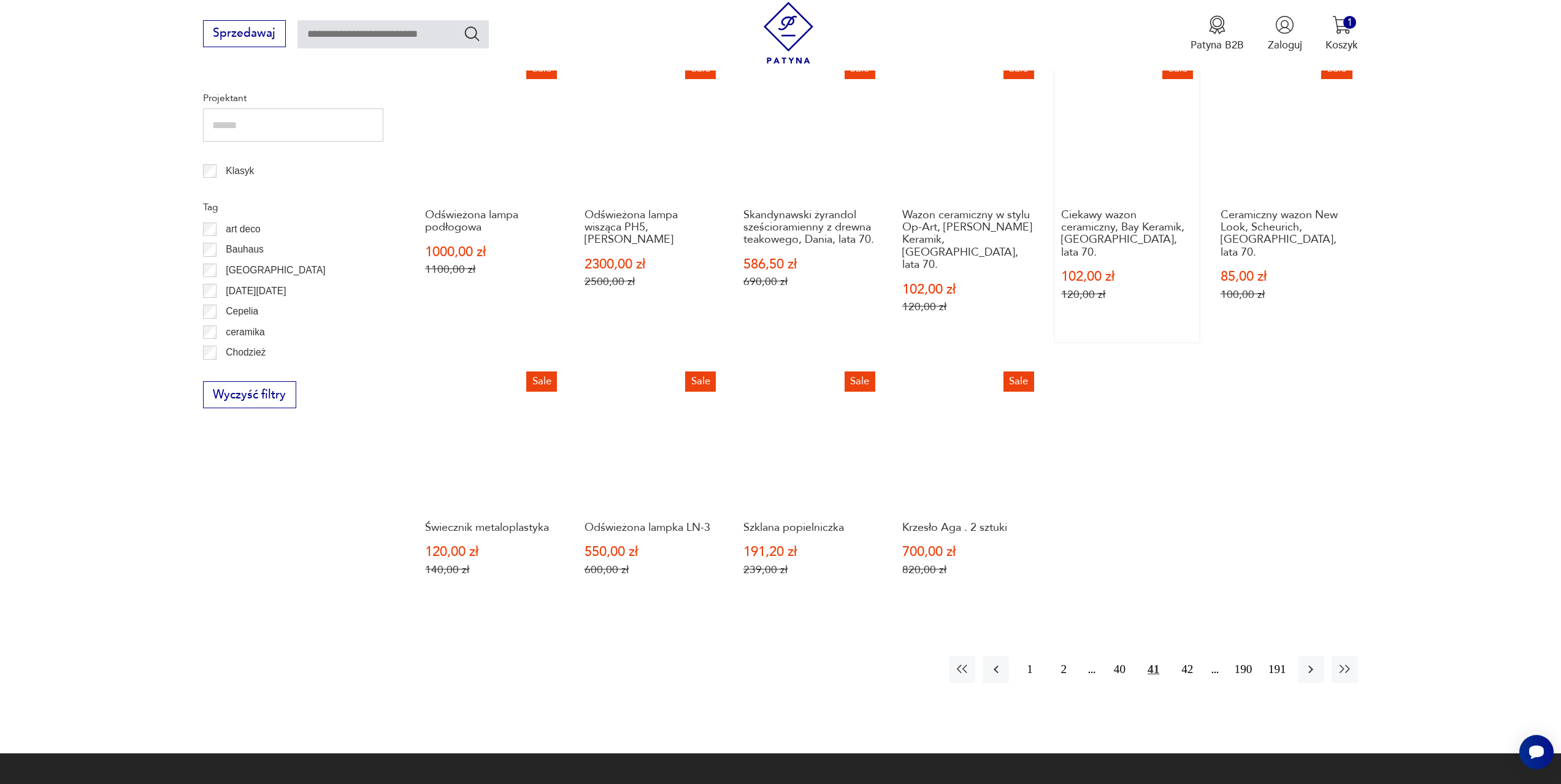
scroll to position [655, 0]
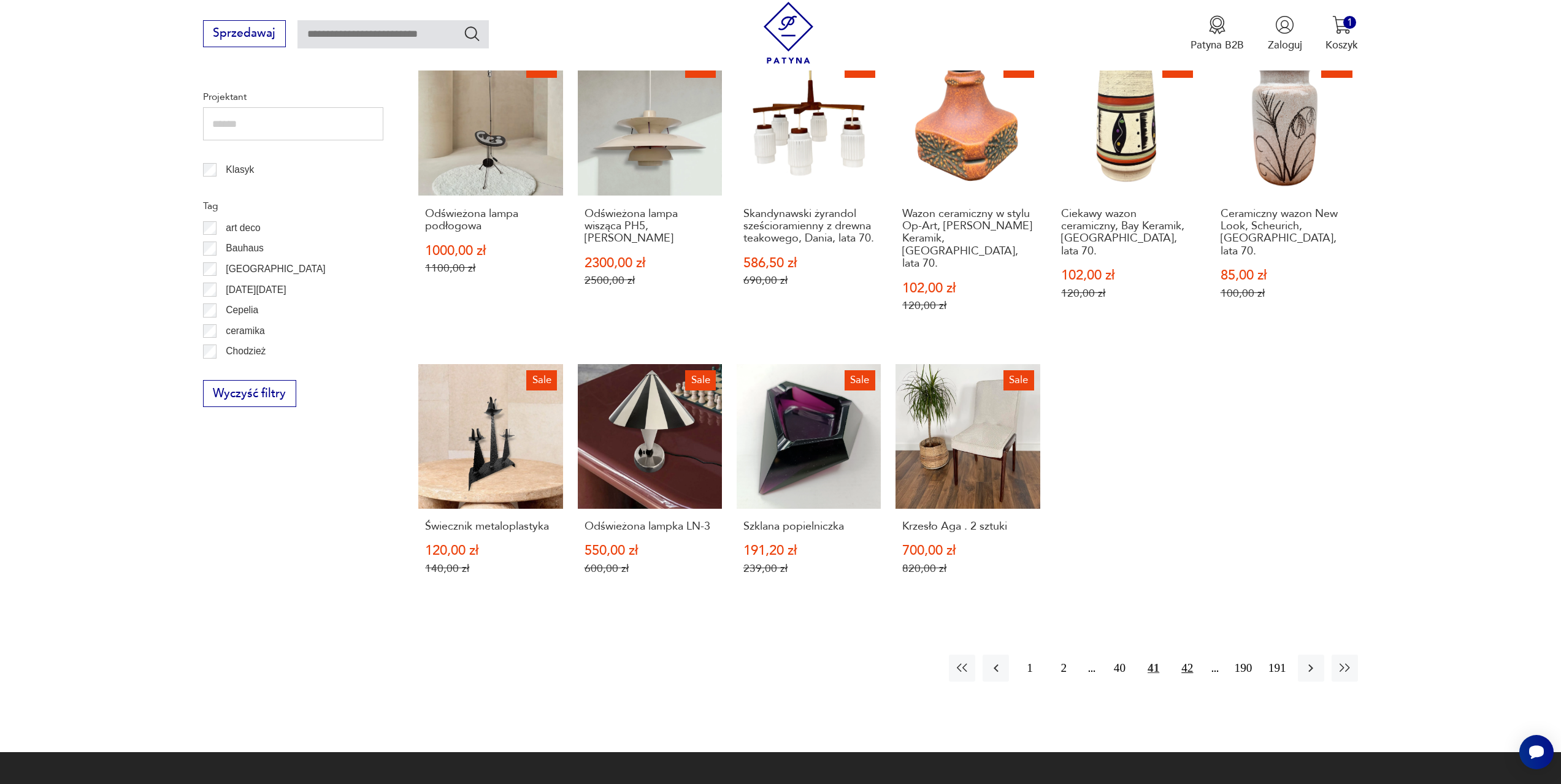
click at [1181, 655] on button "42" at bounding box center [1187, 668] width 27 height 27
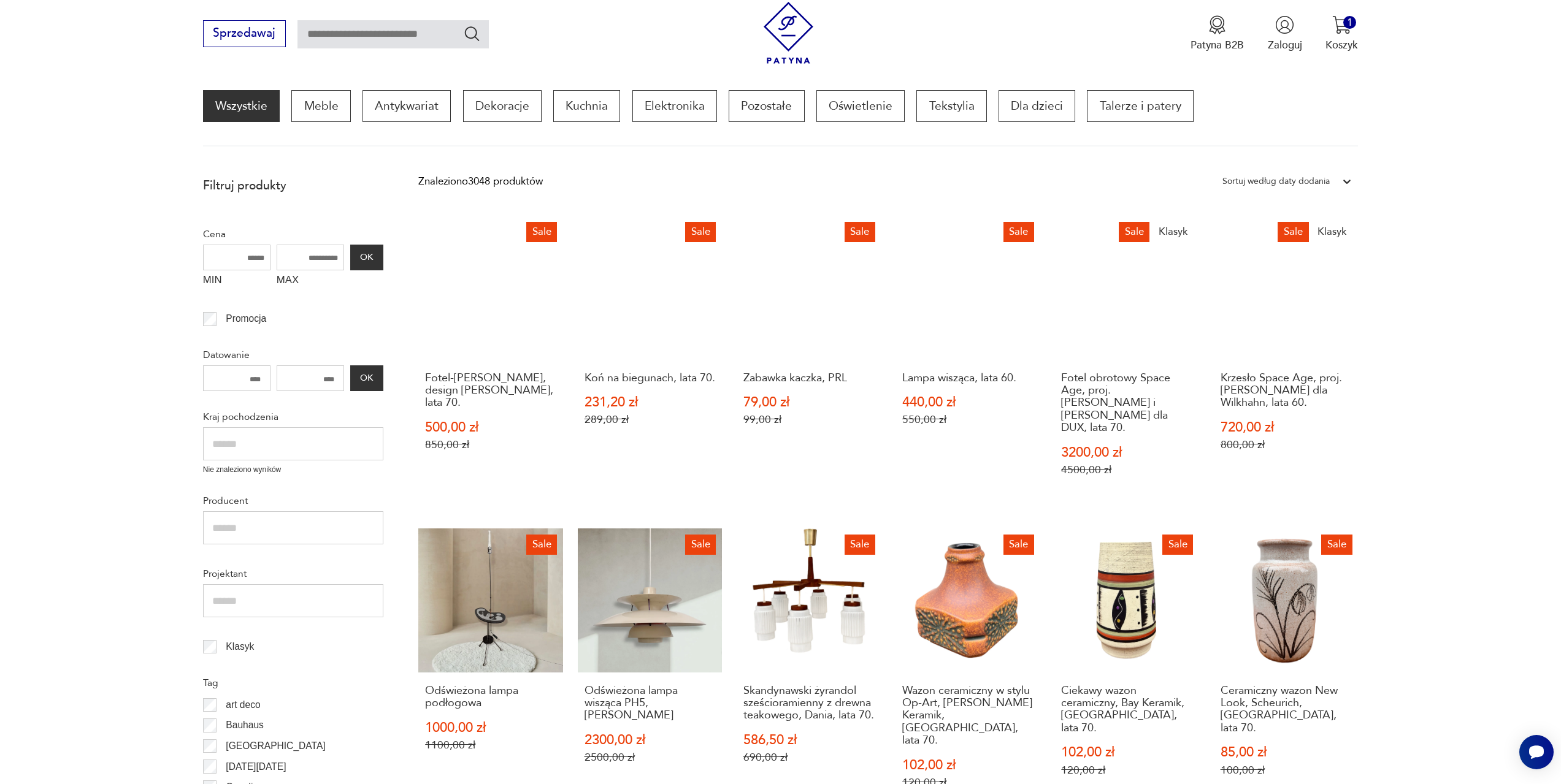
scroll to position [164, 0]
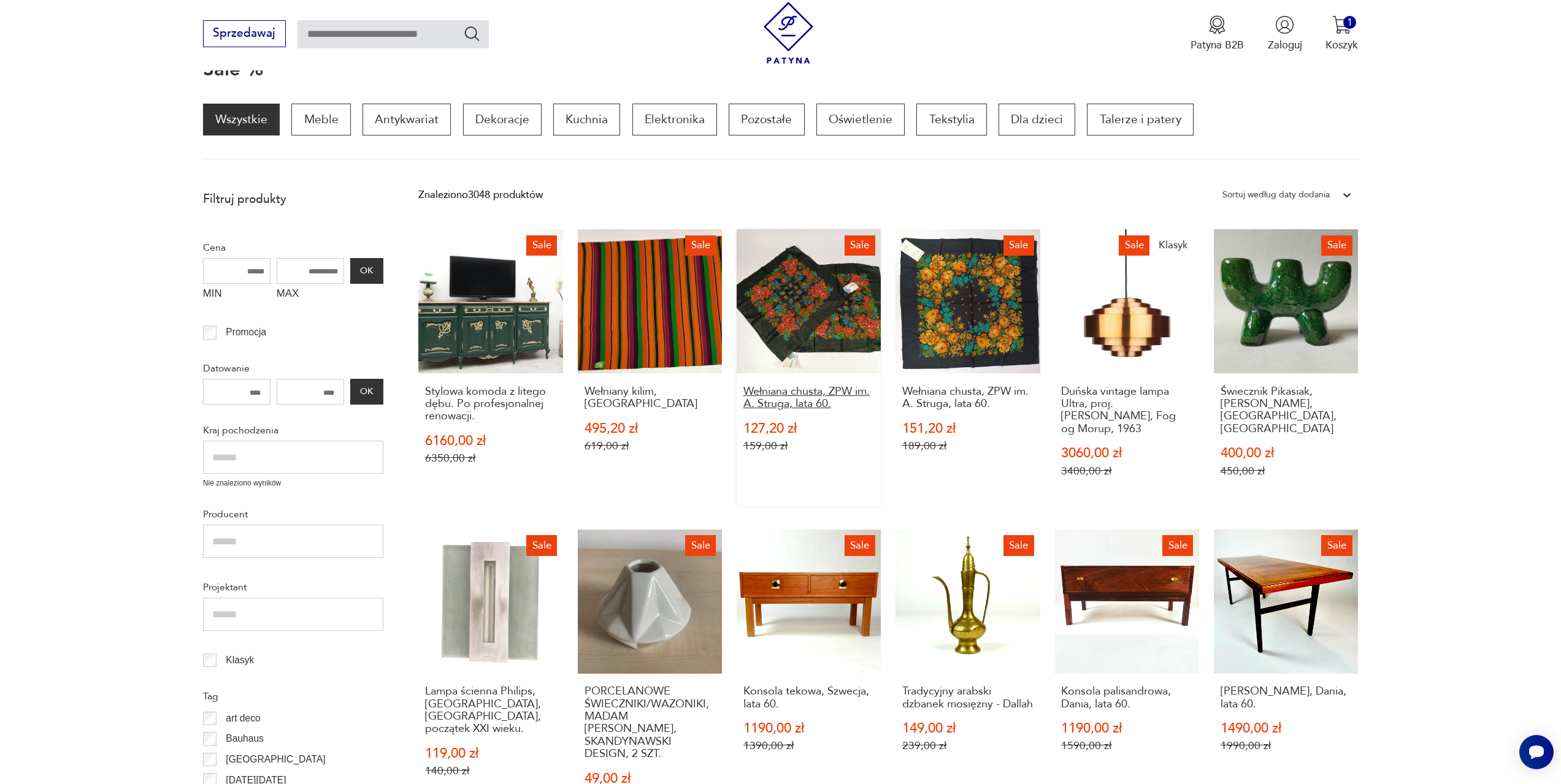
click at [834, 397] on h3 "Wełniana chusta, ZPW im. A. Struga, lata 60." at bounding box center [809, 398] width 131 height 25
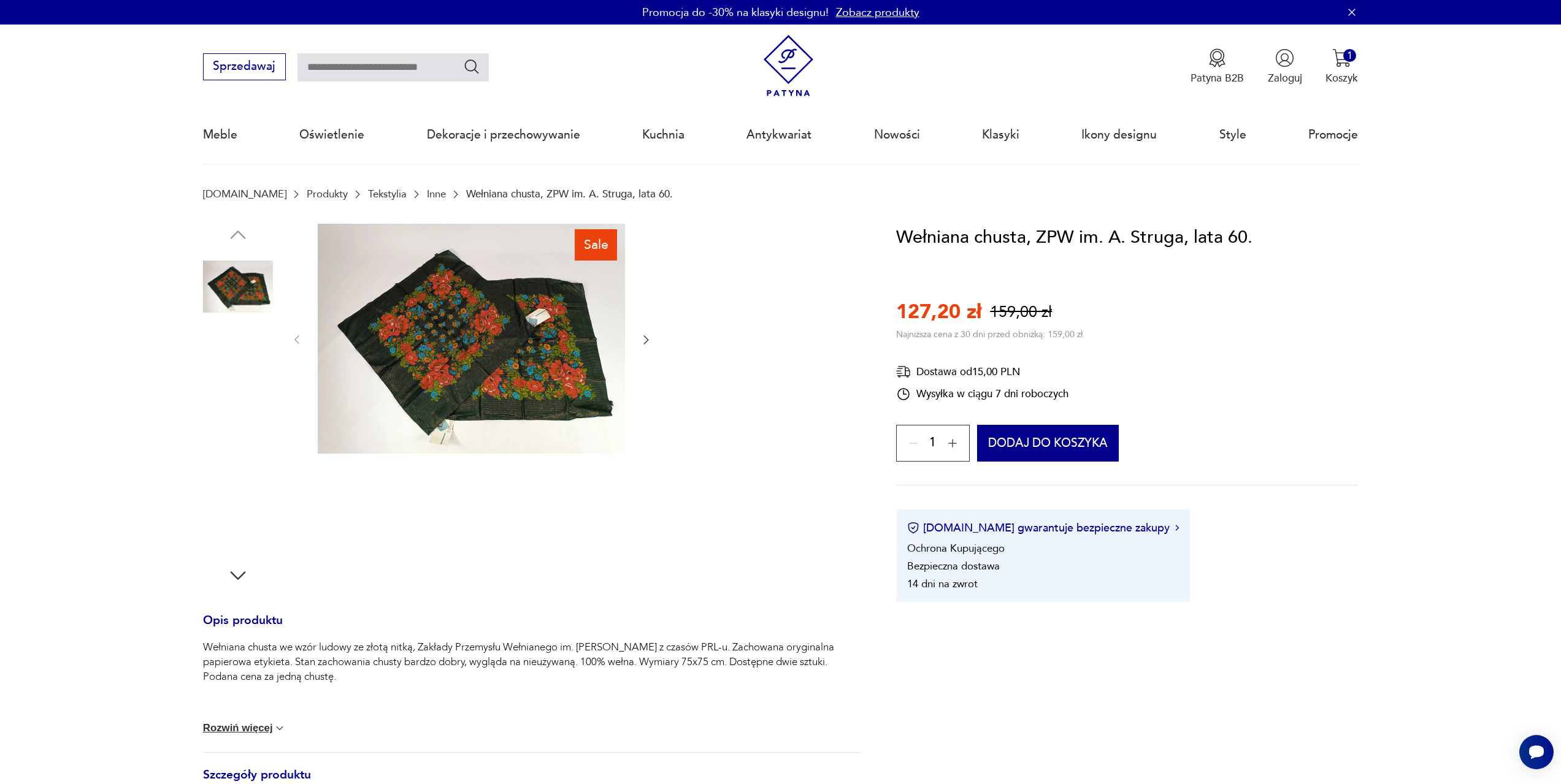
click at [457, 363] on img at bounding box center [471, 339] width 307 height 231
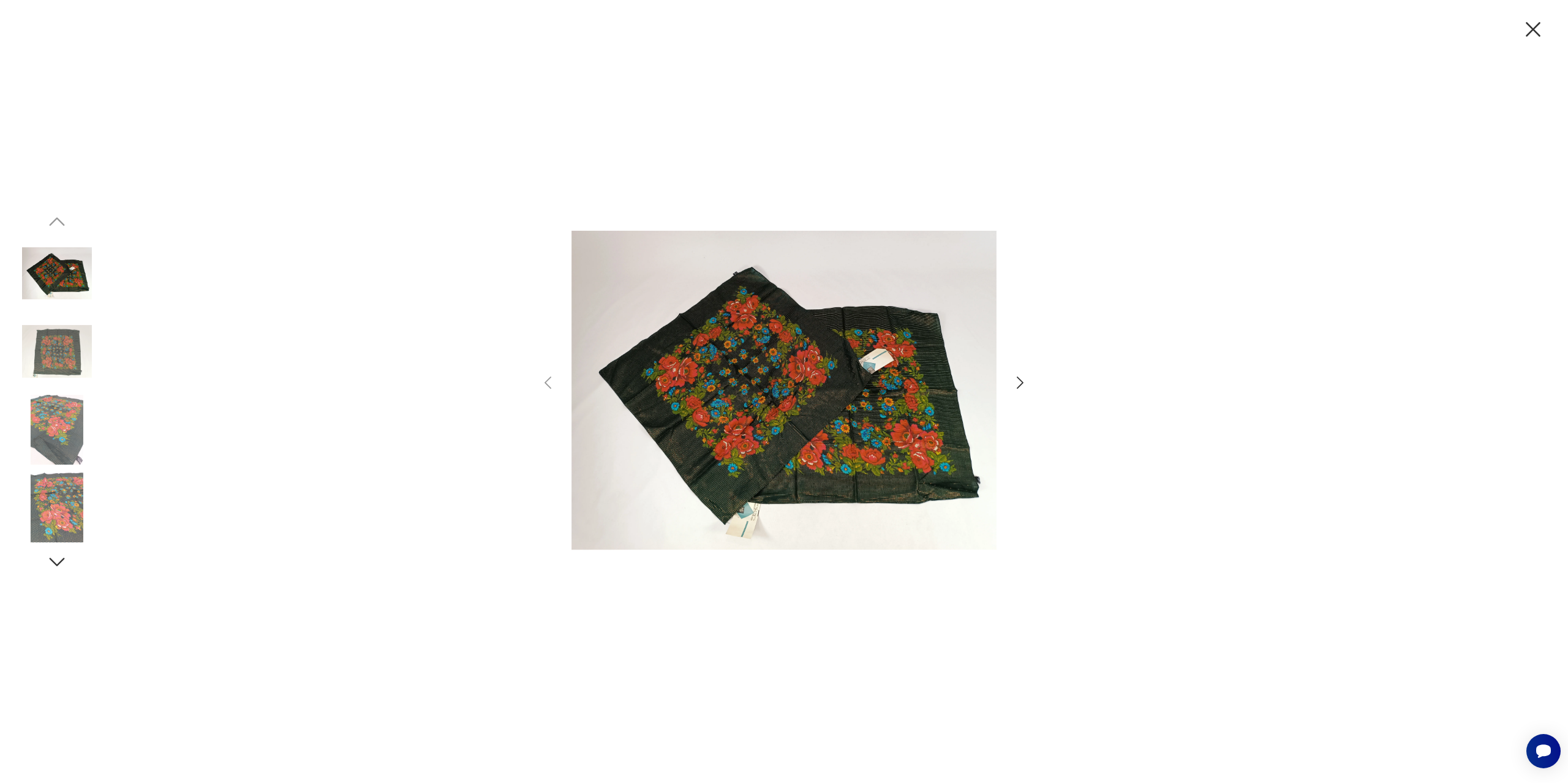
click at [1024, 377] on icon "button" at bounding box center [1020, 383] width 18 height 18
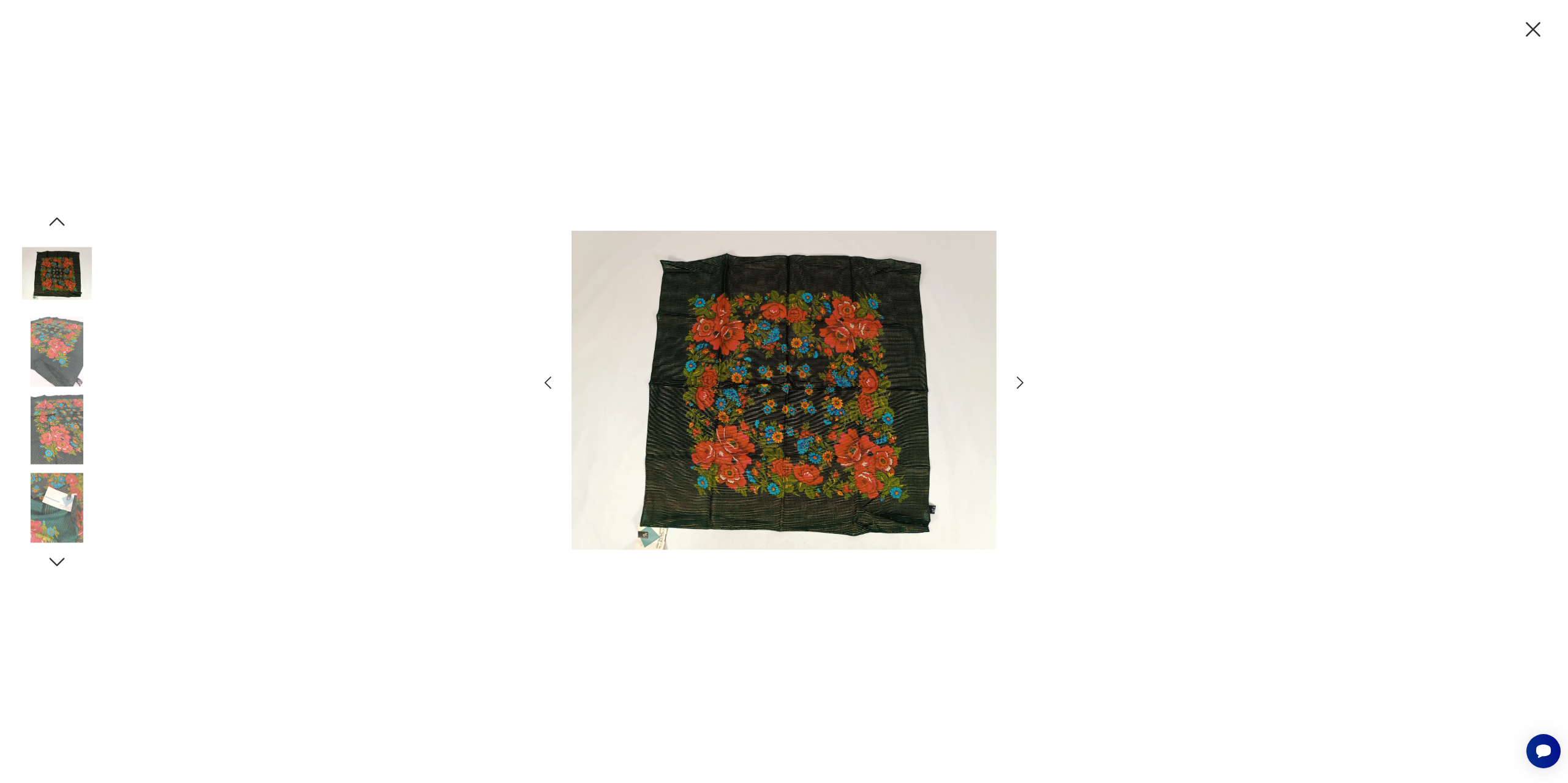
click at [1023, 377] on icon "button" at bounding box center [1020, 383] width 18 height 18
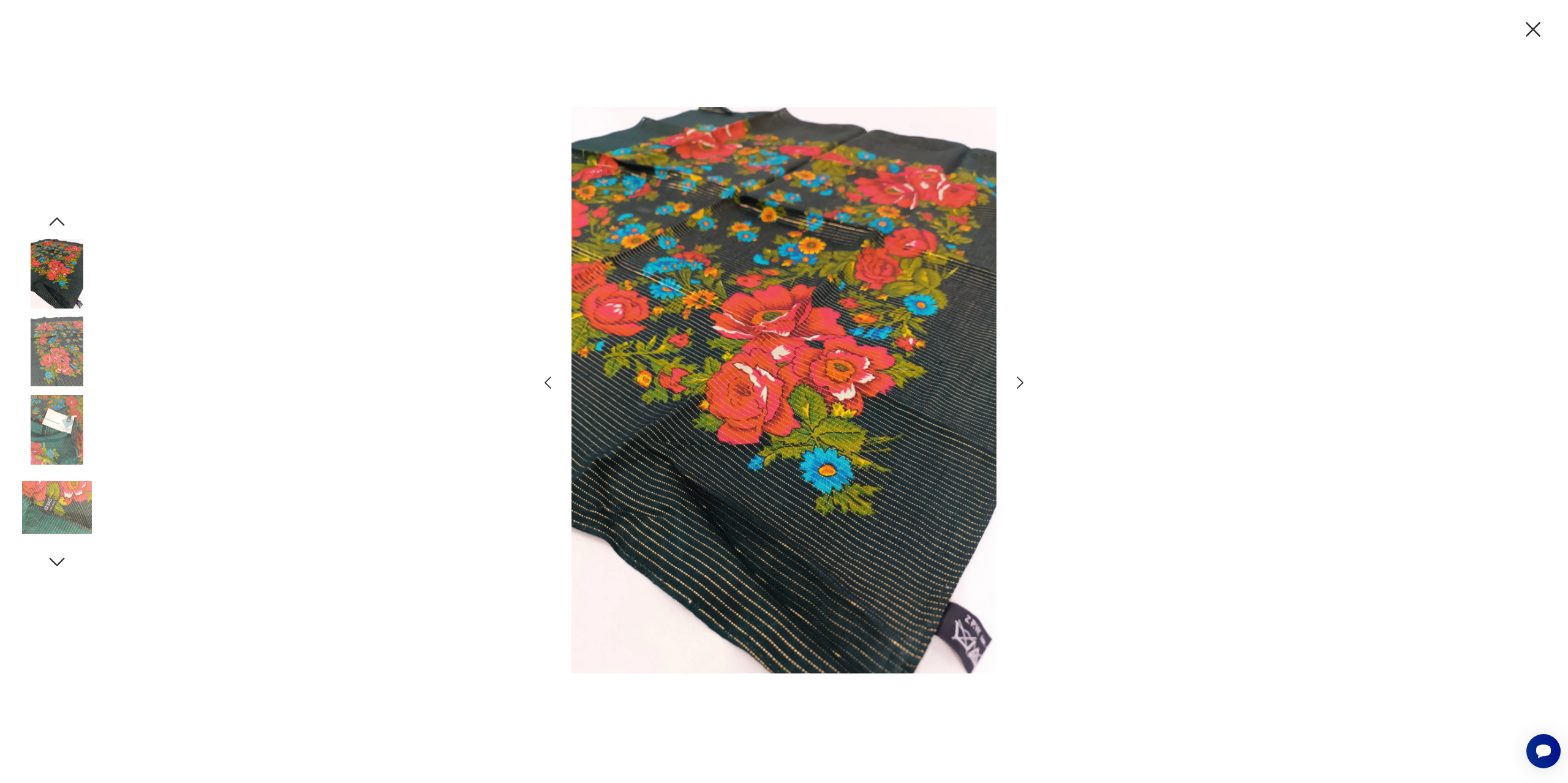
click at [1021, 378] on icon "button" at bounding box center [1020, 383] width 18 height 18
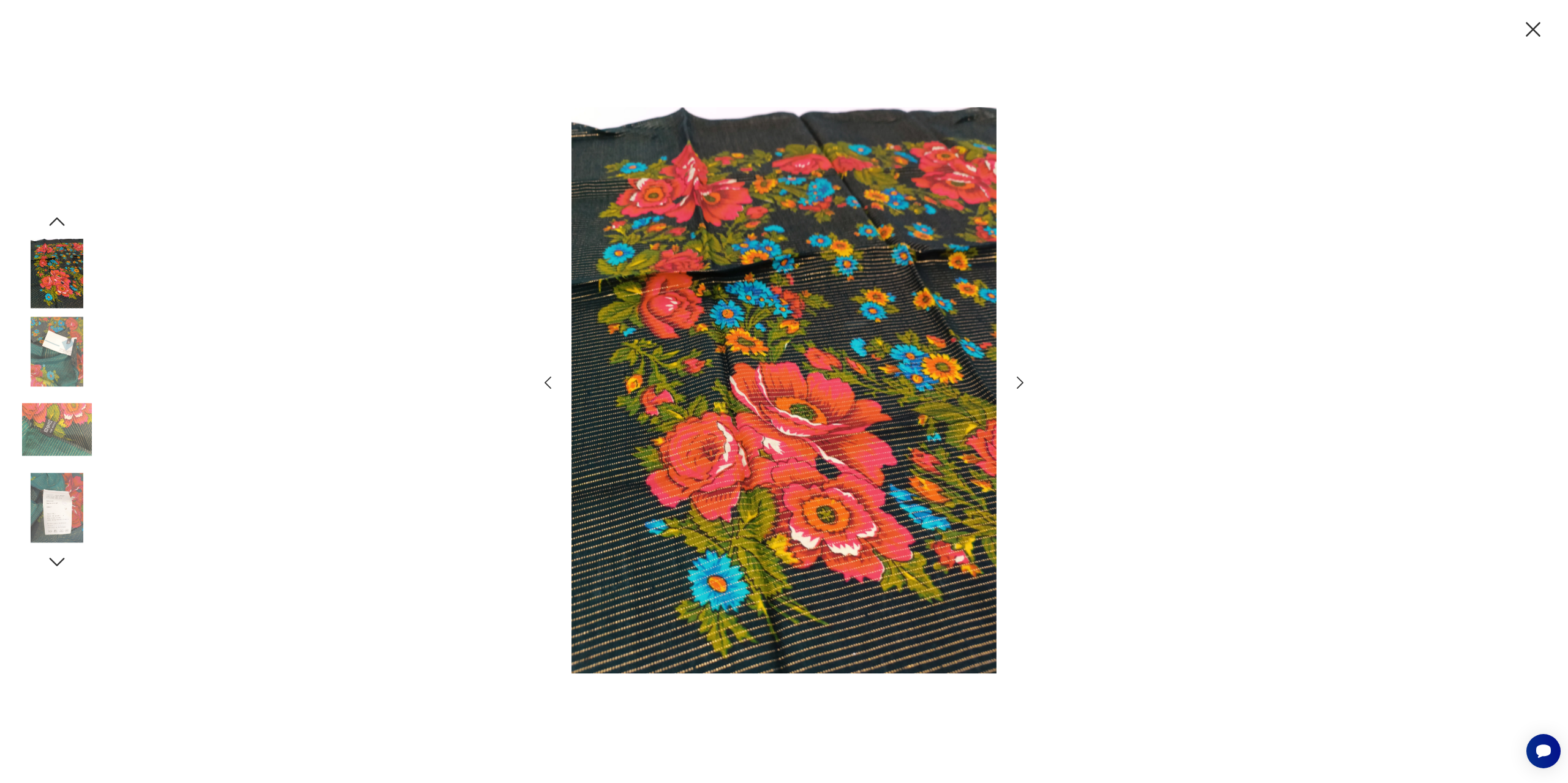
click at [1021, 378] on icon "button" at bounding box center [1020, 383] width 18 height 18
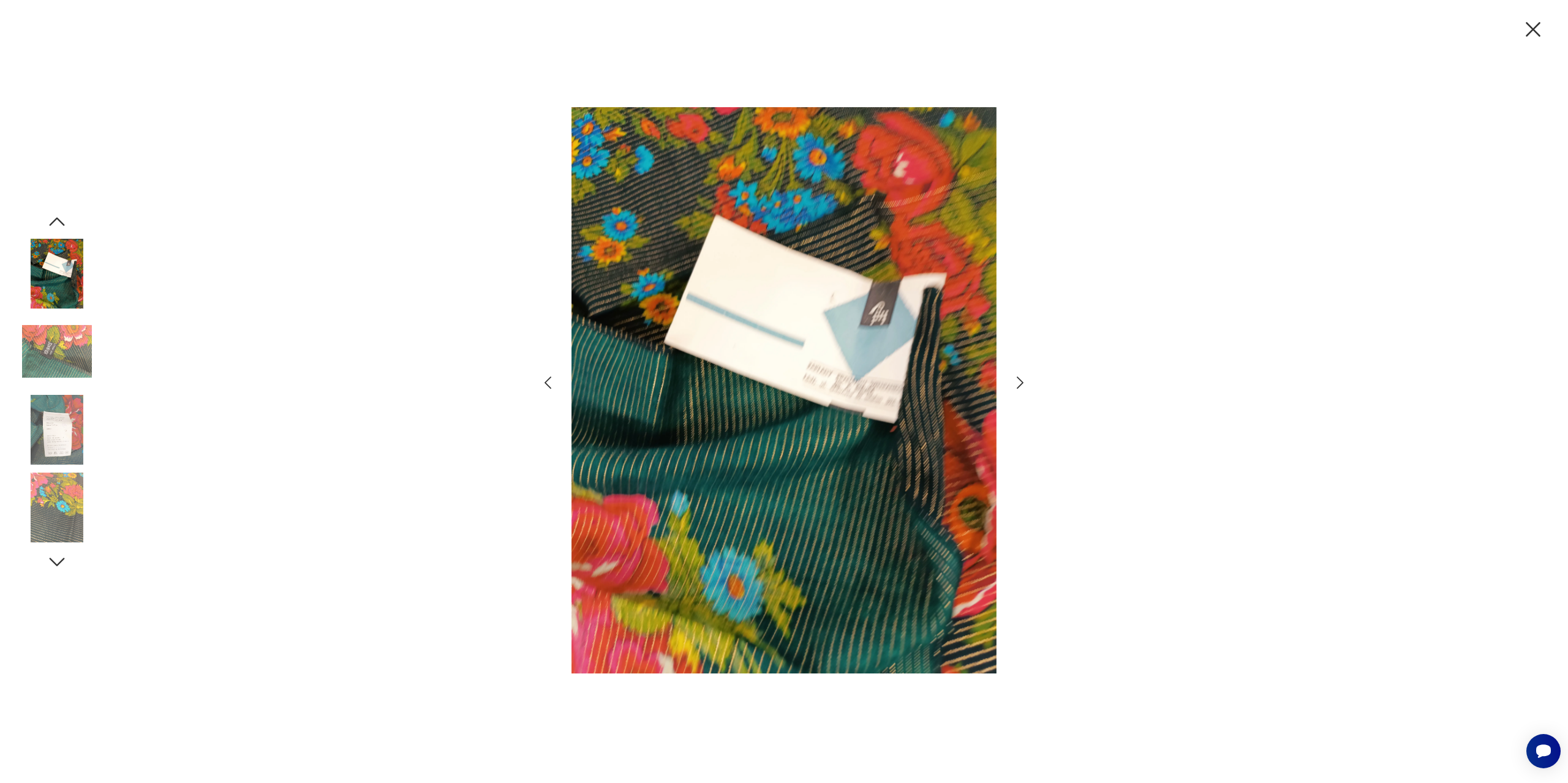
click at [1021, 378] on icon "button" at bounding box center [1020, 383] width 18 height 18
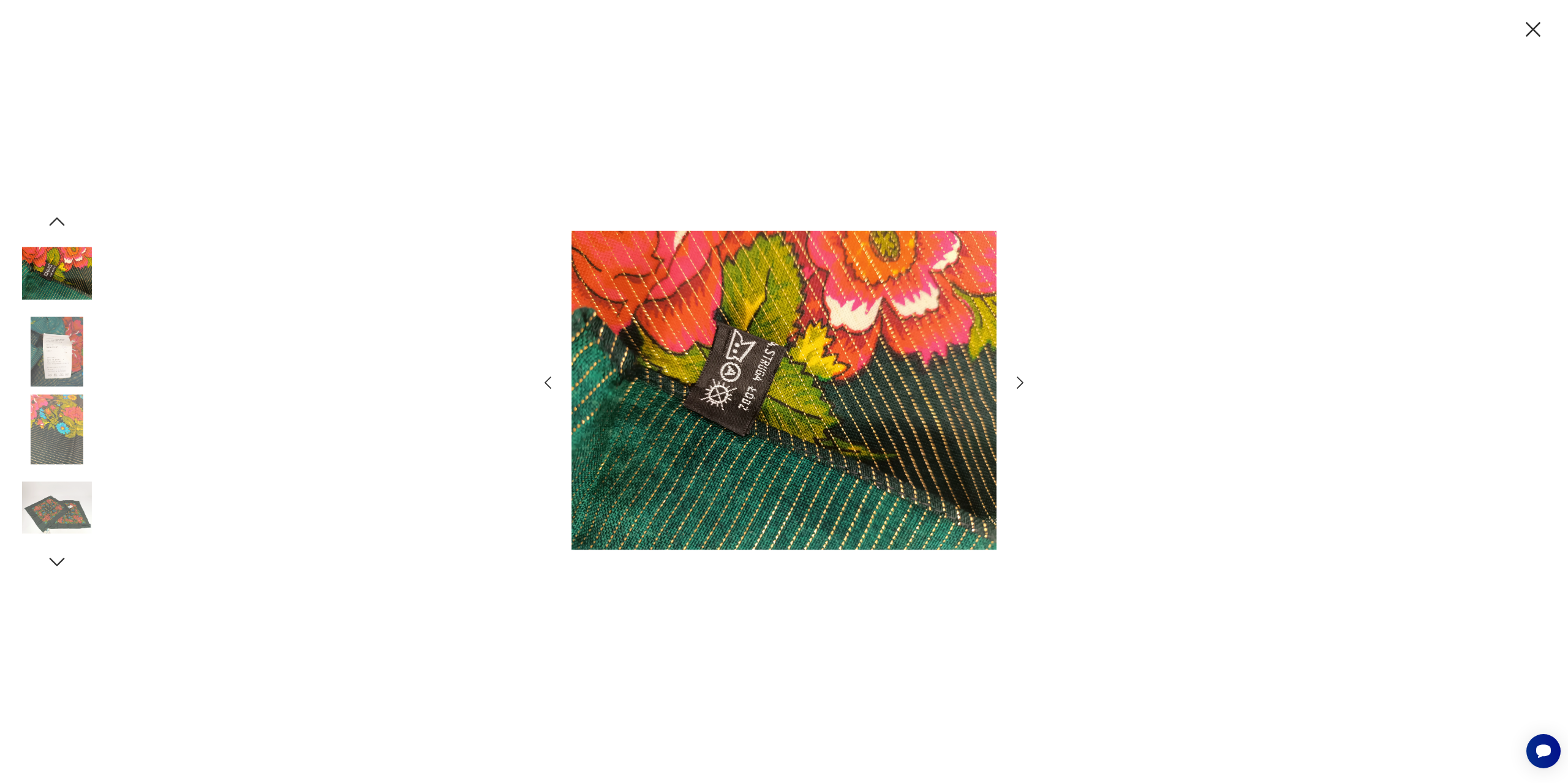
click at [1525, 34] on icon "button" at bounding box center [1533, 29] width 26 height 26
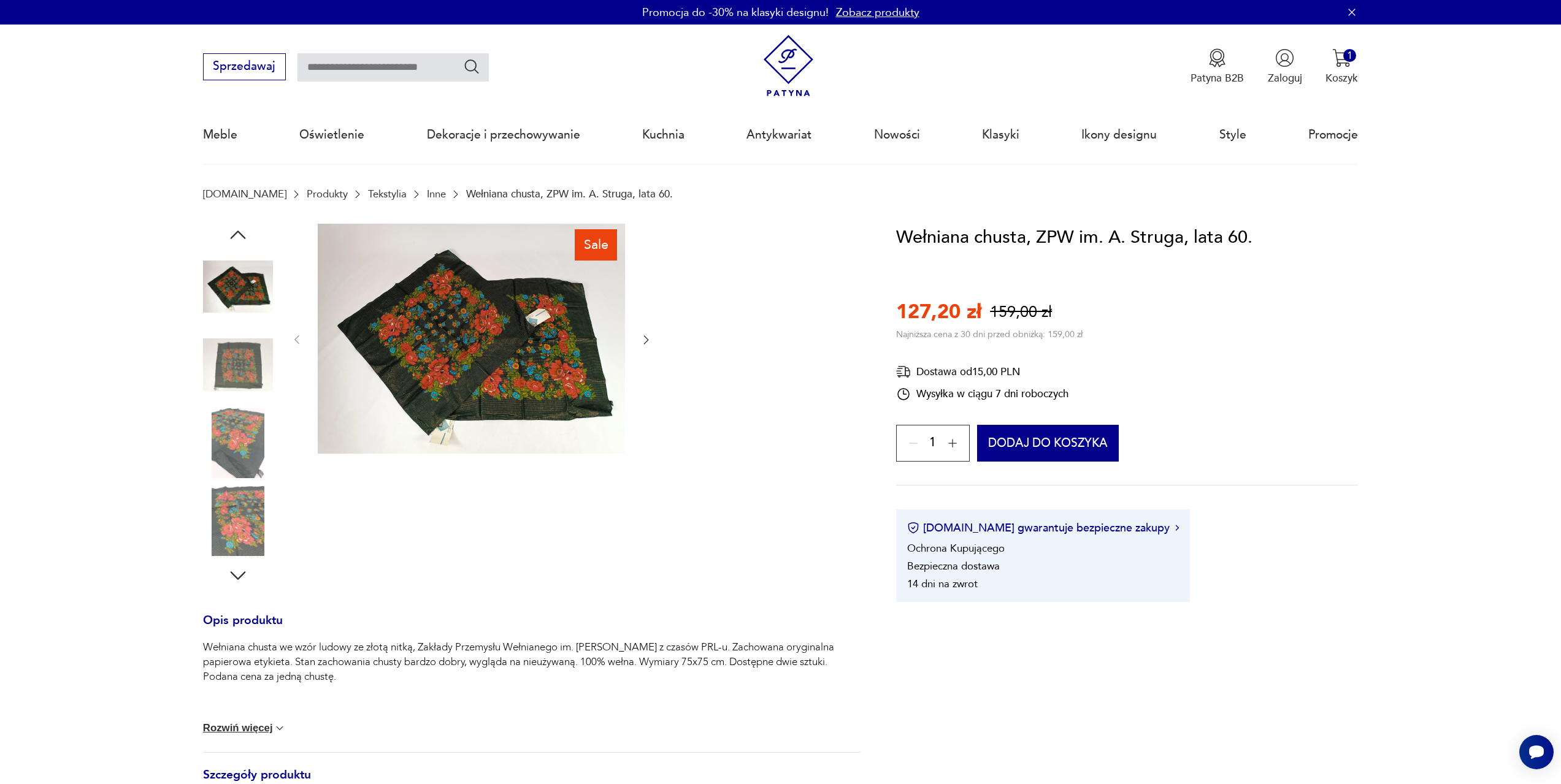
scroll to position [164, 0]
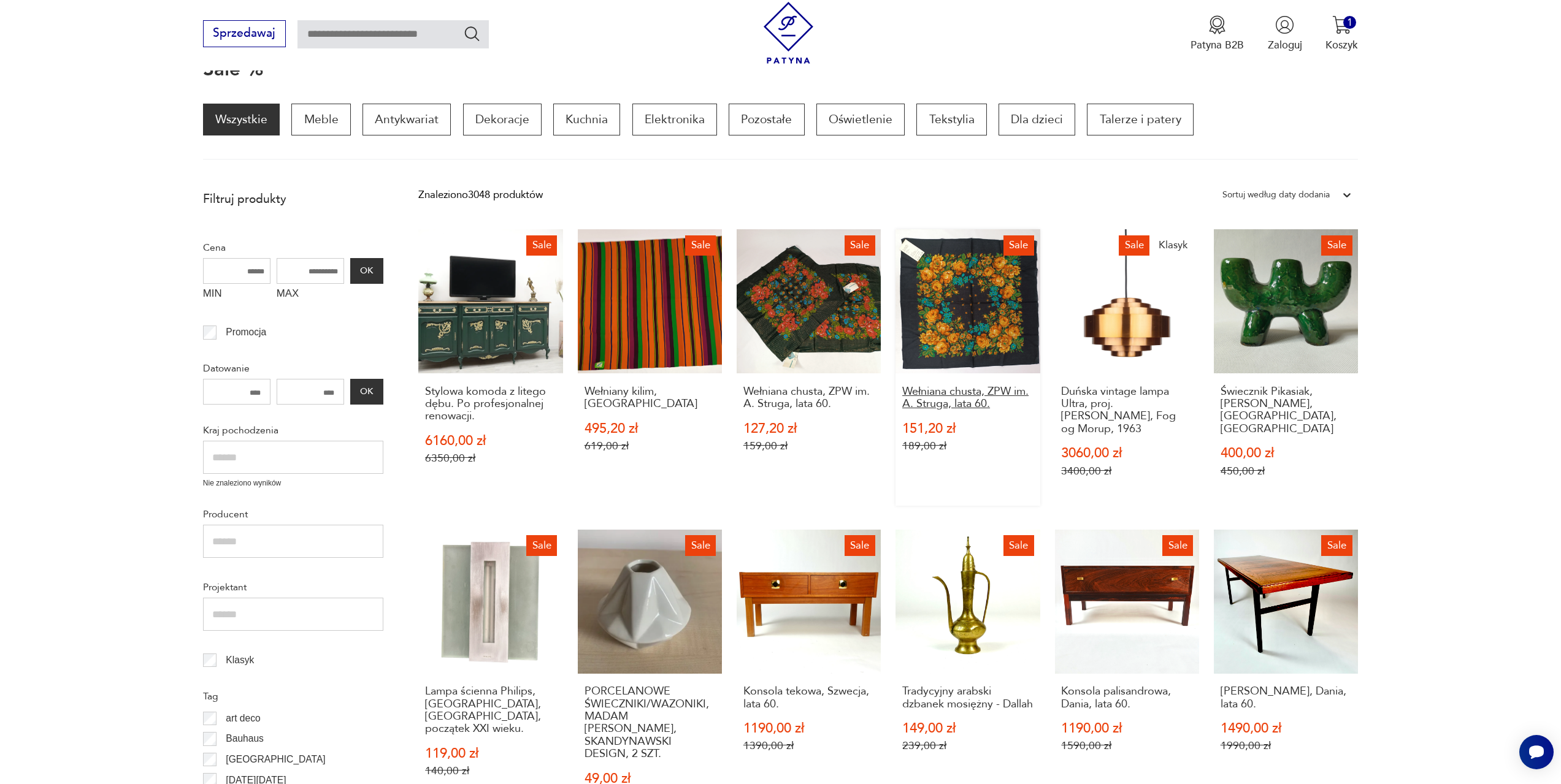
click at [972, 388] on h3 "Wełniana chusta, ZPW im. A. Struga, lata 60." at bounding box center [968, 398] width 131 height 25
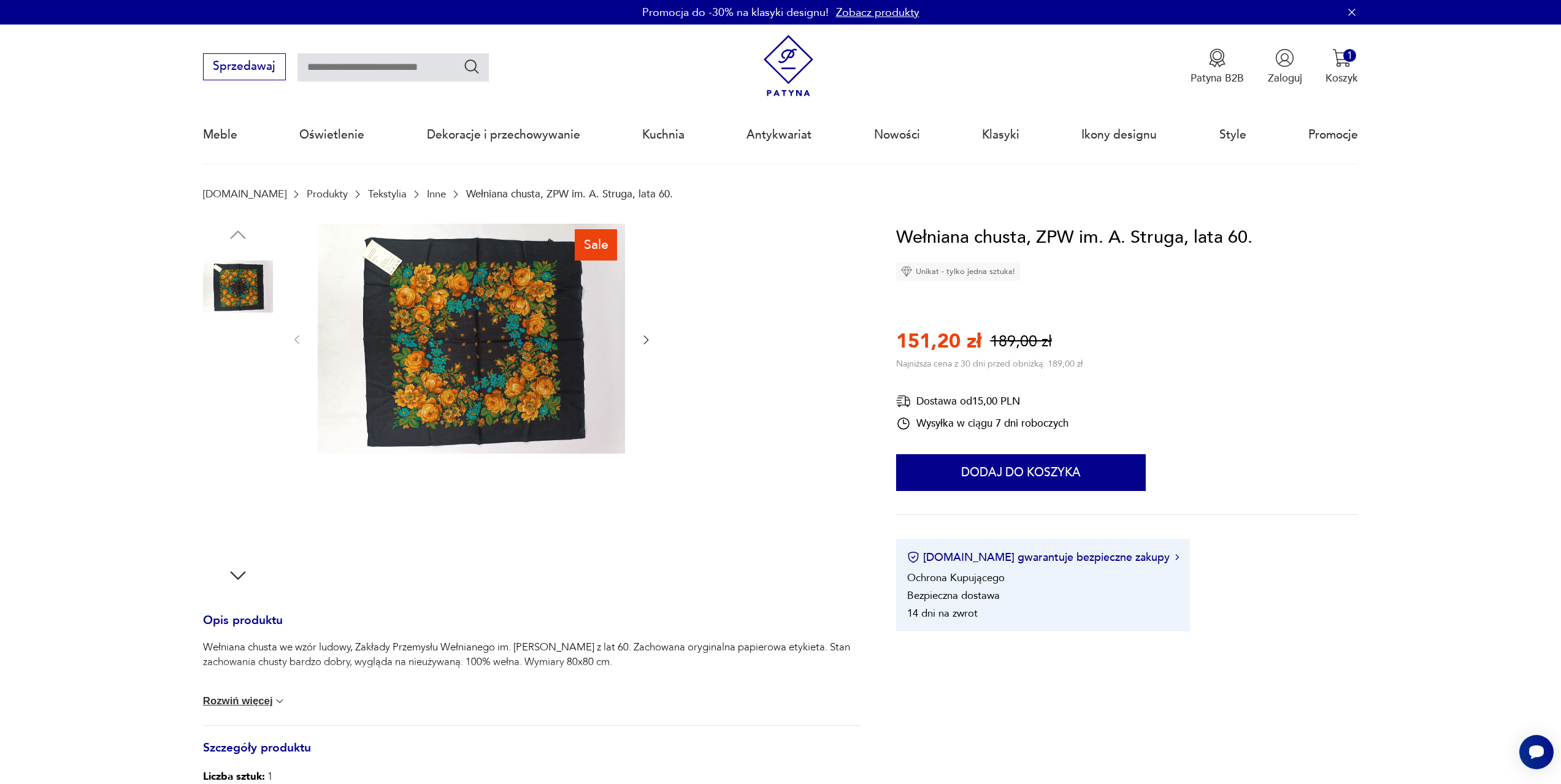
click at [534, 386] on img at bounding box center [471, 339] width 307 height 231
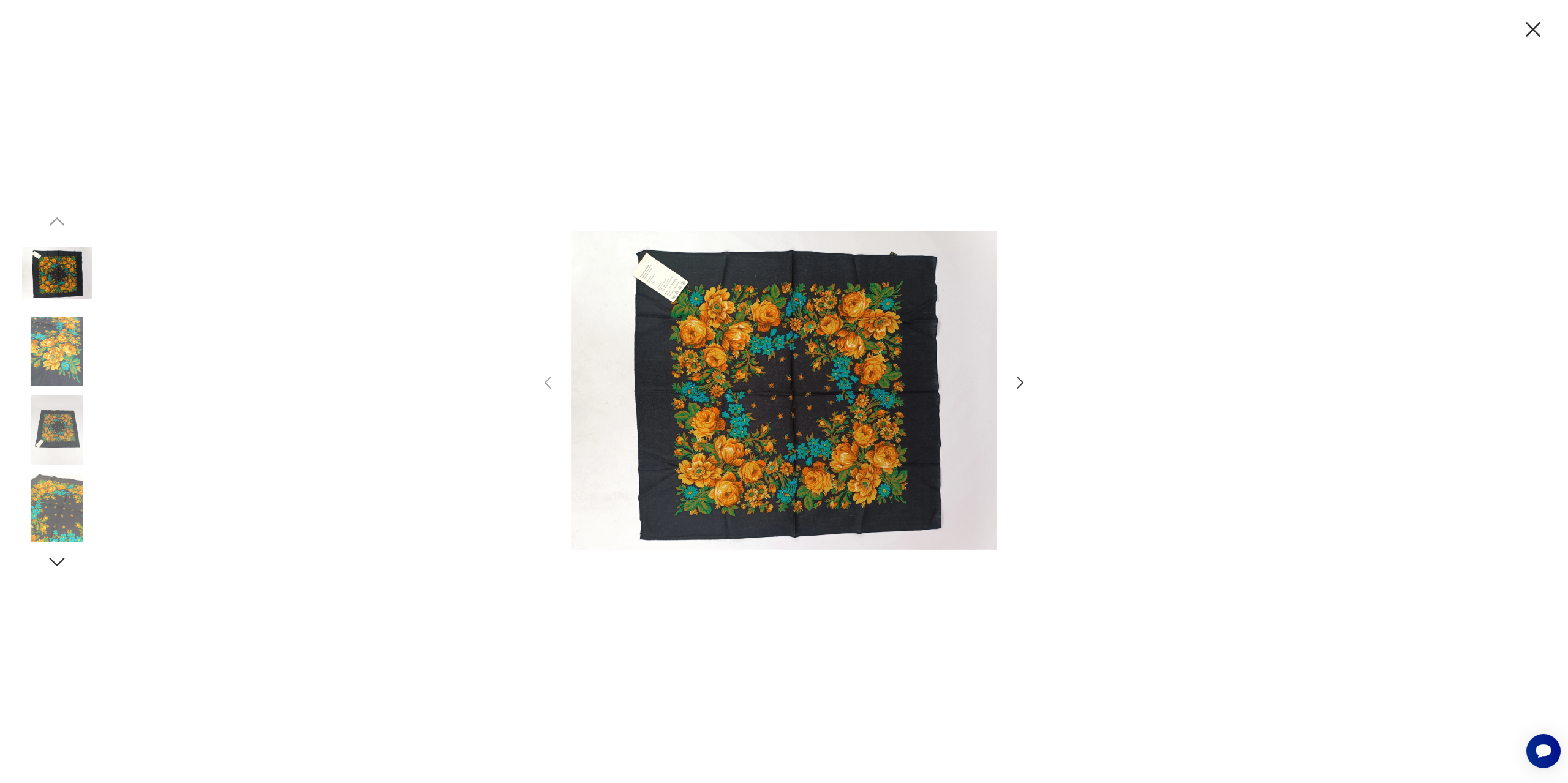
click at [1024, 387] on icon "button" at bounding box center [1020, 383] width 18 height 18
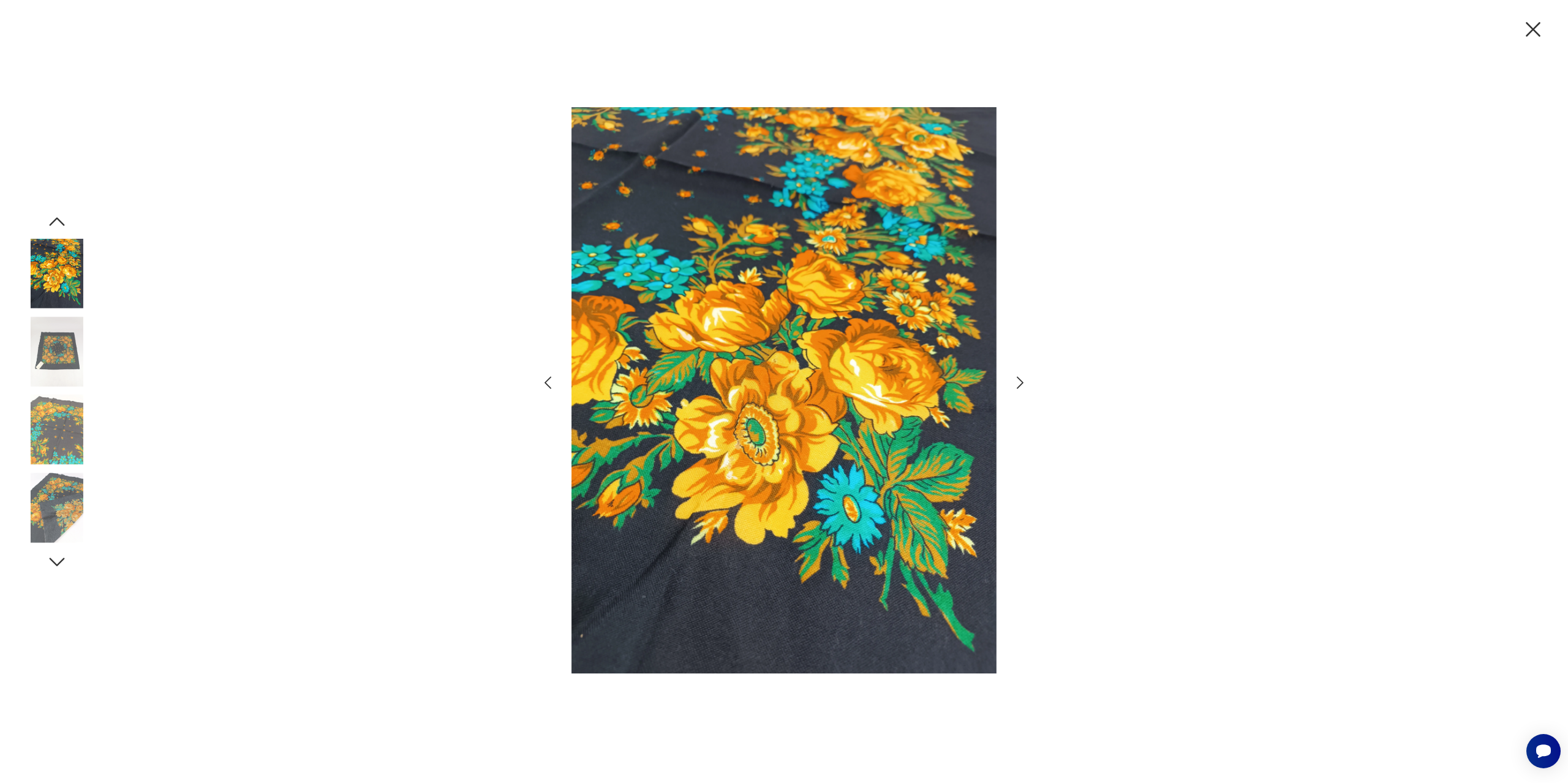
click at [1024, 387] on icon "button" at bounding box center [1020, 383] width 18 height 18
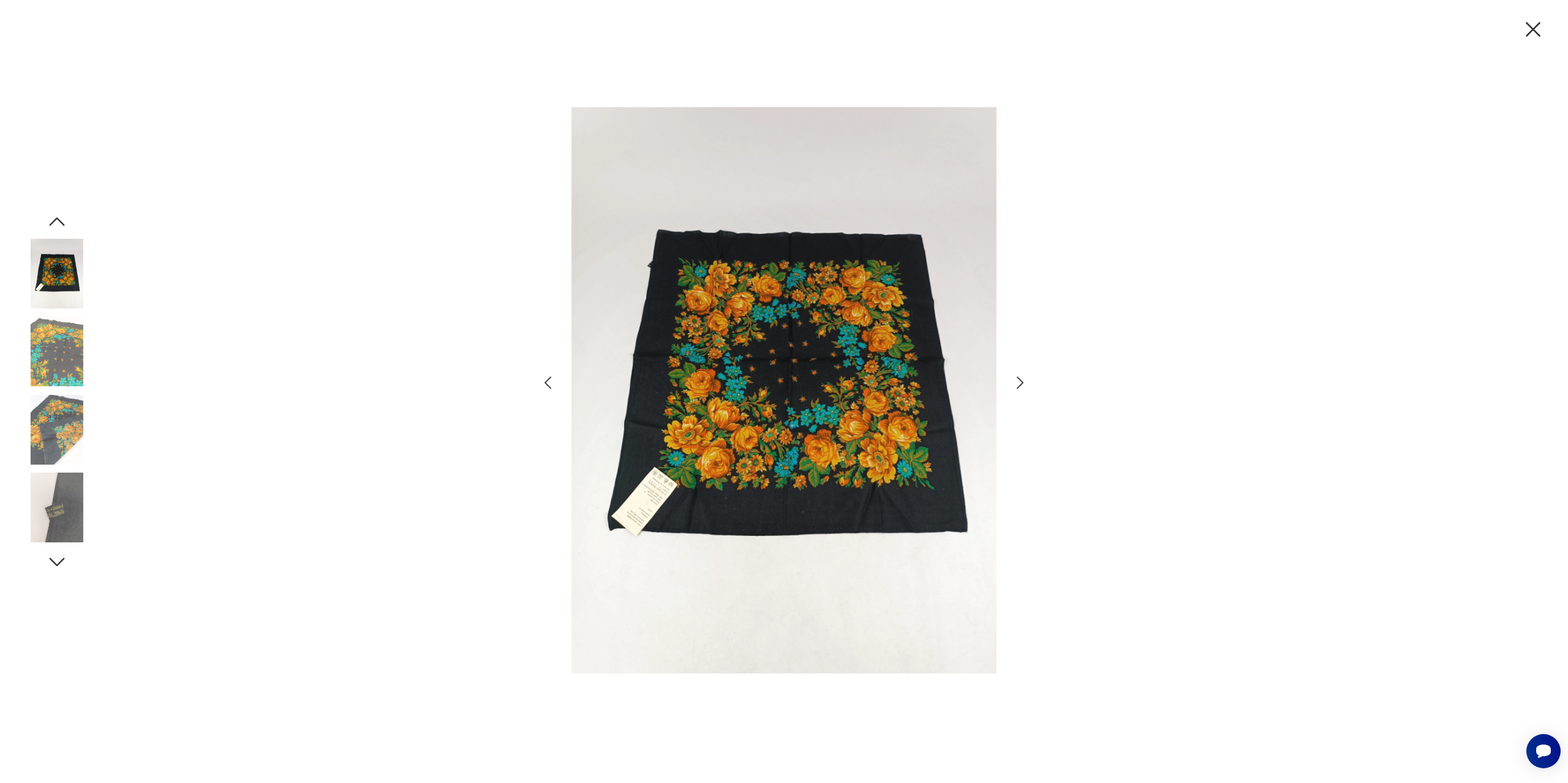
click at [1024, 387] on icon "button" at bounding box center [1020, 383] width 18 height 18
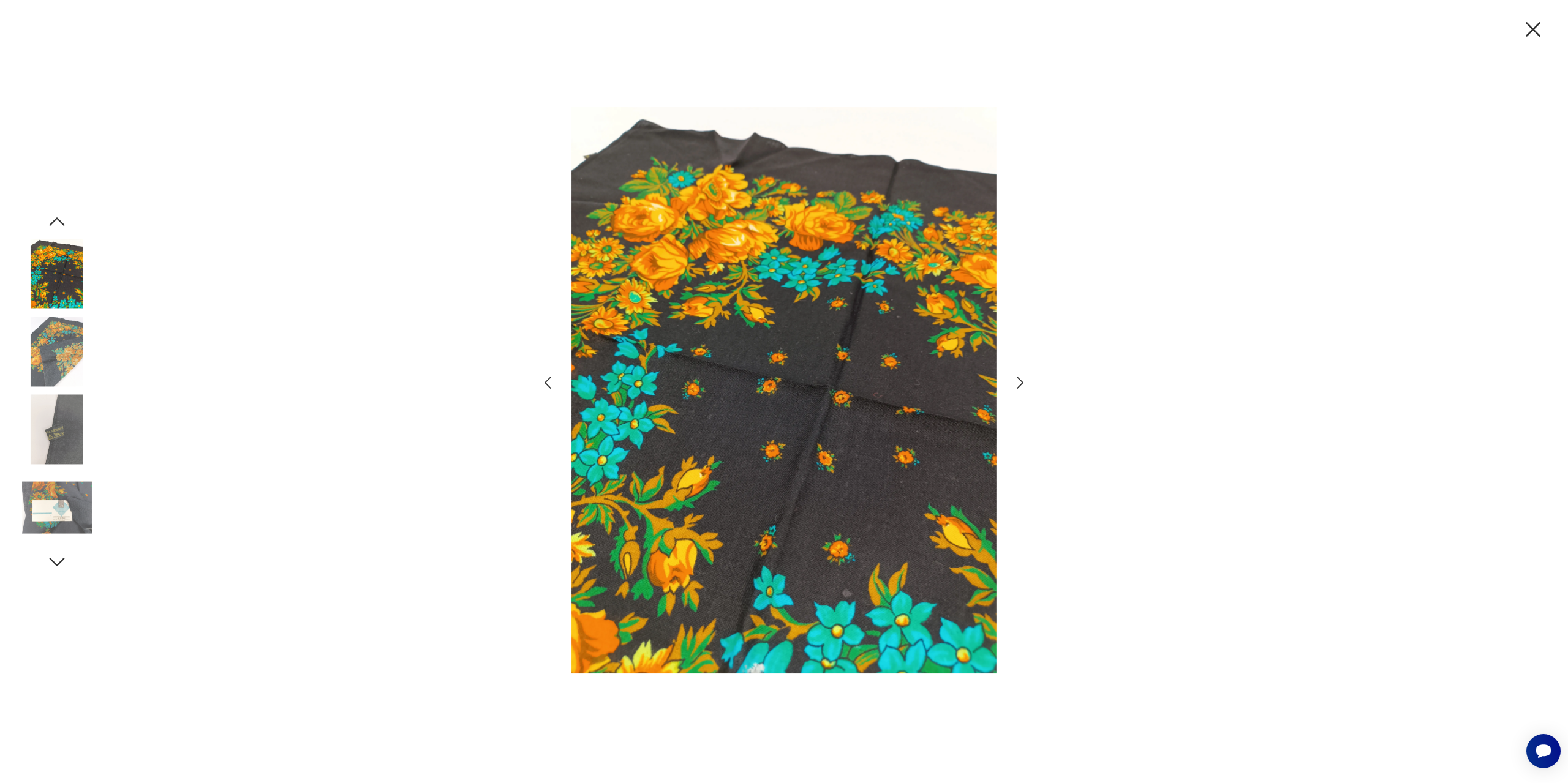
click at [1024, 387] on icon "button" at bounding box center [1020, 383] width 18 height 18
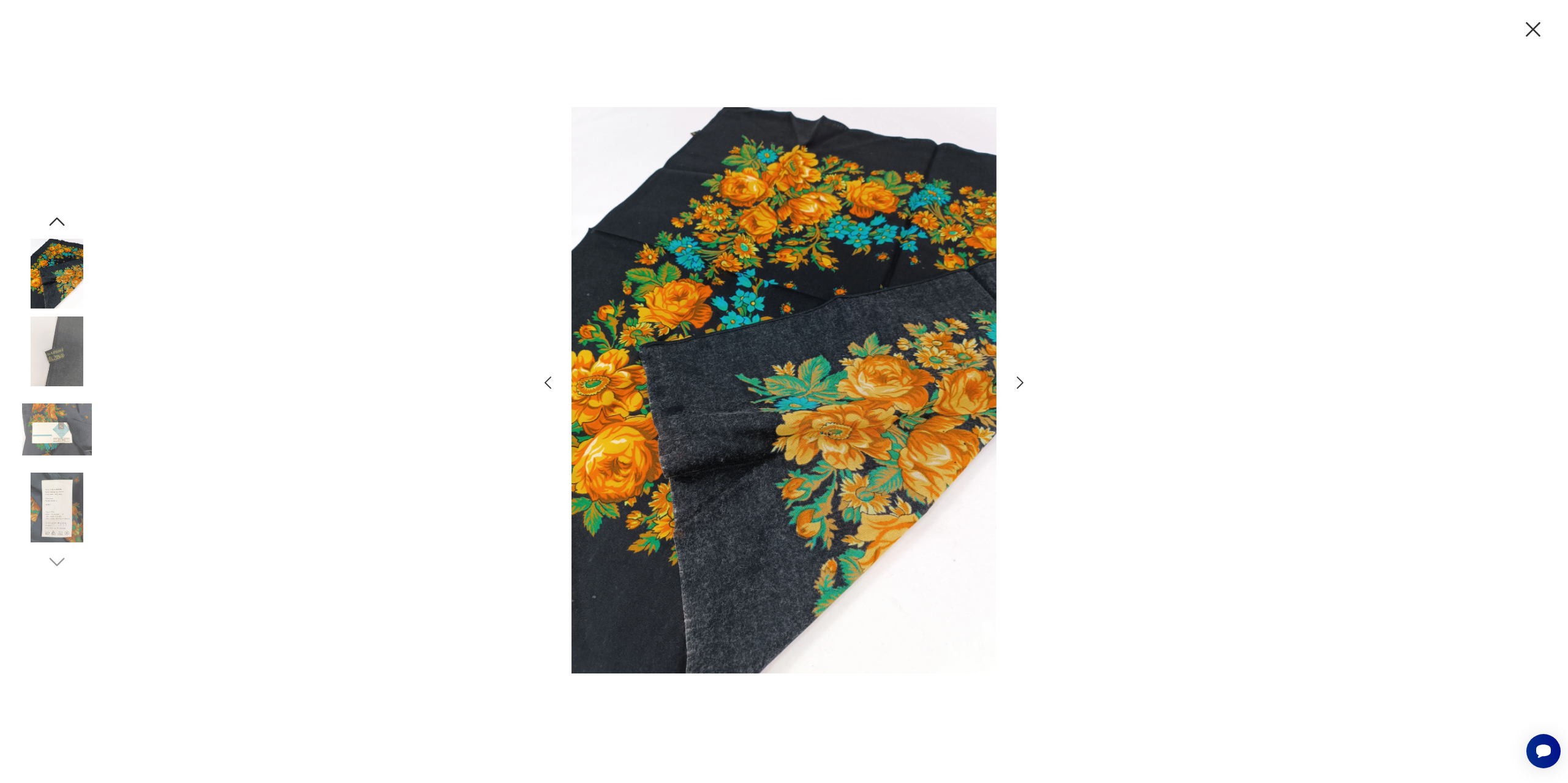
click at [1024, 387] on icon "button" at bounding box center [1020, 383] width 18 height 18
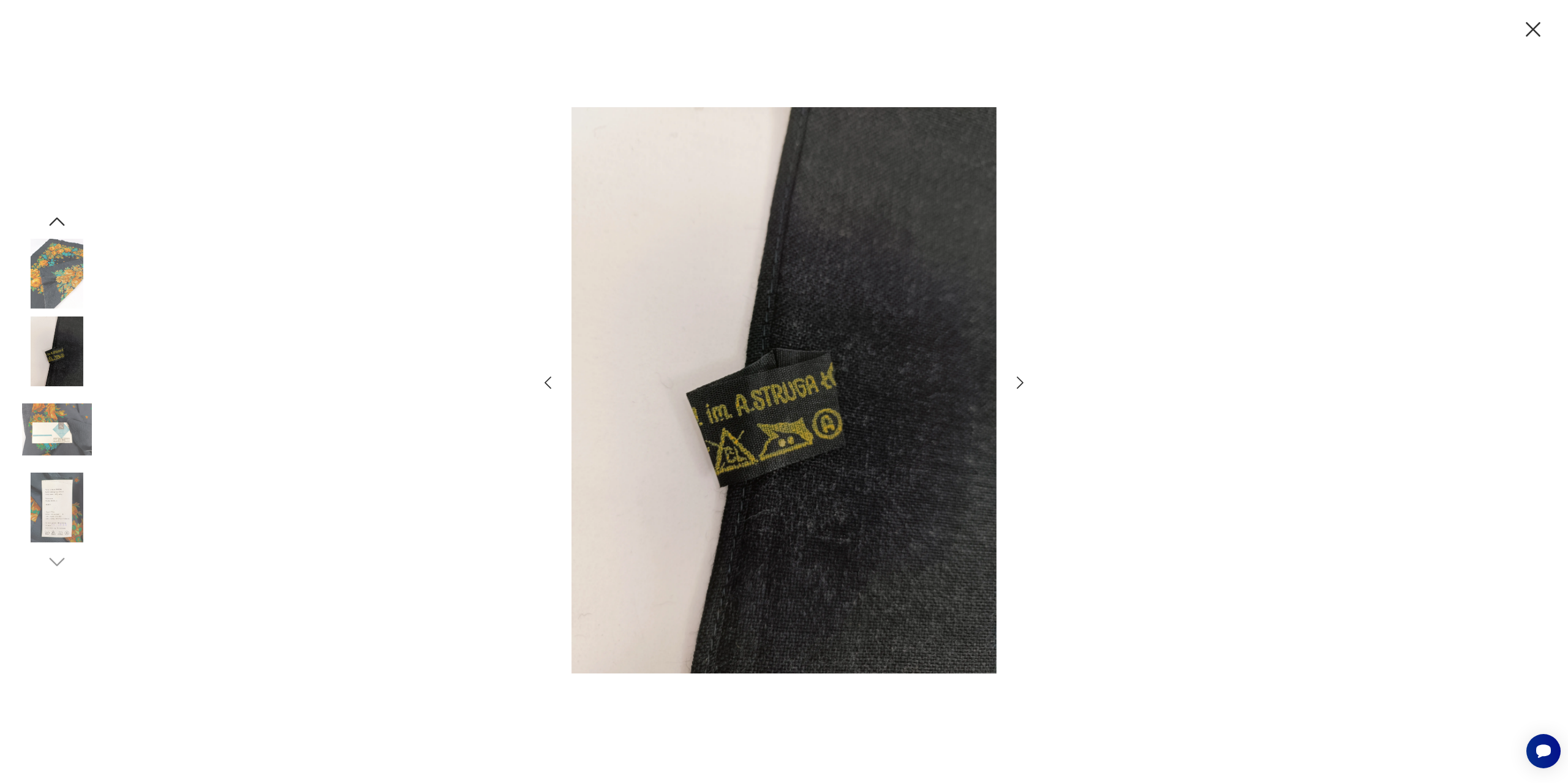
click at [1533, 29] on icon "button" at bounding box center [1533, 29] width 15 height 15
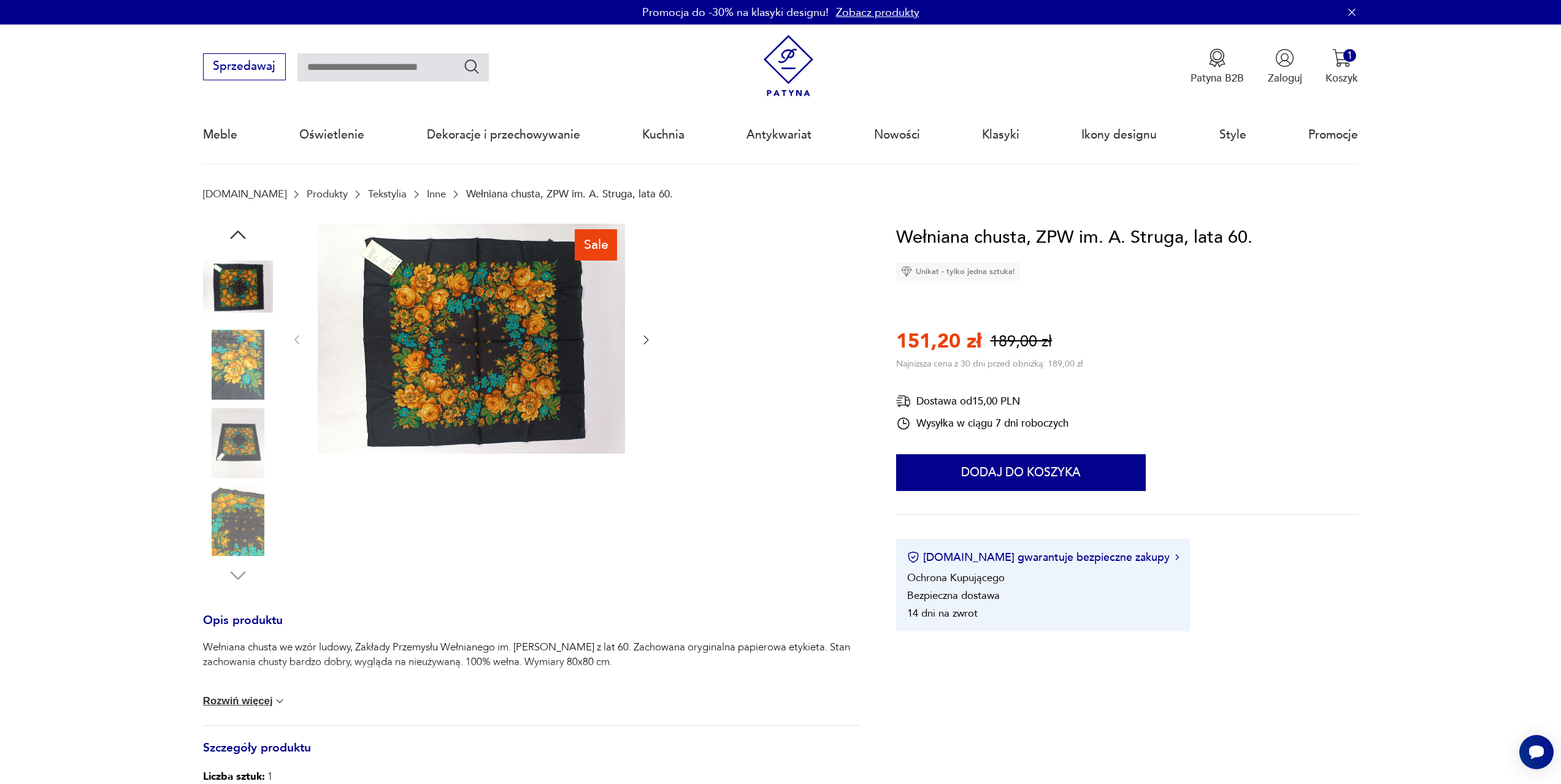
click at [276, 703] on img at bounding box center [279, 701] width 12 height 12
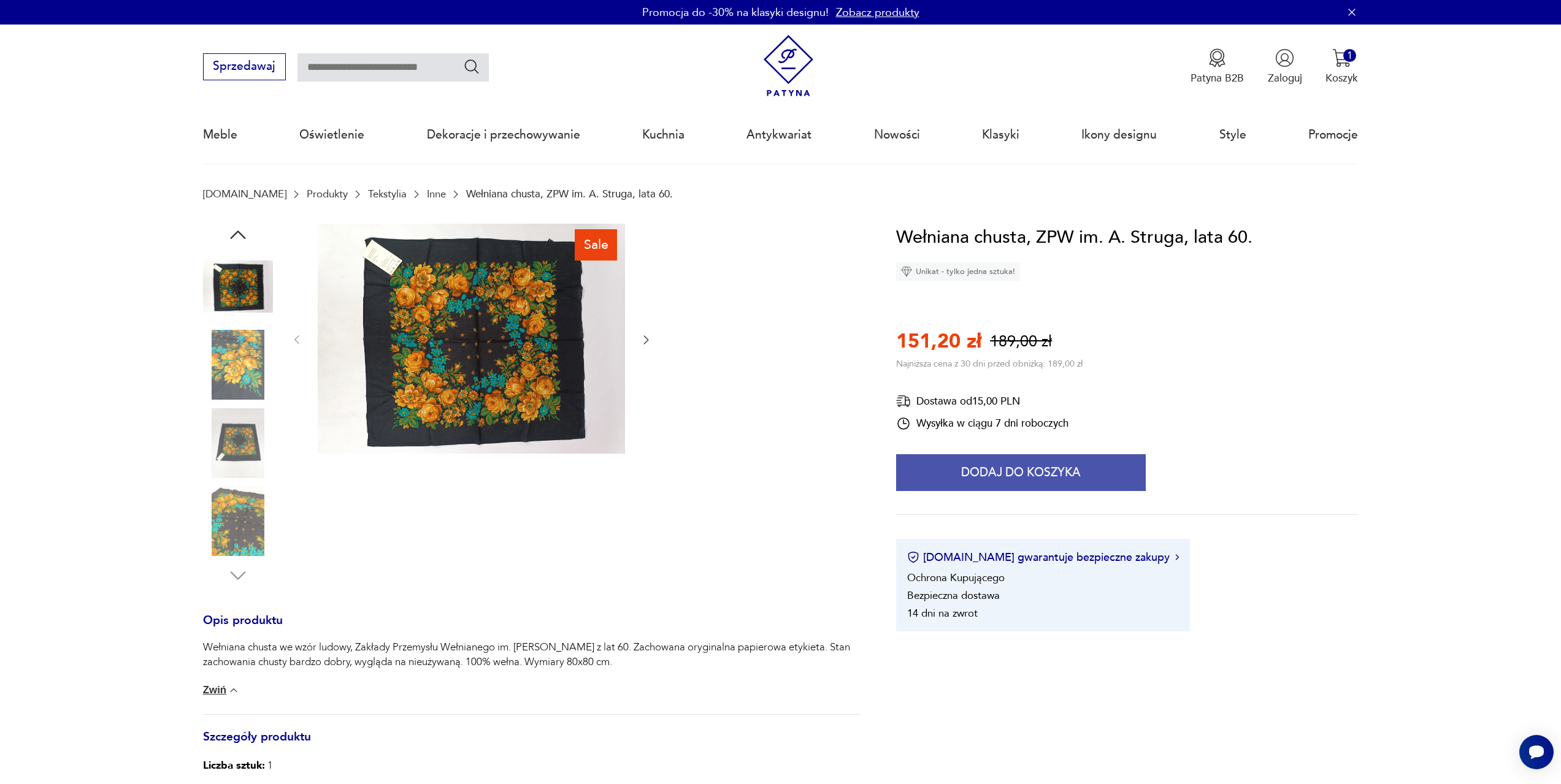
click at [1006, 468] on button "Dodaj do koszyka" at bounding box center [1021, 472] width 250 height 36
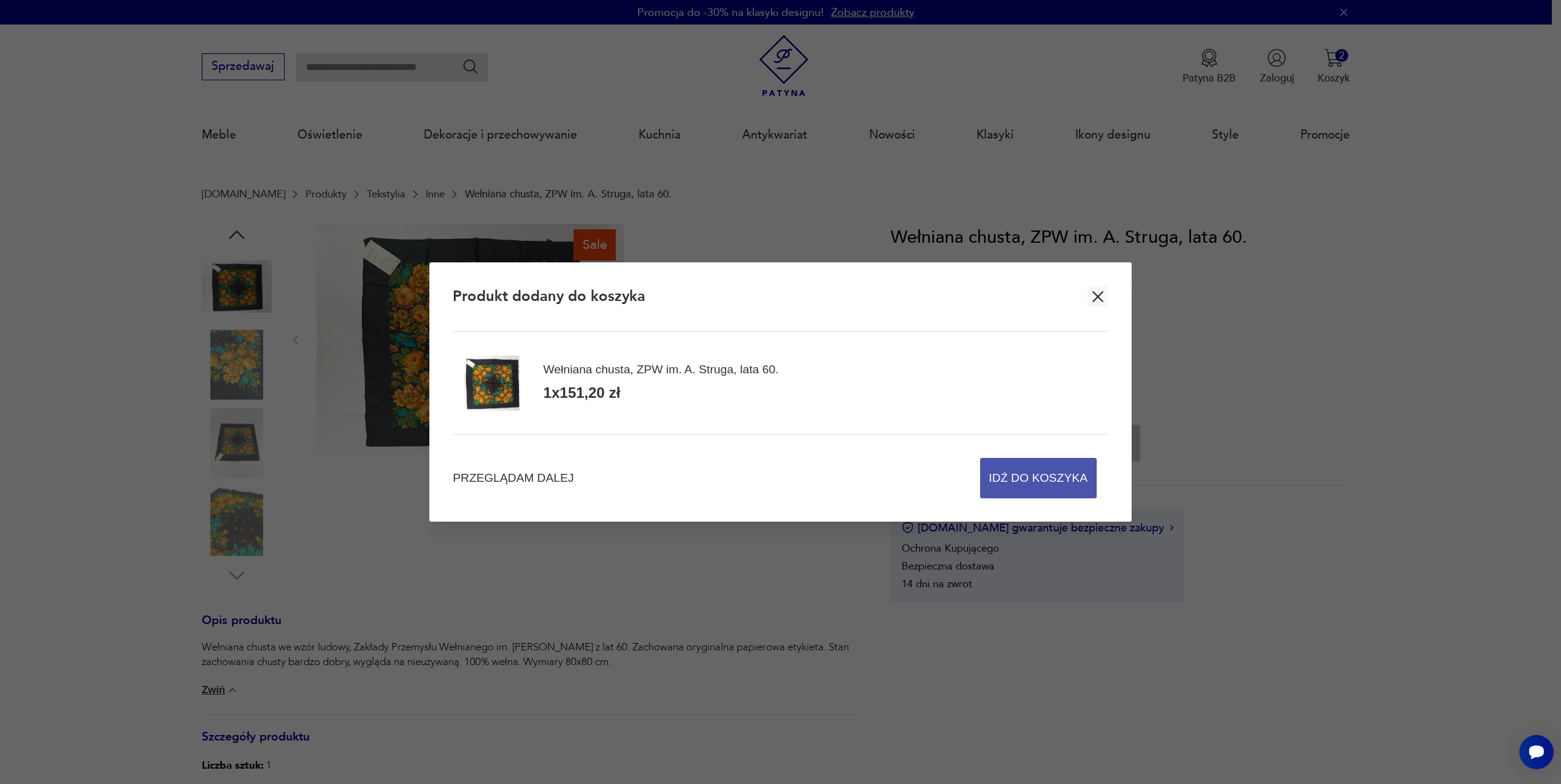
click at [1034, 473] on span "Idź do koszyka" at bounding box center [1038, 478] width 99 height 39
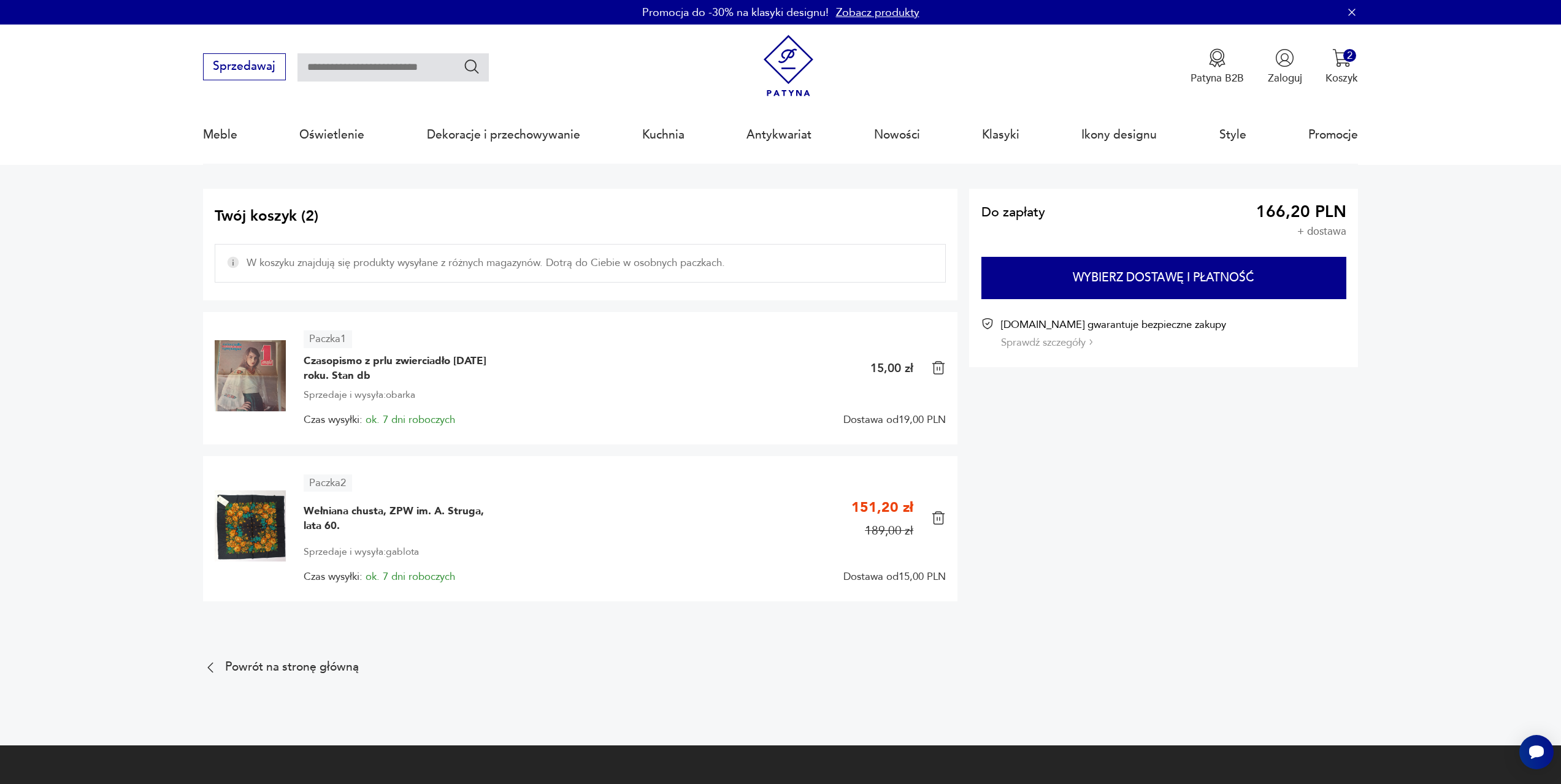
click at [942, 371] on img at bounding box center [938, 368] width 15 height 15
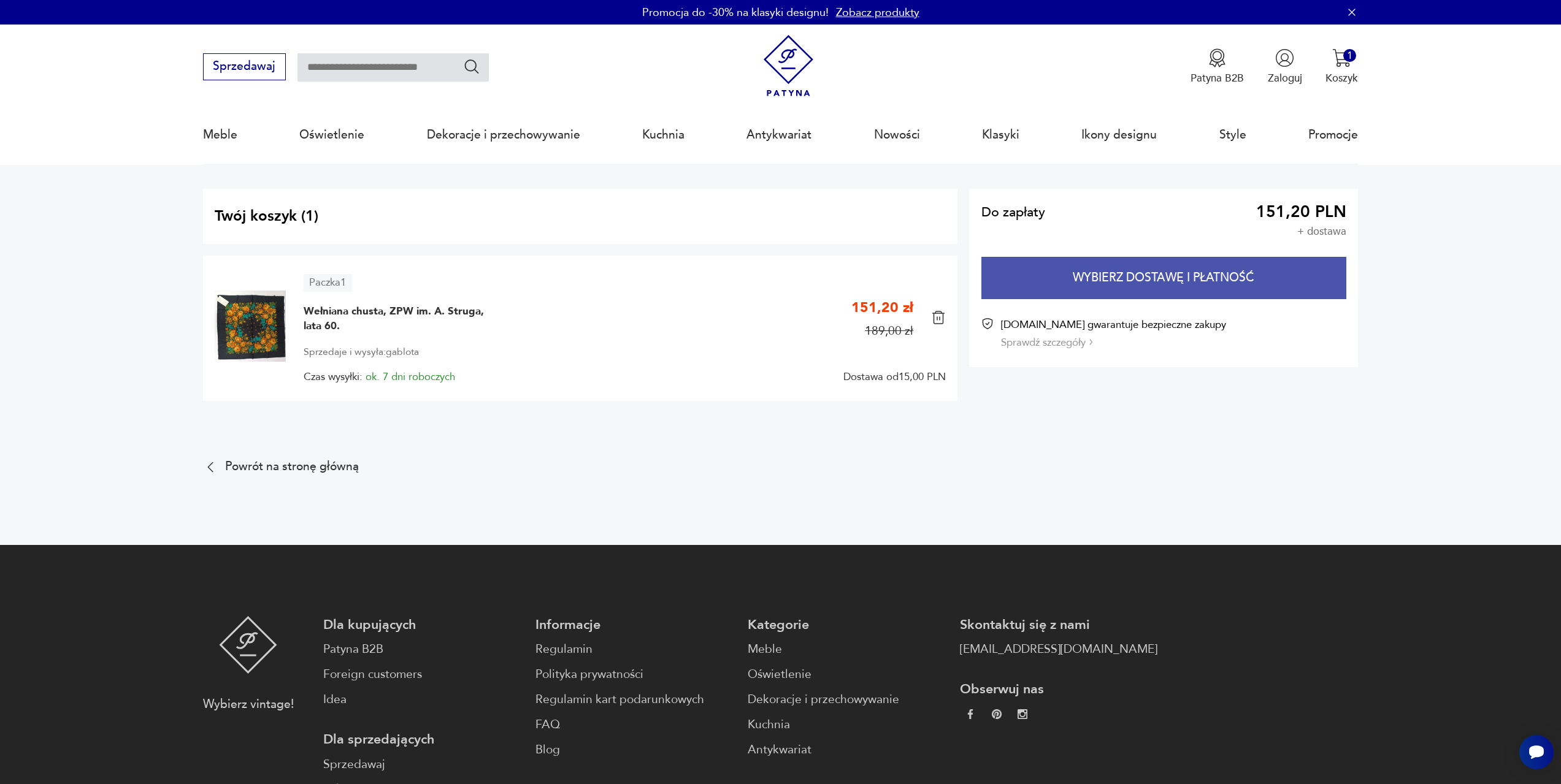
click at [1217, 279] on button "Wybierz dostawę i płatność" at bounding box center [1164, 278] width 365 height 42
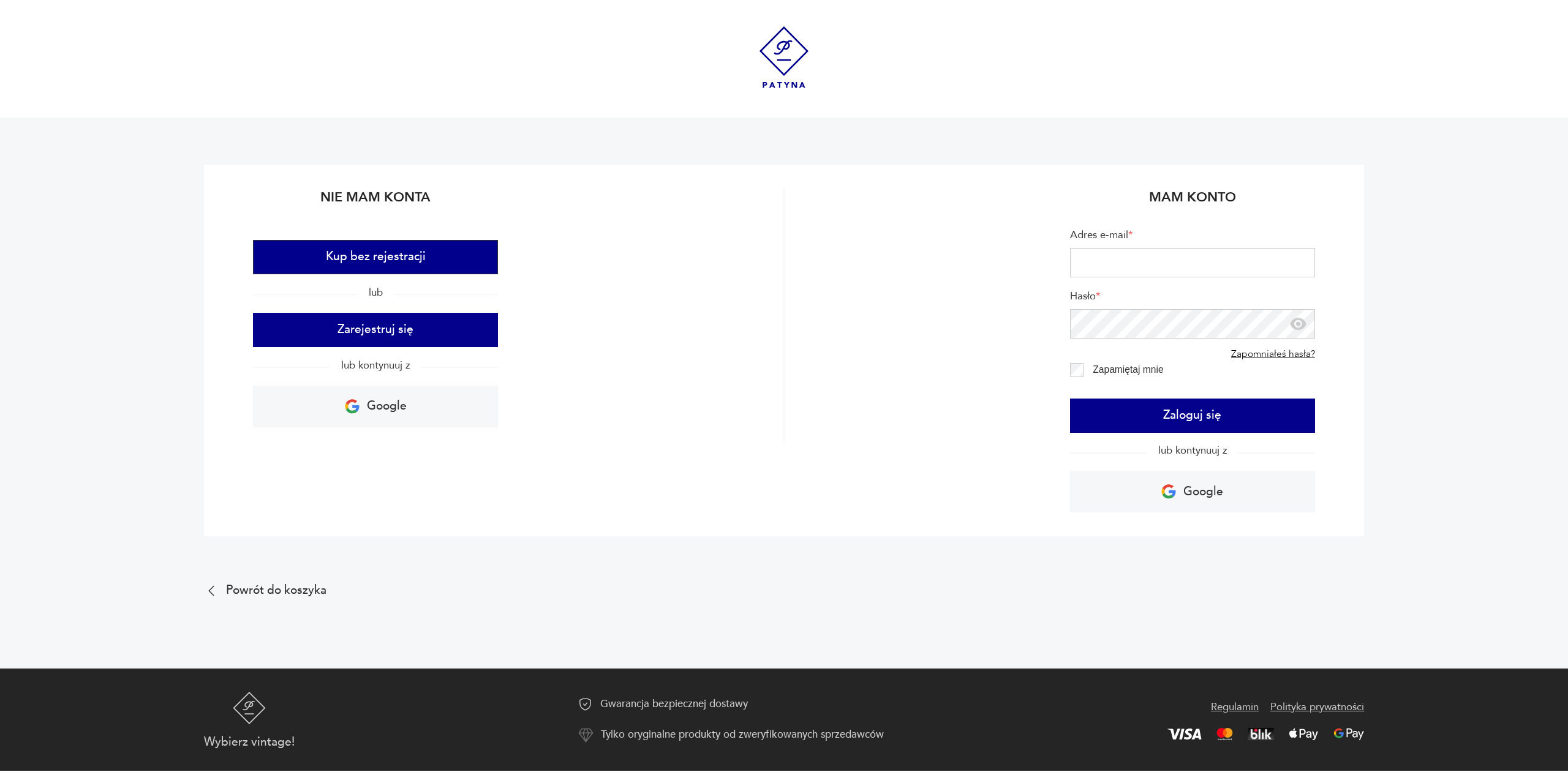
click at [376, 256] on button "Kup bez rejestracji" at bounding box center [376, 257] width 245 height 34
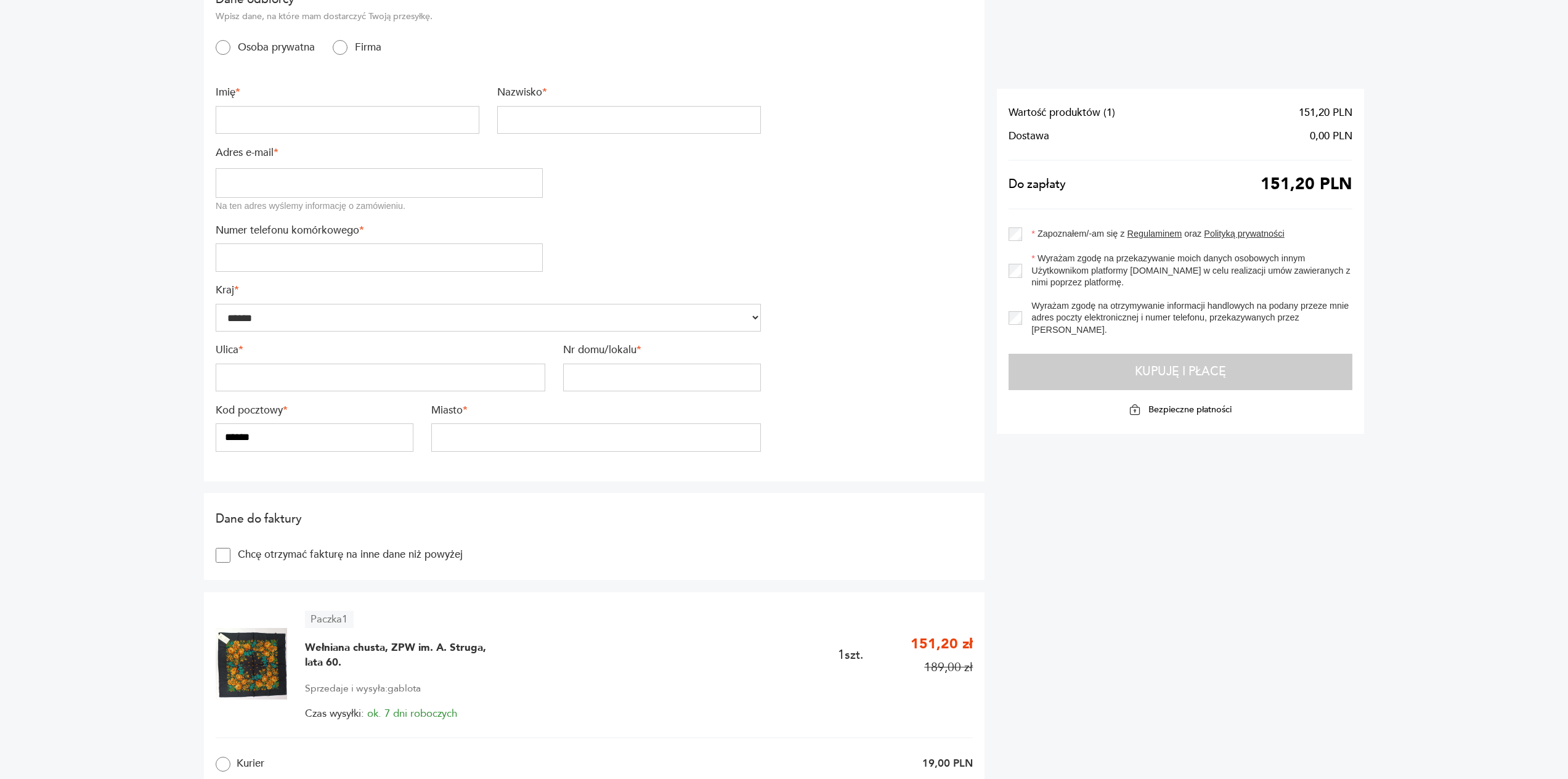
scroll to position [123, 0]
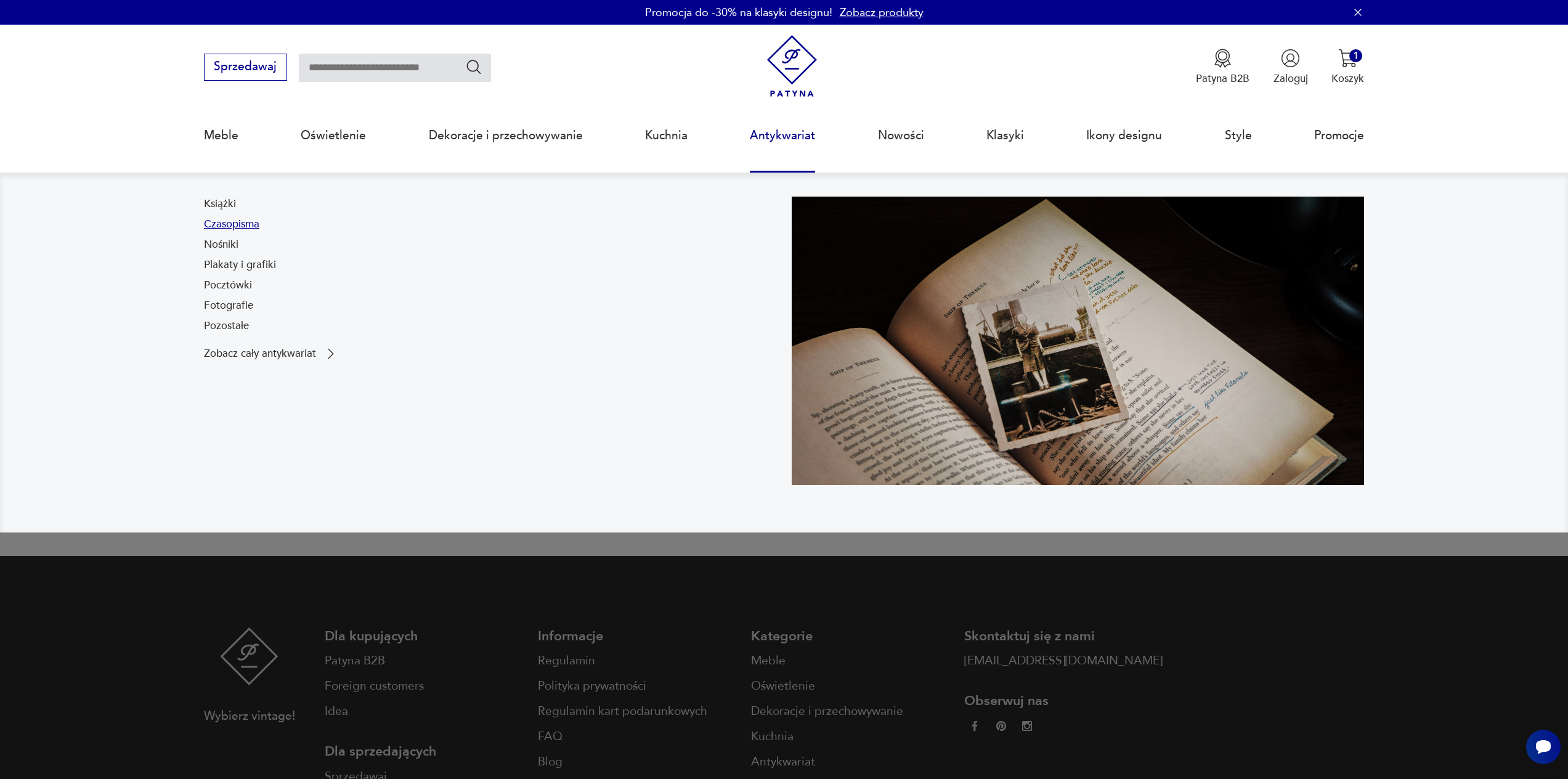
click at [243, 226] on link "Czasopisma" at bounding box center [231, 224] width 55 height 15
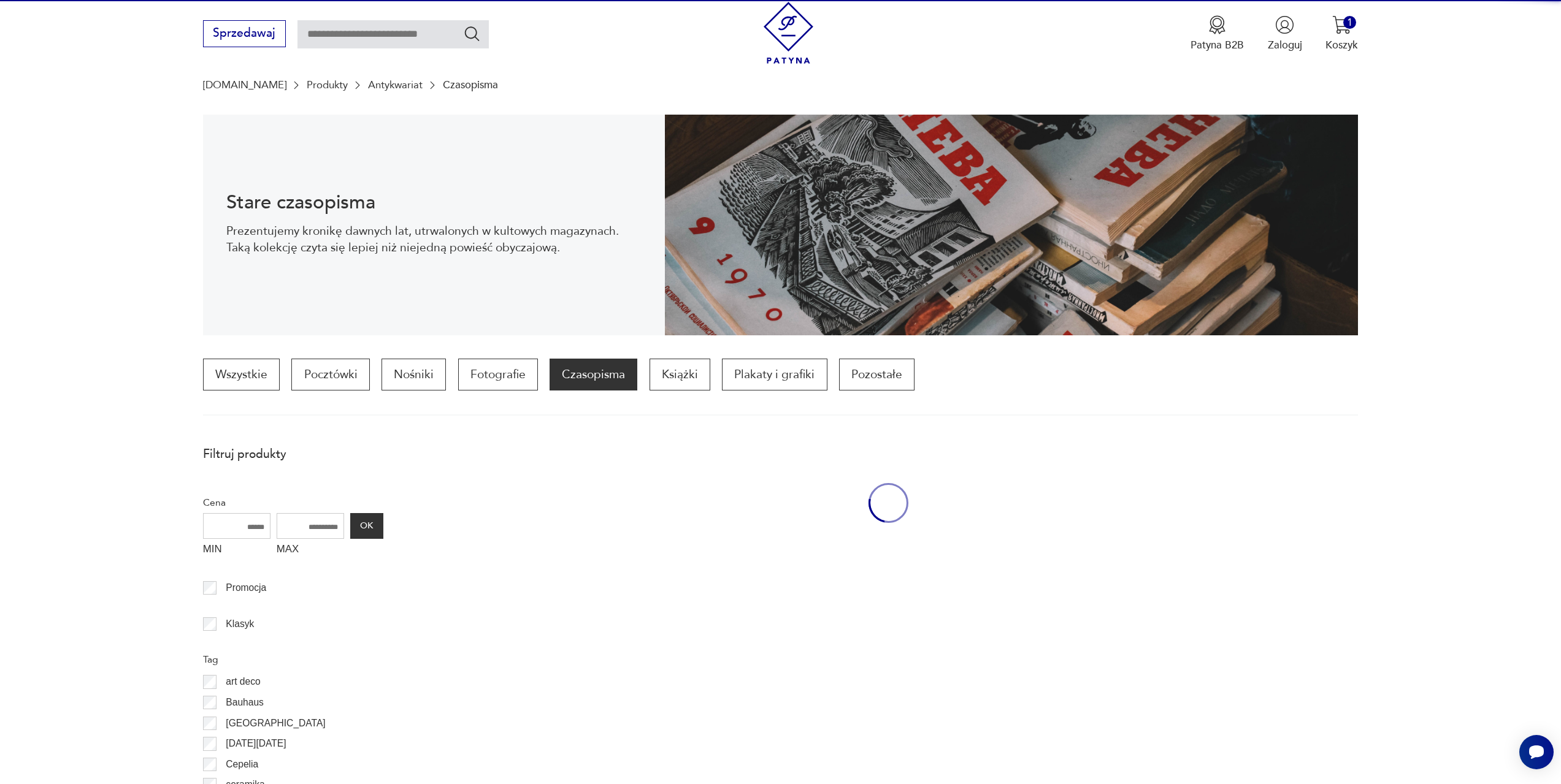
scroll to position [120, 0]
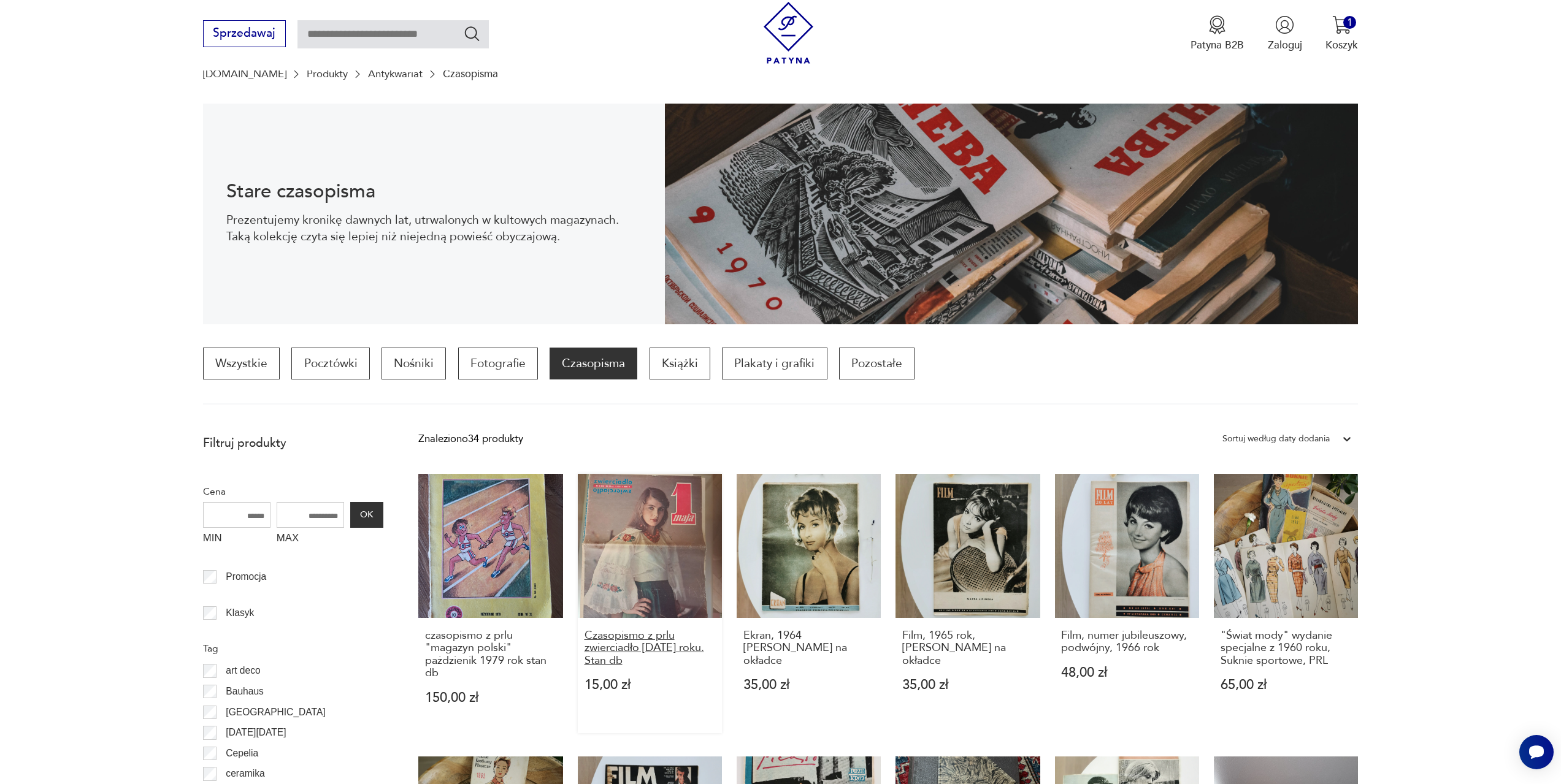
click at [640, 649] on h3 "Czasopismo z prlu zwierciadło [DATE] roku. Stan db" at bounding box center [650, 648] width 131 height 37
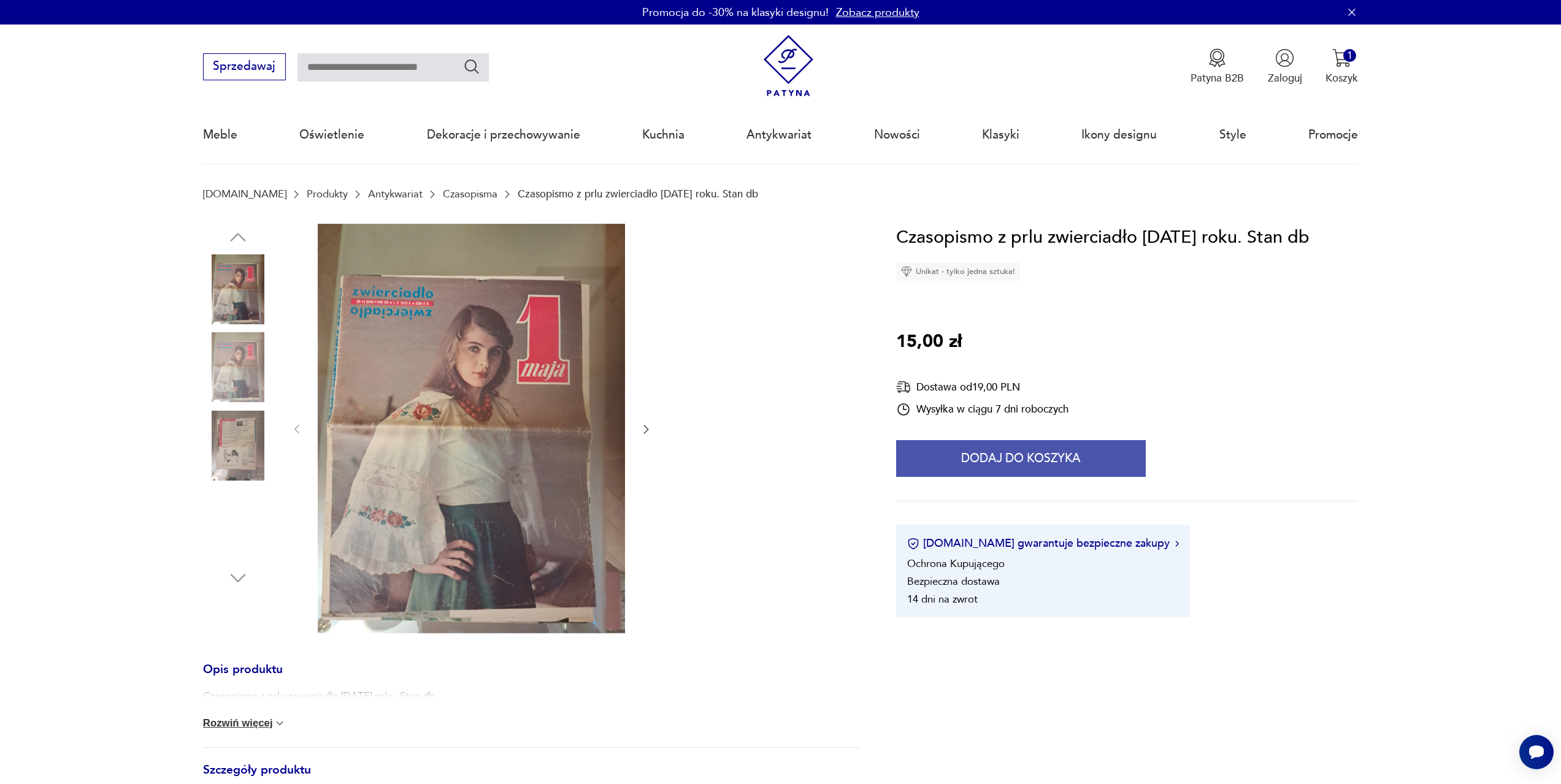
click at [1019, 452] on button "Dodaj do koszyka" at bounding box center [1021, 458] width 250 height 36
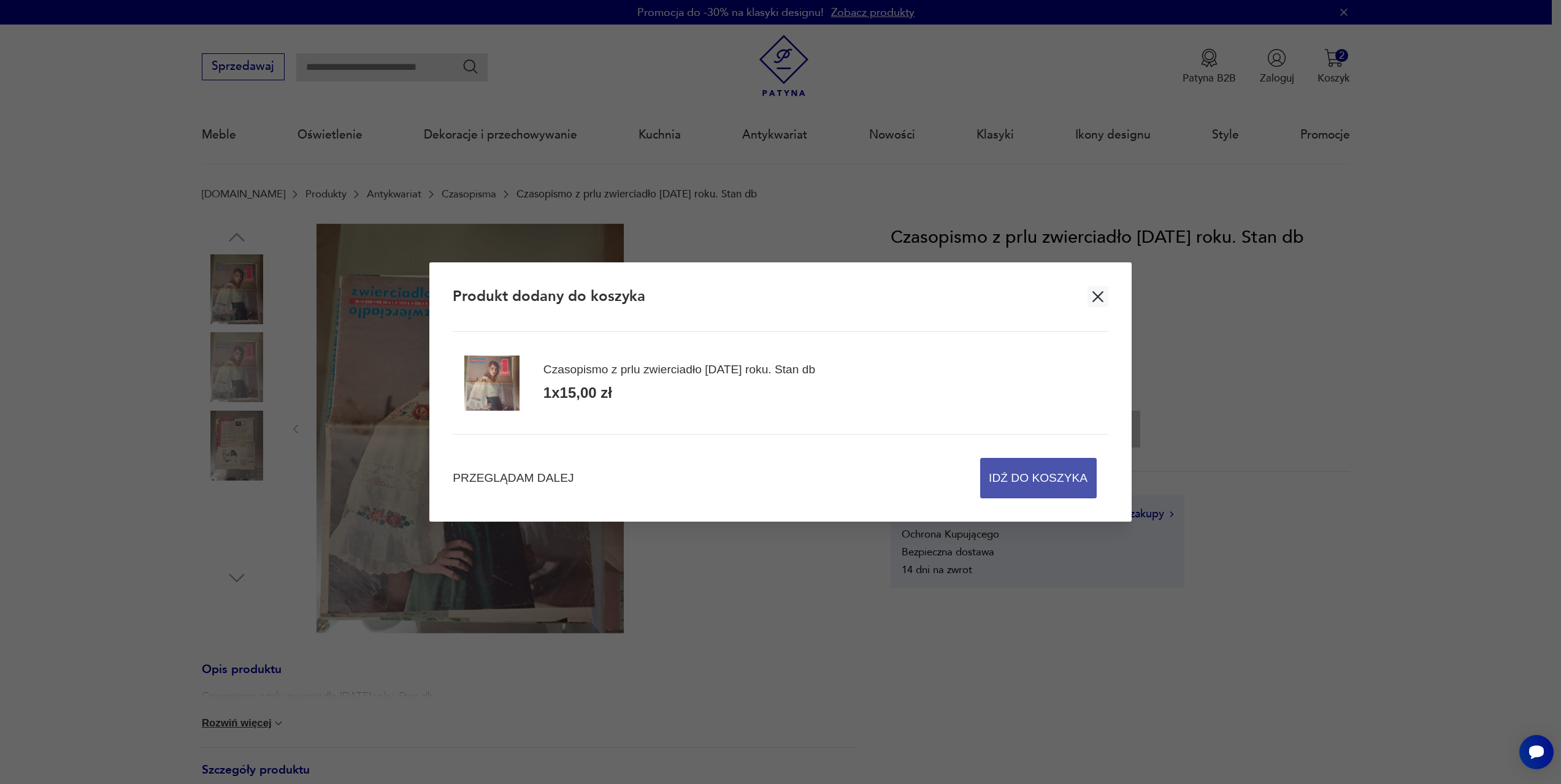
click at [1055, 478] on span "Idź do koszyka" at bounding box center [1038, 478] width 99 height 39
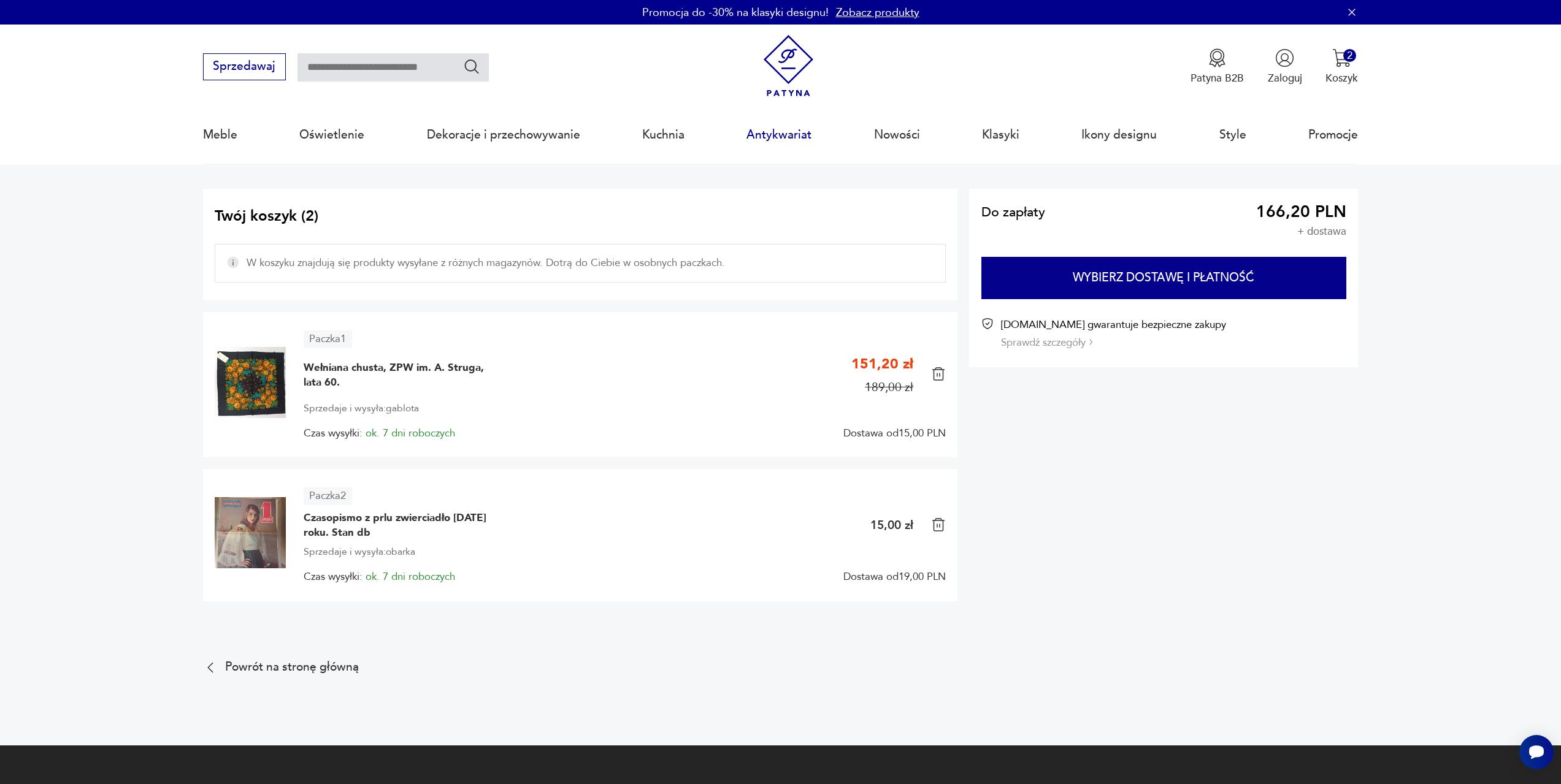
click at [788, 139] on link "Antykwariat" at bounding box center [779, 135] width 65 height 56
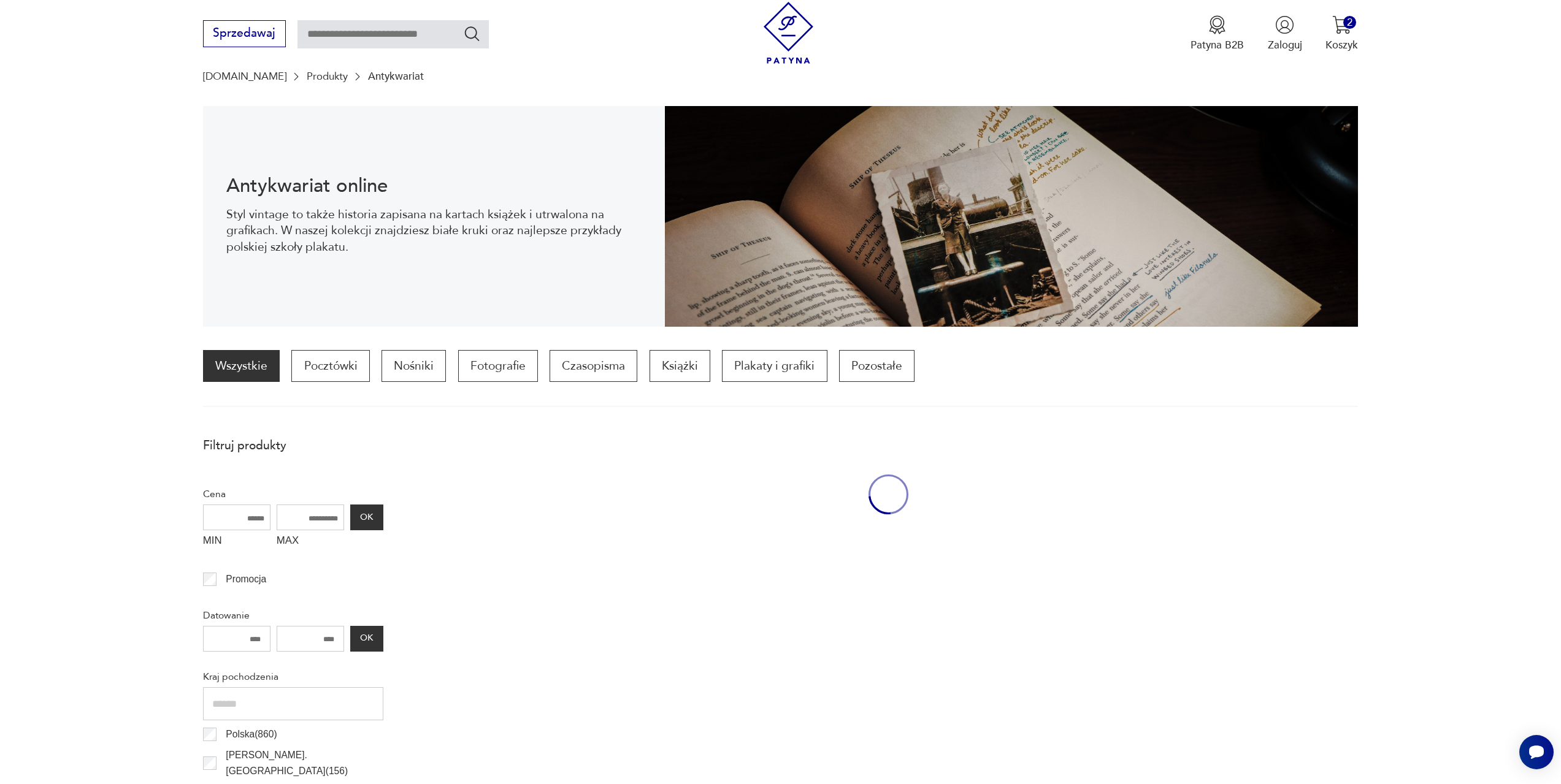
scroll to position [120, 0]
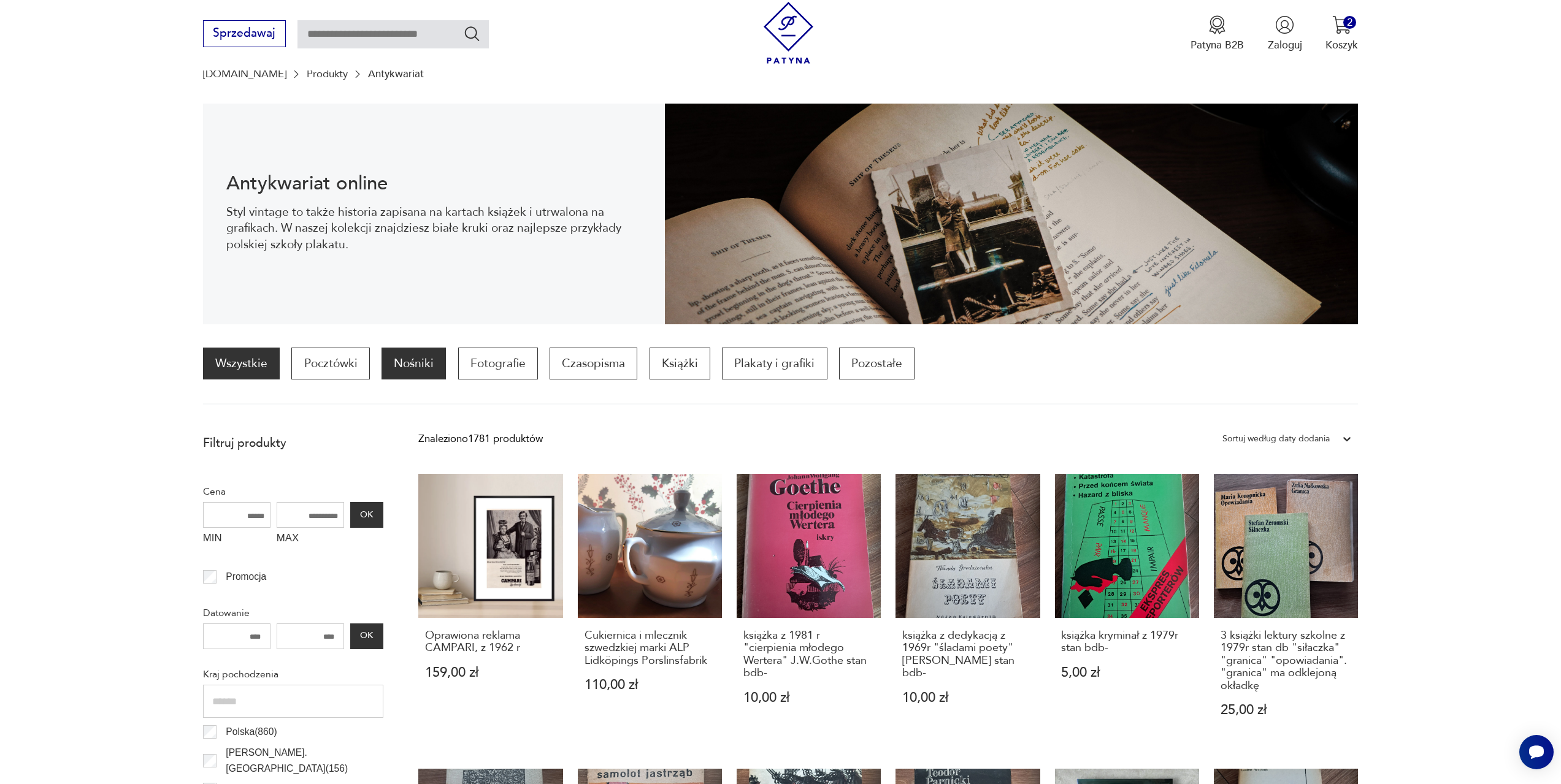
click at [404, 367] on p "Nośniki" at bounding box center [413, 363] width 64 height 32
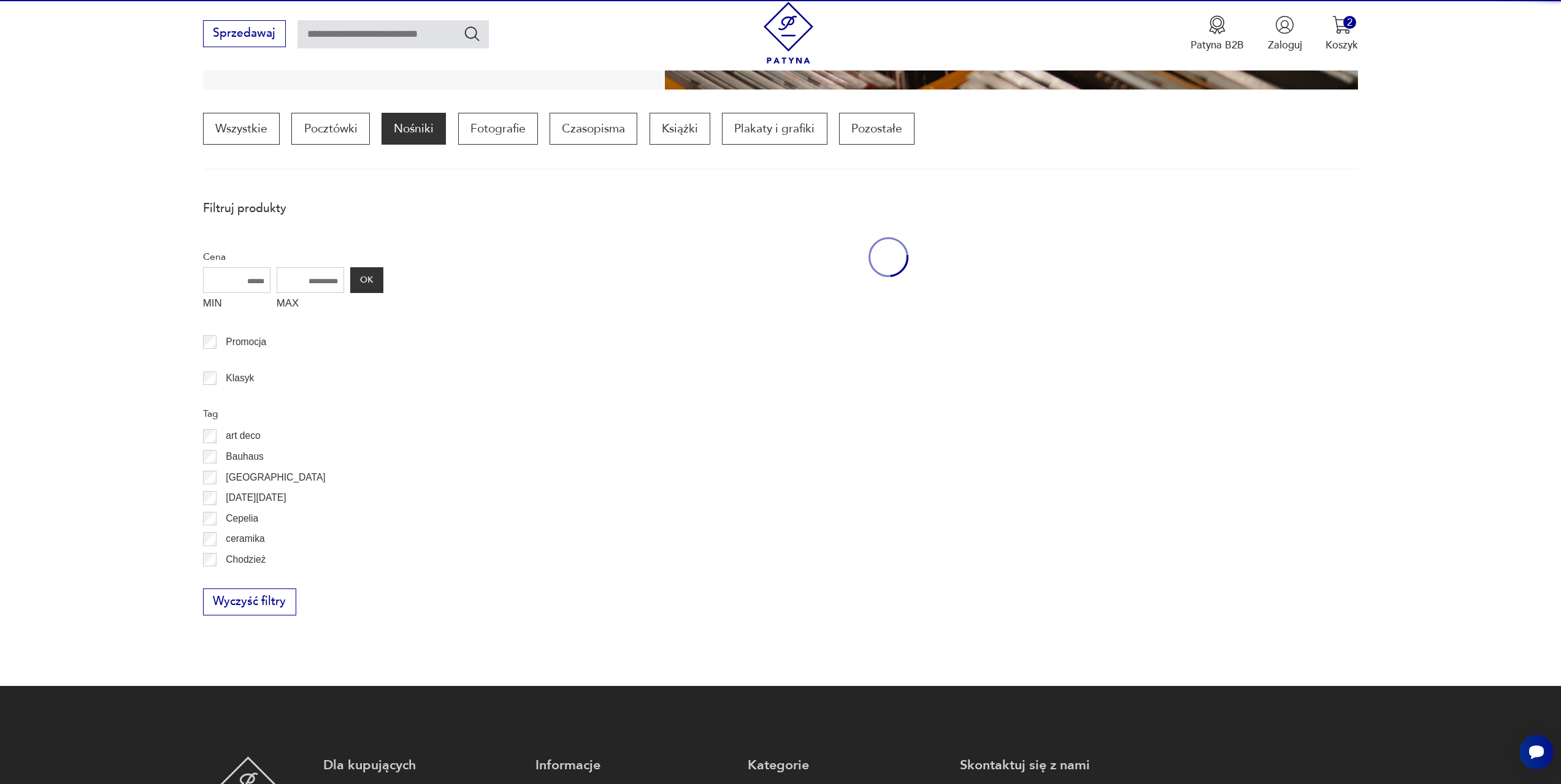
scroll to position [364, 0]
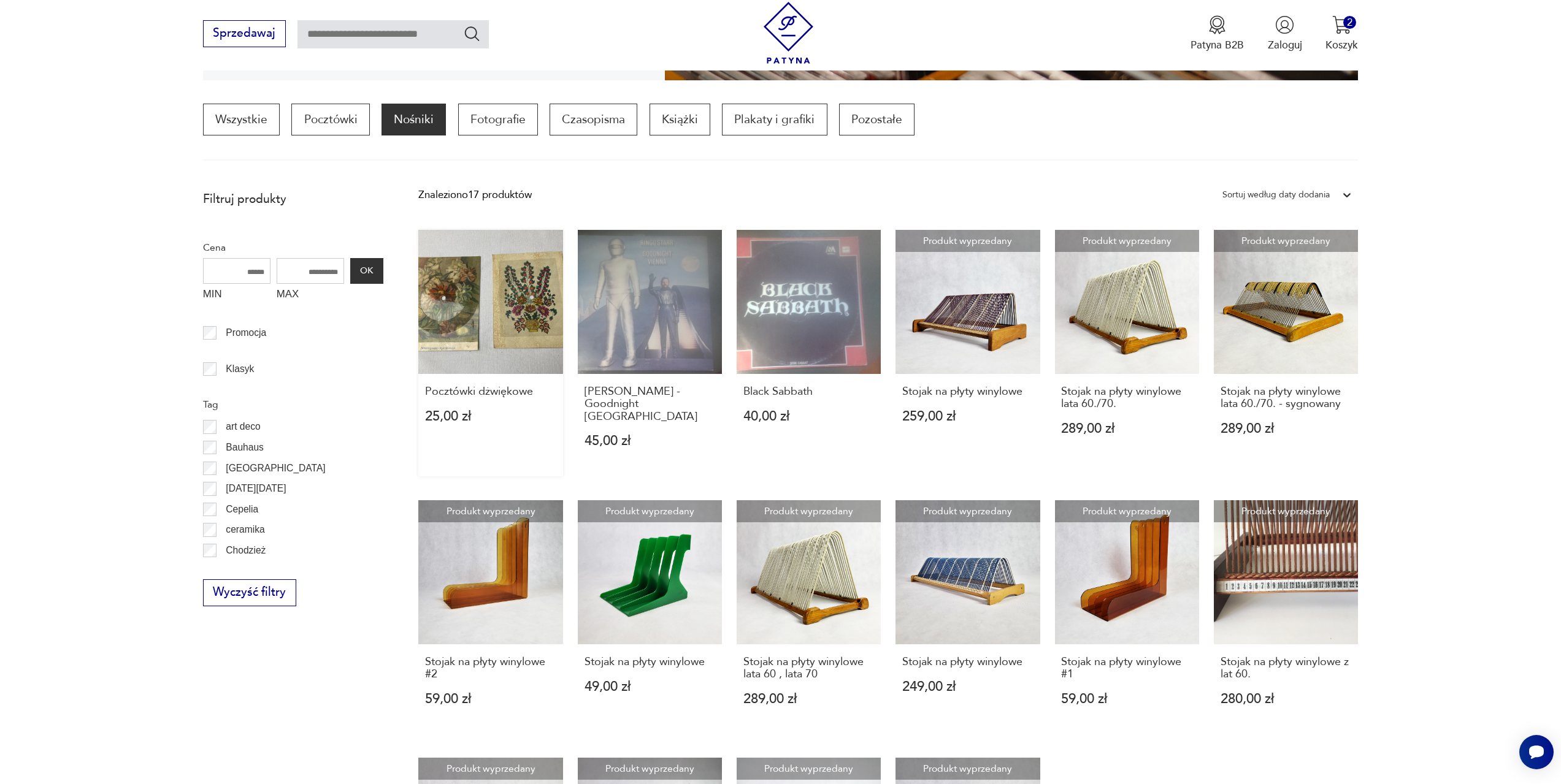
click at [506, 320] on link "Pocztówki dżwiękowe 25,00 zł" at bounding box center [490, 354] width 144 height 247
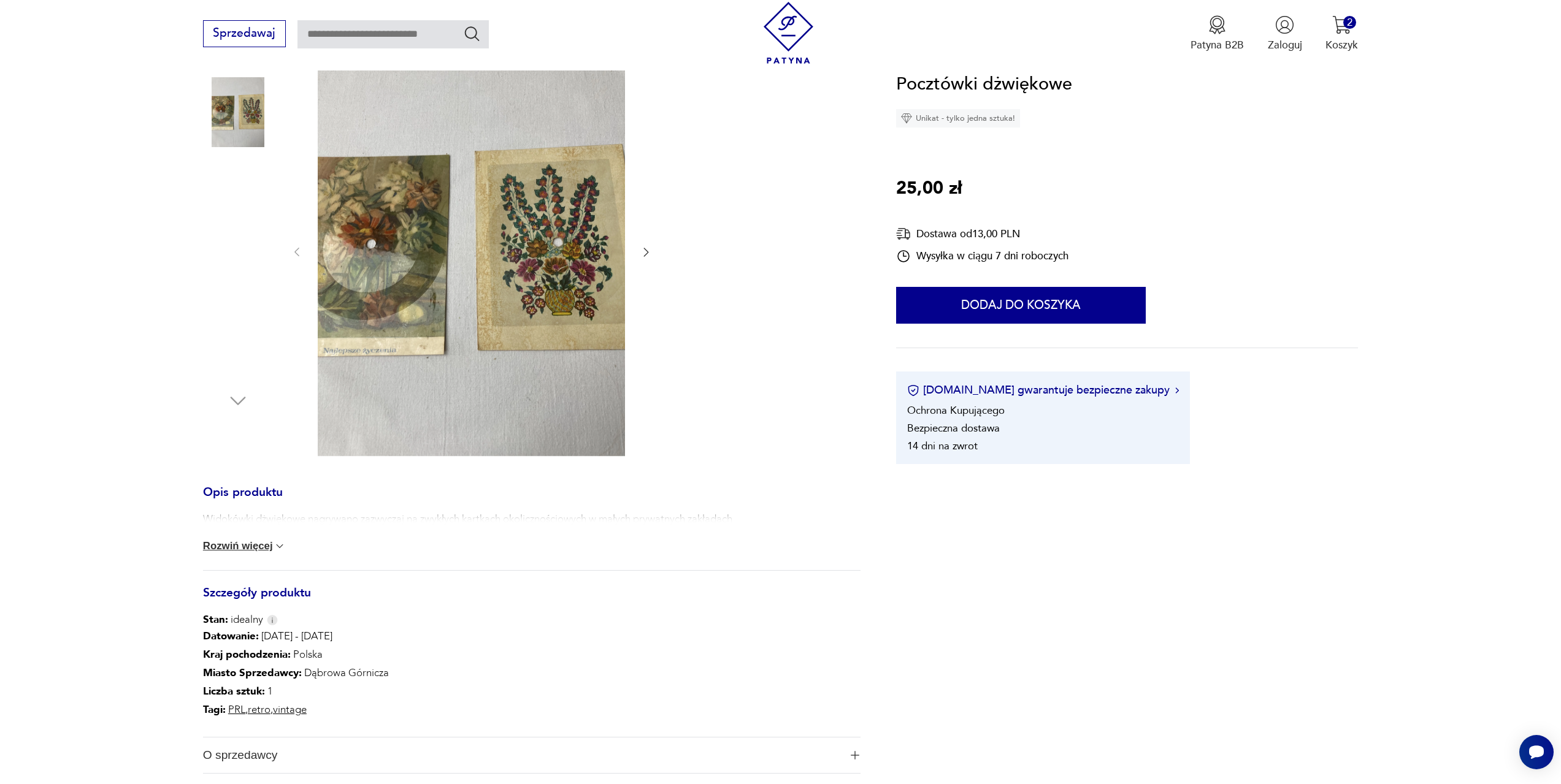
scroll to position [184, 0]
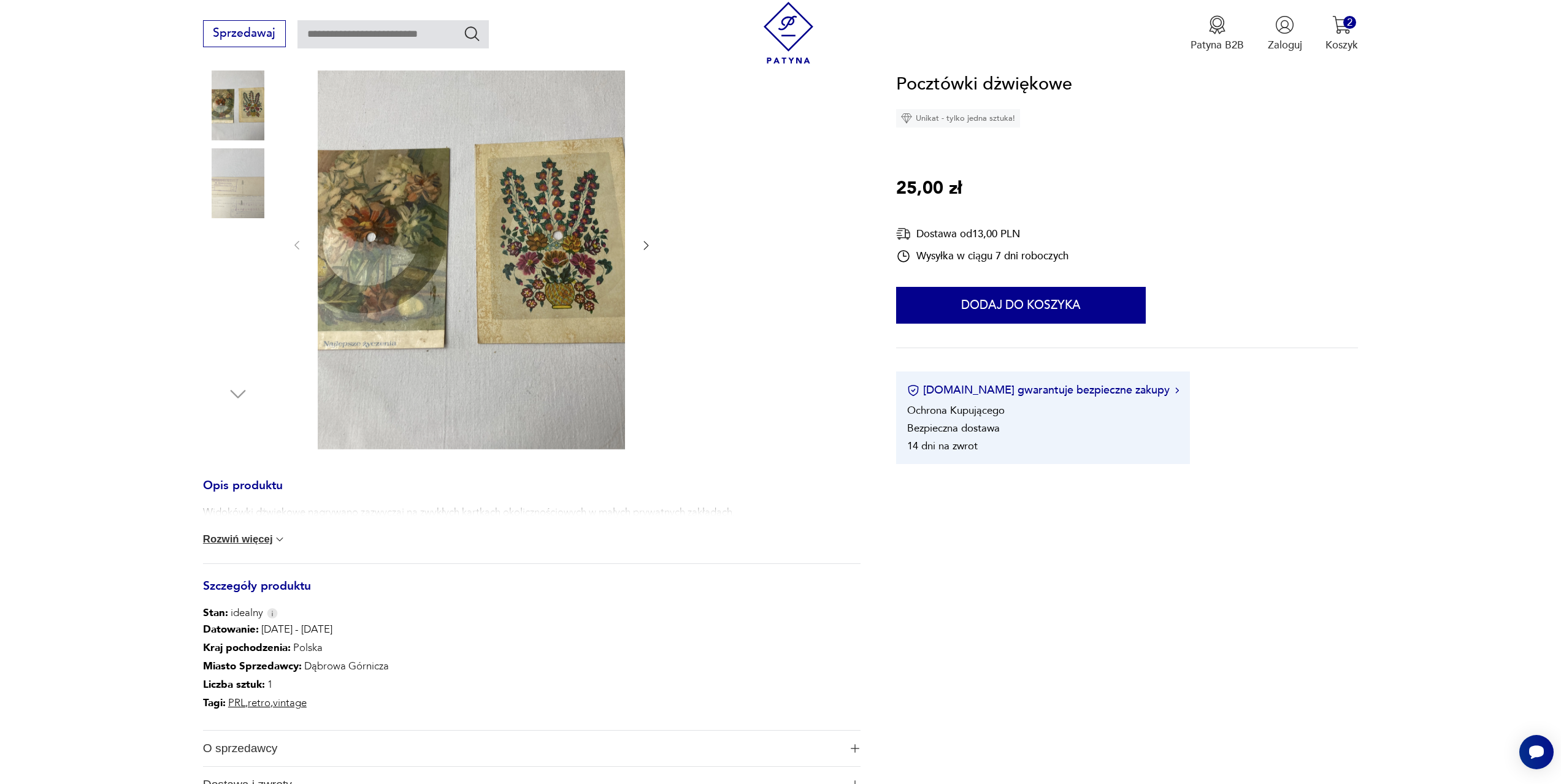
click at [279, 539] on img at bounding box center [279, 539] width 12 height 12
click at [223, 539] on button "Zwiń" at bounding box center [221, 541] width 37 height 12
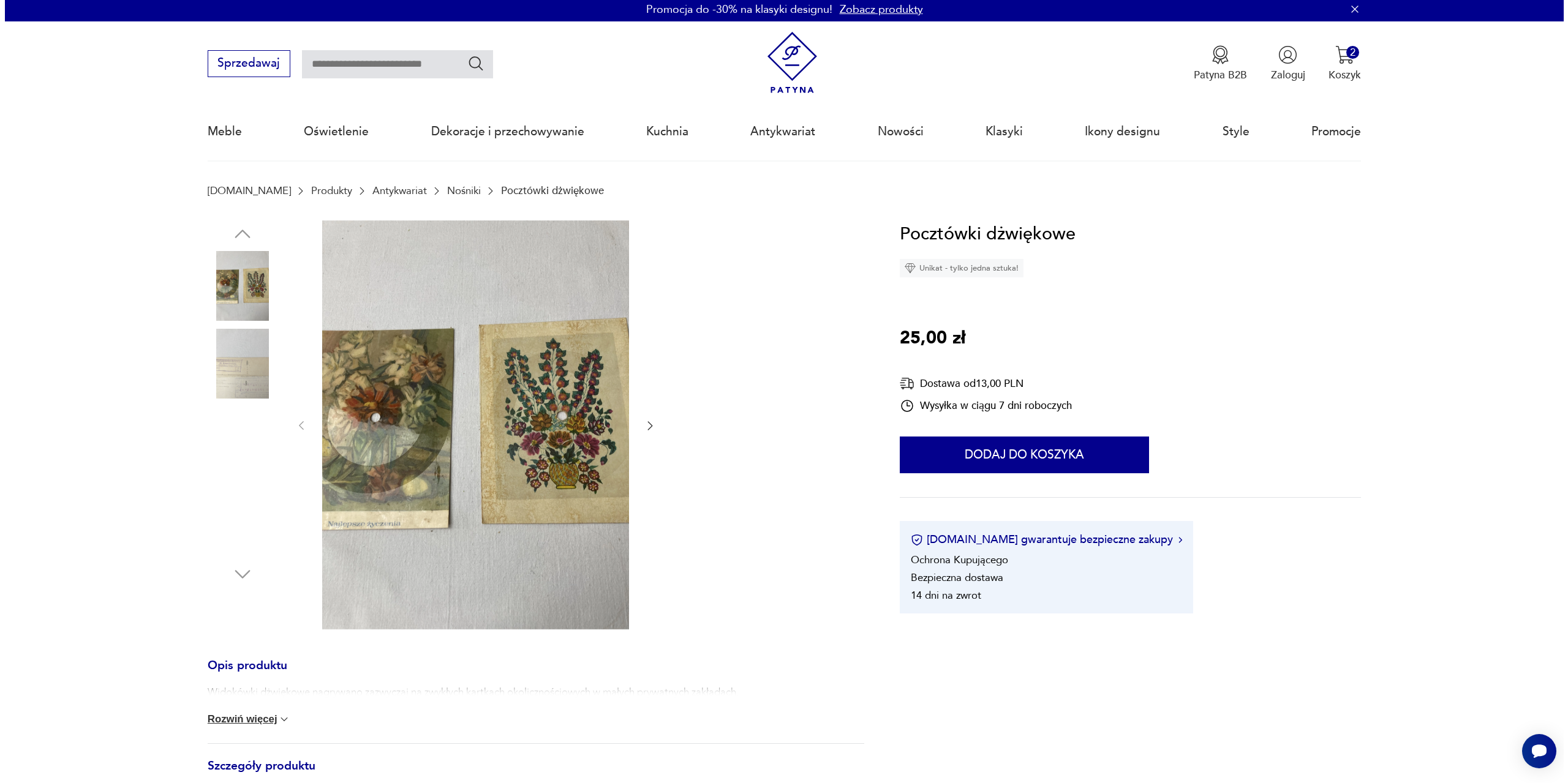
scroll to position [0, 0]
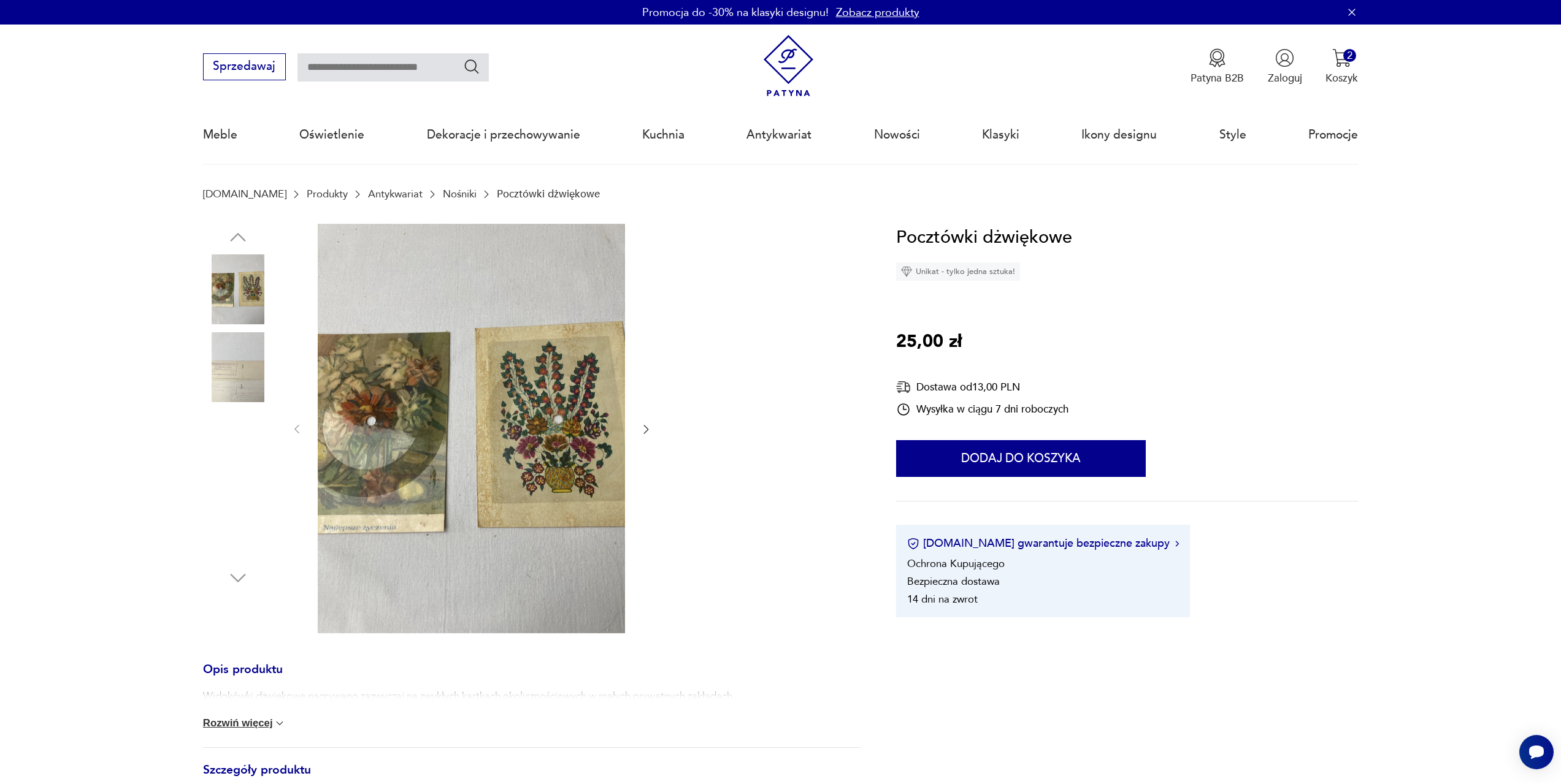
click at [581, 440] on img at bounding box center [471, 428] width 307 height 409
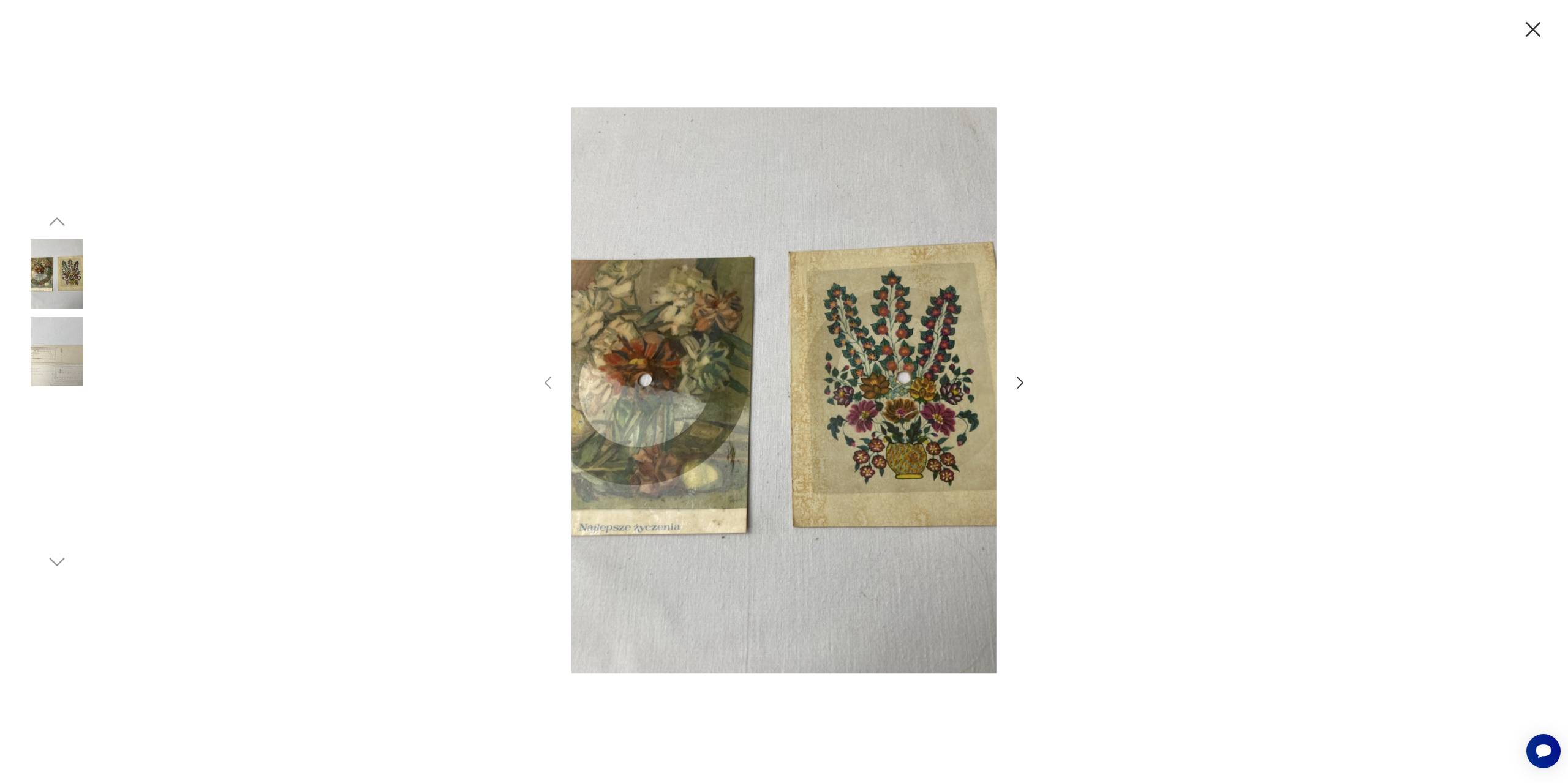
click at [1019, 376] on icon "button" at bounding box center [1020, 383] width 18 height 18
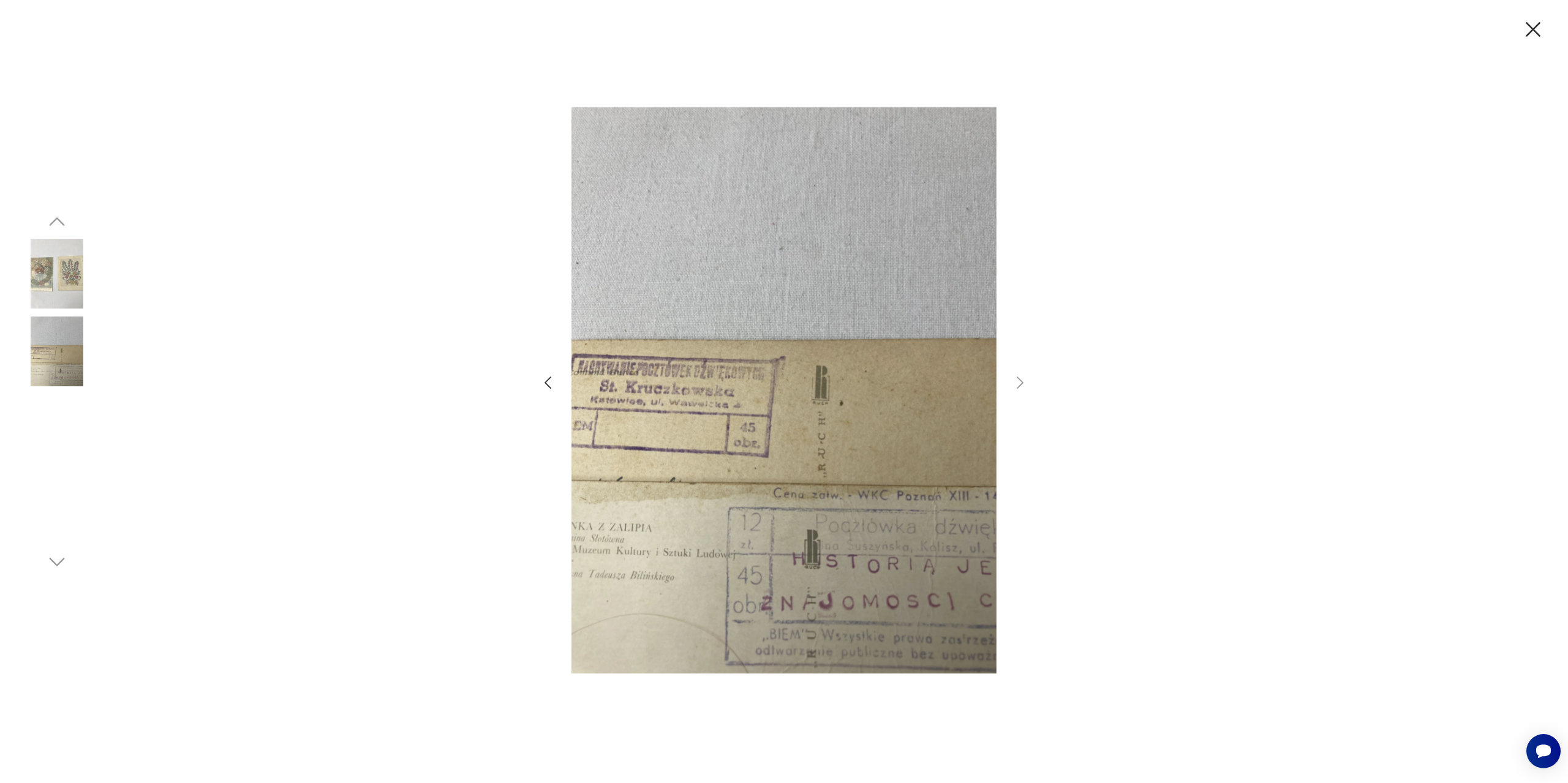
scroll to position [364, 0]
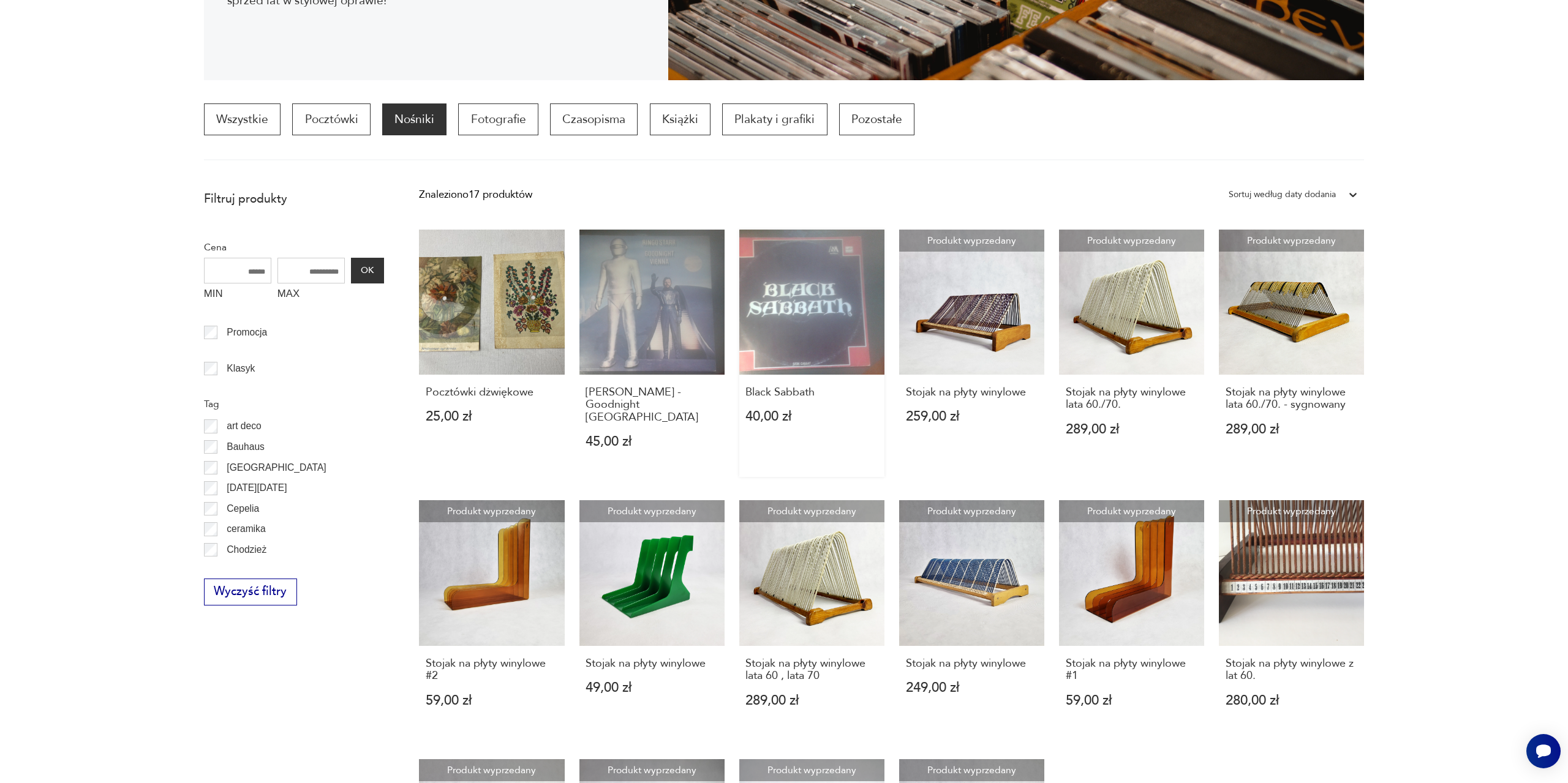
click at [812, 354] on link "Black Sabbath 40,00 zł" at bounding box center [812, 354] width 145 height 248
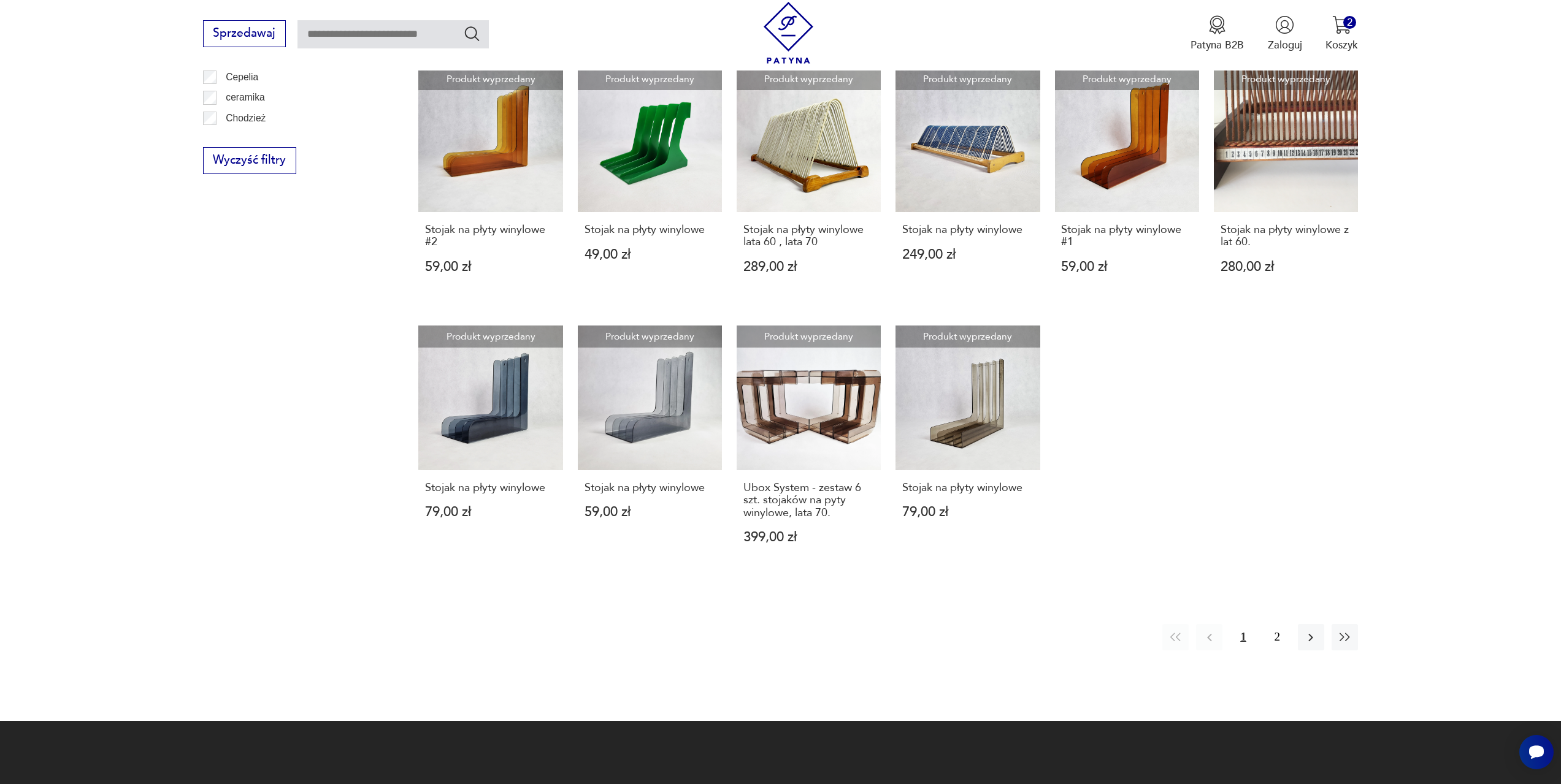
scroll to position [797, 0]
click at [1276, 628] on button "2" at bounding box center [1278, 637] width 27 height 27
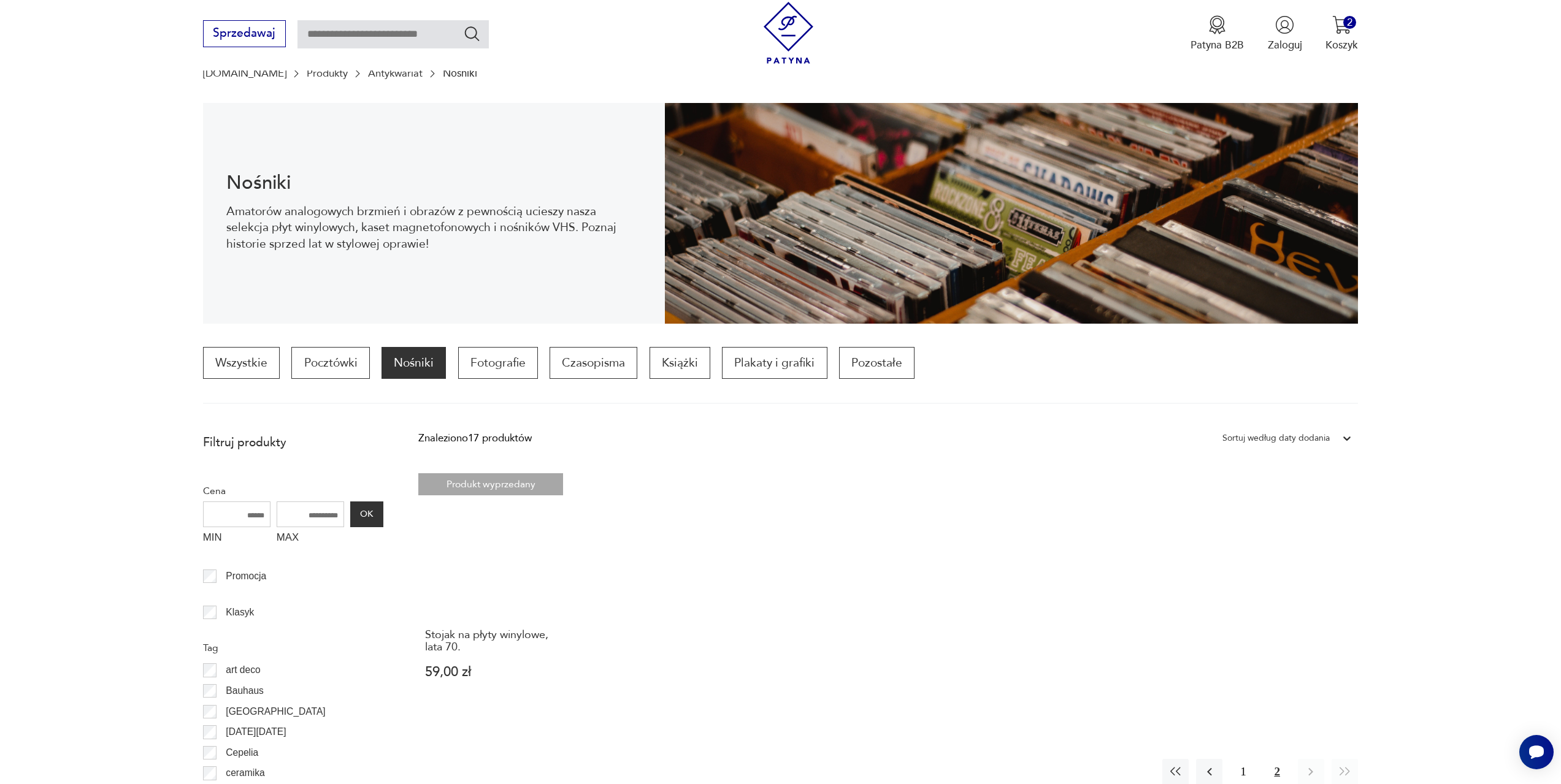
scroll to position [119, 0]
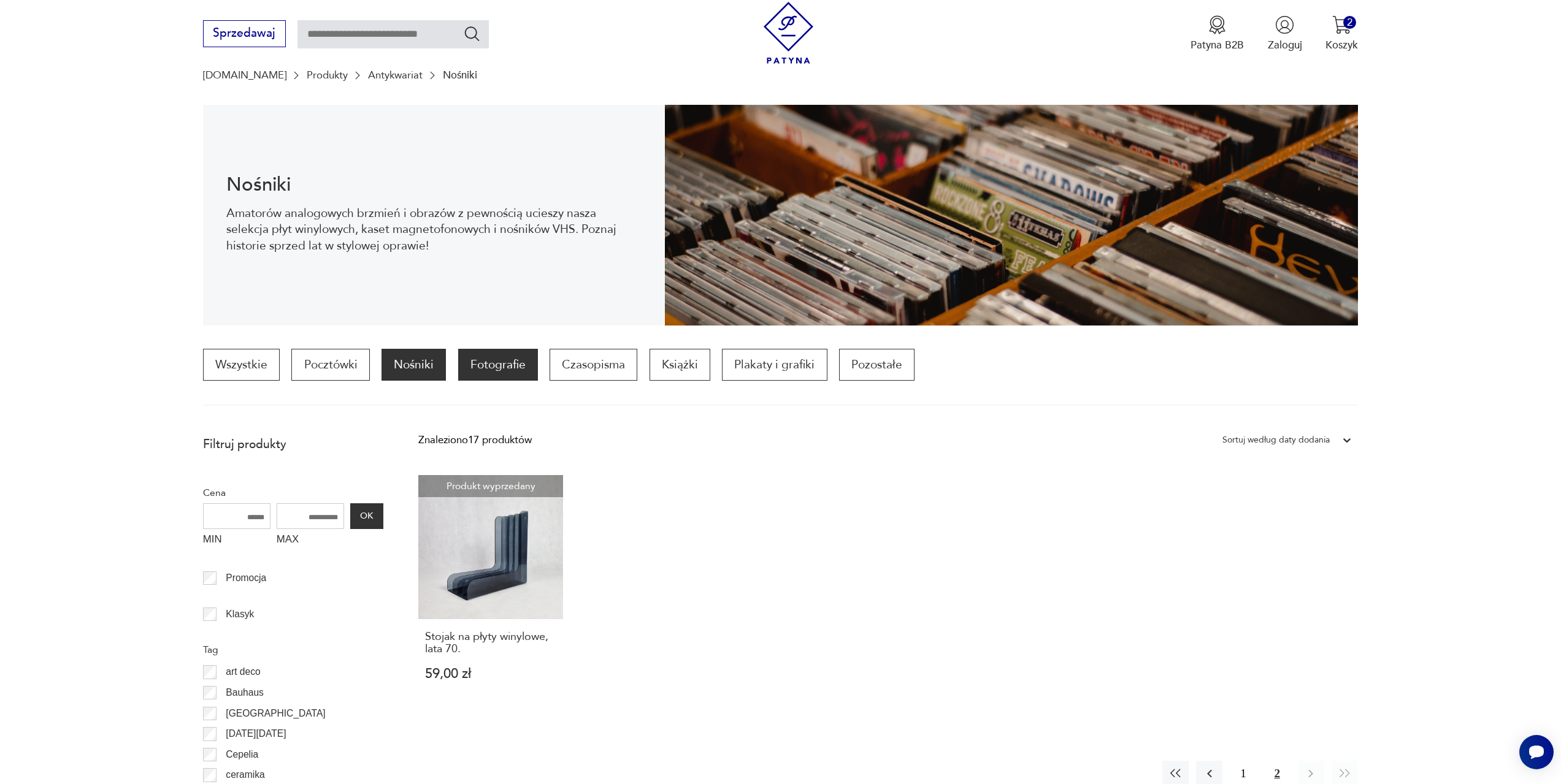
click at [503, 367] on p "Fotografie" at bounding box center [498, 365] width 80 height 32
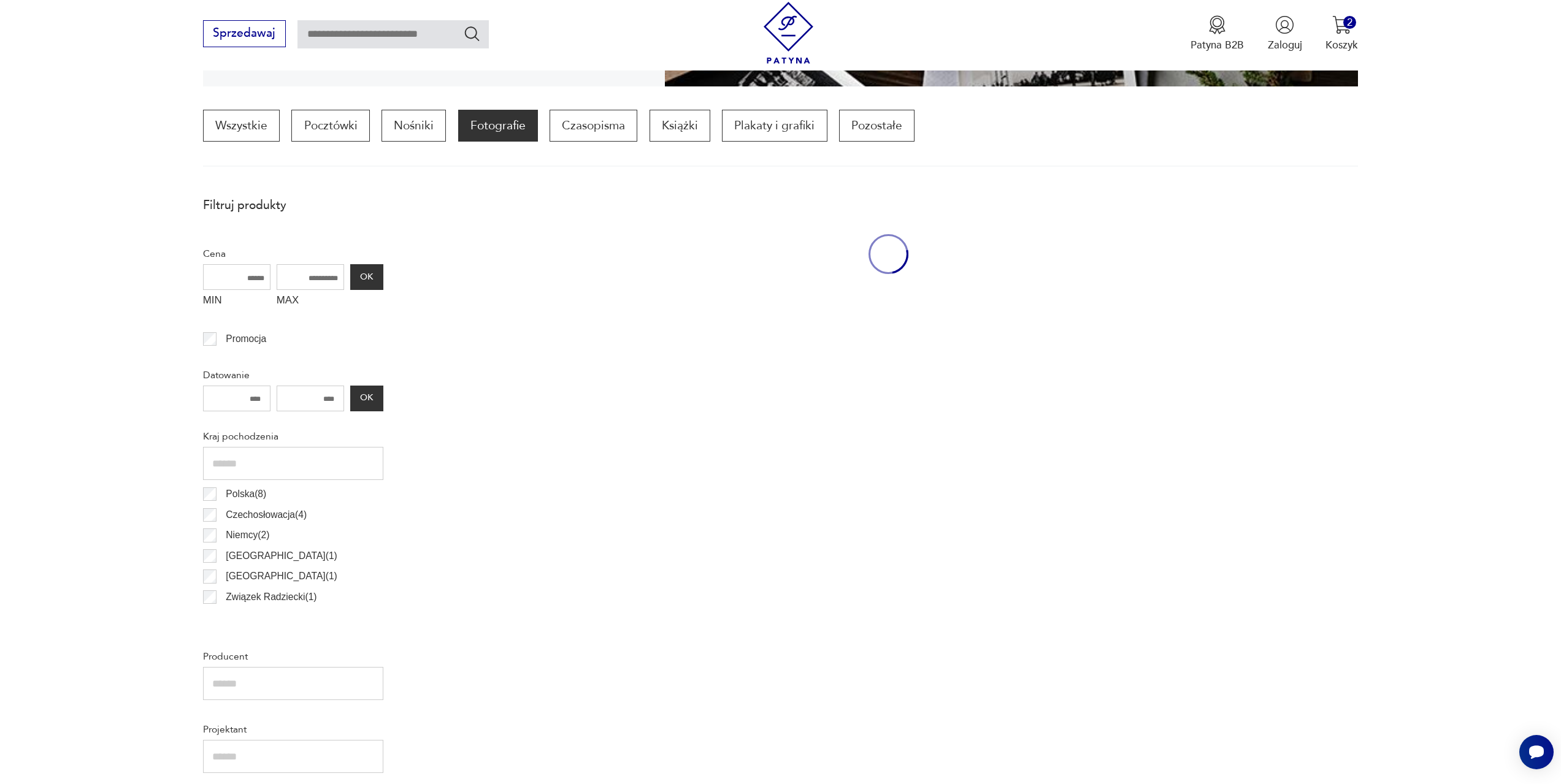
scroll to position [364, 0]
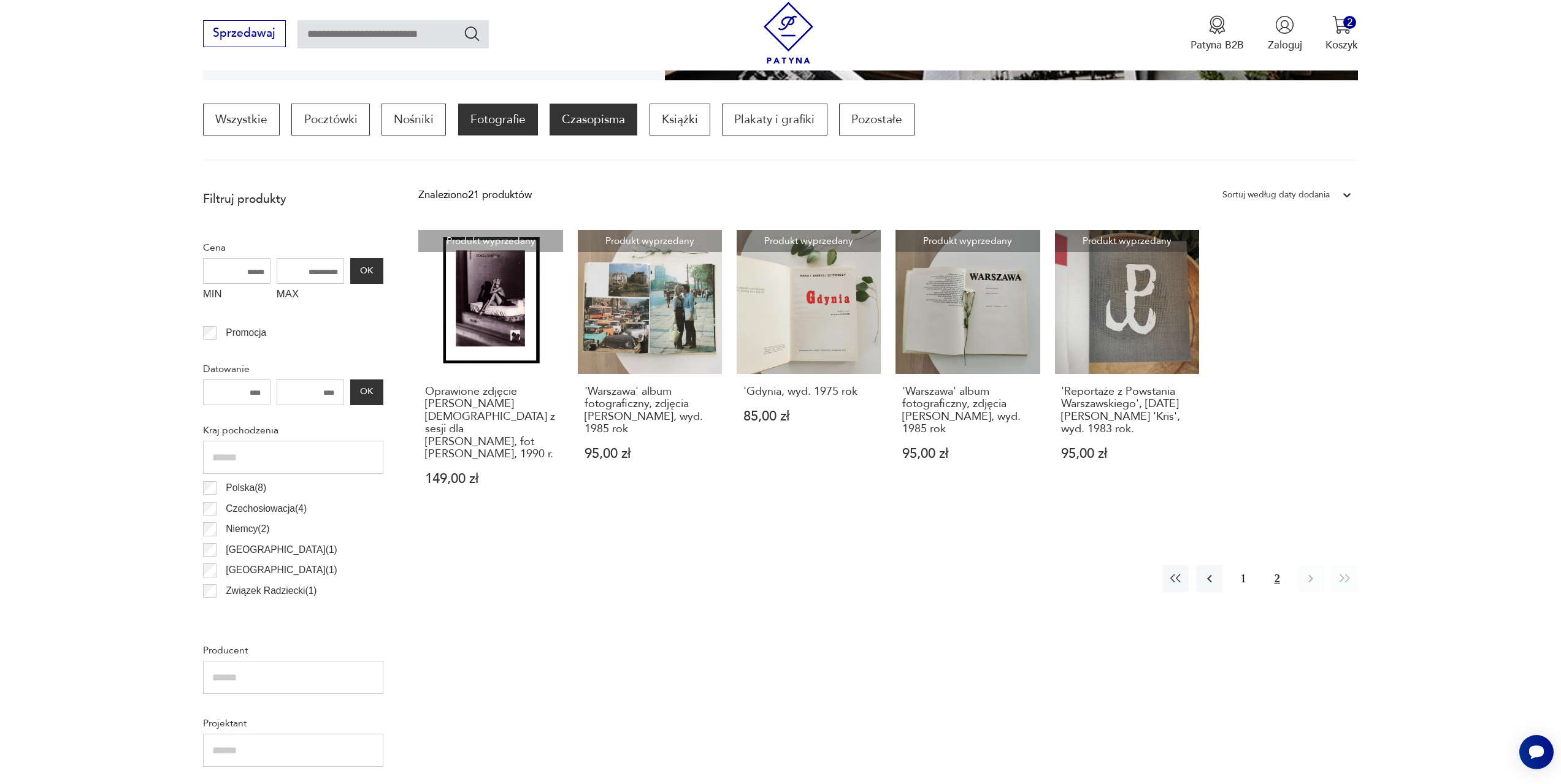
click at [588, 112] on p "Czasopisma" at bounding box center [593, 119] width 88 height 32
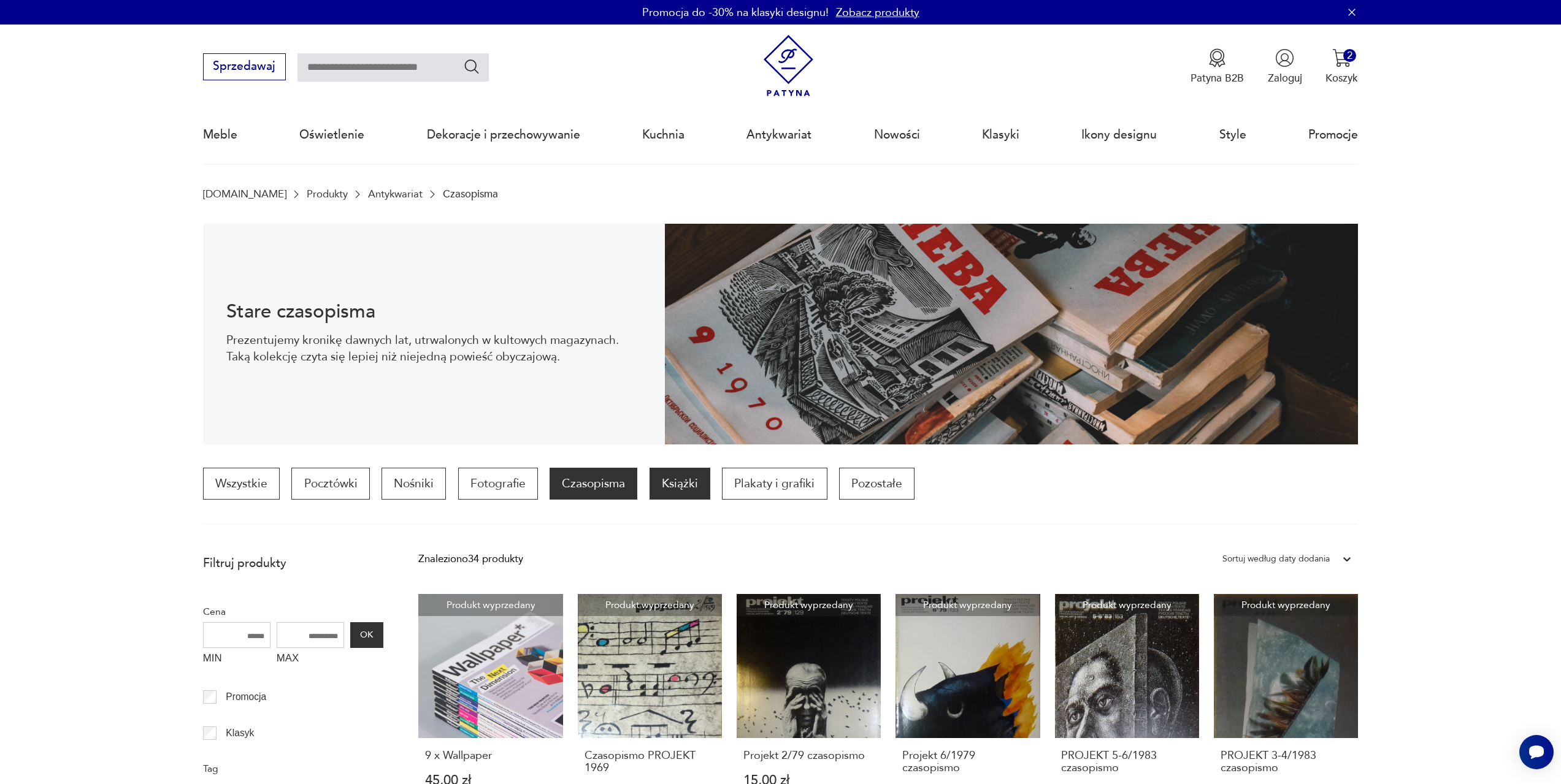
click at [690, 488] on p "Książki" at bounding box center [680, 484] width 61 height 32
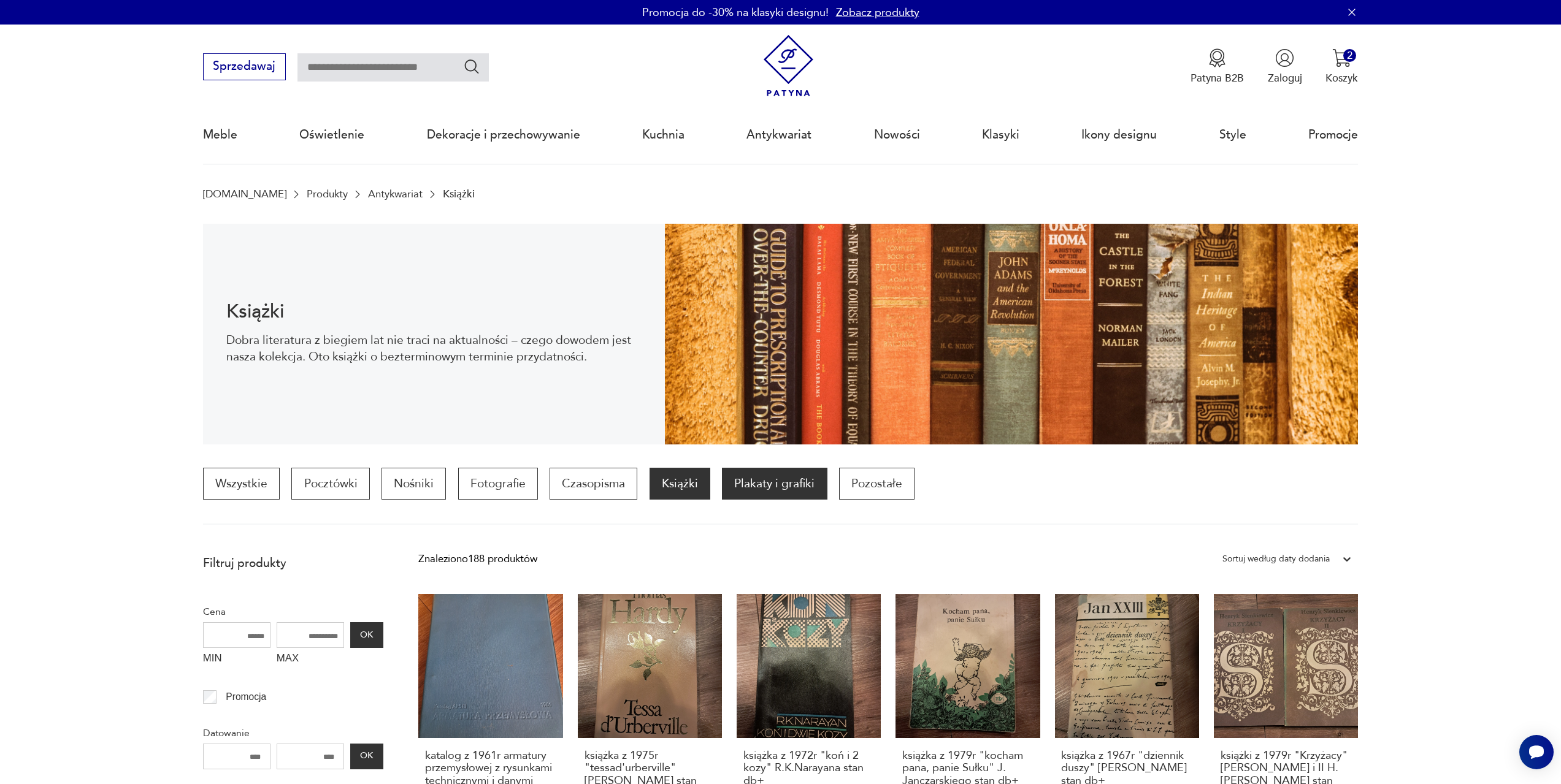
click at [777, 488] on p "Plakaty i grafiki" at bounding box center [775, 484] width 105 height 32
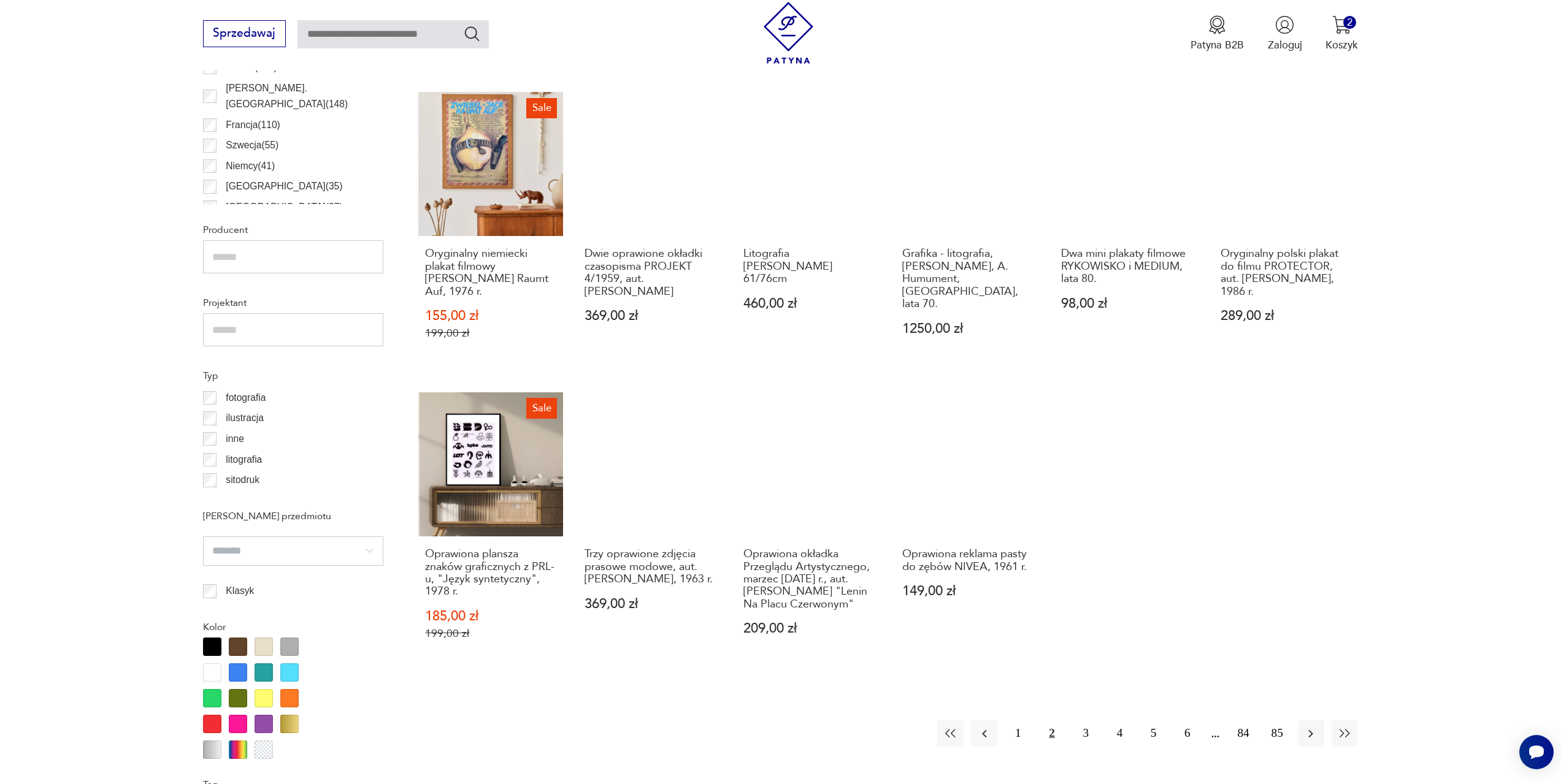
scroll to position [793, 0]
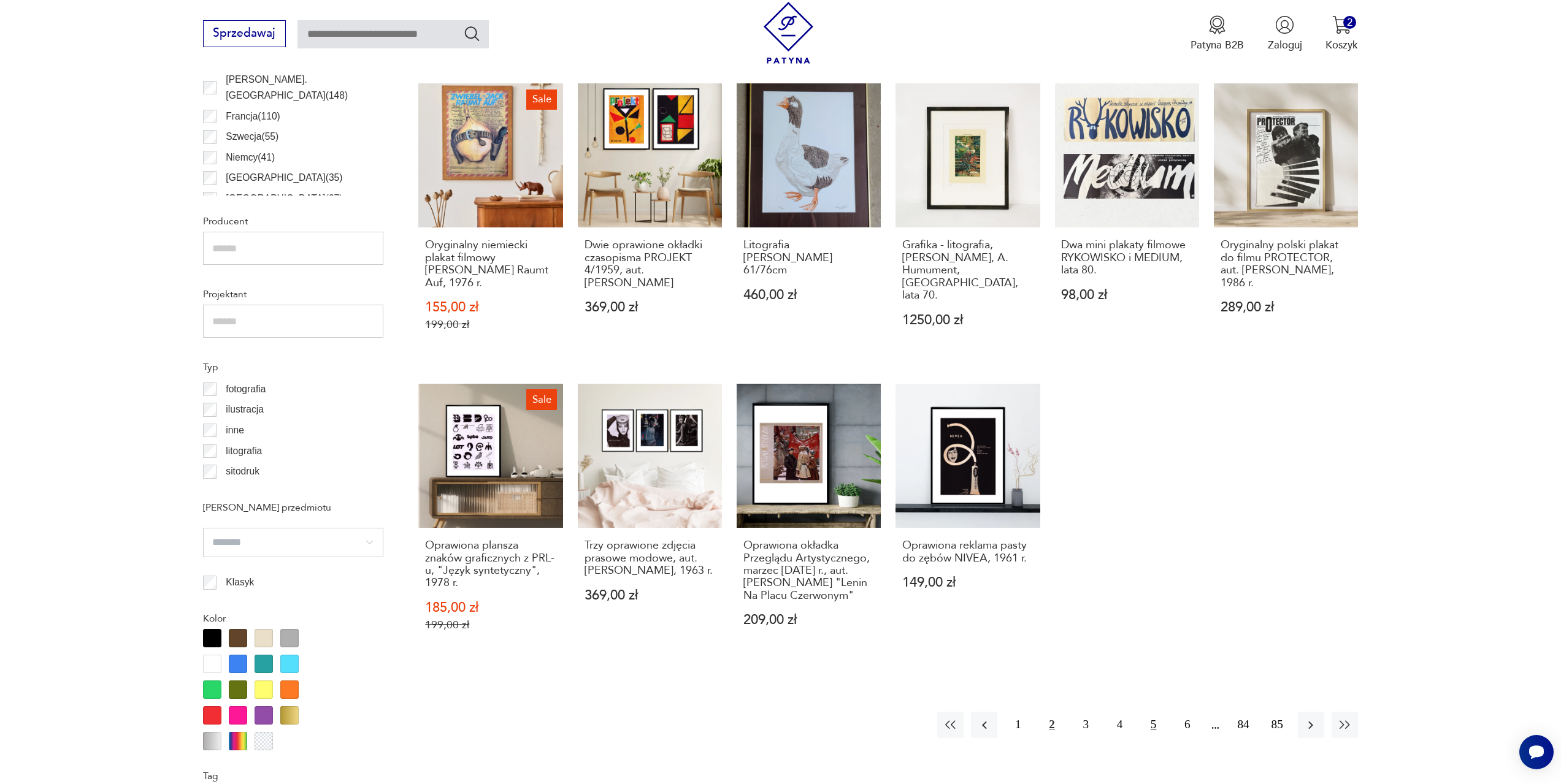
click at [1156, 720] on button "5" at bounding box center [1153, 725] width 27 height 27
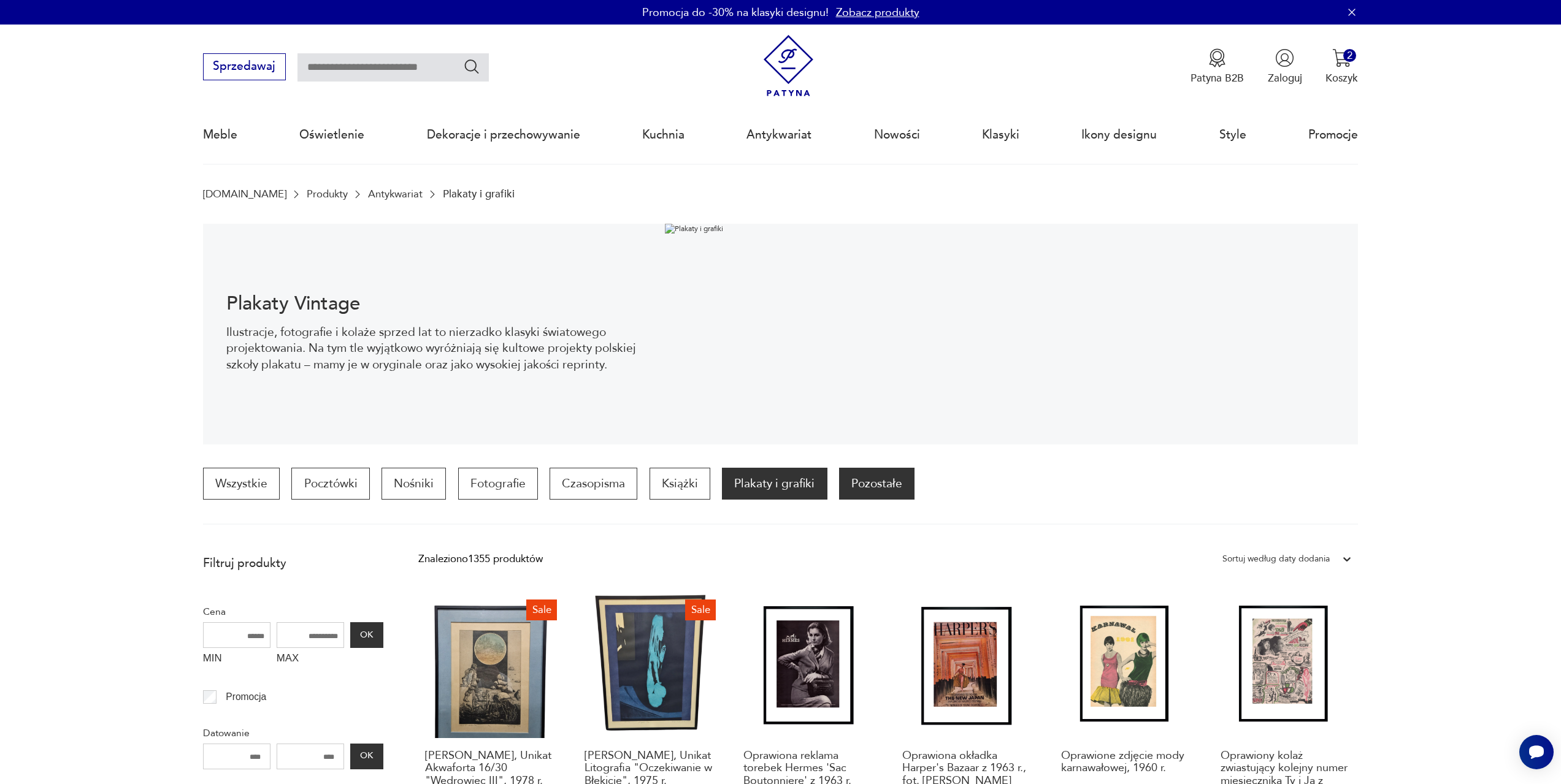
click at [879, 486] on p "Pozostałe" at bounding box center [877, 484] width 76 height 32
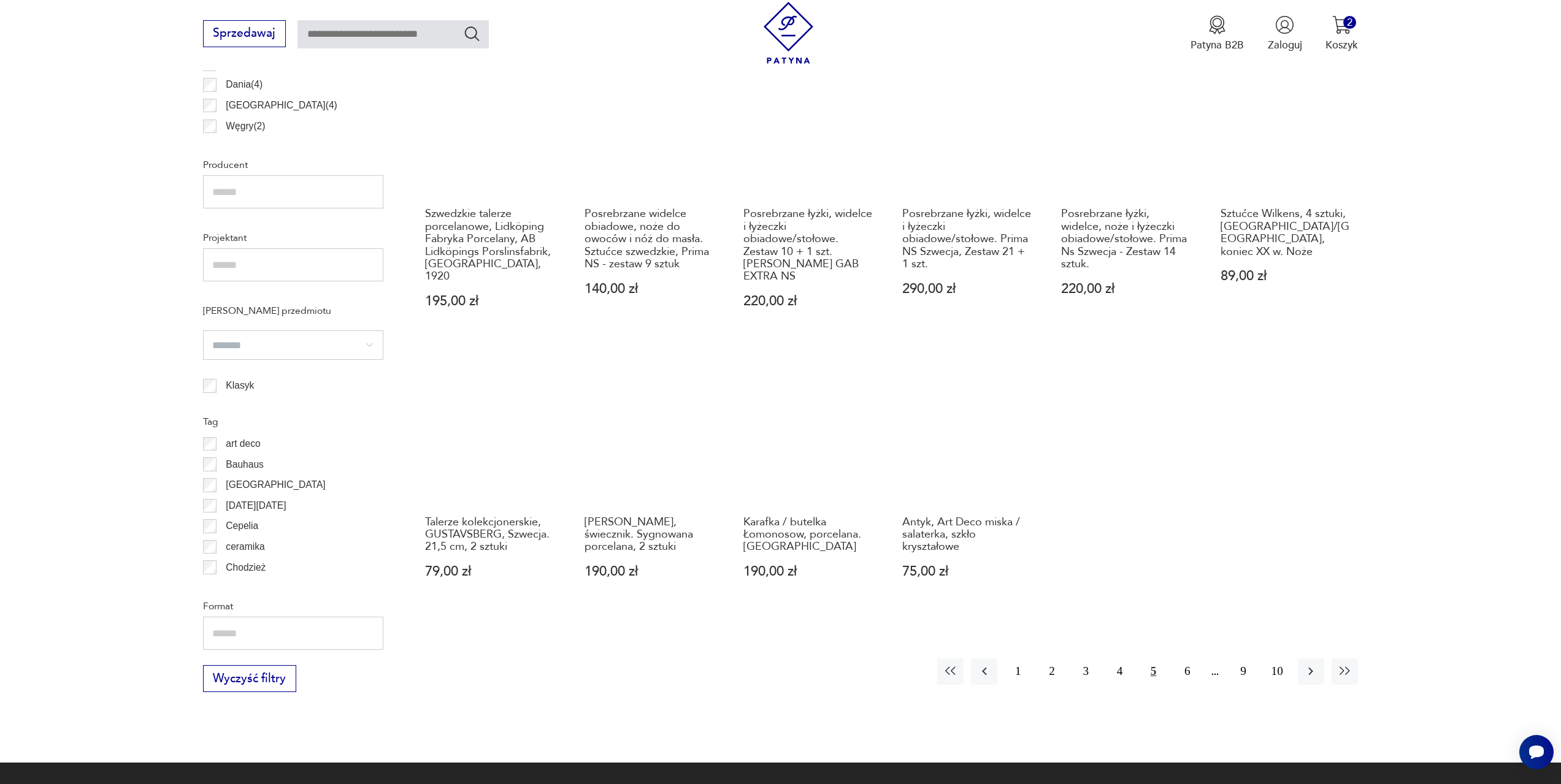
scroll to position [855, 0]
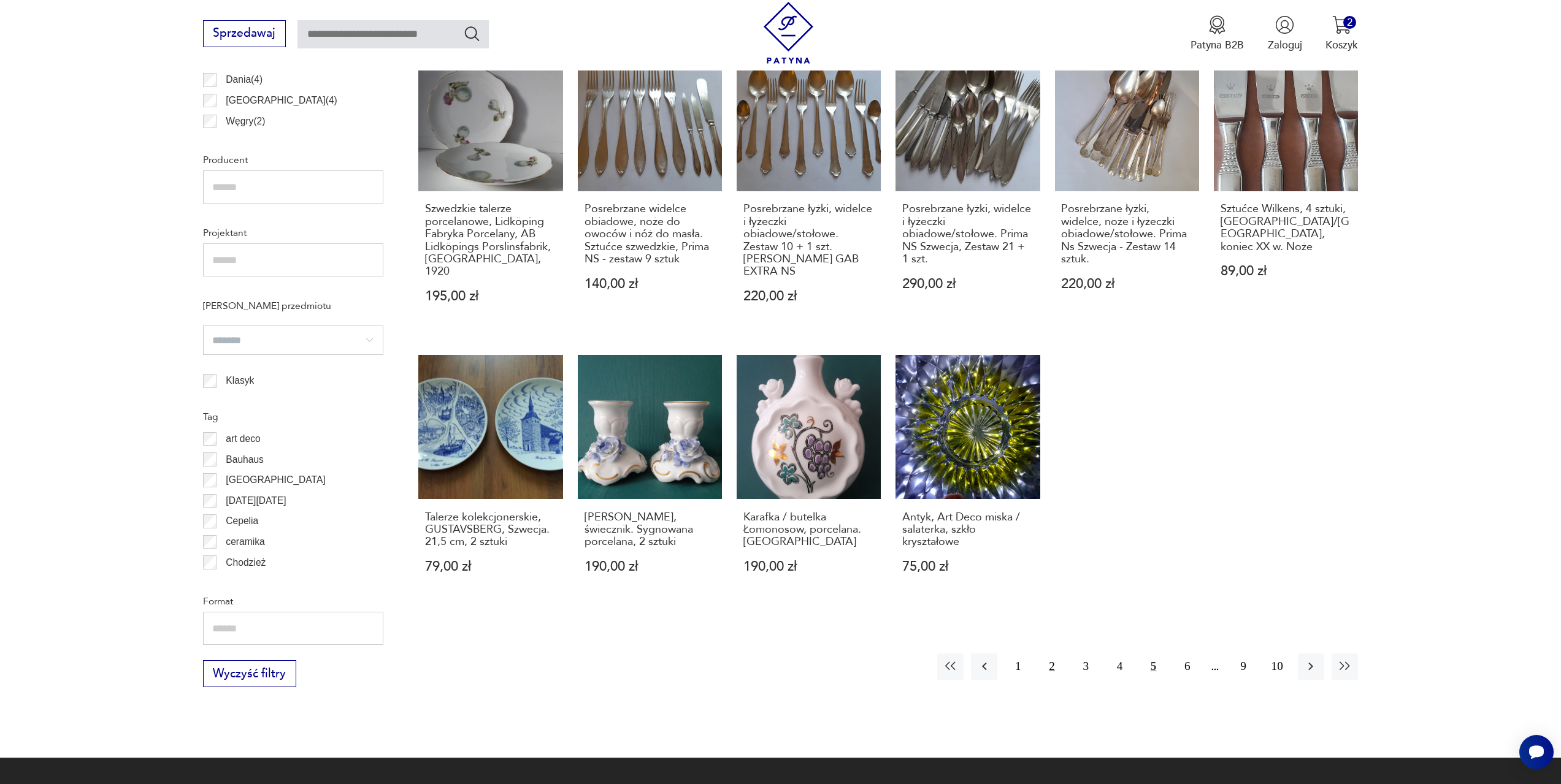
click at [1053, 653] on button "2" at bounding box center [1052, 667] width 27 height 27
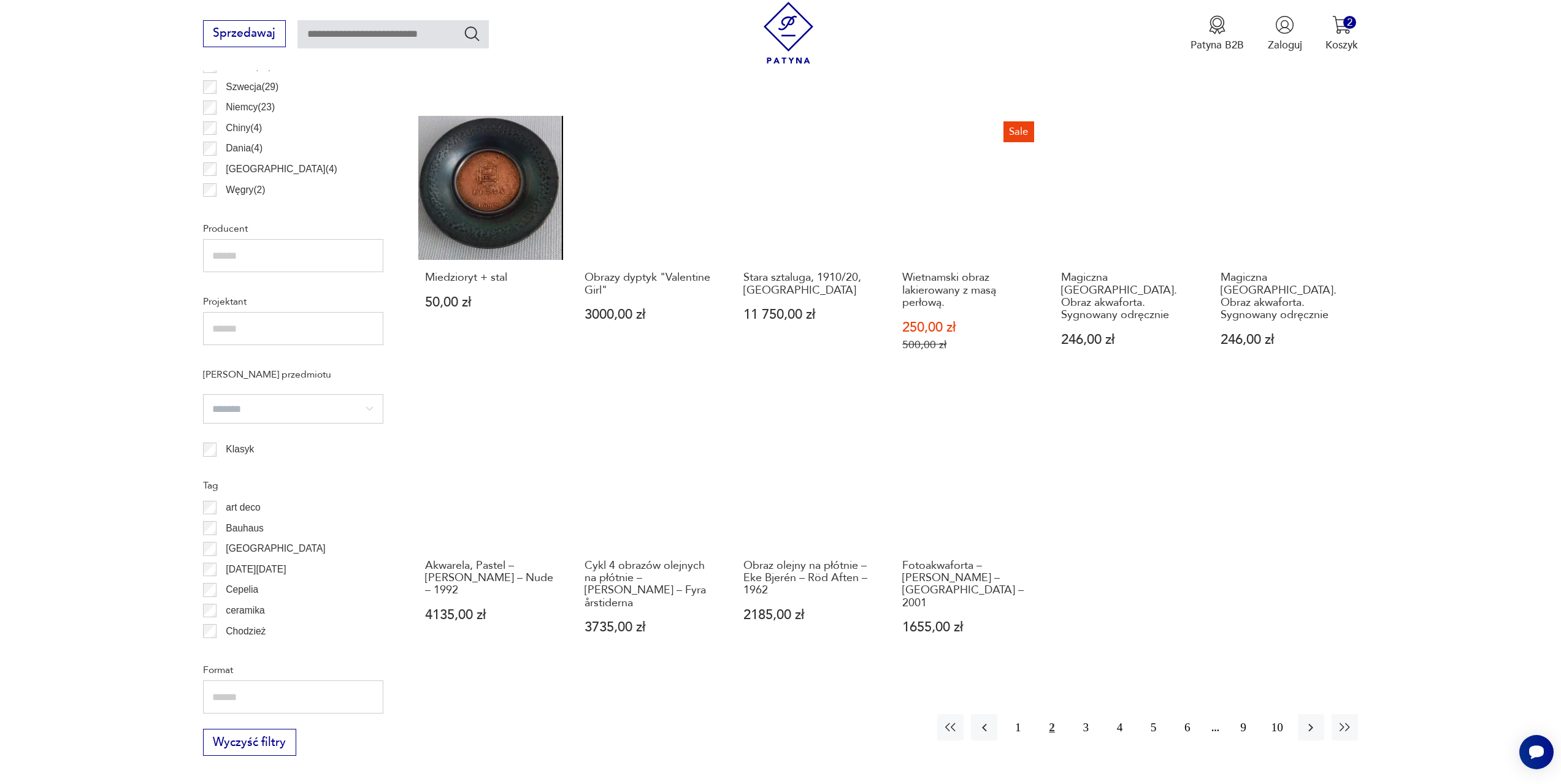
scroll to position [793, 0]
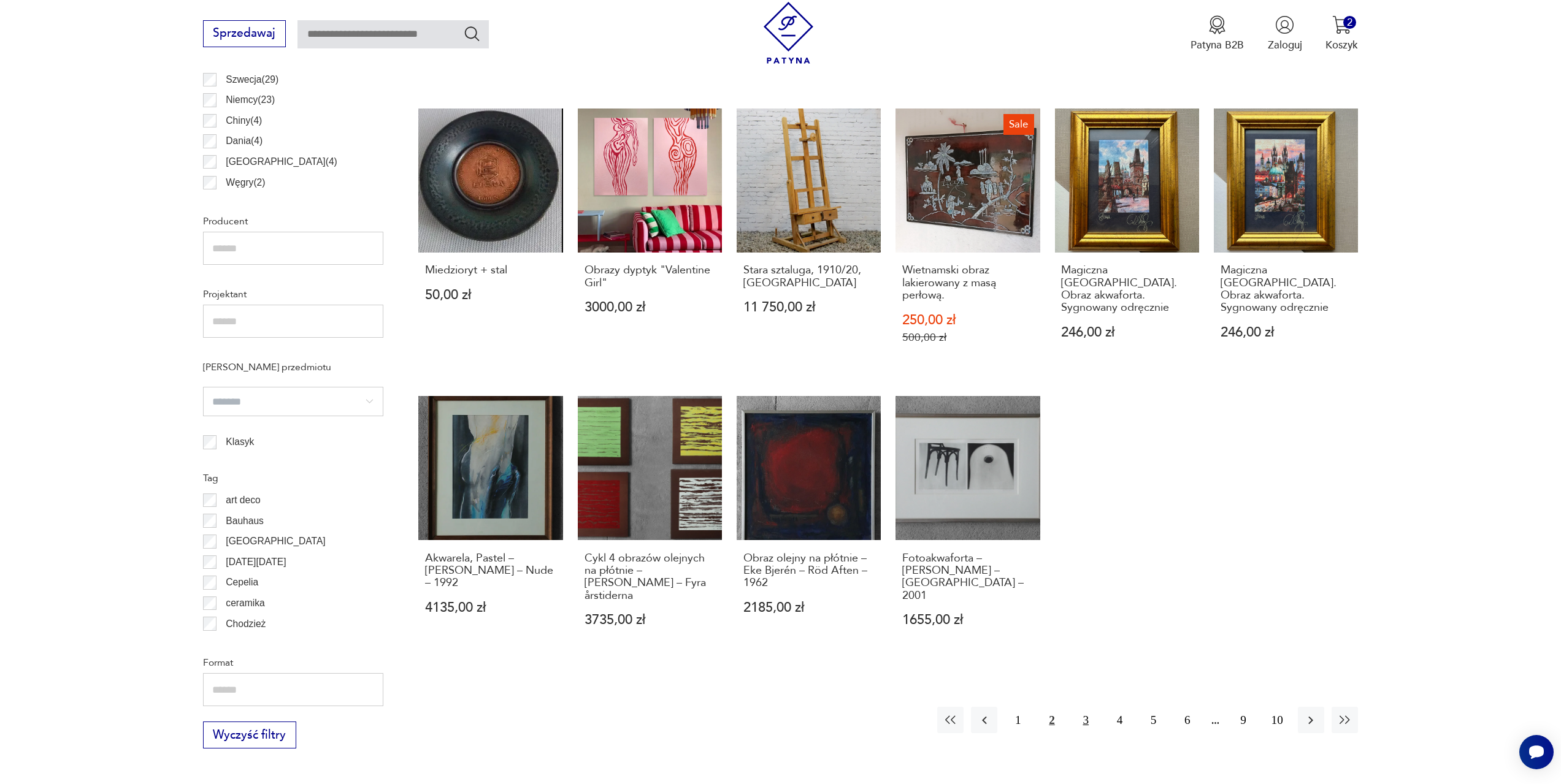
click at [1085, 710] on button "3" at bounding box center [1086, 720] width 27 height 27
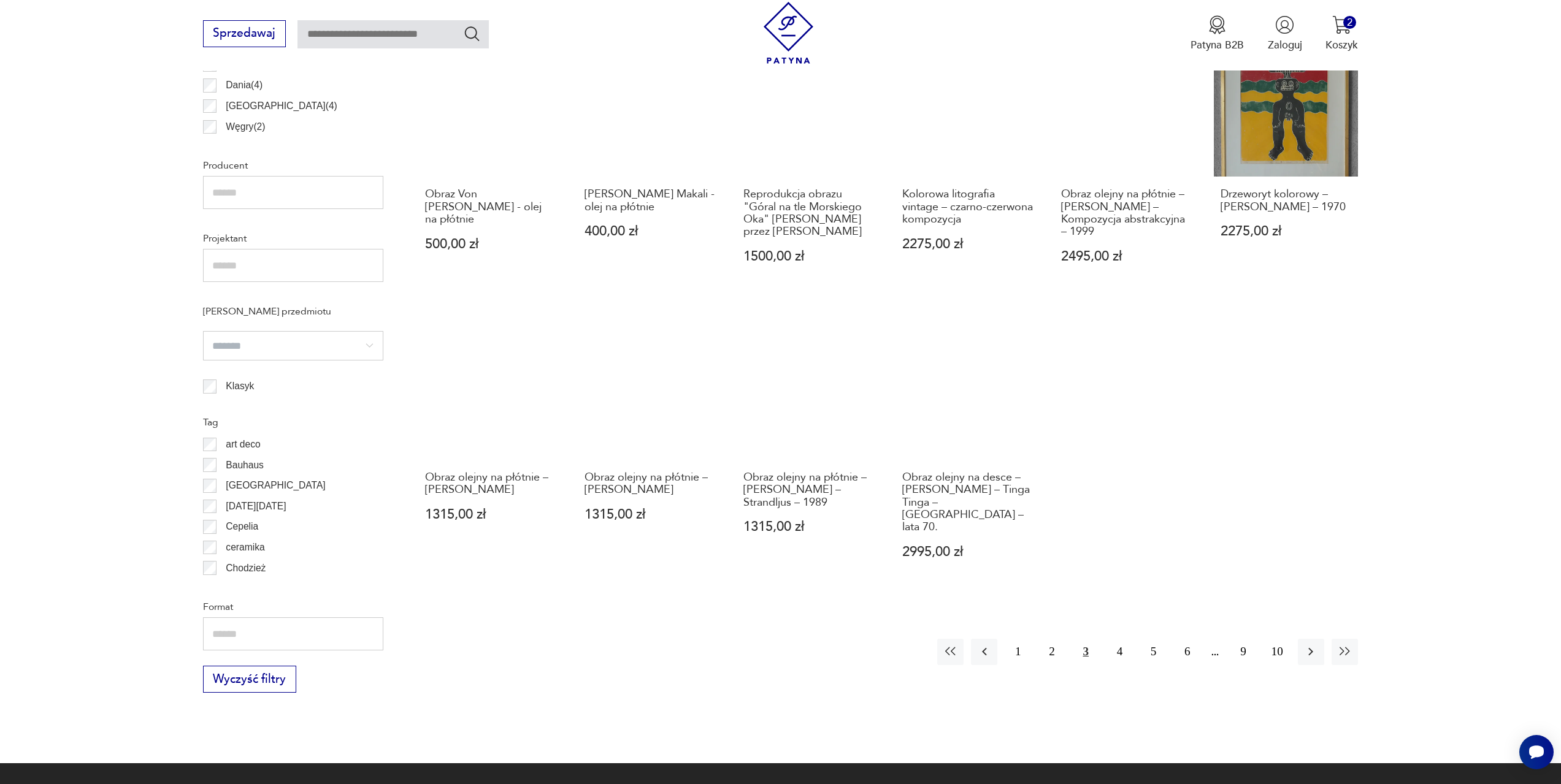
scroll to position [855, 0]
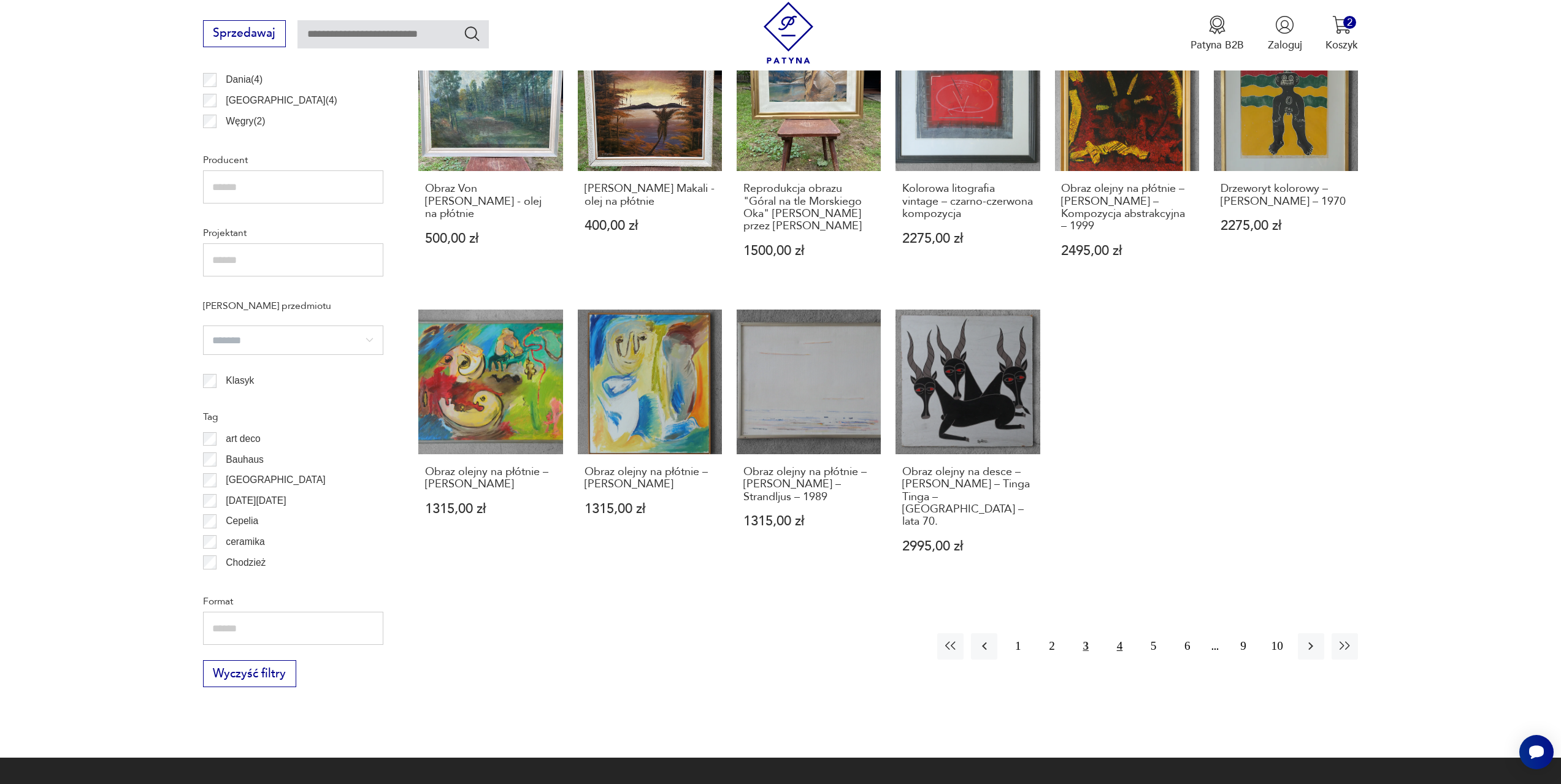
click at [1123, 633] on button "4" at bounding box center [1120, 647] width 27 height 27
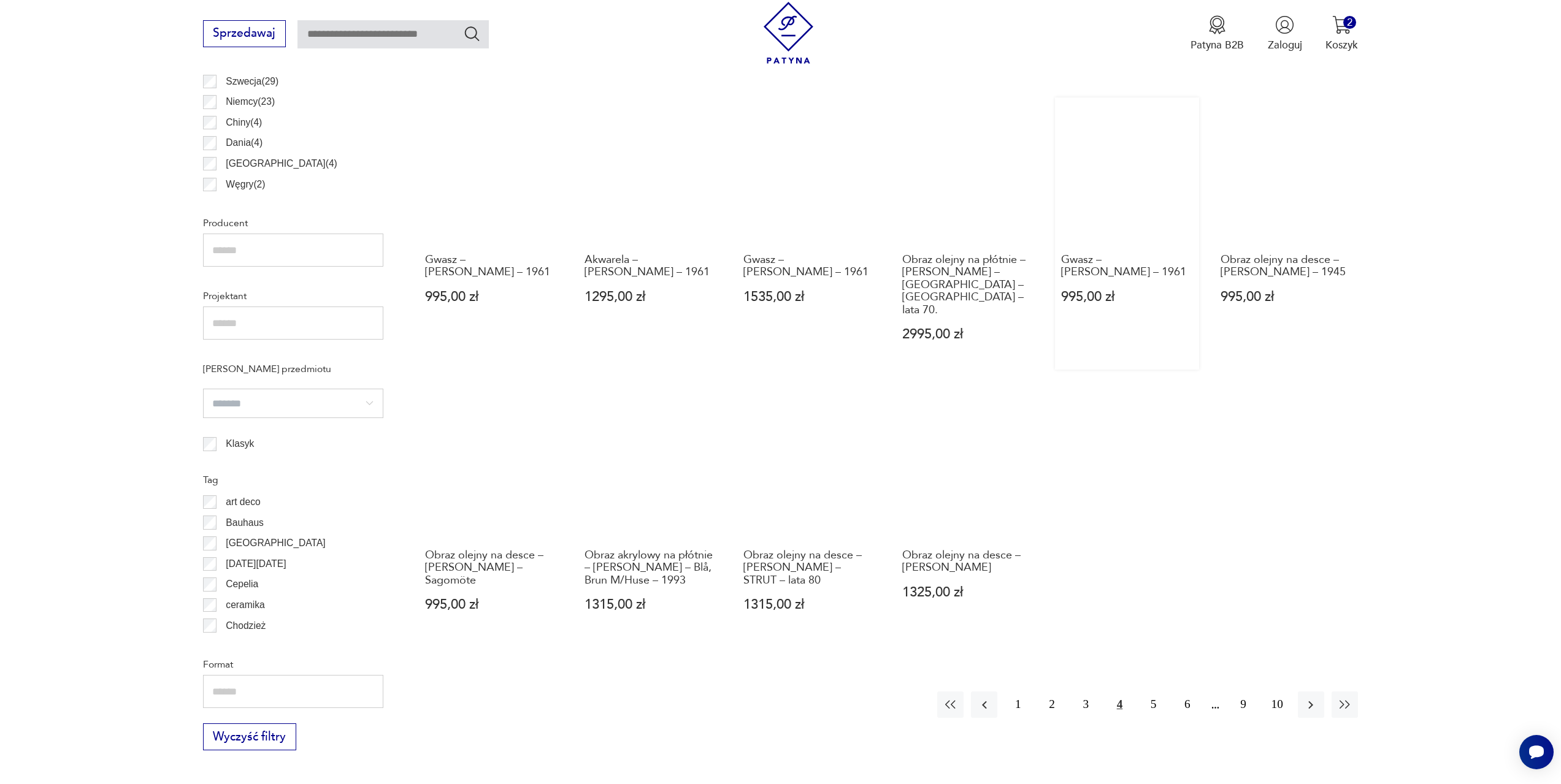
scroll to position [793, 0]
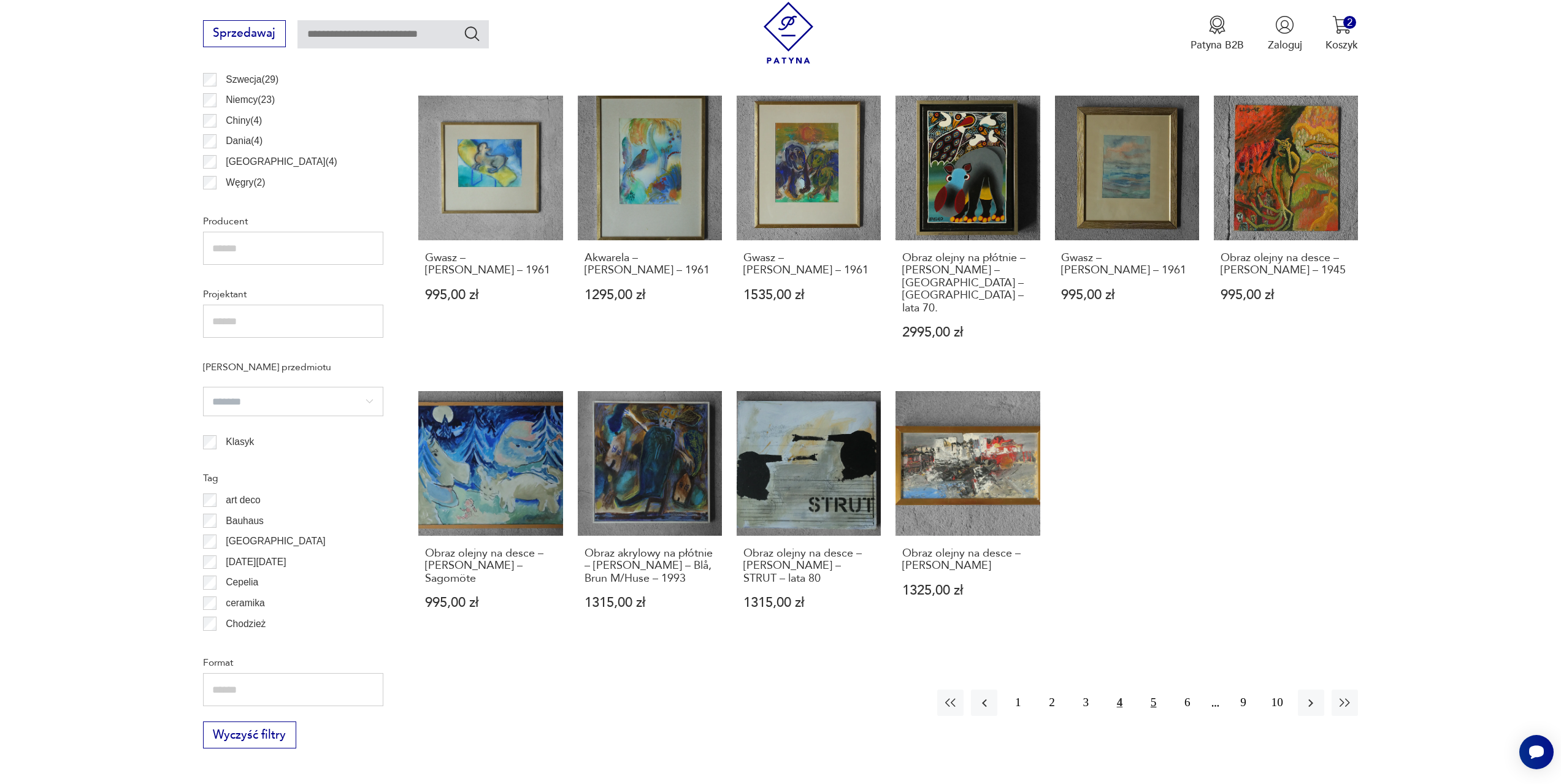
click at [1153, 690] on button "5" at bounding box center [1153, 703] width 27 height 27
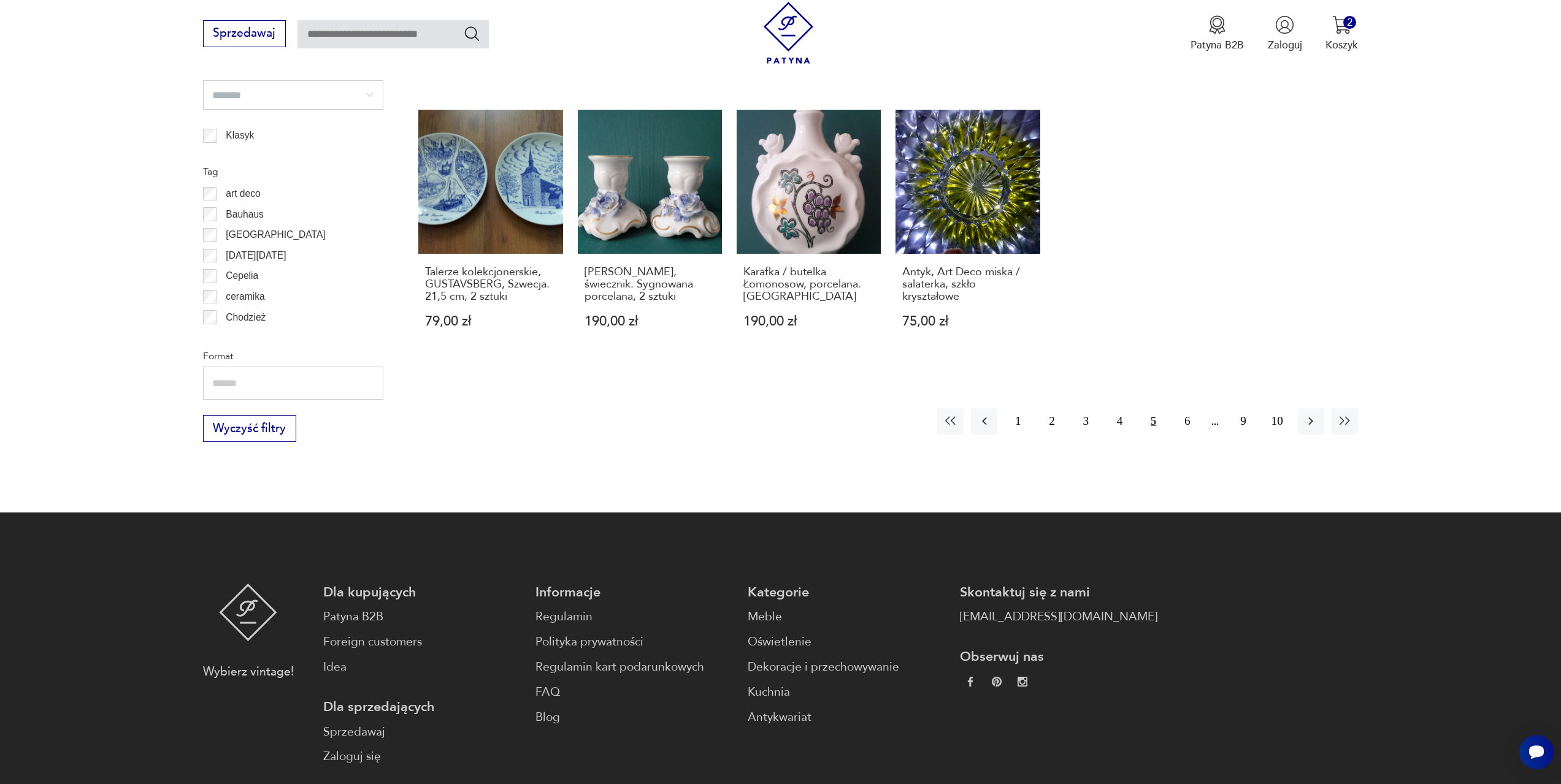
scroll to position [1258, 0]
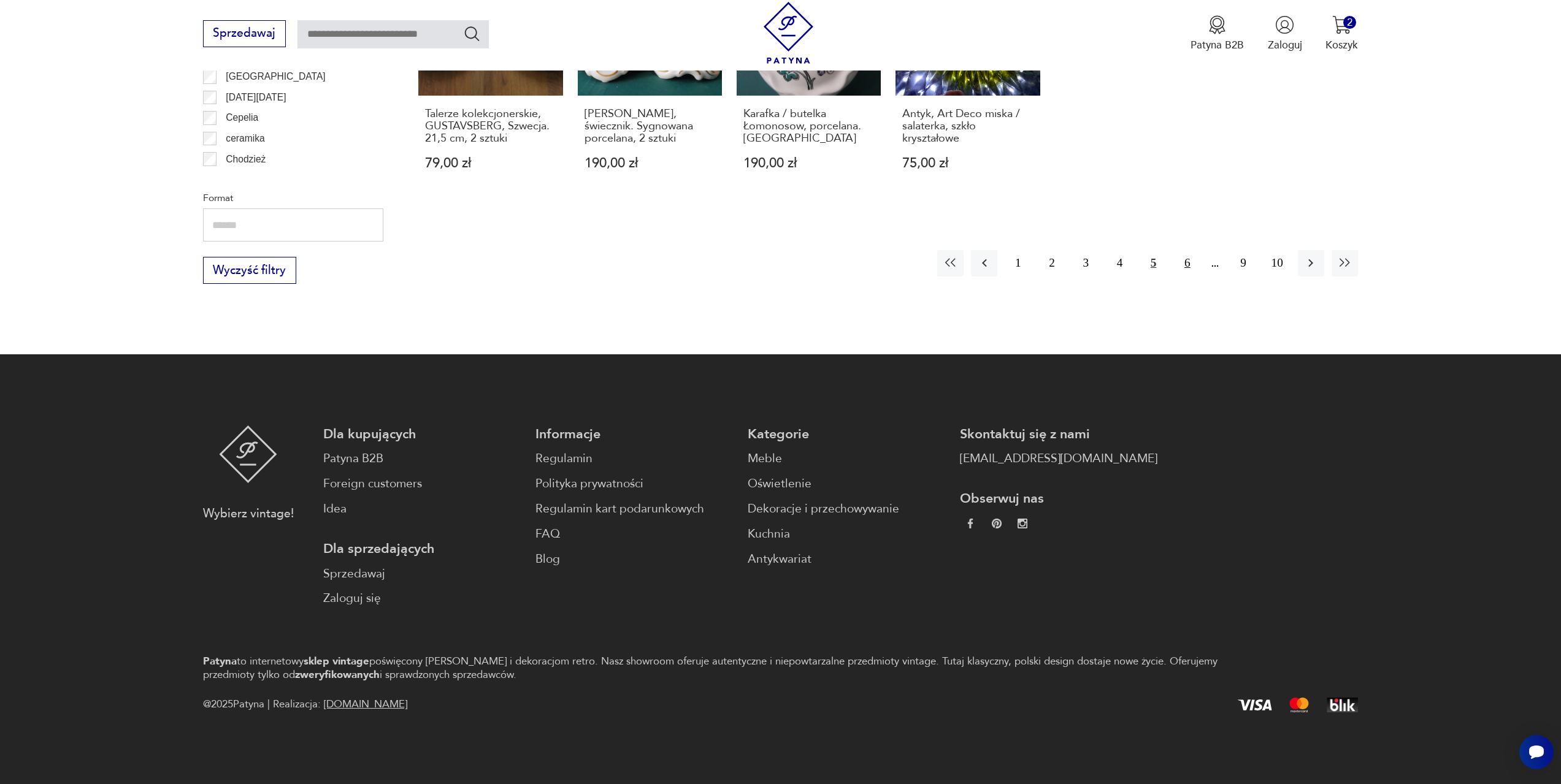
click at [1188, 250] on button "6" at bounding box center [1187, 263] width 27 height 27
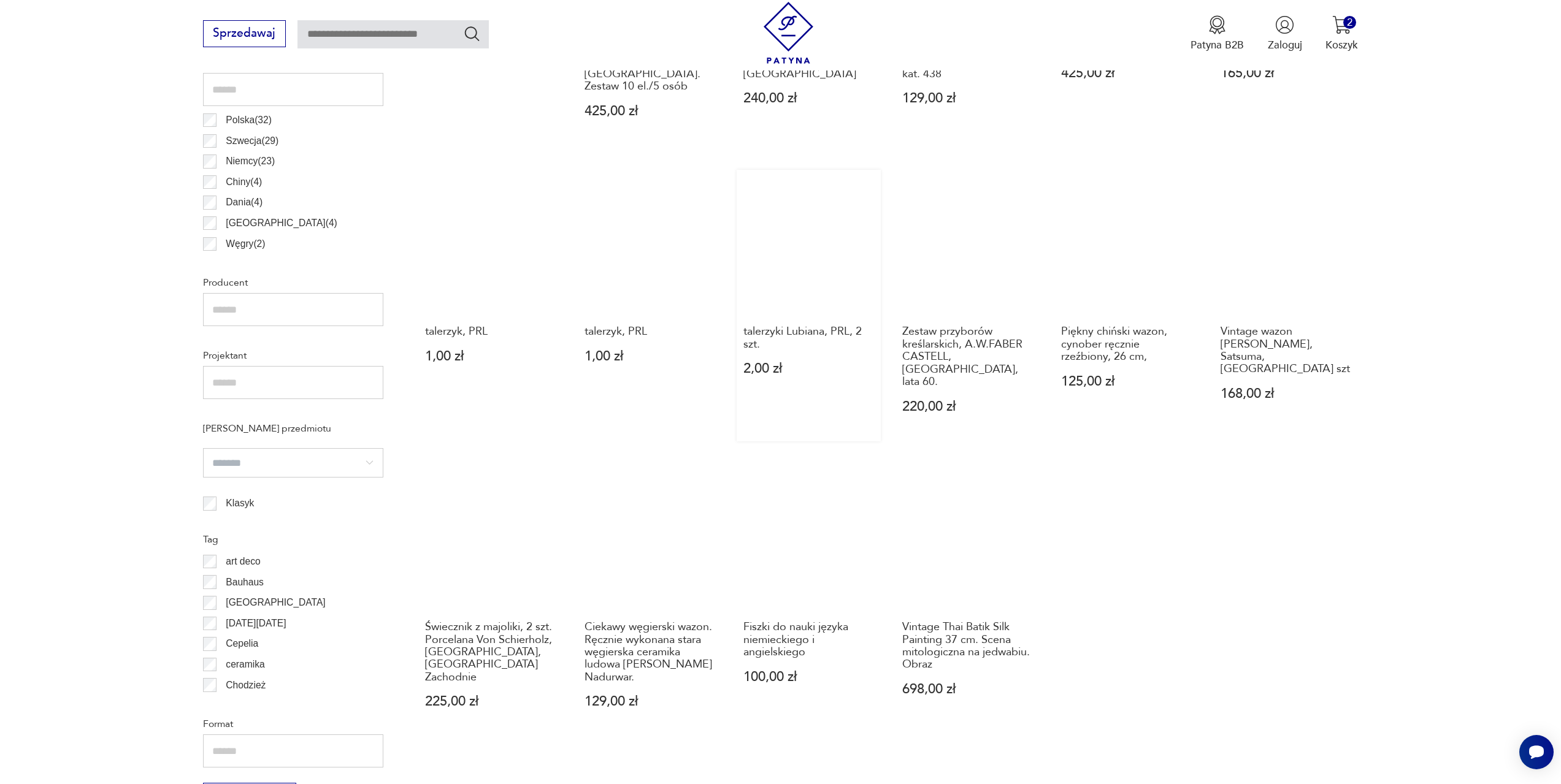
scroll to position [793, 0]
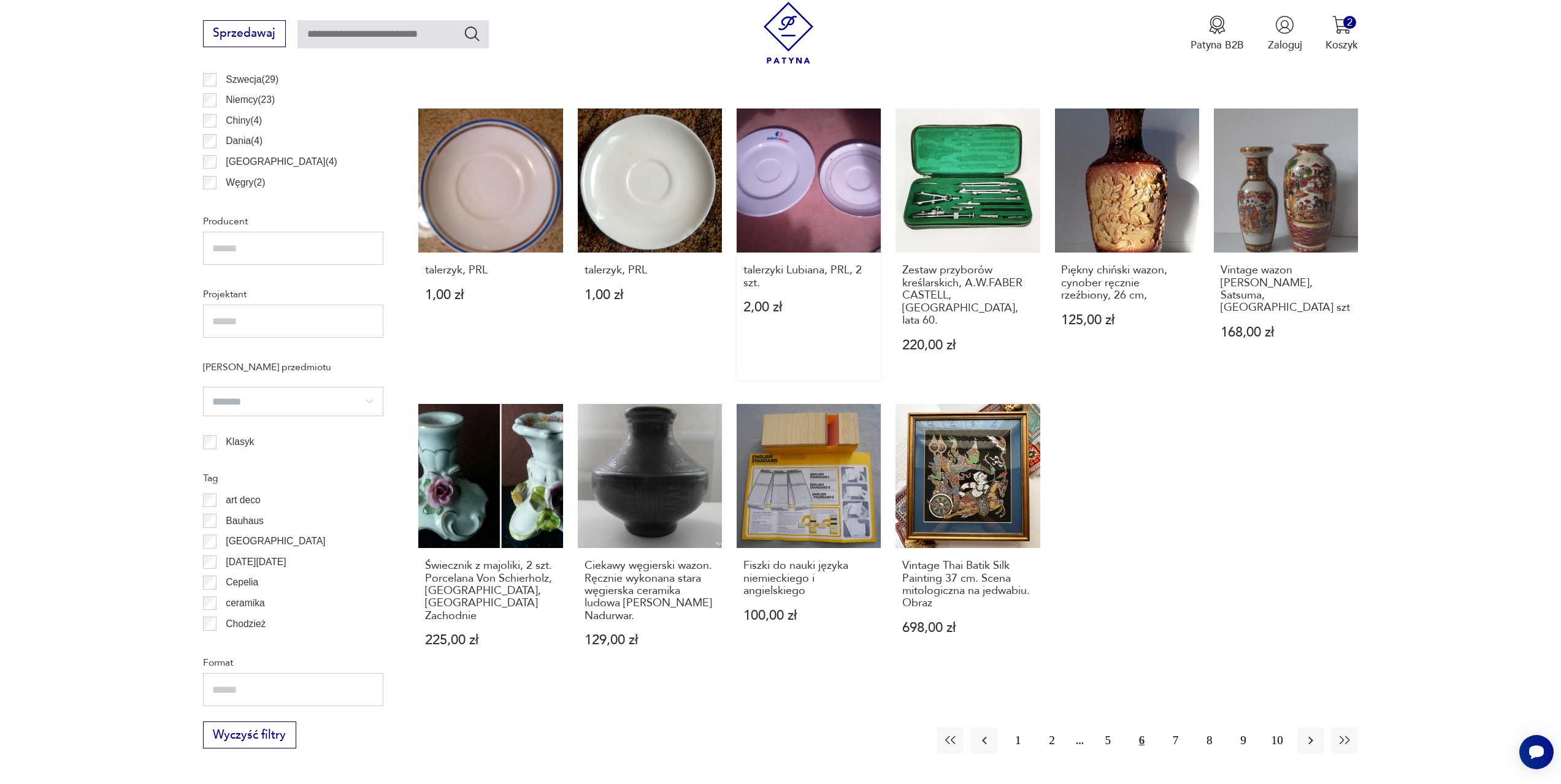
click at [829, 238] on link "talerzyki Lubiana, PRL, 2 szt. 2,00 zł" at bounding box center [808, 245] width 144 height 272
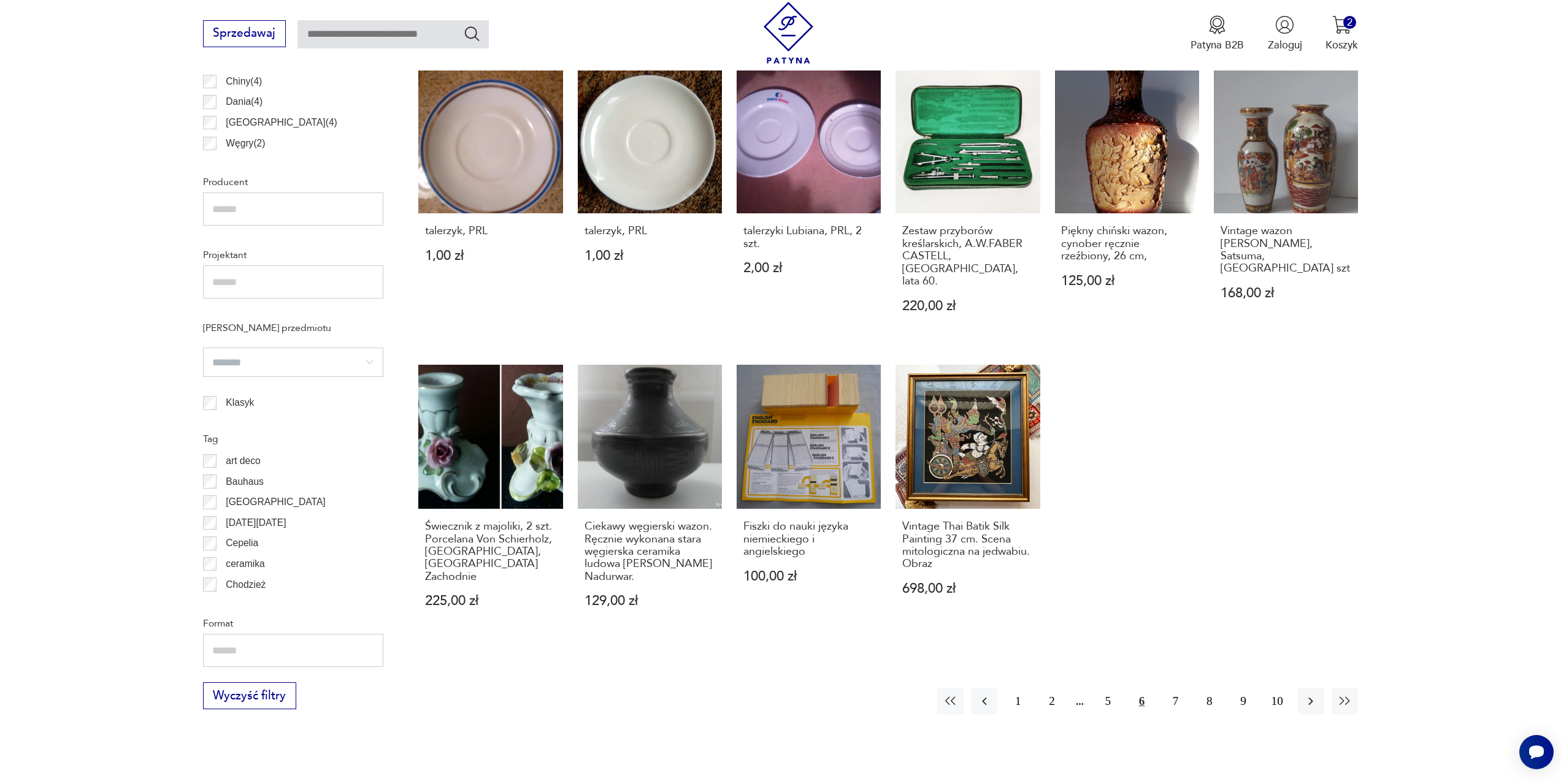
scroll to position [855, 0]
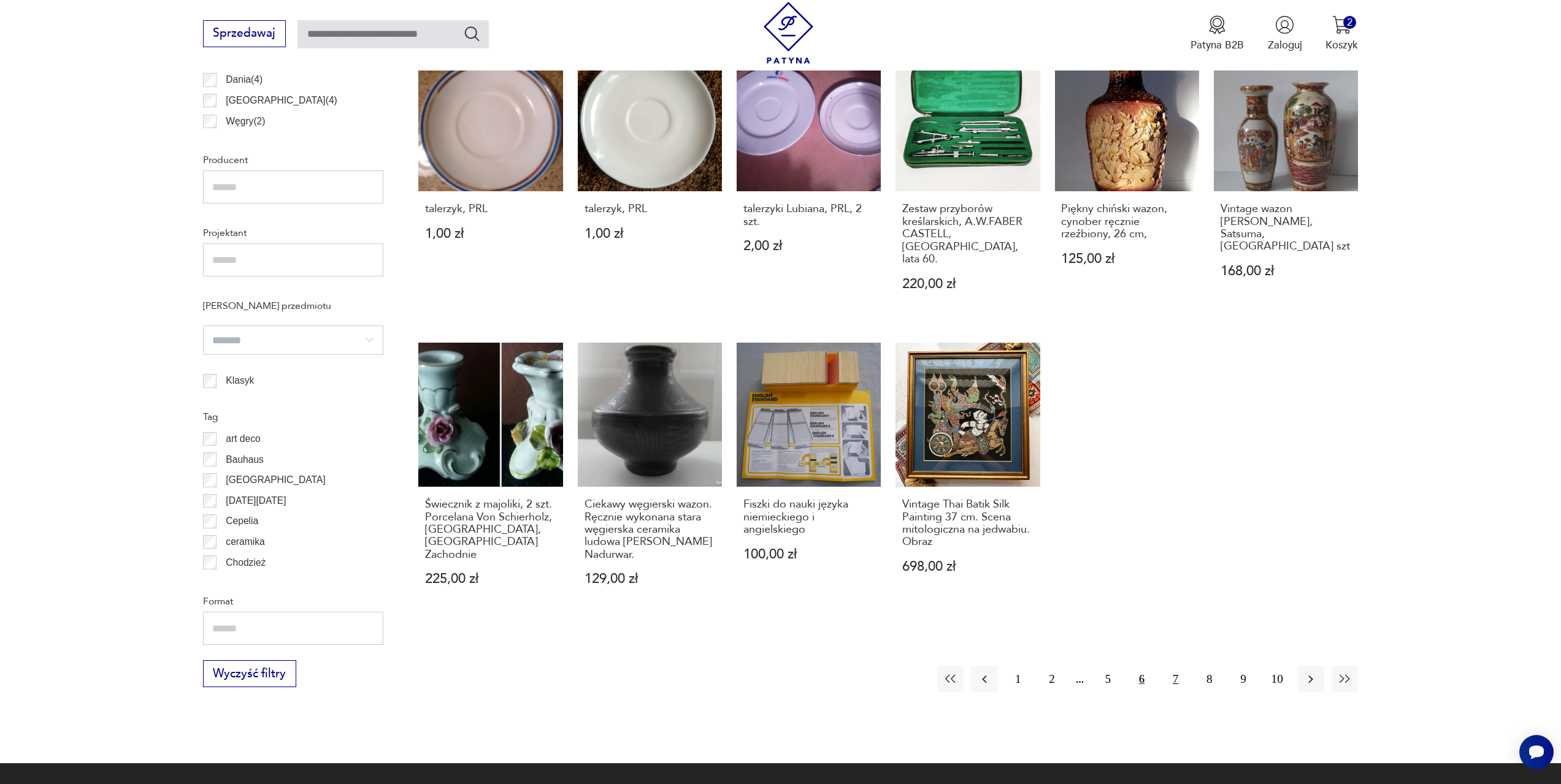
click at [1179, 666] on button "7" at bounding box center [1176, 679] width 27 height 27
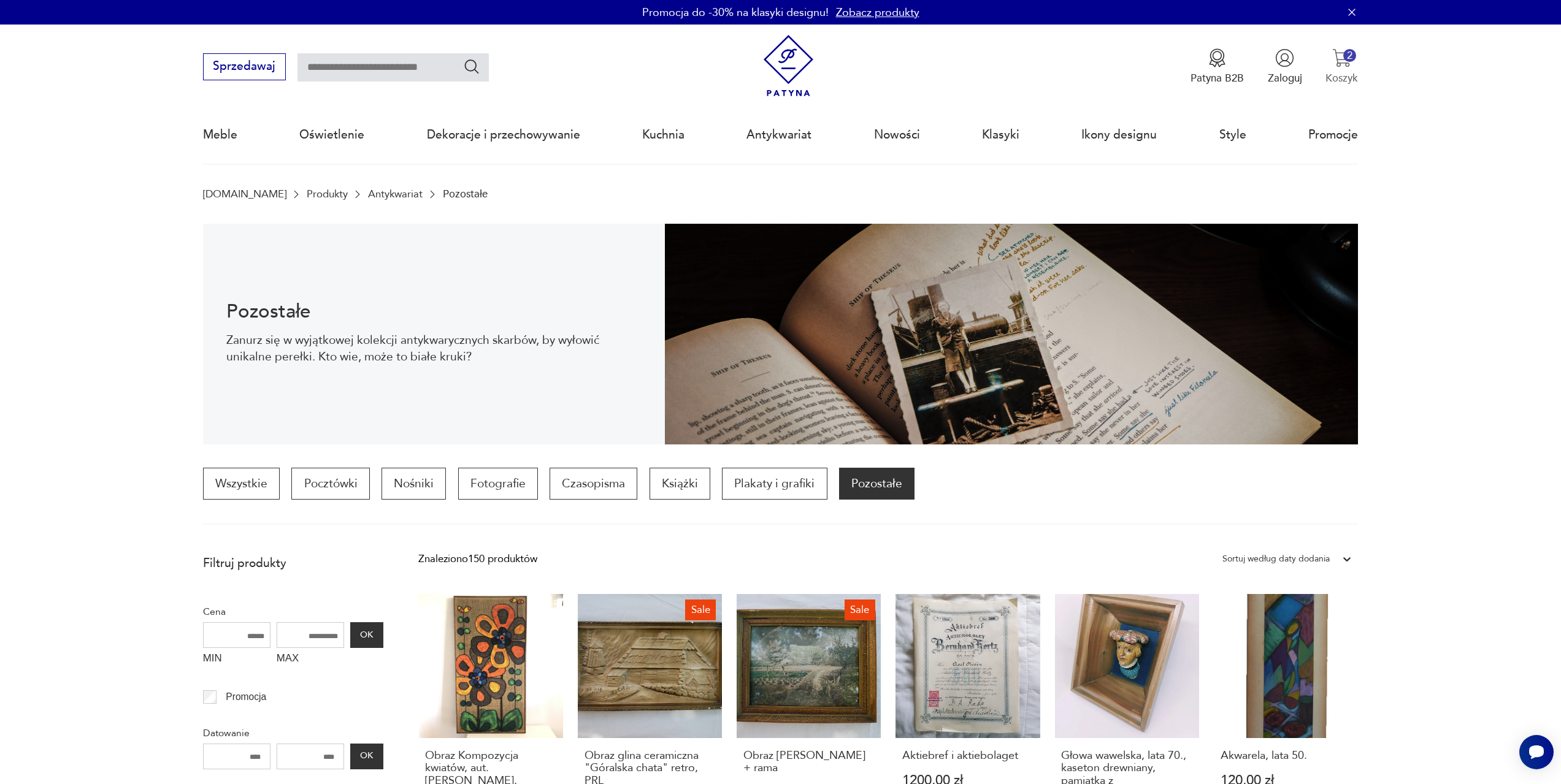
click at [1346, 54] on div "2" at bounding box center [1349, 55] width 13 height 13
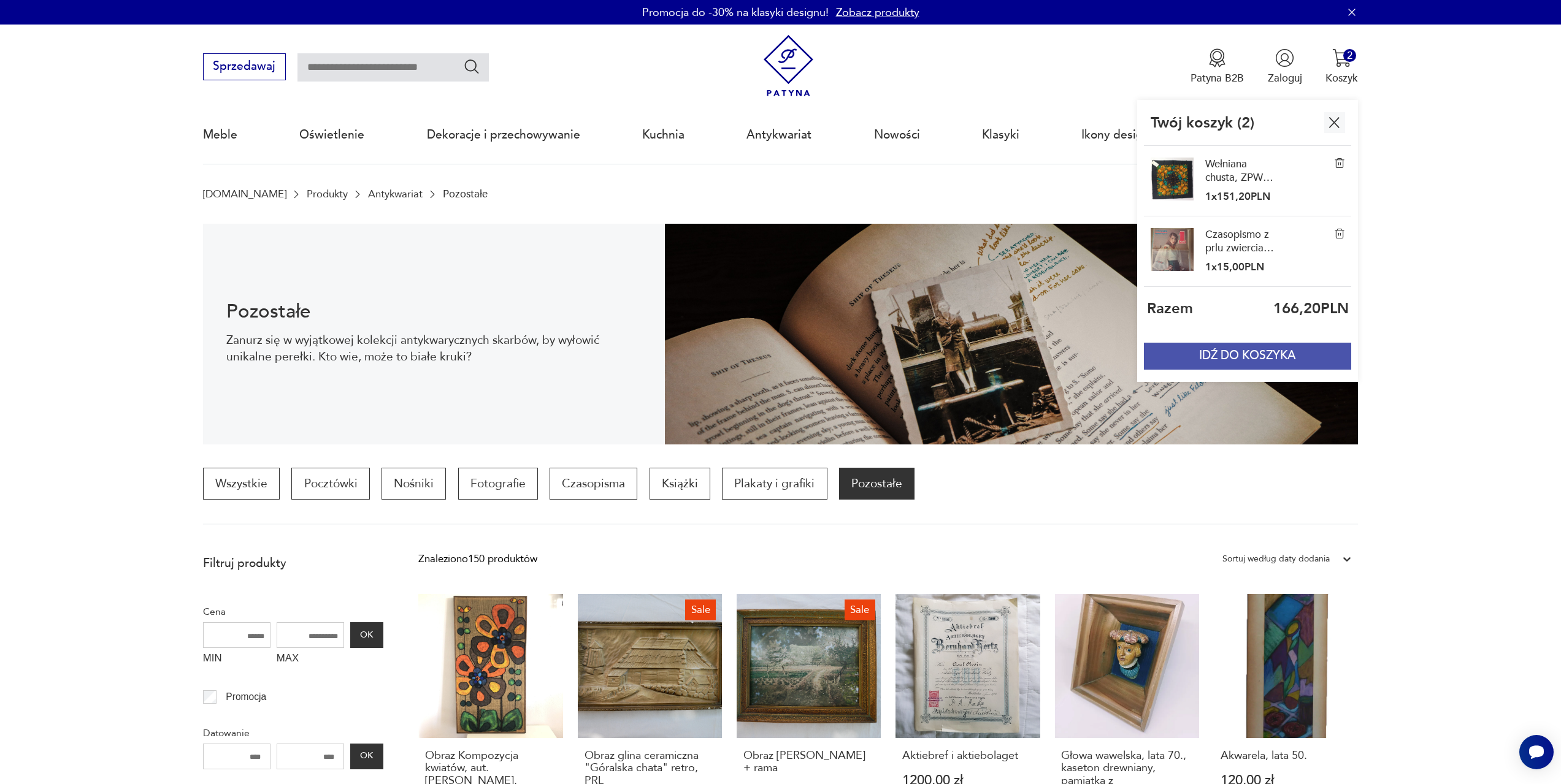
click at [1271, 361] on button "IDŹ DO KOSZYKA" at bounding box center [1248, 356] width 207 height 27
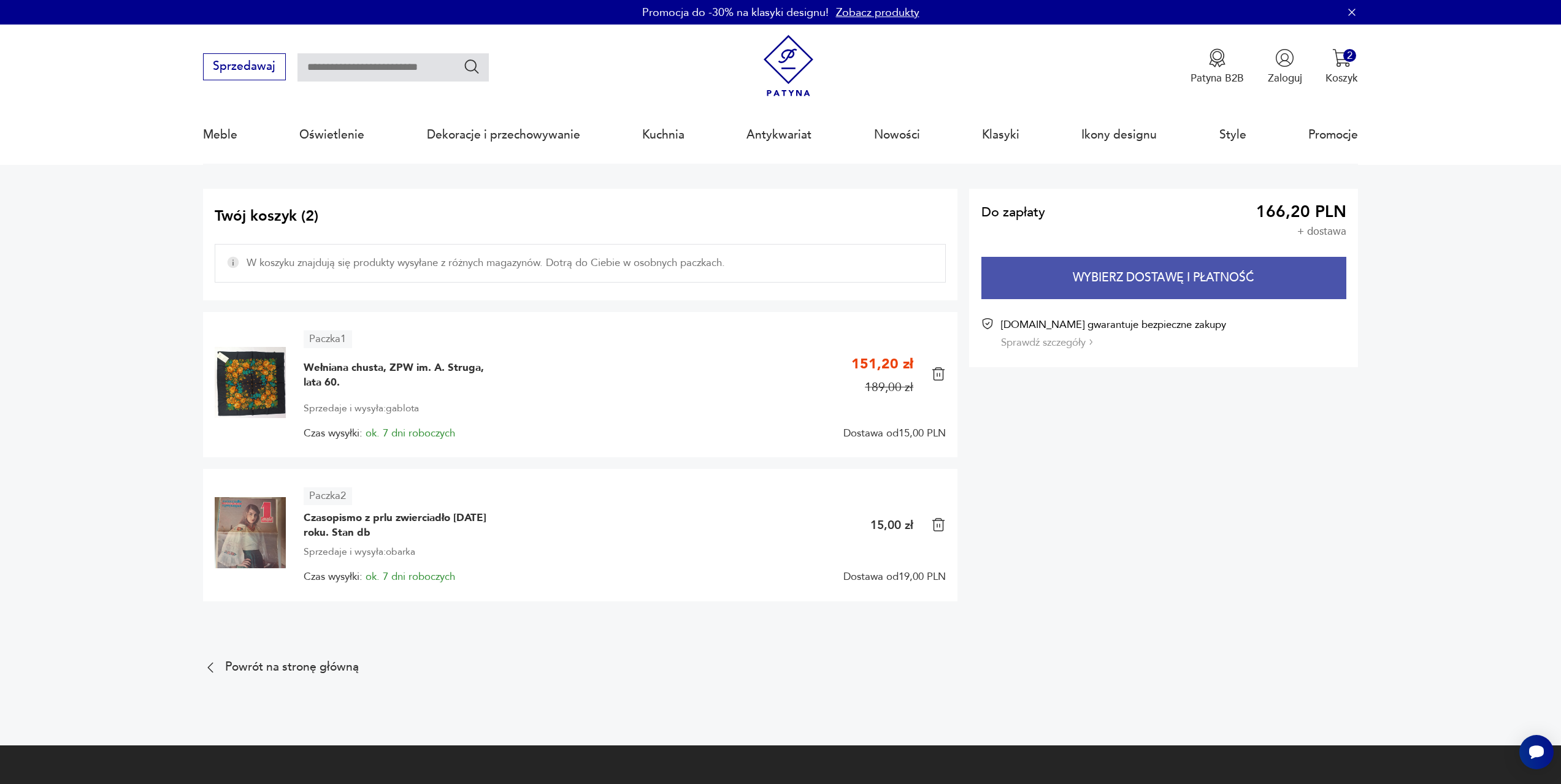
click at [1157, 274] on button "Wybierz dostawę i płatność" at bounding box center [1164, 278] width 365 height 42
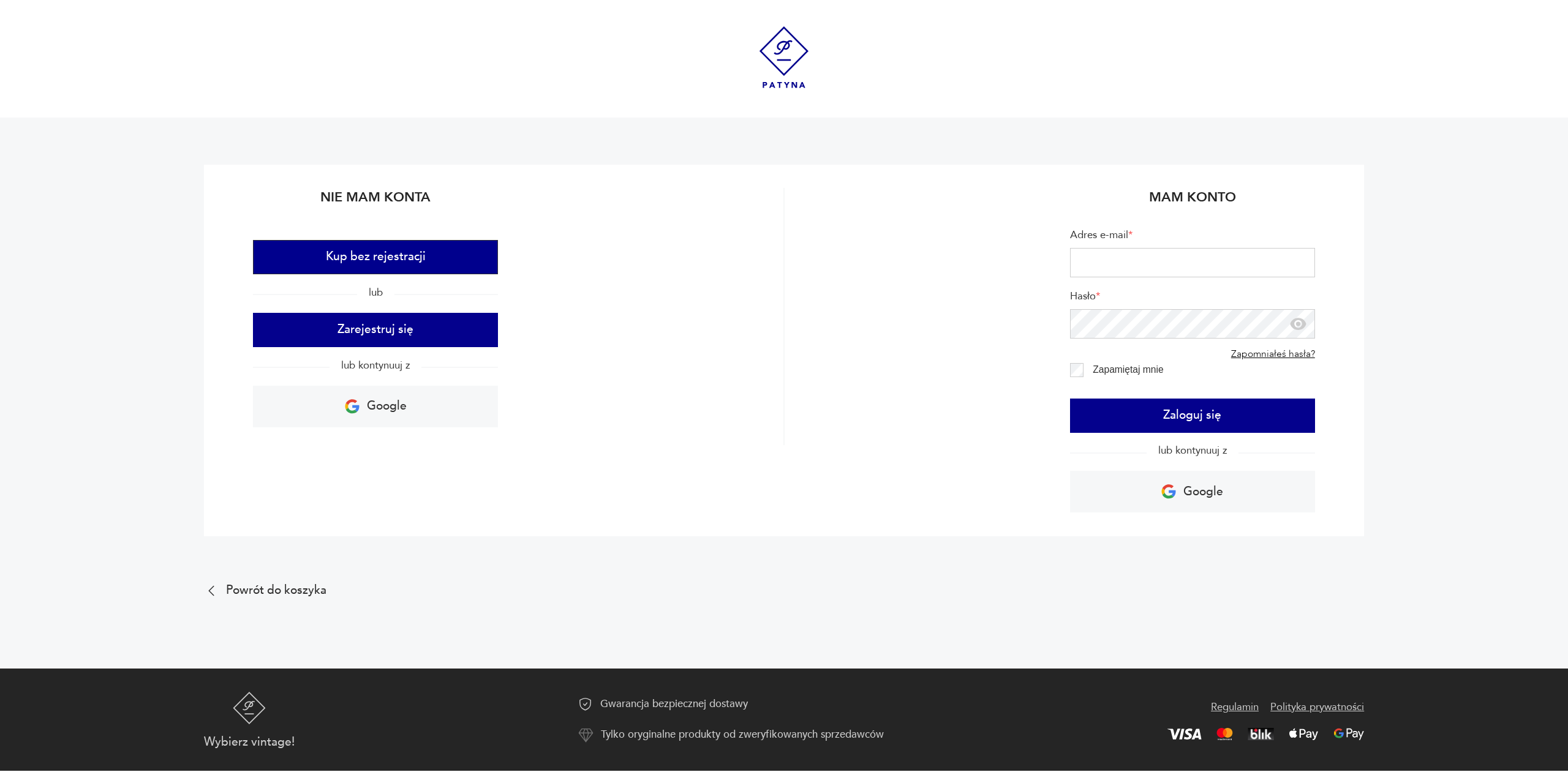
click at [410, 256] on button "Kup bez rejestracji" at bounding box center [376, 257] width 245 height 34
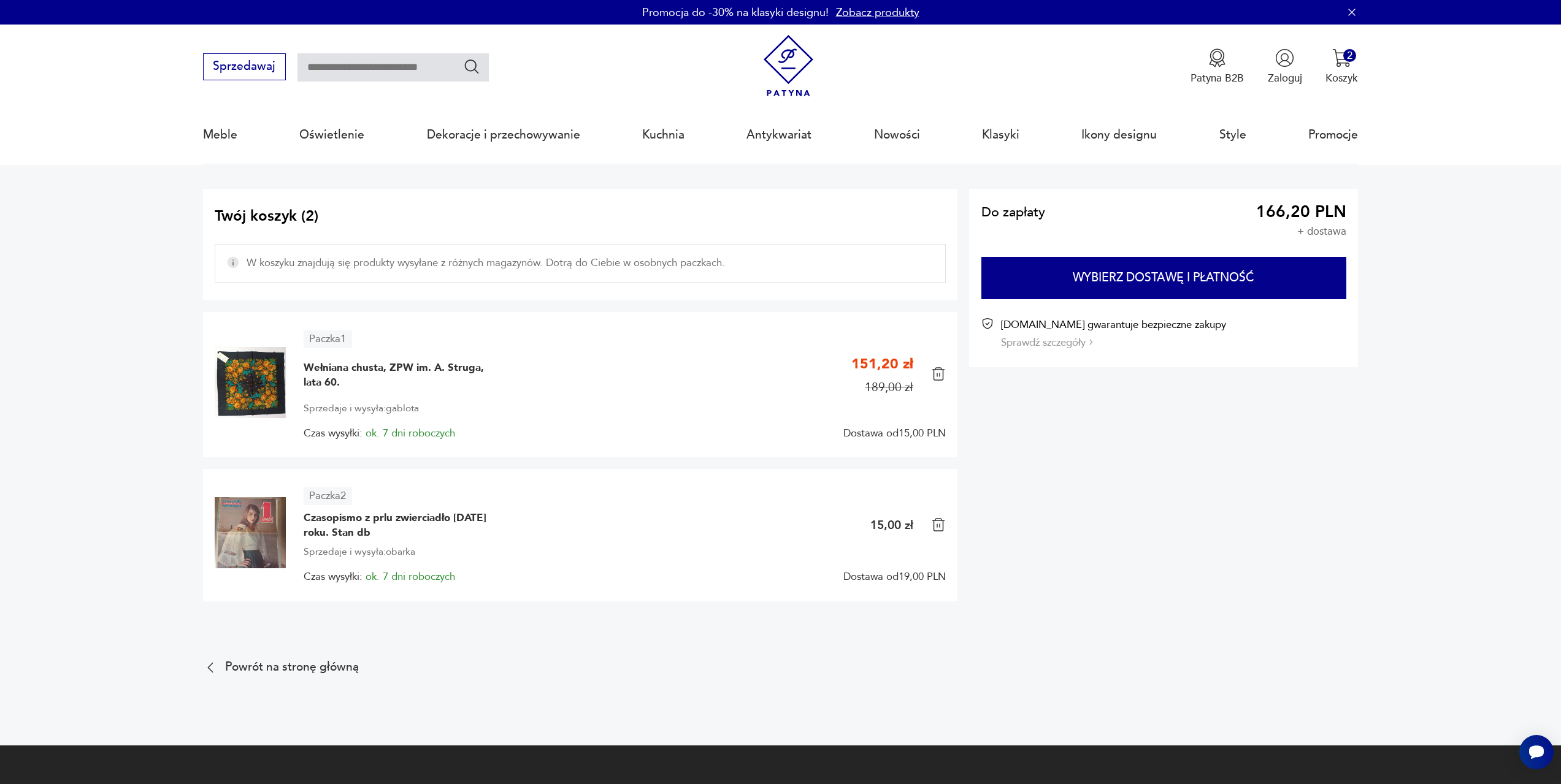
click at [242, 527] on img at bounding box center [250, 533] width 71 height 71
click at [341, 519] on span "Czasopismo z prlu zwierciadło [DATE] roku. Stan db" at bounding box center [396, 525] width 184 height 29
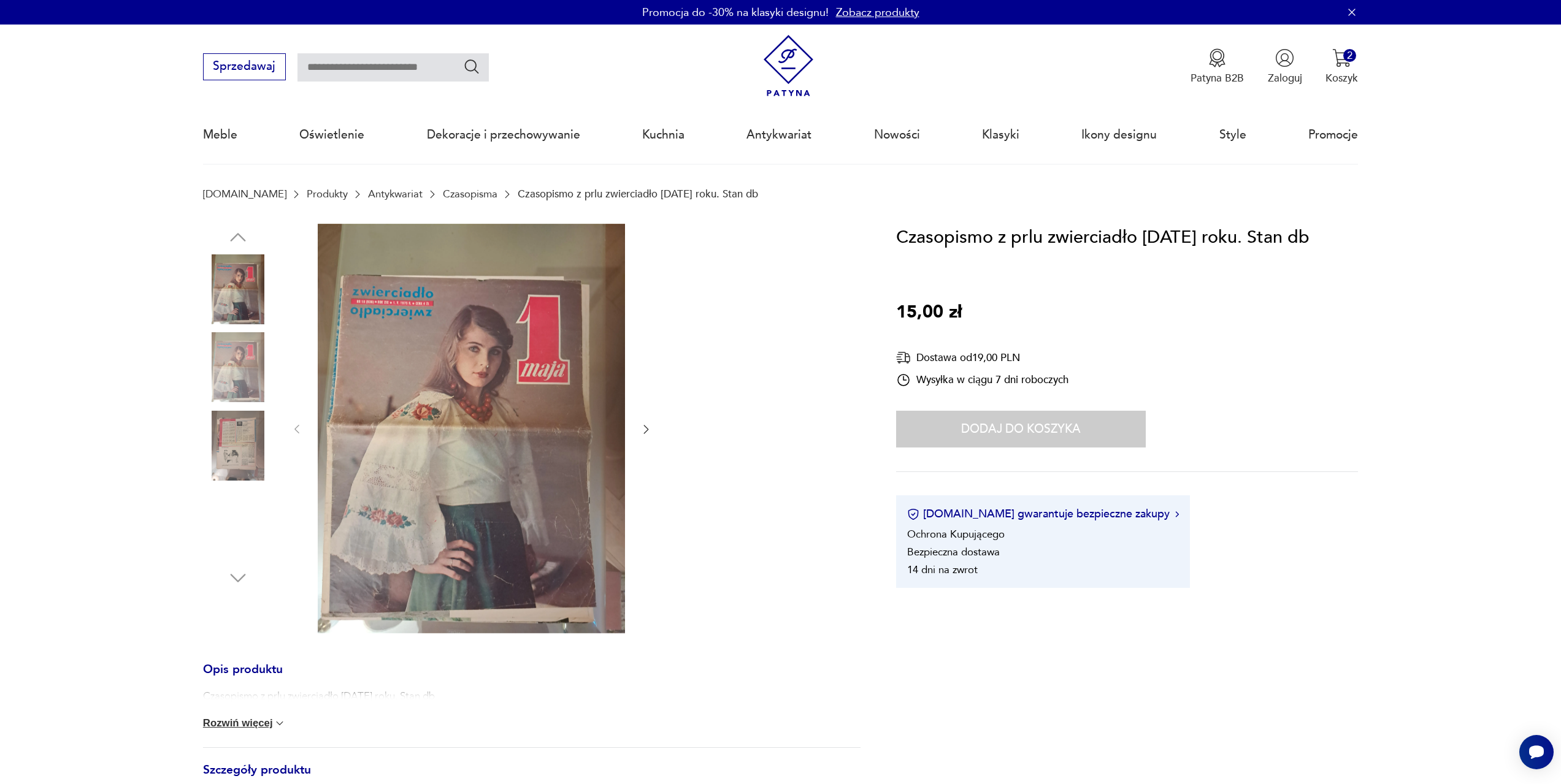
click at [648, 428] on icon "button" at bounding box center [646, 429] width 12 height 12
click at [650, 428] on icon "button" at bounding box center [646, 429] width 12 height 12
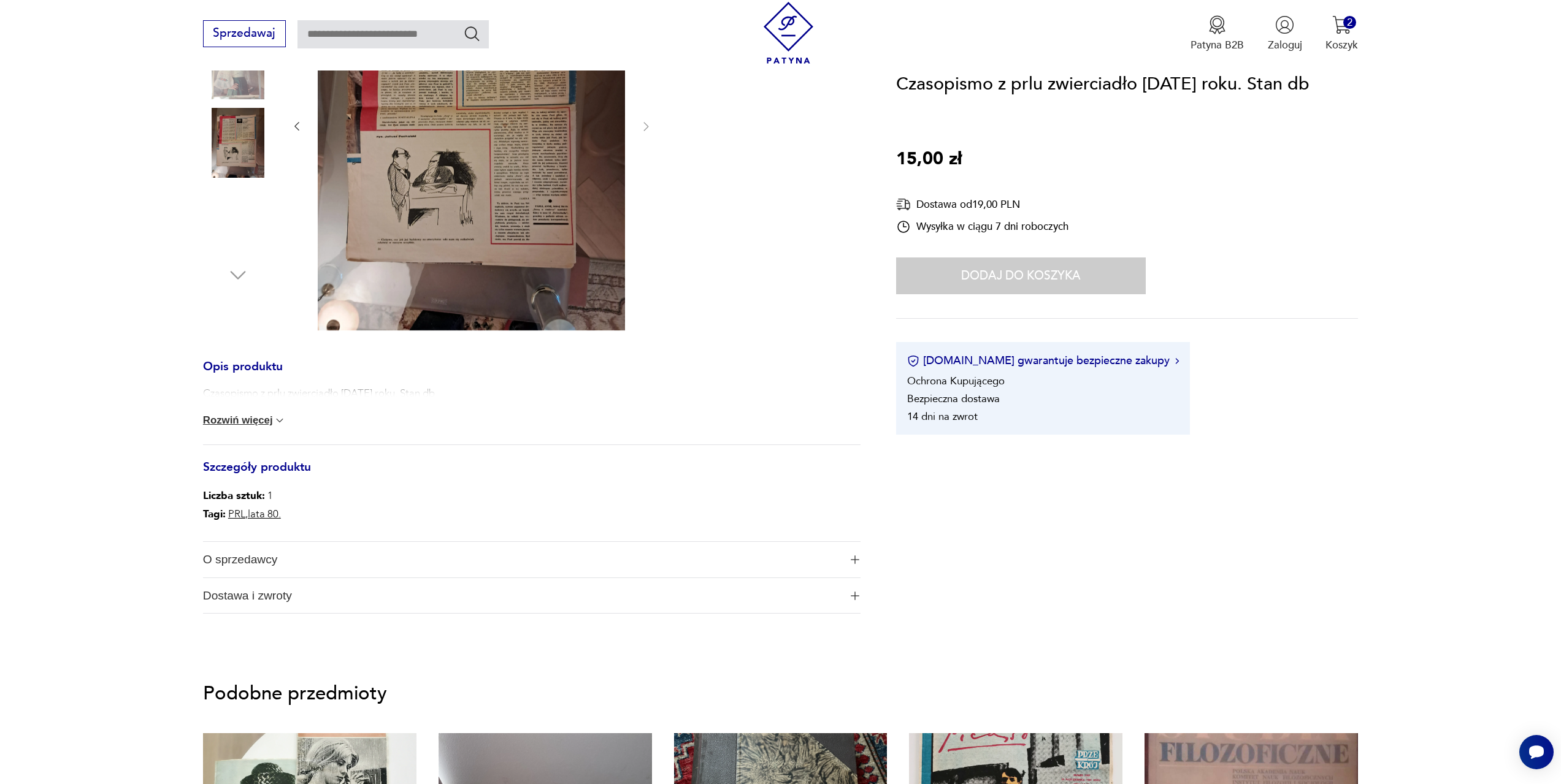
scroll to position [306, 0]
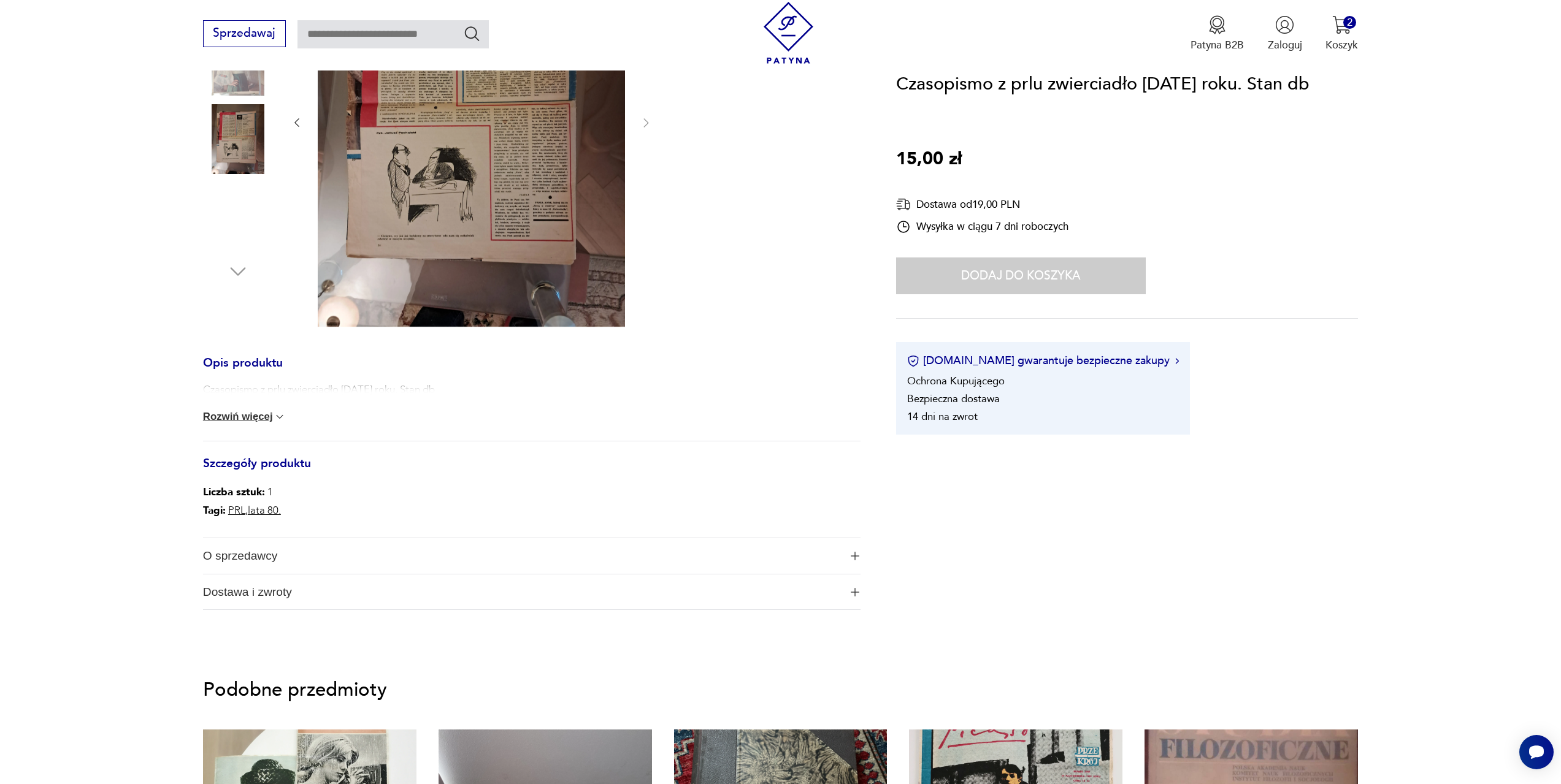
click at [254, 552] on span "O sprzedawcy" at bounding box center [522, 556] width 637 height 36
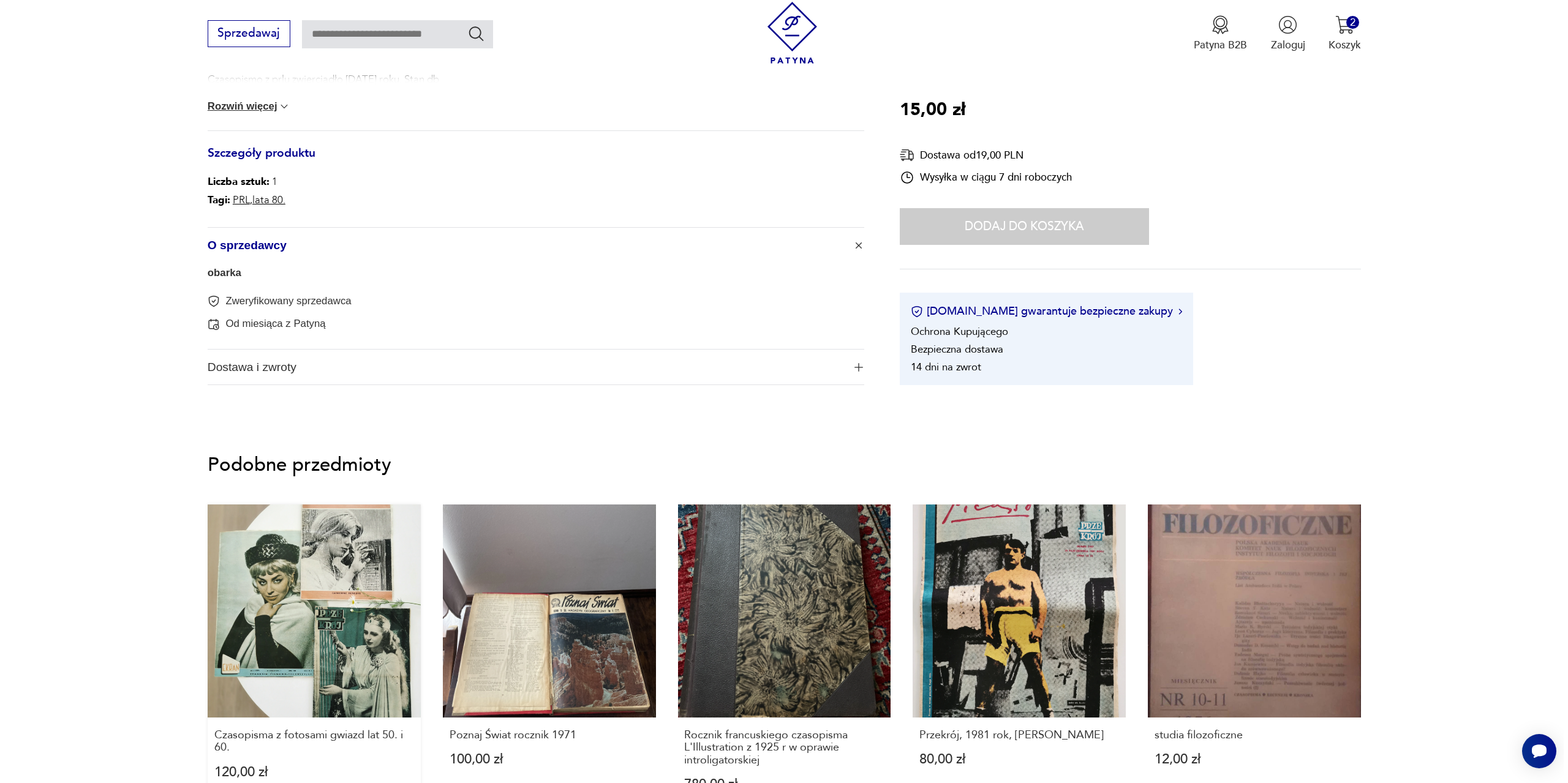
scroll to position [0, 0]
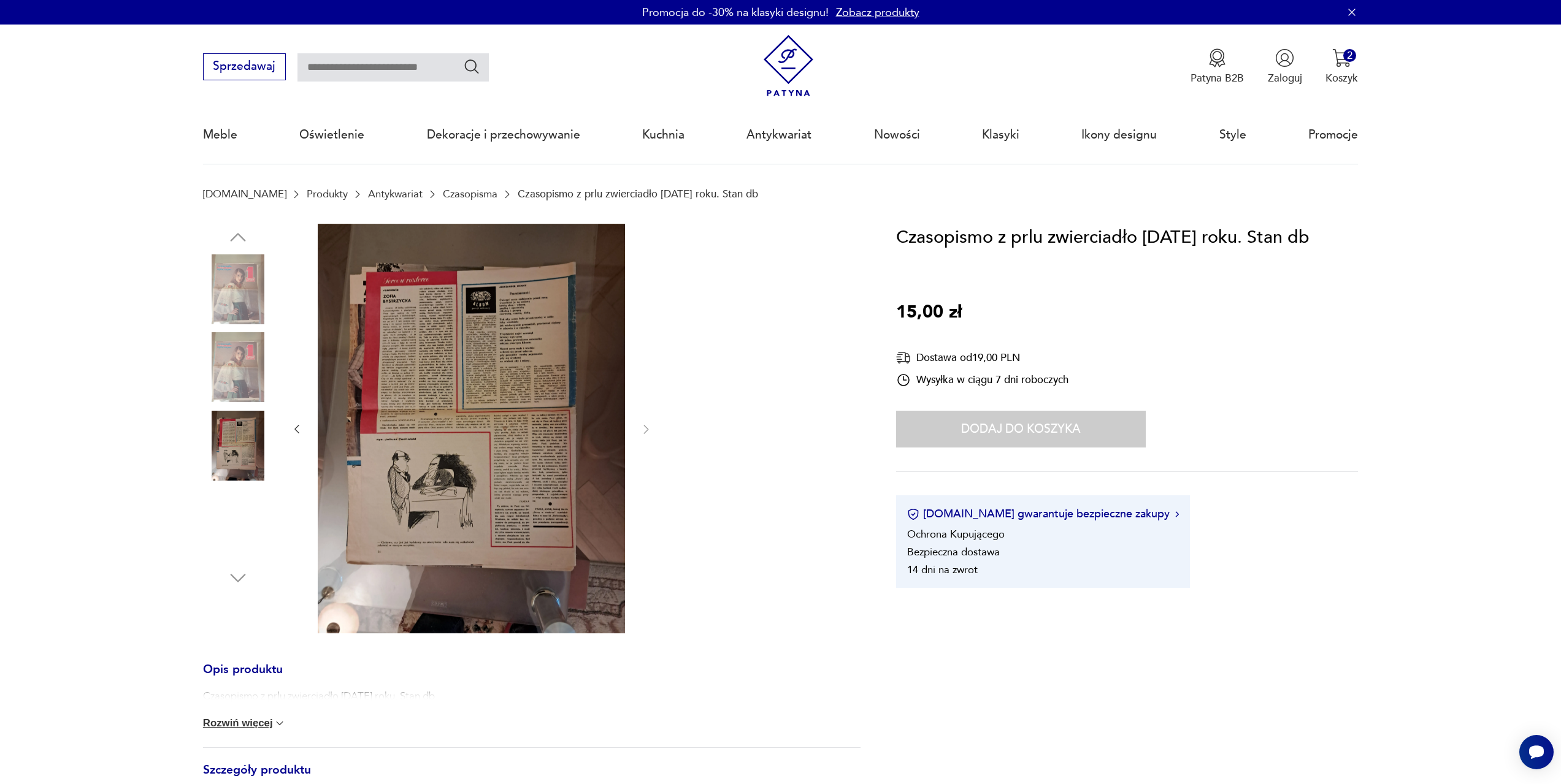
click at [236, 438] on img at bounding box center [238, 445] width 70 height 70
click at [230, 366] on img at bounding box center [238, 367] width 70 height 70
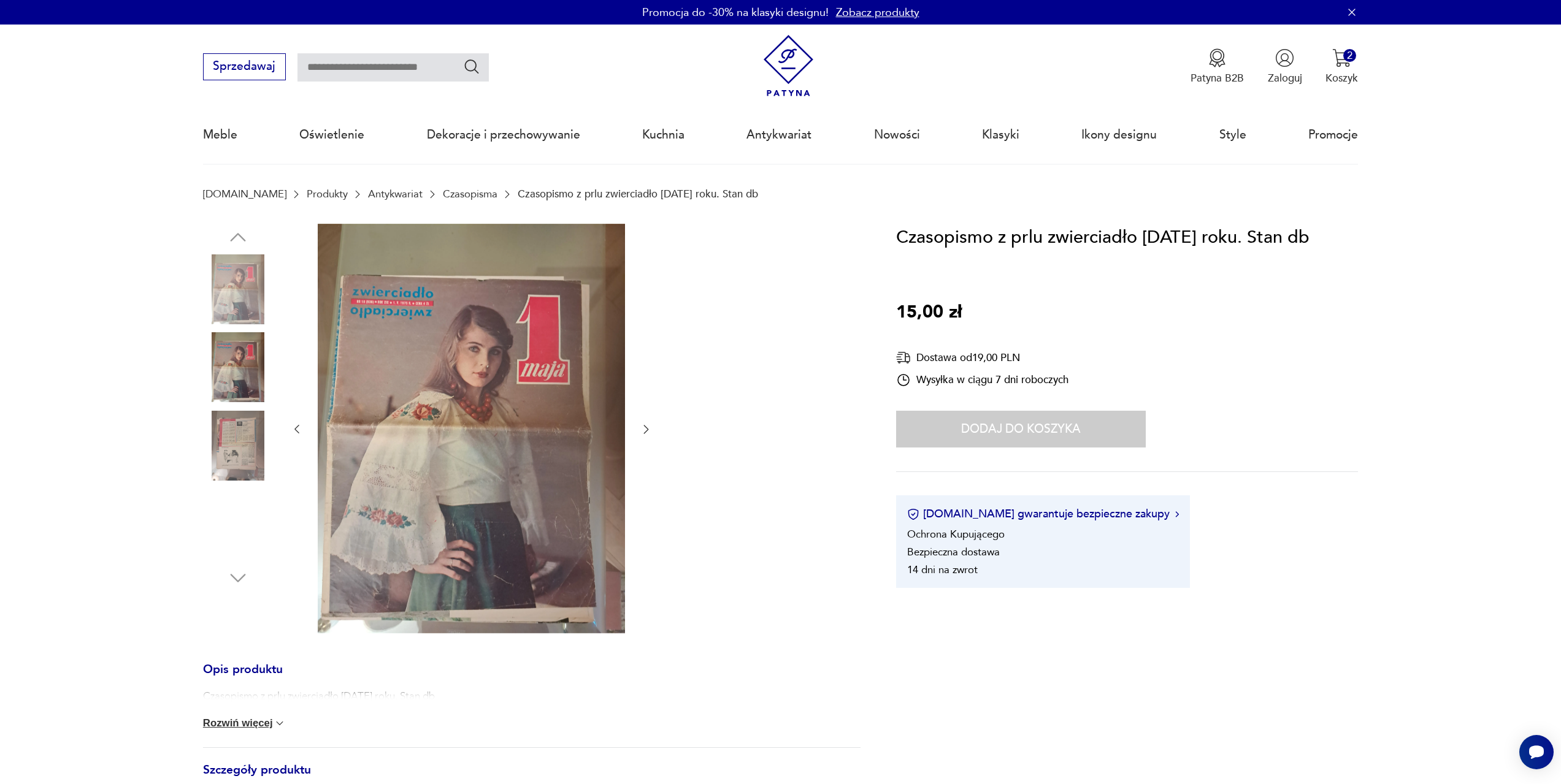
click at [234, 304] on img at bounding box center [238, 289] width 70 height 70
click at [892, 133] on link "Nowości" at bounding box center [897, 135] width 46 height 56
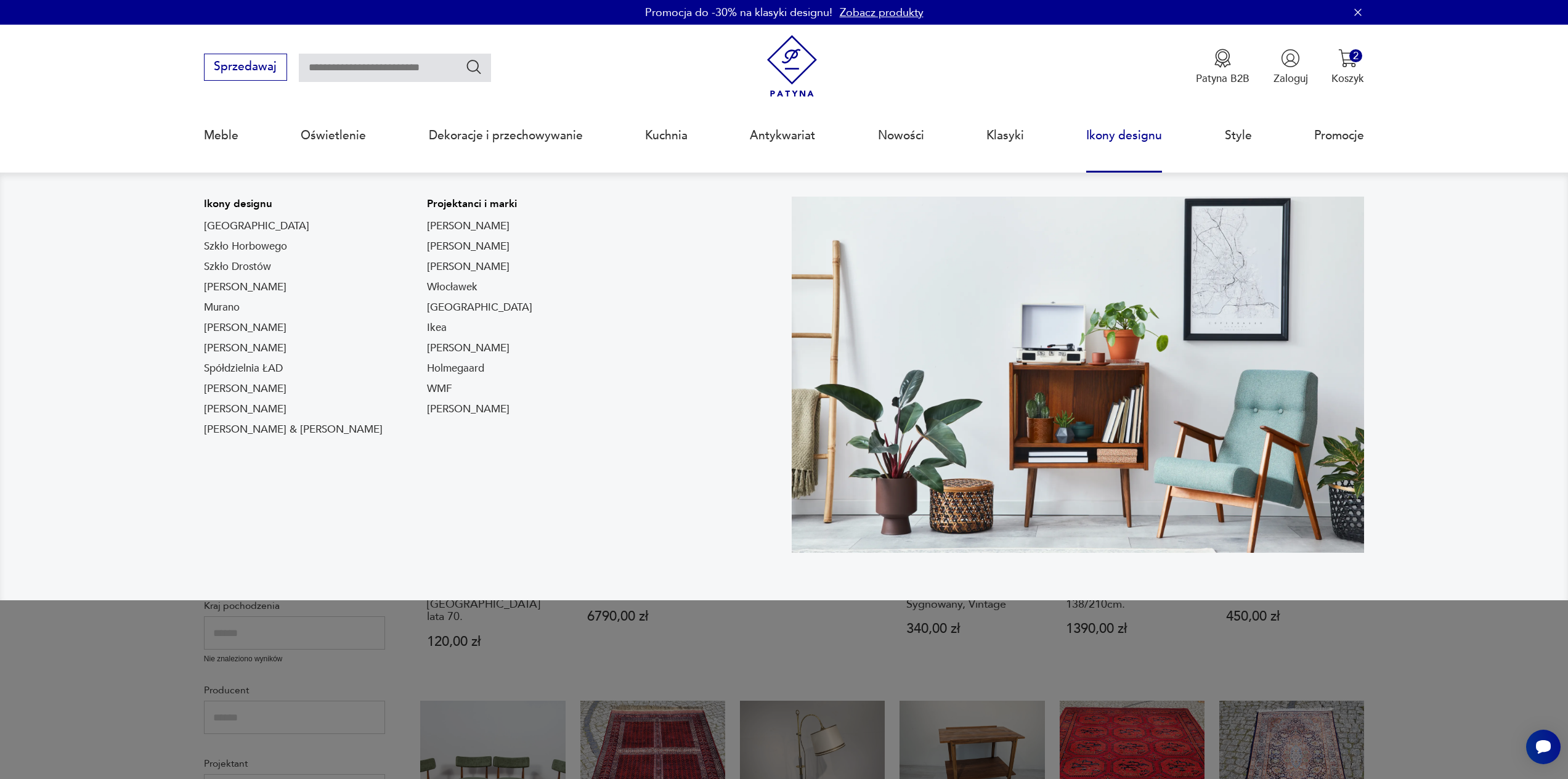
click at [1114, 137] on link "Ikony designu" at bounding box center [1125, 135] width 76 height 57
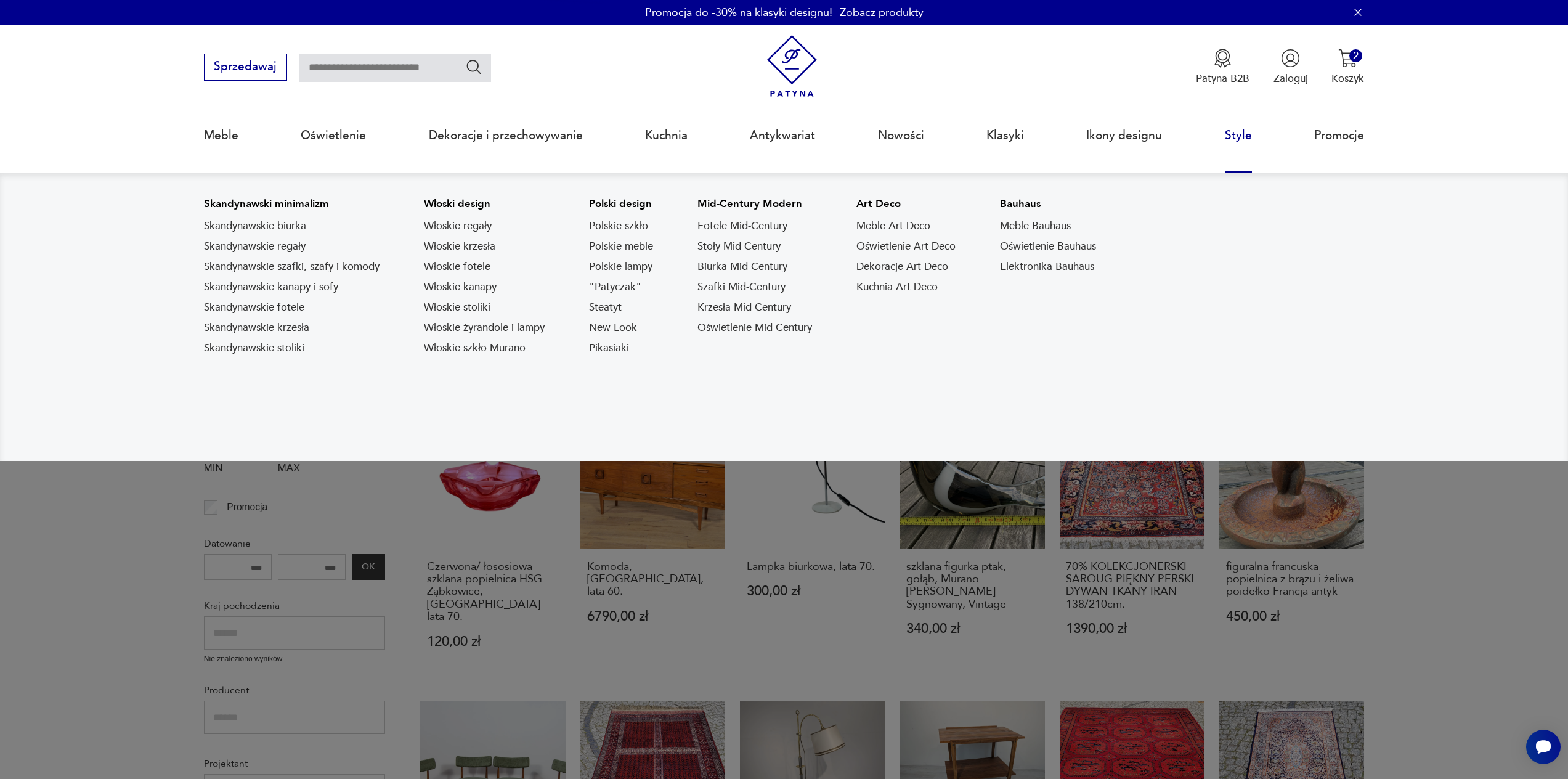
click at [1241, 133] on link "Style" at bounding box center [1239, 135] width 27 height 57
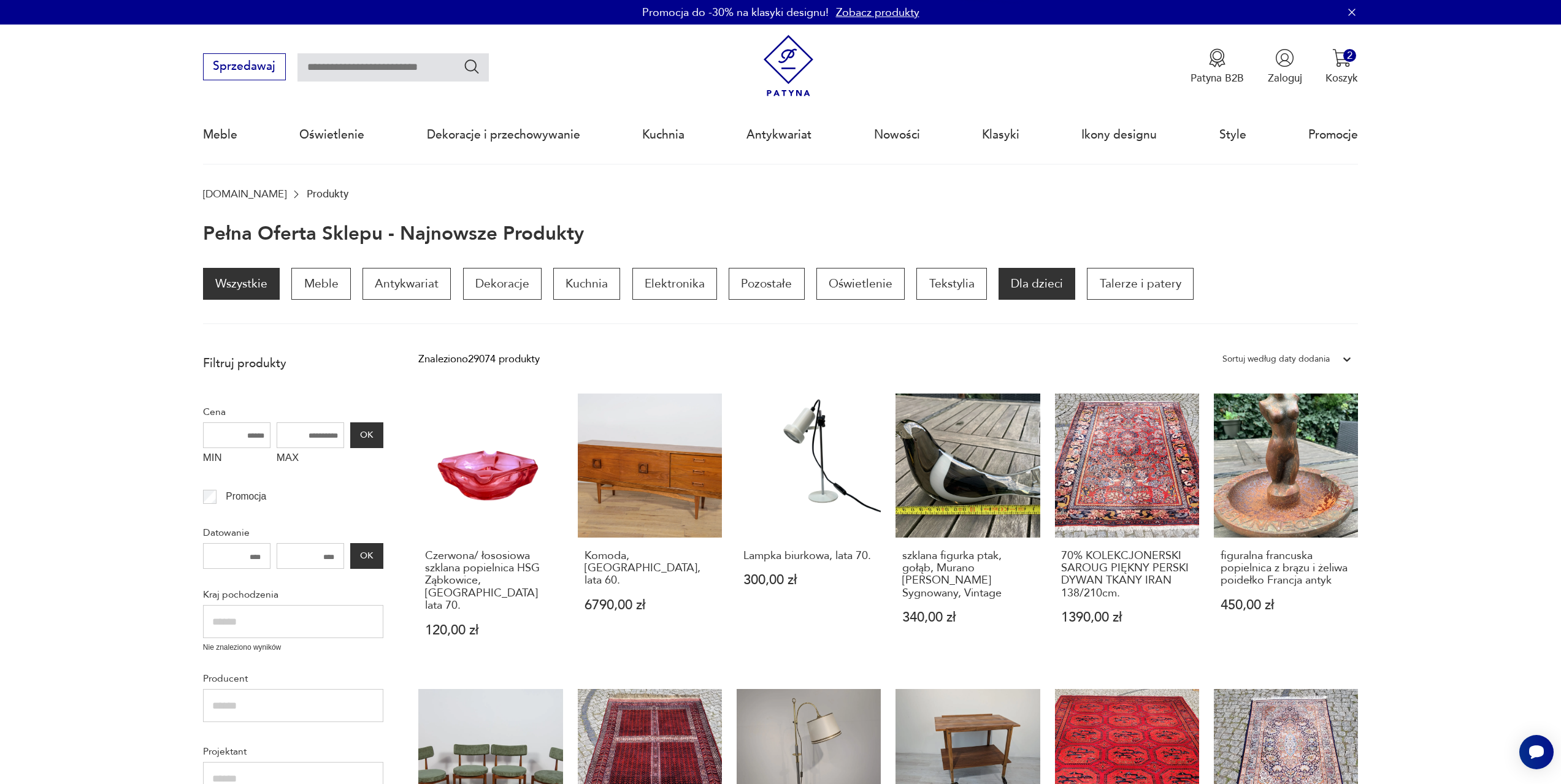
click at [1031, 287] on p "Dla dzieci" at bounding box center [1037, 284] width 77 height 32
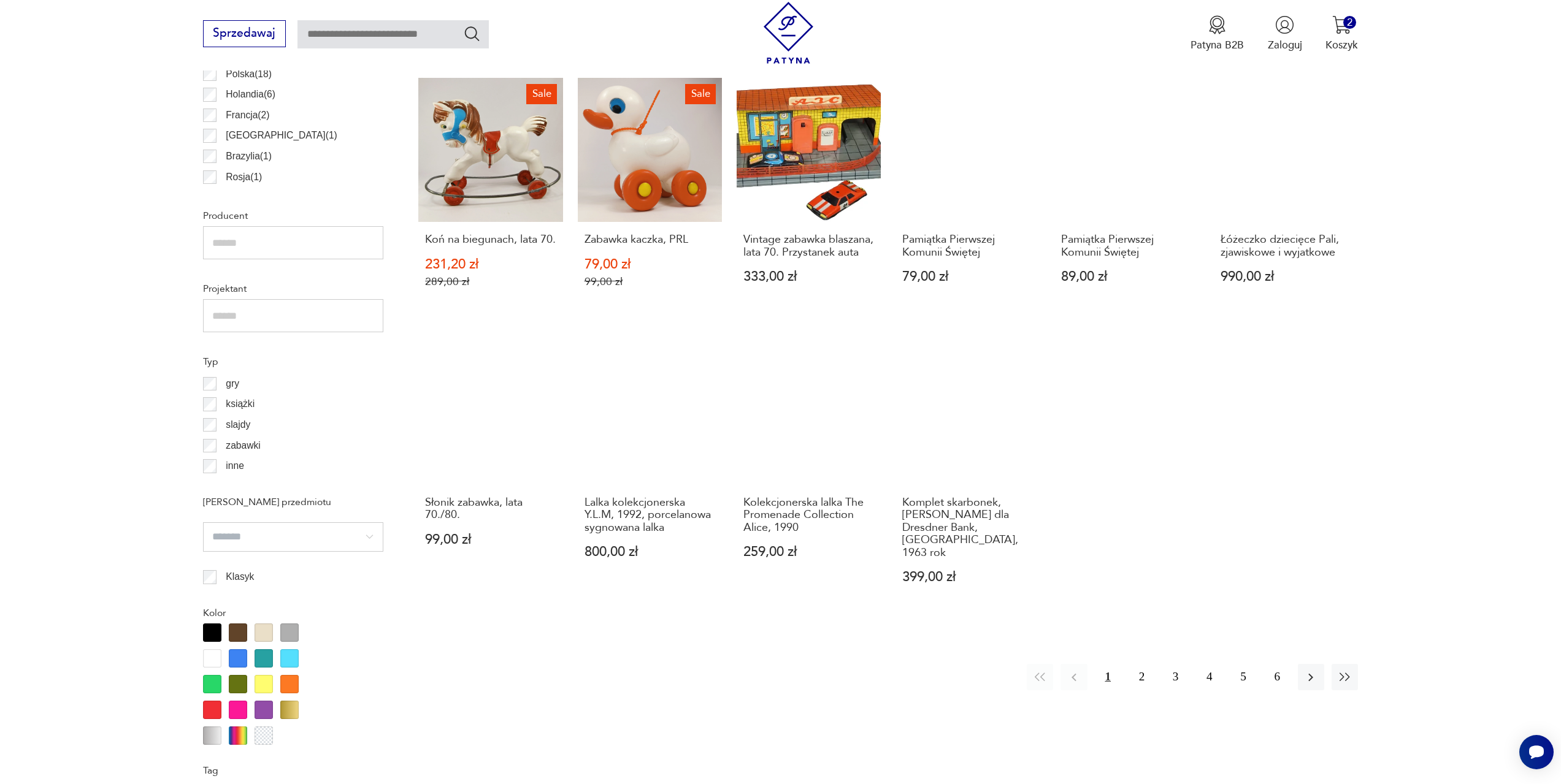
scroll to position [856, 0]
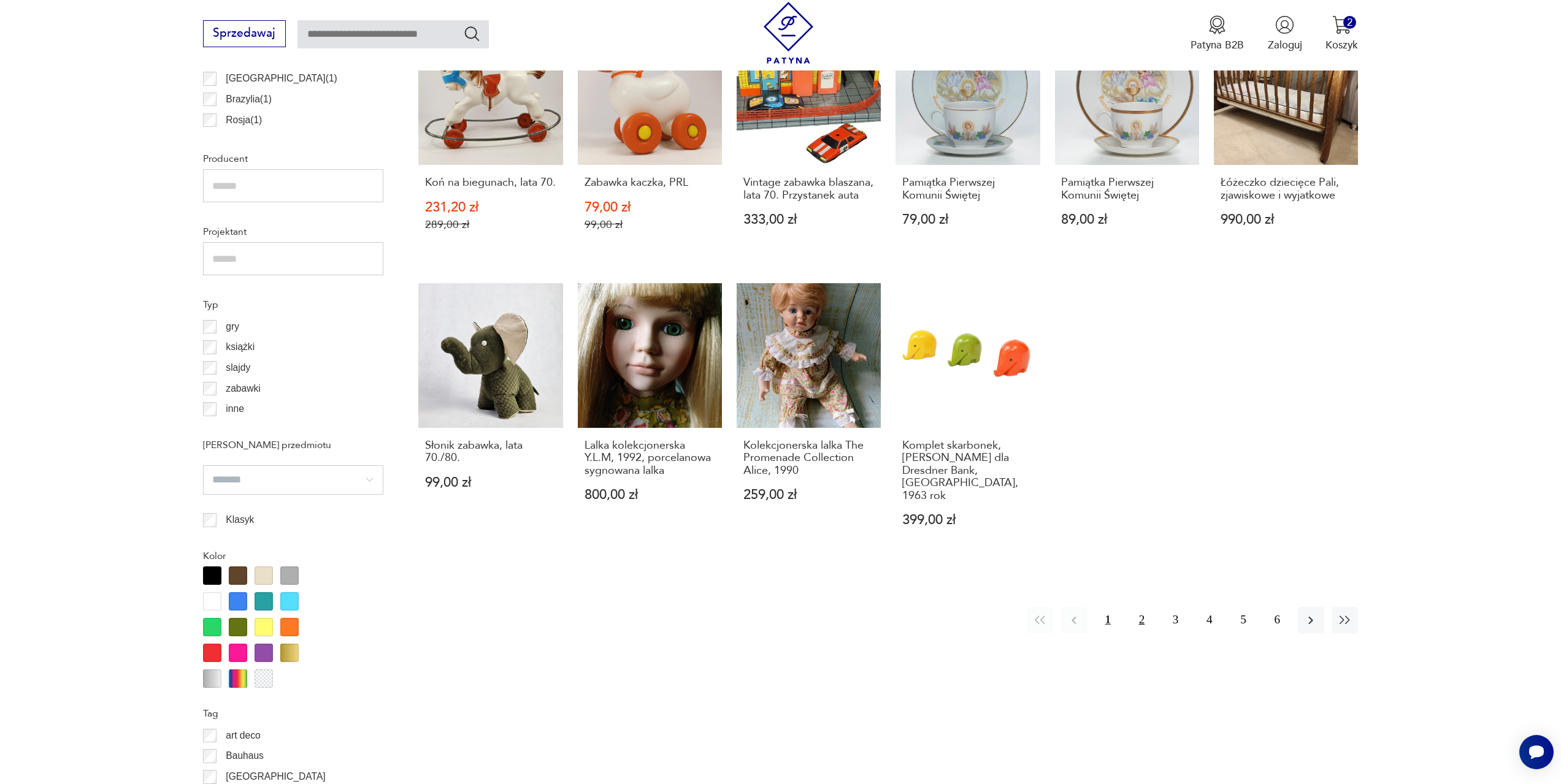
click at [1139, 607] on button "2" at bounding box center [1142, 620] width 27 height 27
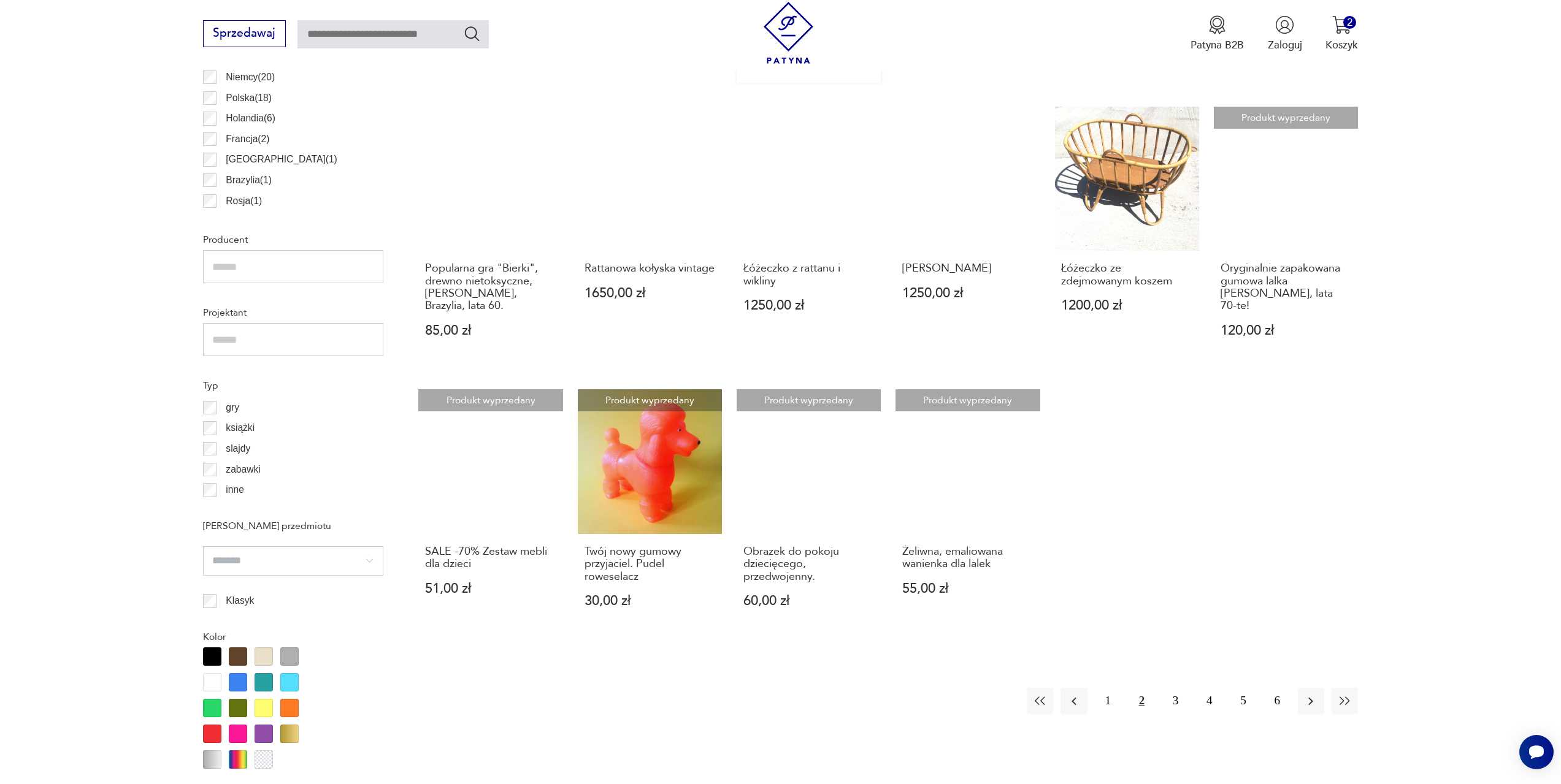
scroll to position [855, 0]
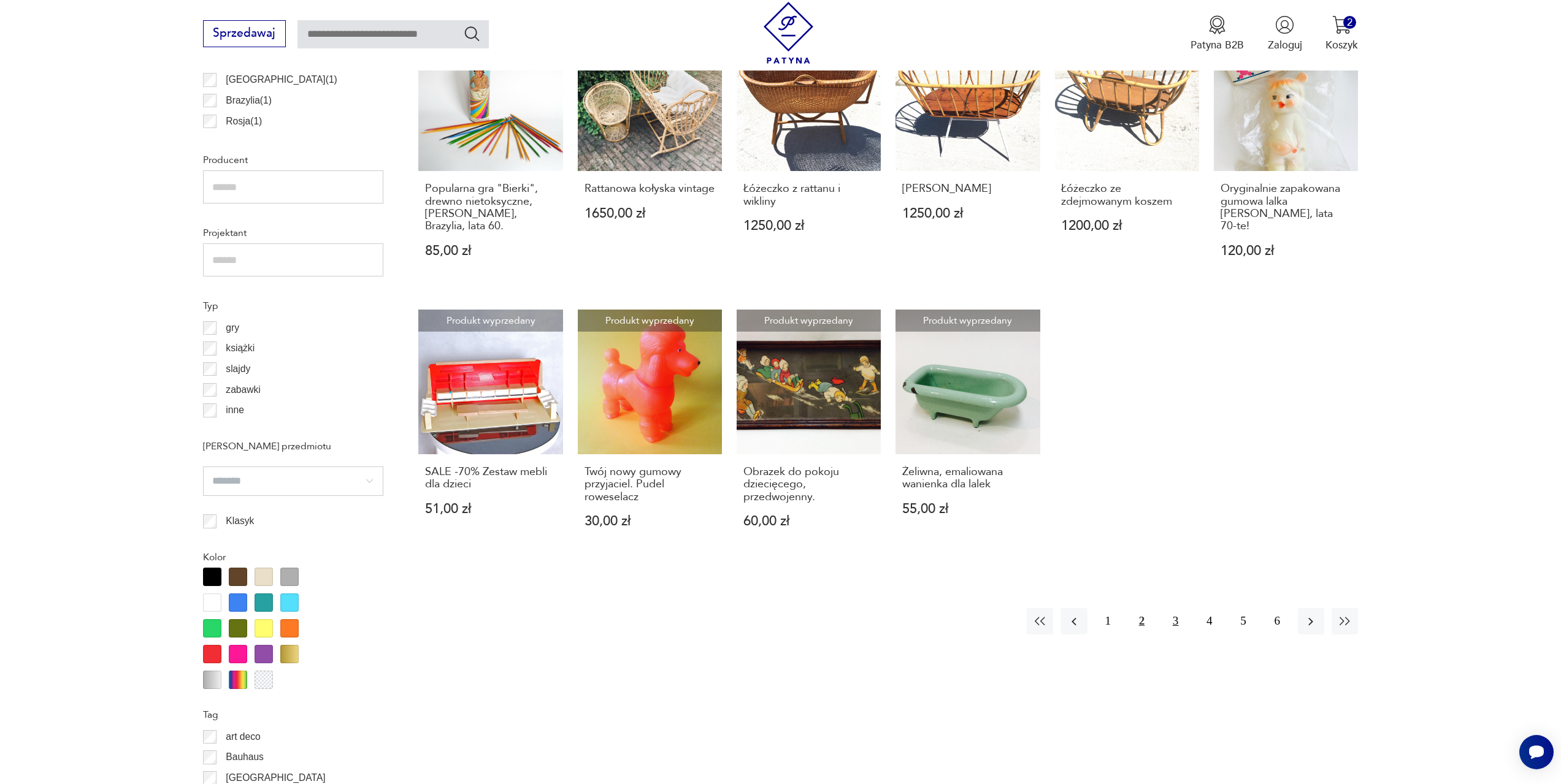
click at [1173, 608] on button "3" at bounding box center [1176, 621] width 27 height 27
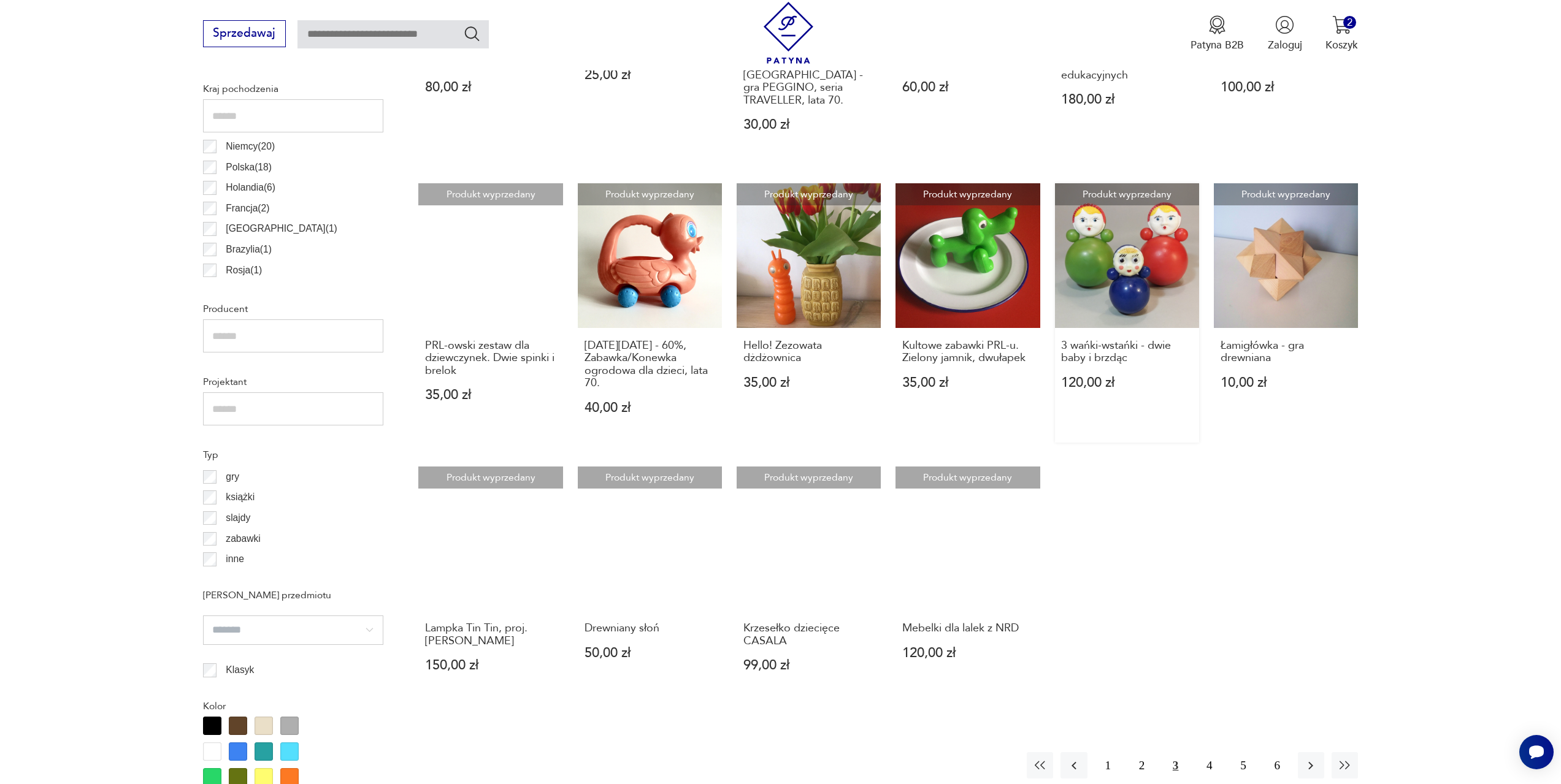
scroll to position [732, 0]
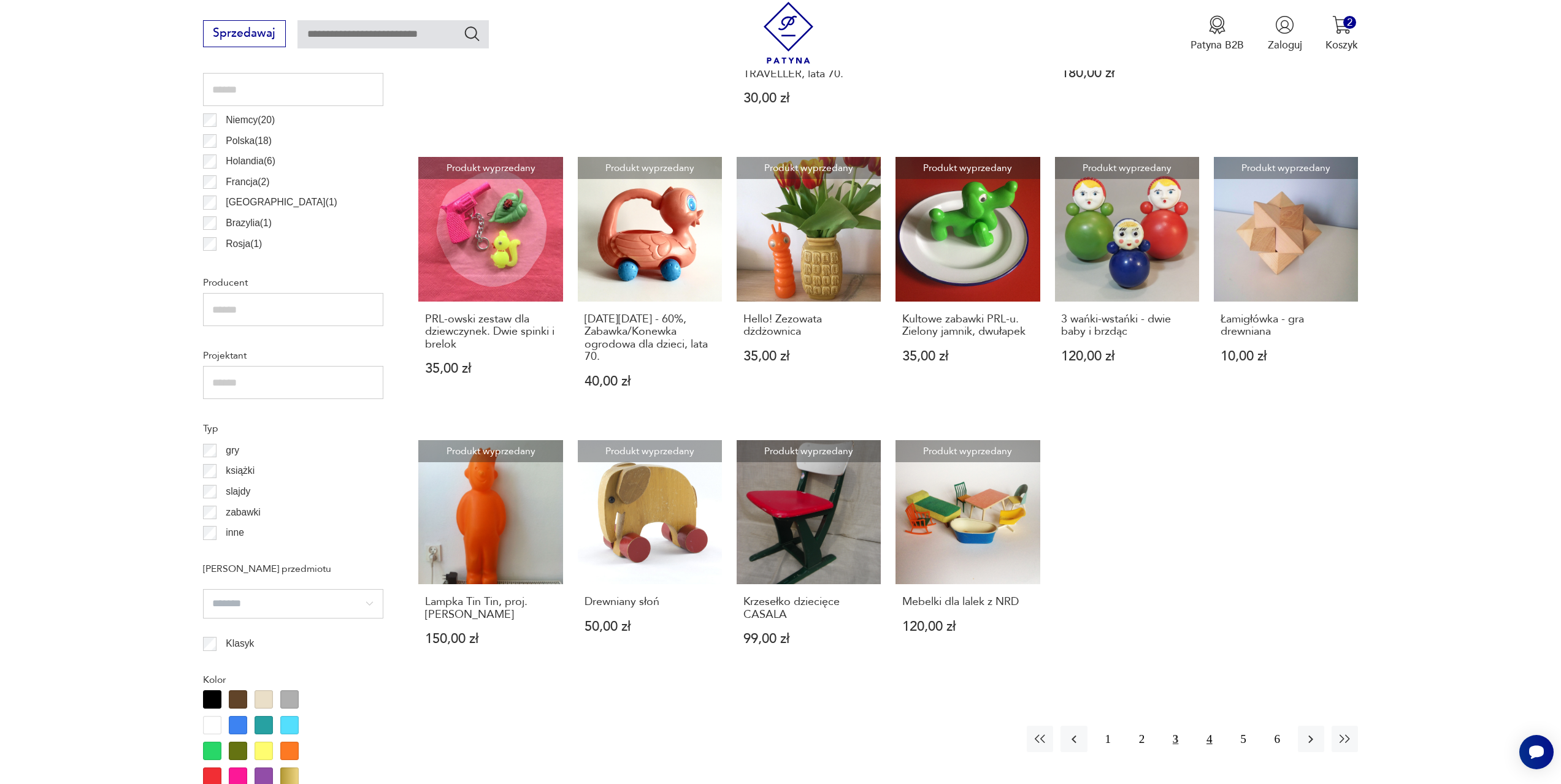
click at [1211, 743] on button "4" at bounding box center [1209, 739] width 27 height 27
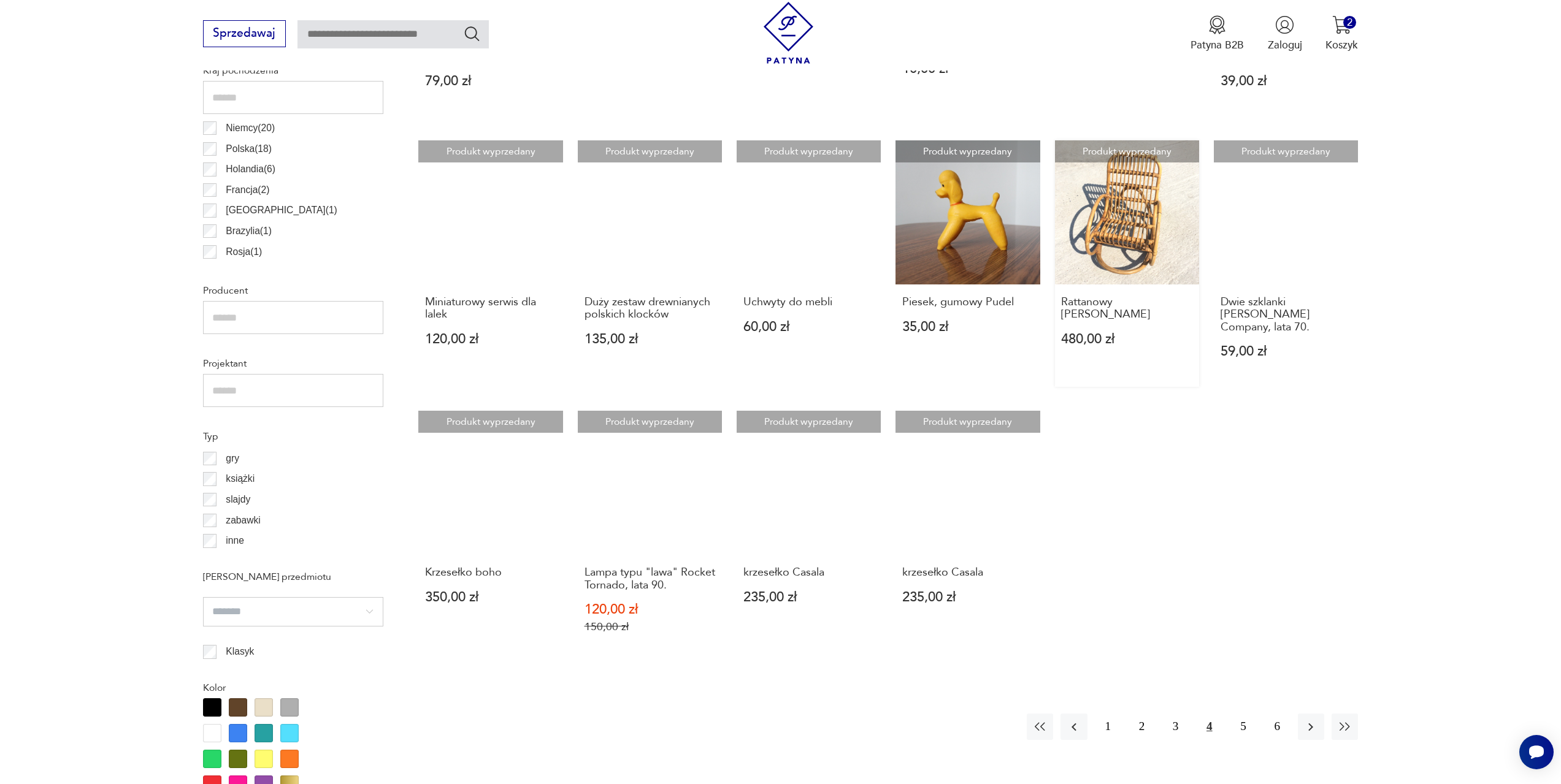
scroll to position [732, 0]
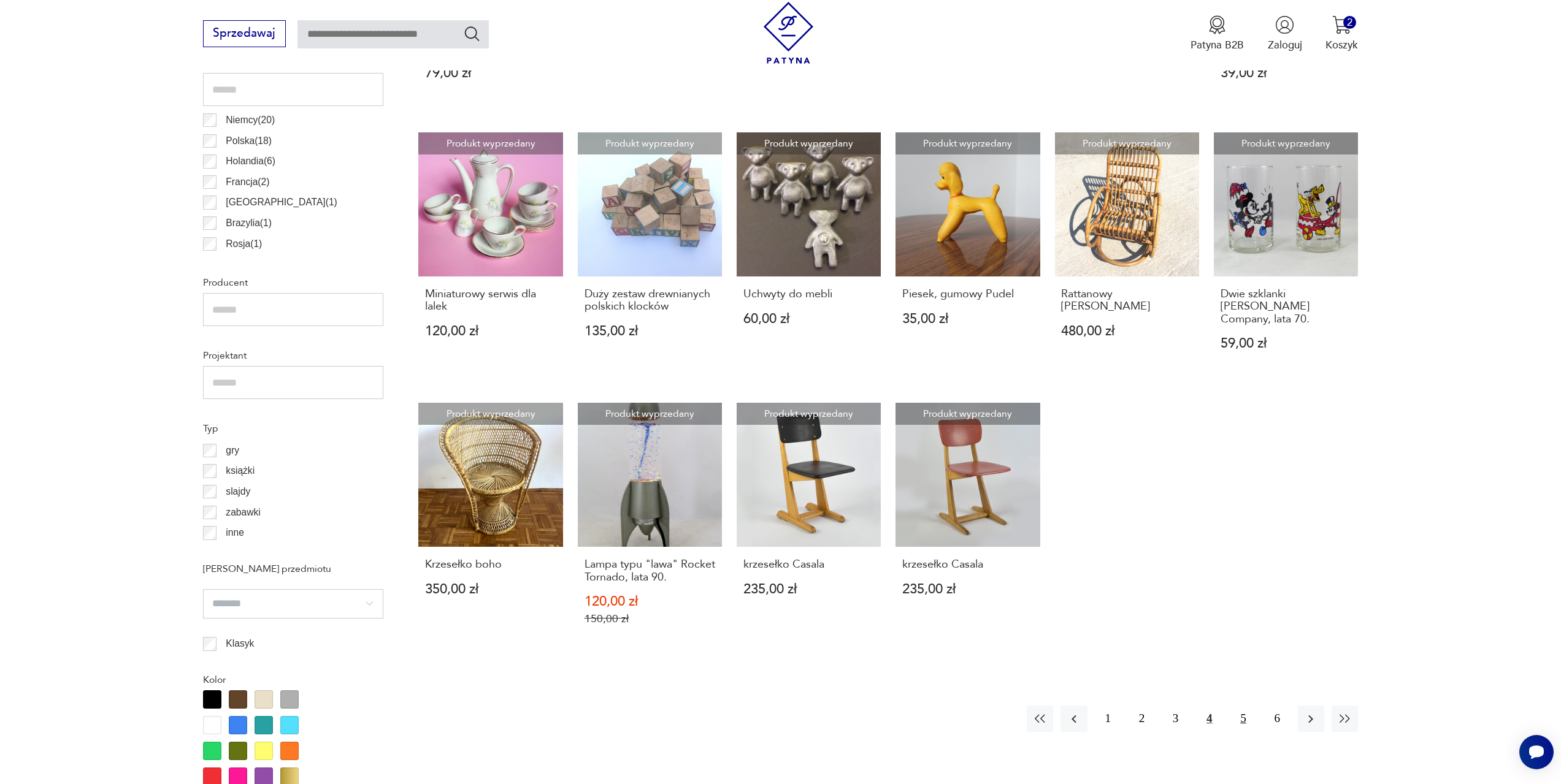
click at [1246, 706] on button "5" at bounding box center [1243, 719] width 27 height 27
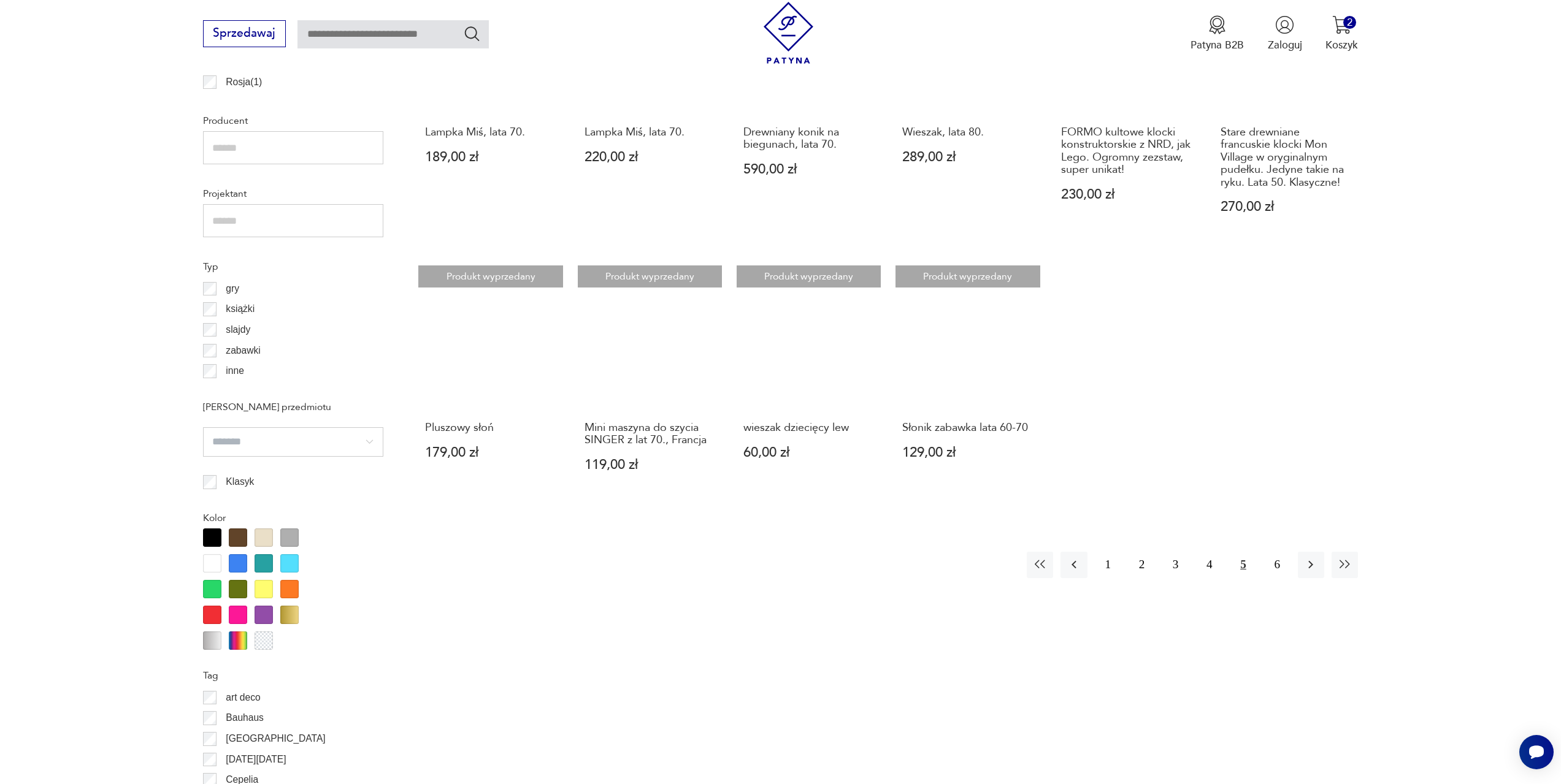
scroll to position [916, 0]
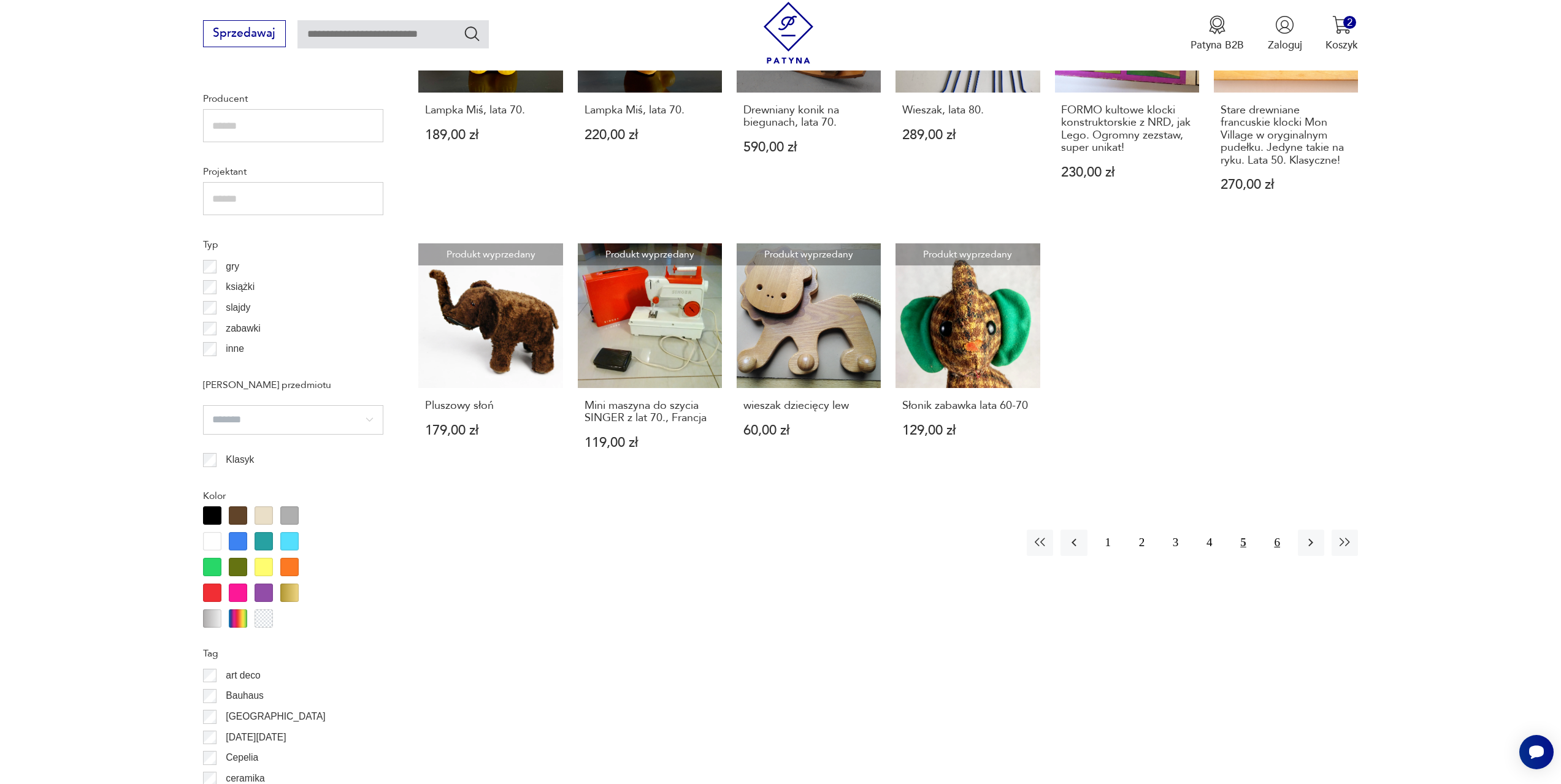
click at [1280, 539] on button "6" at bounding box center [1278, 543] width 27 height 27
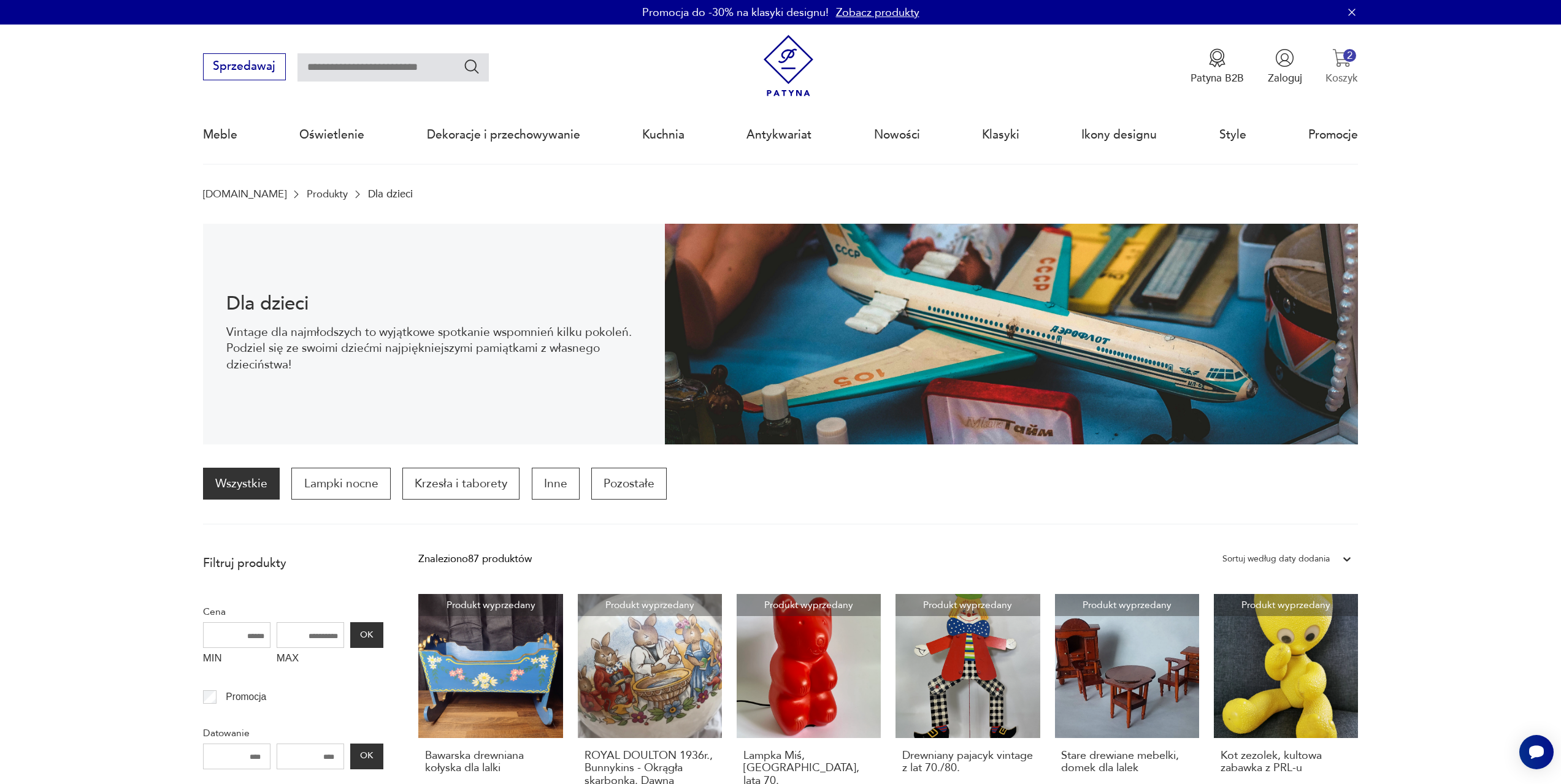
click at [1345, 61] on img "button" at bounding box center [1342, 58] width 19 height 19
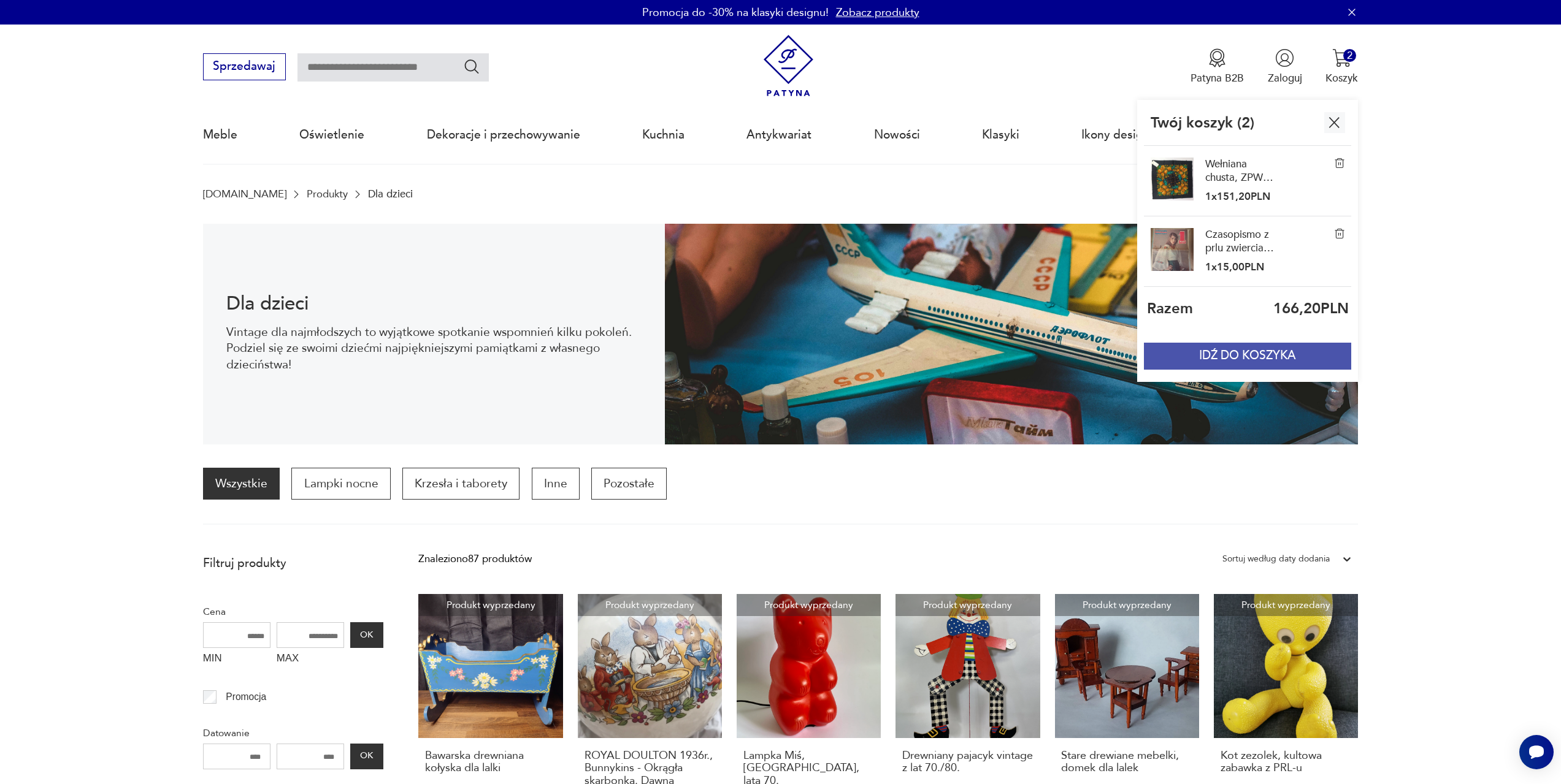
click at [1256, 359] on button "IDŹ DO KOSZYKA" at bounding box center [1248, 356] width 207 height 27
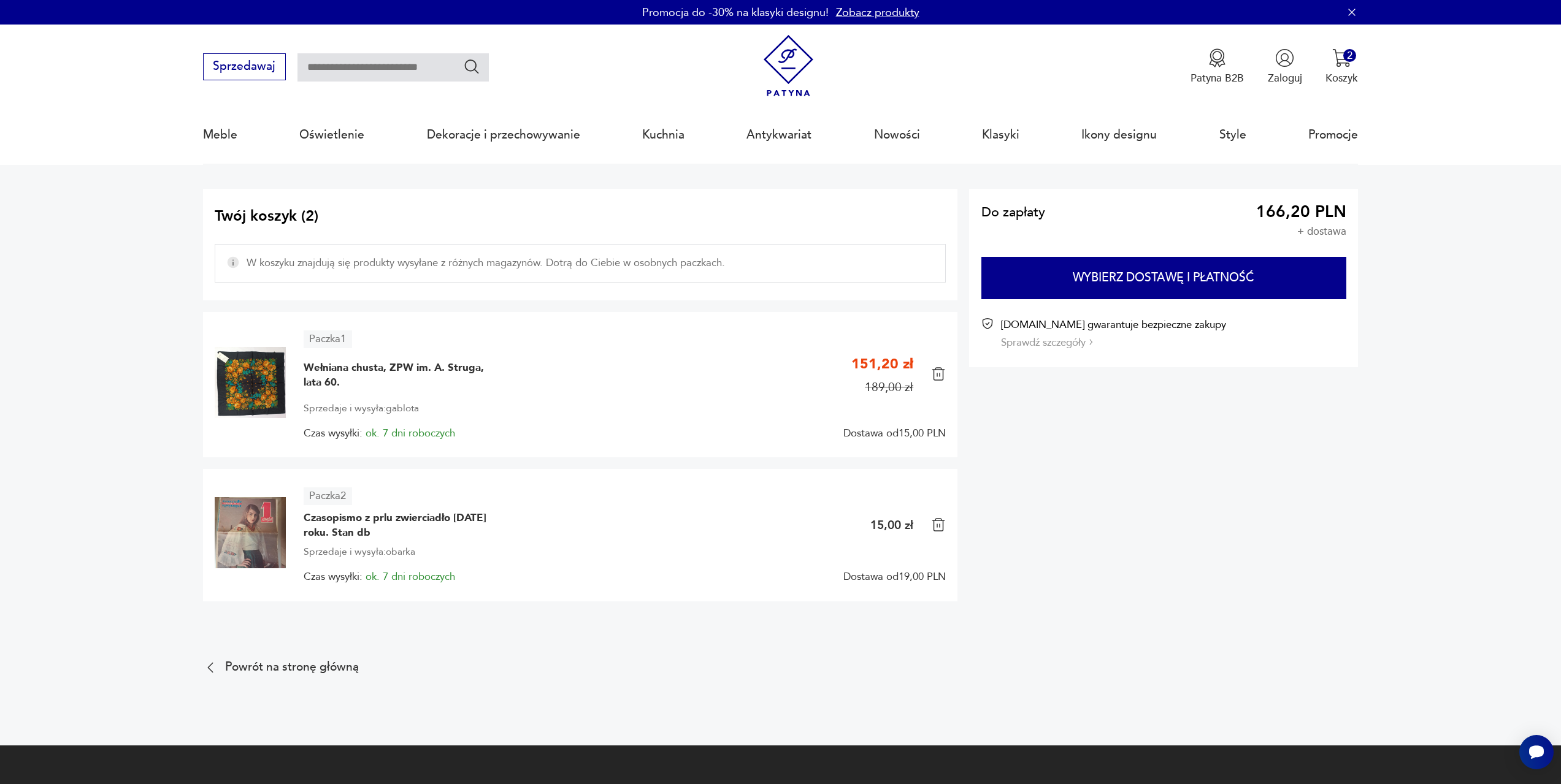
click at [942, 523] on img at bounding box center [938, 525] width 15 height 15
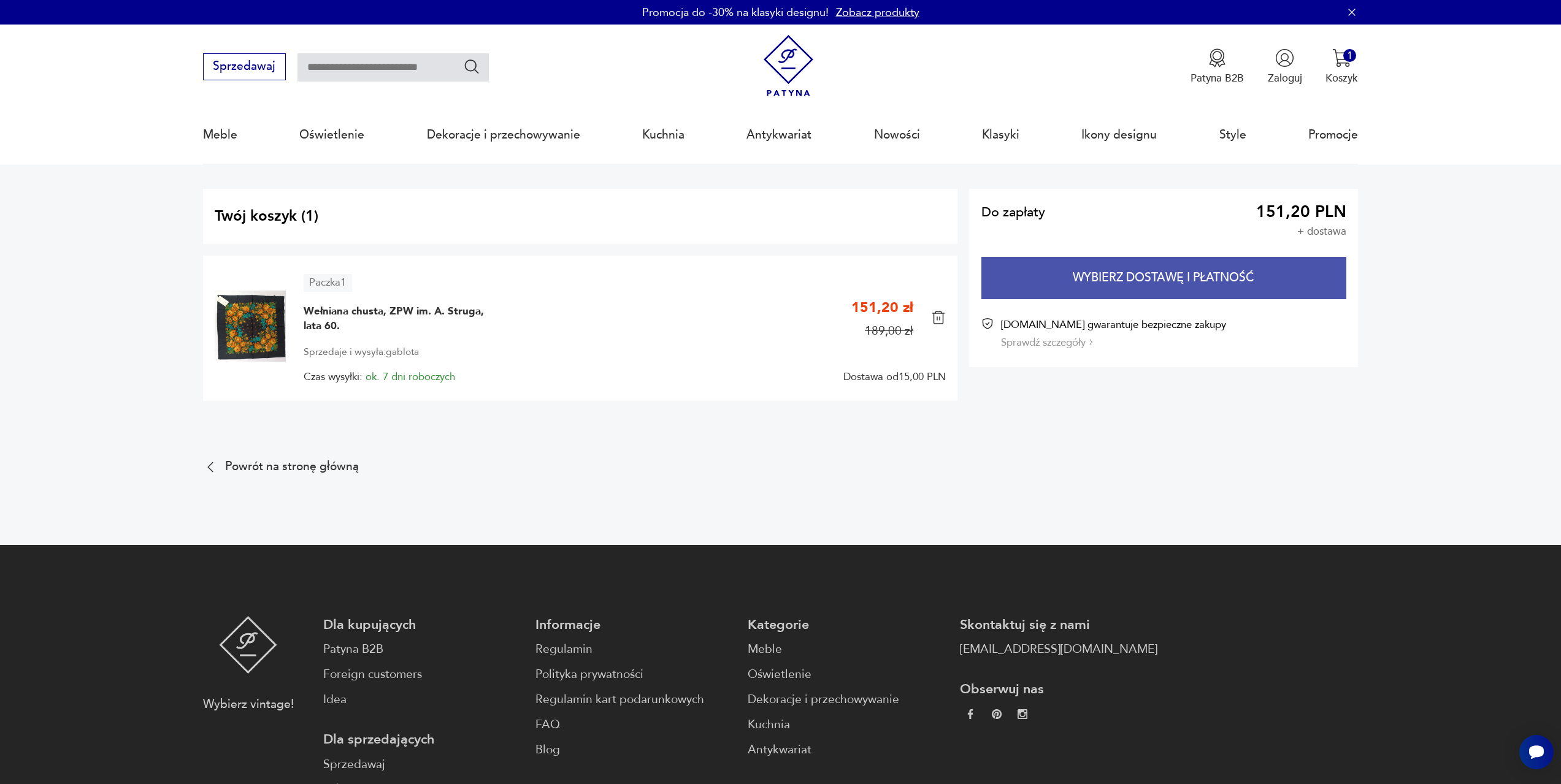
click at [1140, 273] on button "Wybierz dostawę i płatność" at bounding box center [1164, 278] width 365 height 42
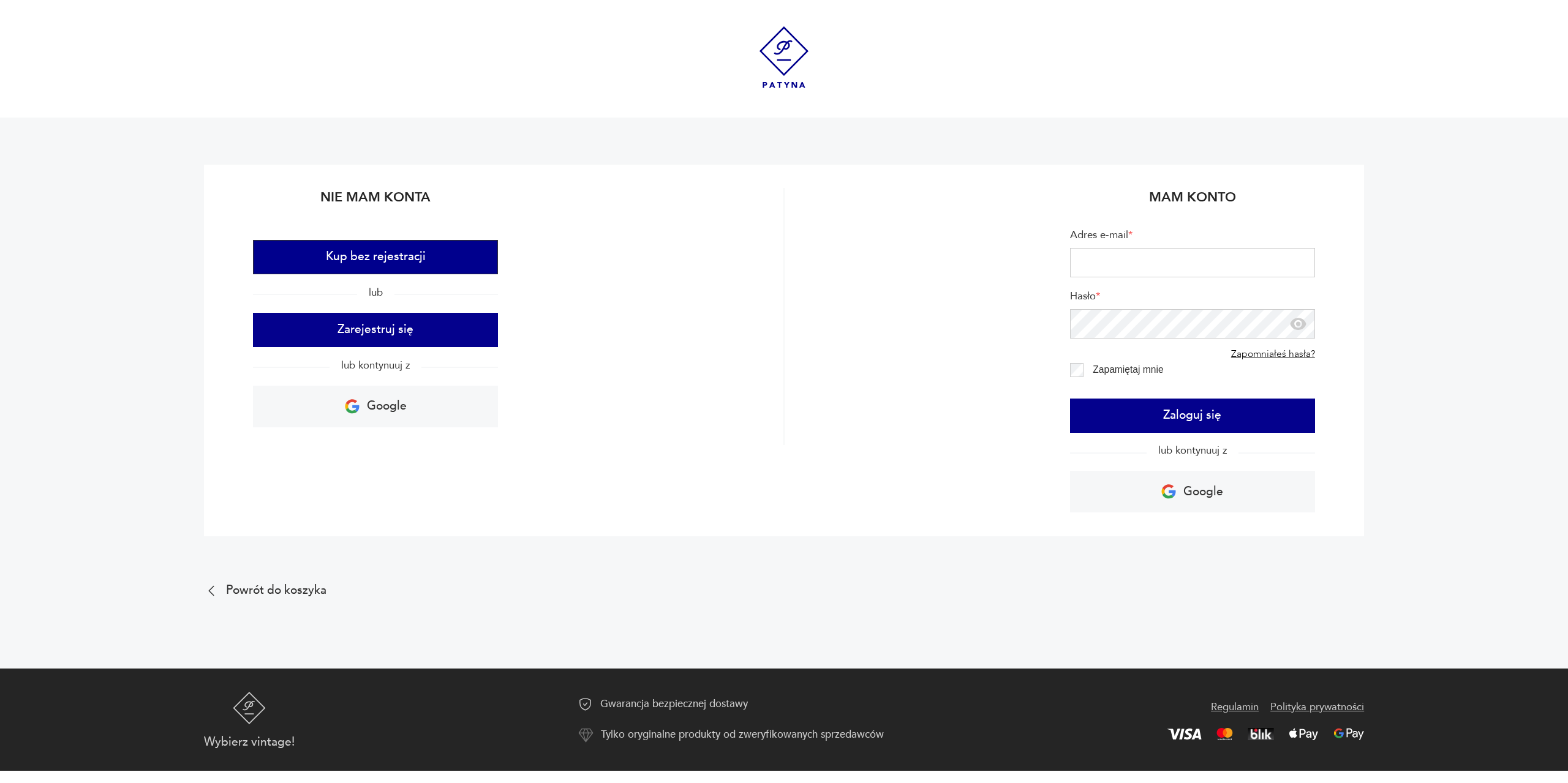
click at [384, 256] on button "Kup bez rejestracji" at bounding box center [376, 257] width 245 height 34
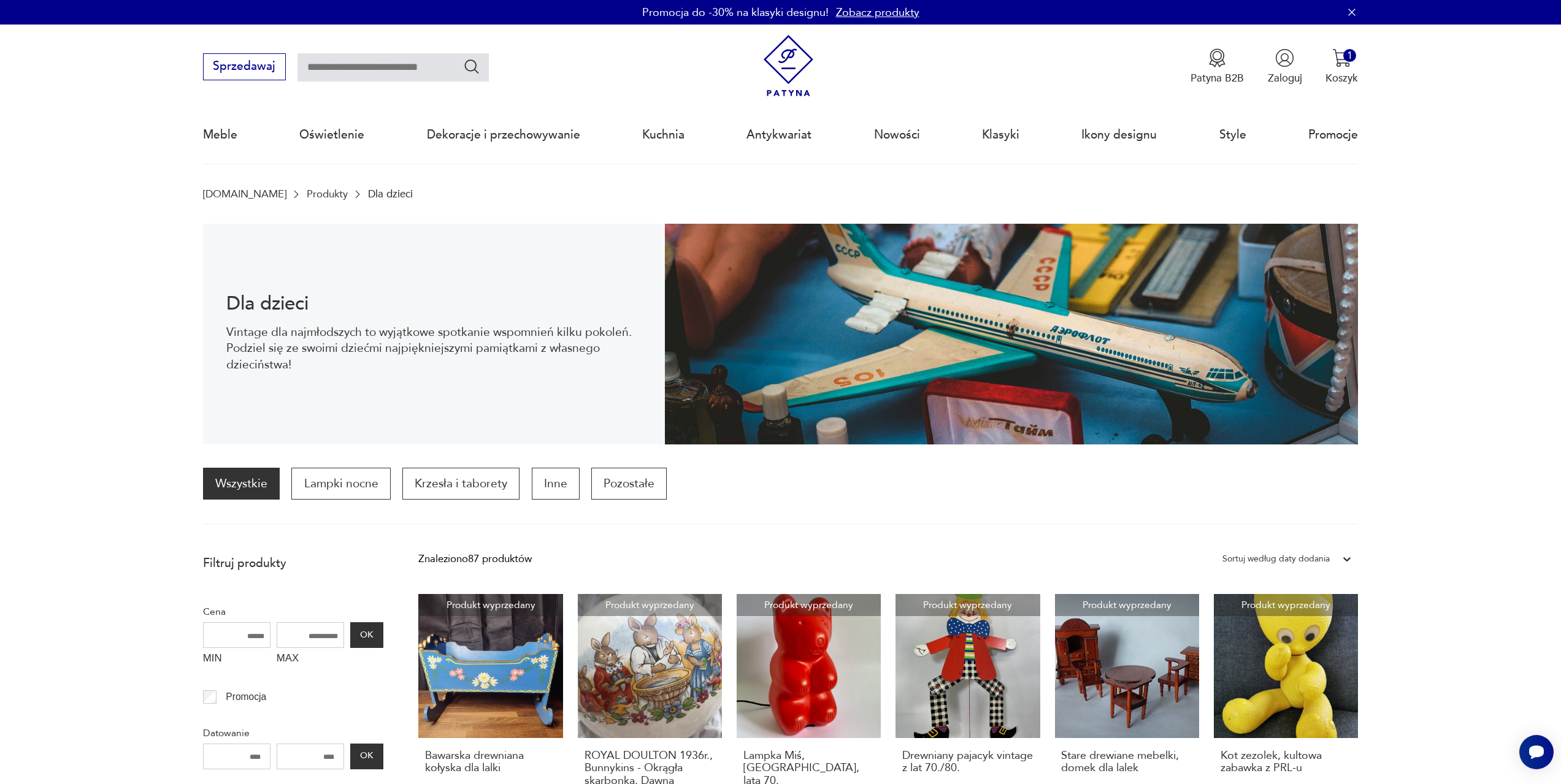
scroll to position [916, 0]
